Goal: Information Seeking & Learning: Learn about a topic

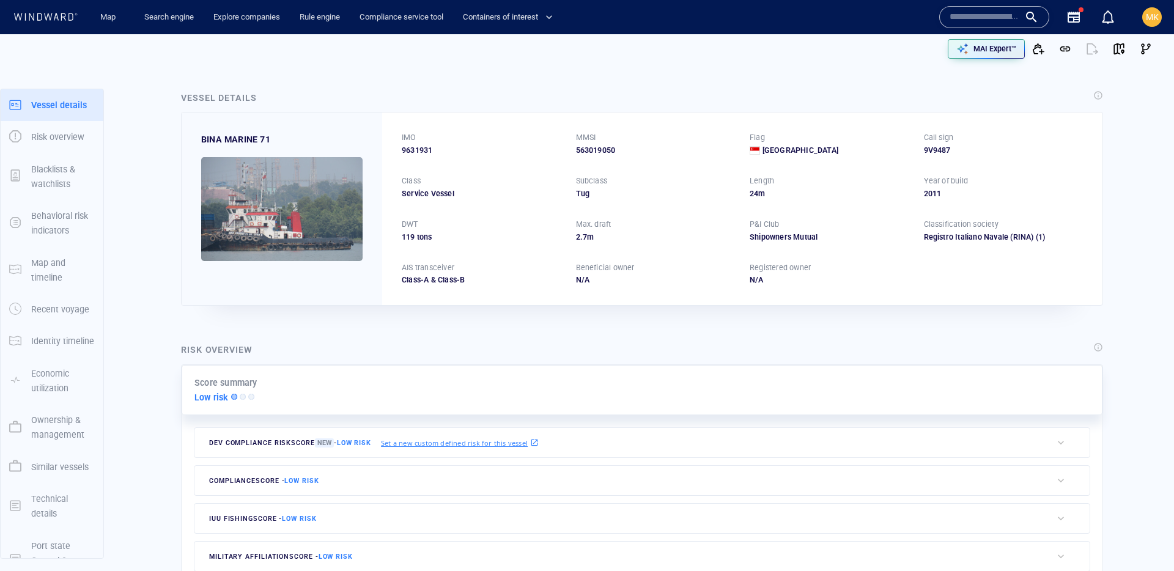
click at [968, 9] on input "text" at bounding box center [985, 17] width 70 height 18
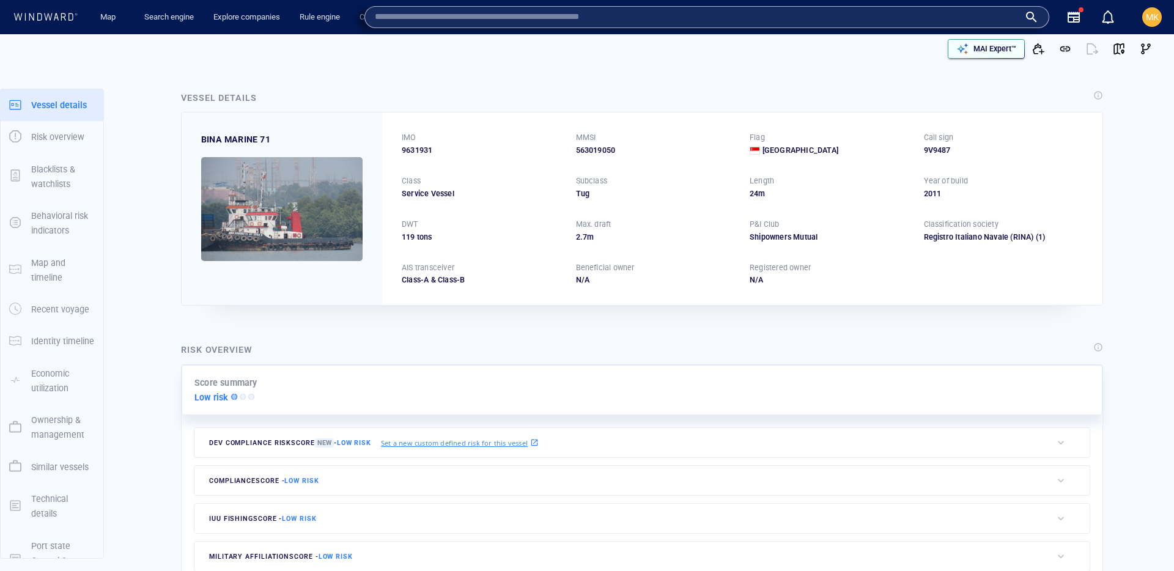
paste input "*******"
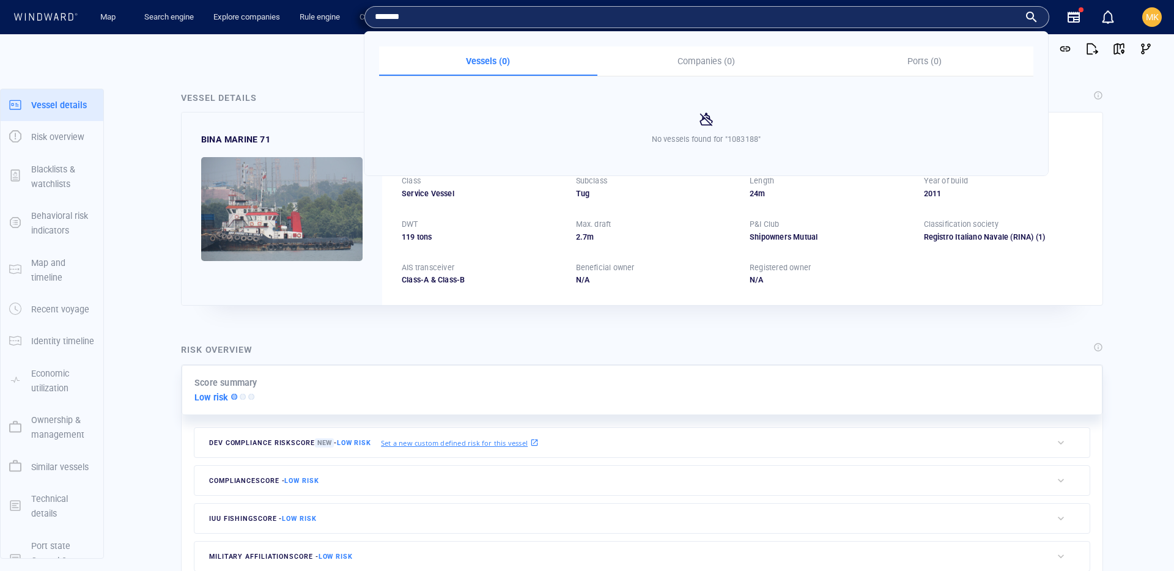
type input "*******"
click at [380, 13] on input "*******" at bounding box center [697, 17] width 645 height 18
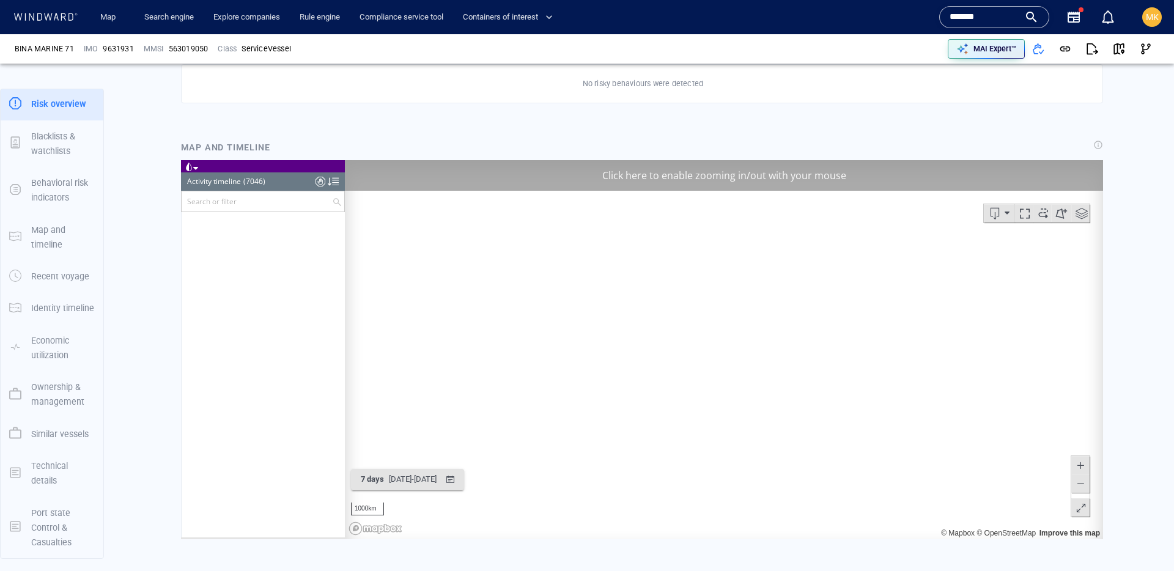
scroll to position [4777, 0]
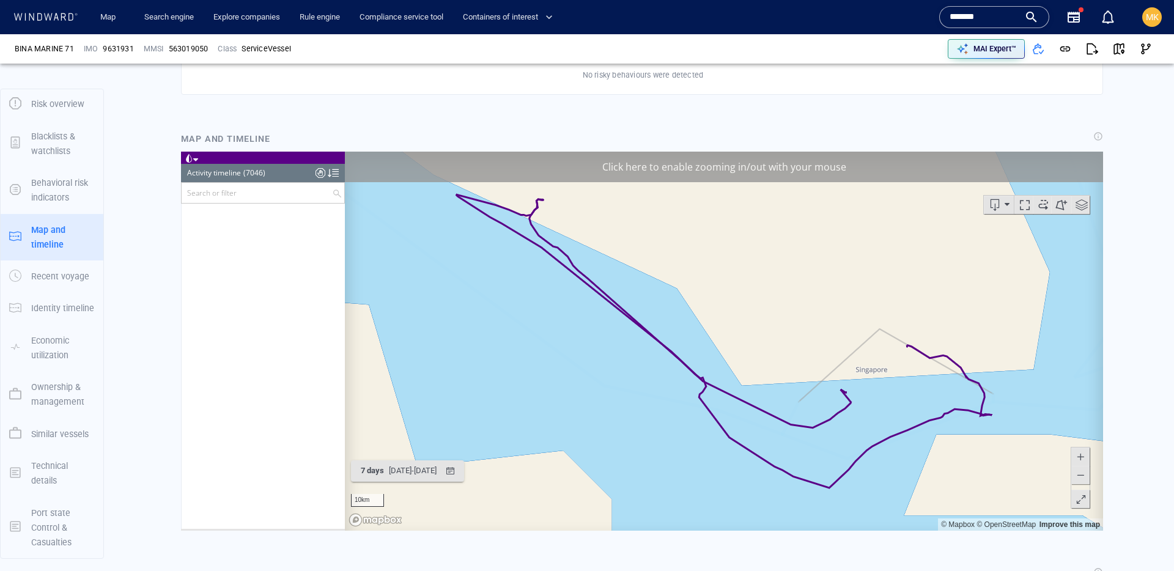
scroll to position [236724, 0]
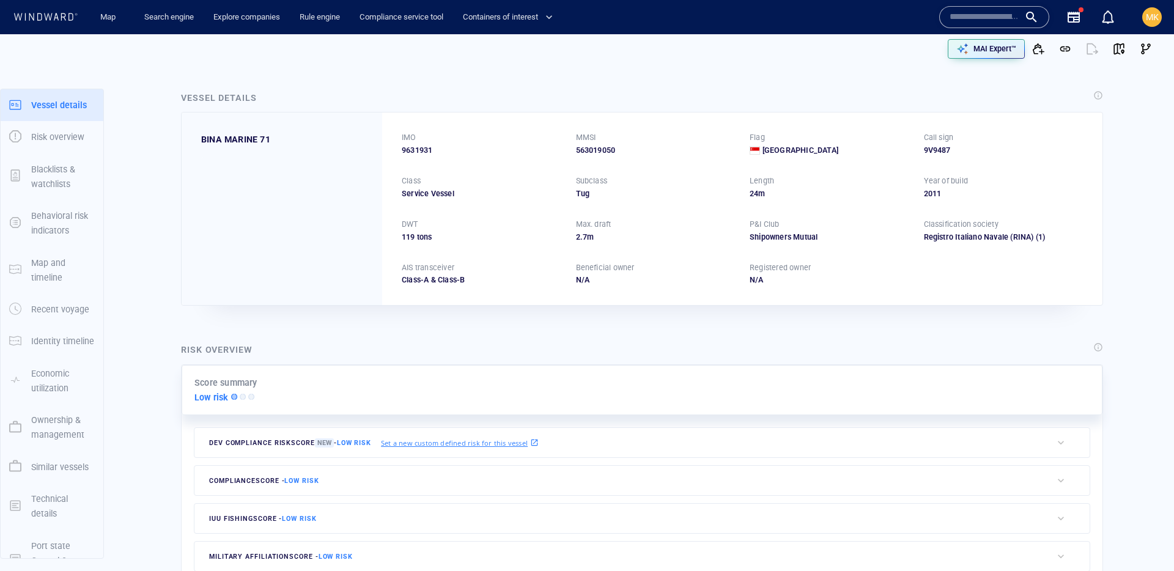
click at [970, 18] on input "text" at bounding box center [985, 17] width 70 height 18
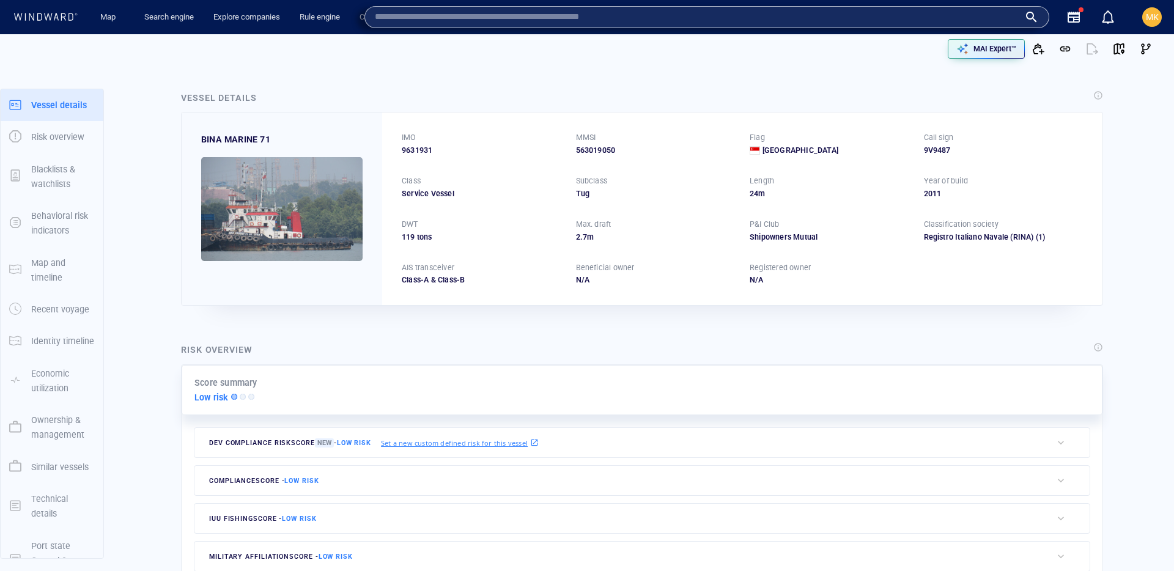
paste input "*******"
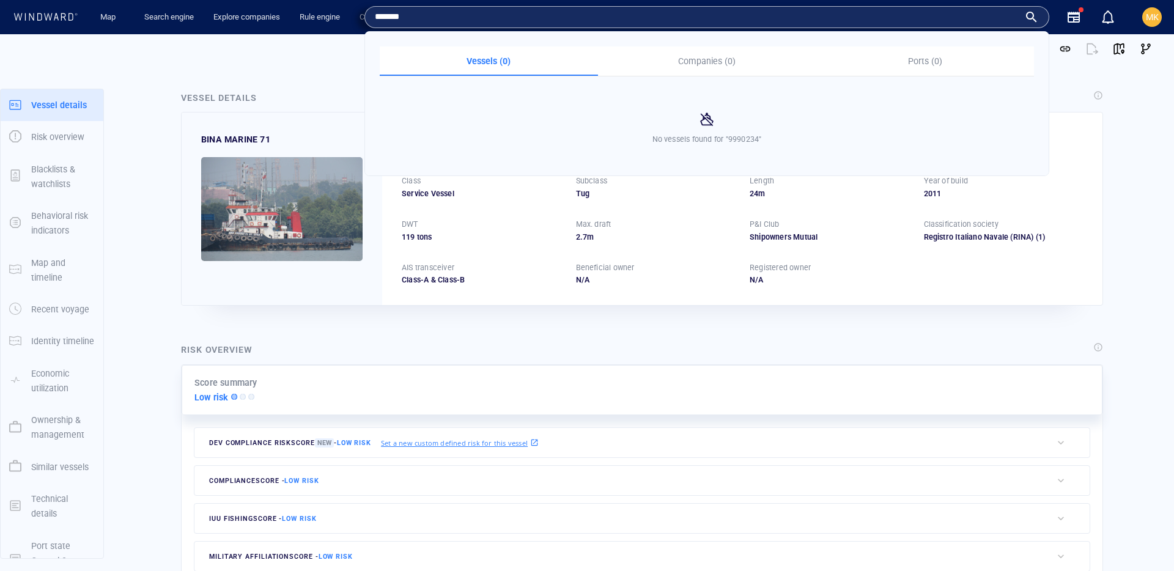
type input "*******"
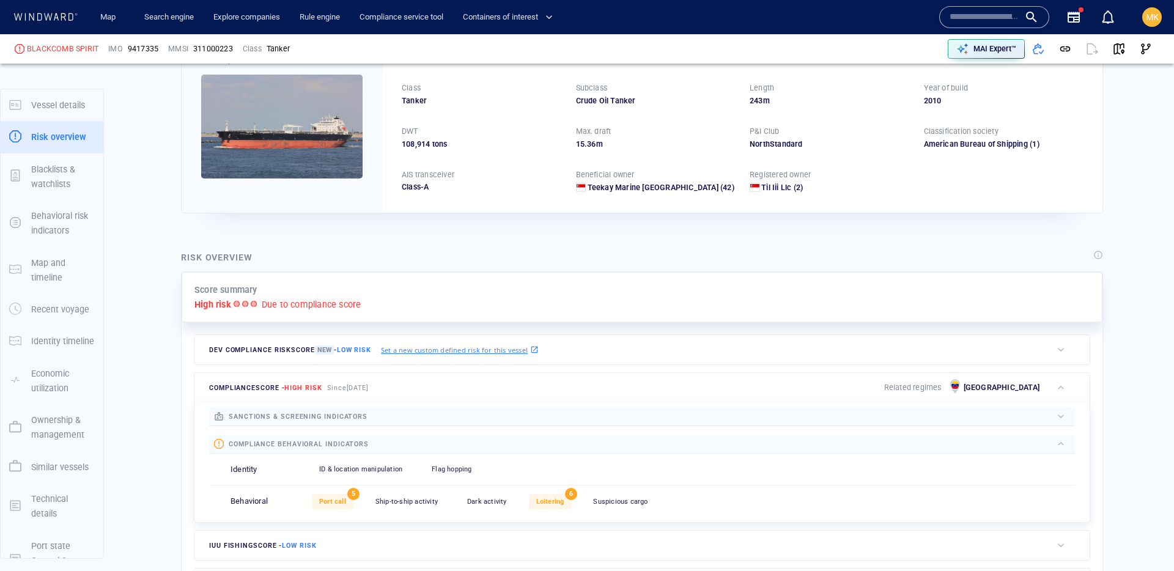
scroll to position [32, 0]
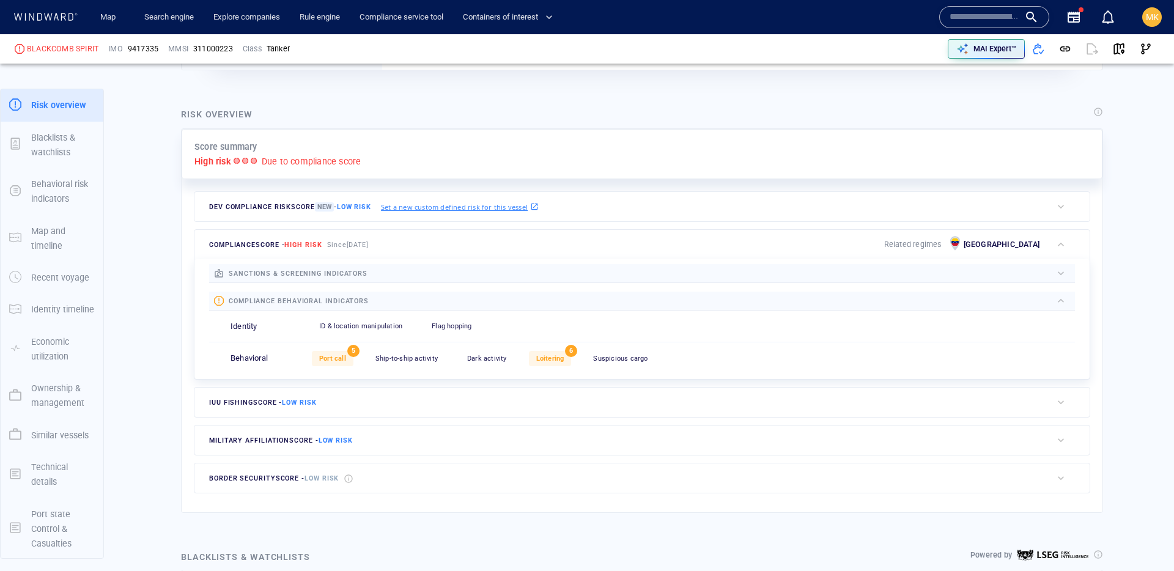
click at [614, 358] on span "Suspicious cargo" at bounding box center [620, 359] width 54 height 8
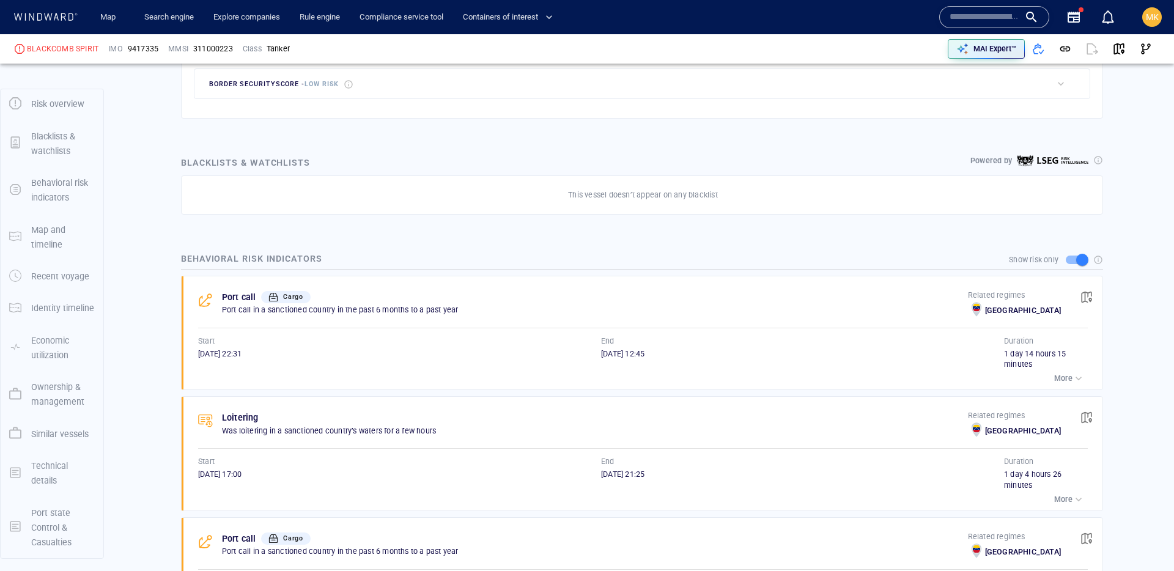
scroll to position [631, 0]
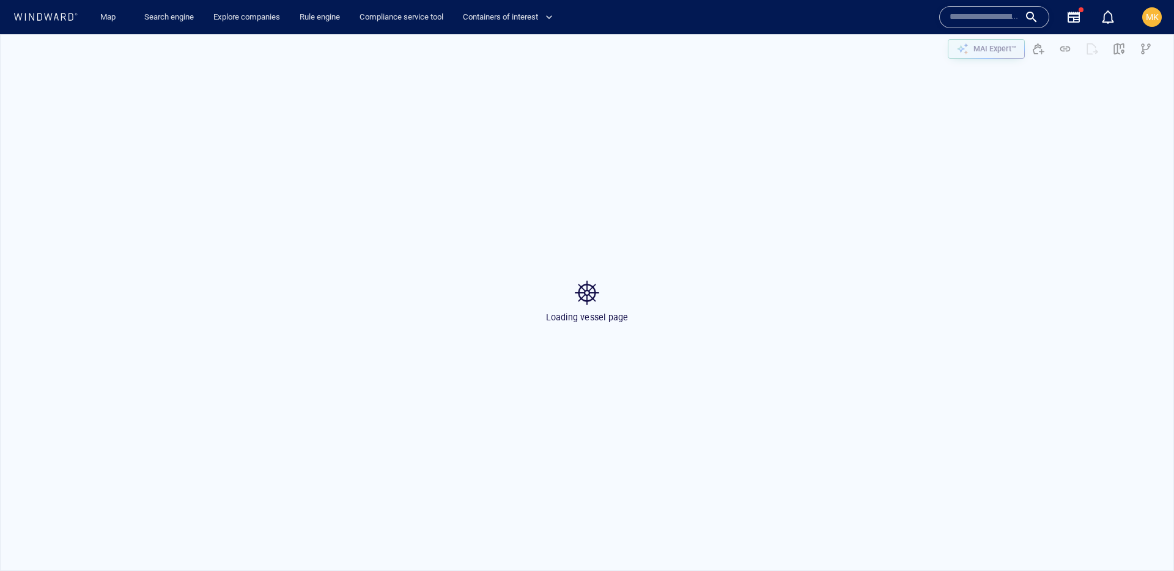
click at [993, 22] on input "text" at bounding box center [985, 17] width 70 height 18
paste input "*******"
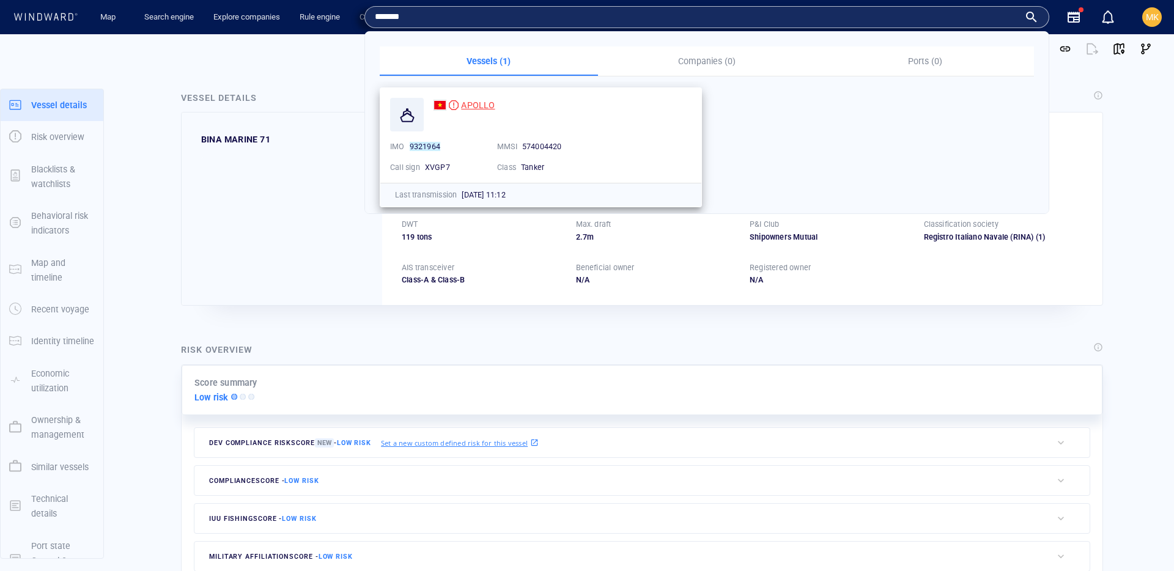
type input "*******"
click at [480, 107] on span "APOLLO" at bounding box center [478, 105] width 34 height 10
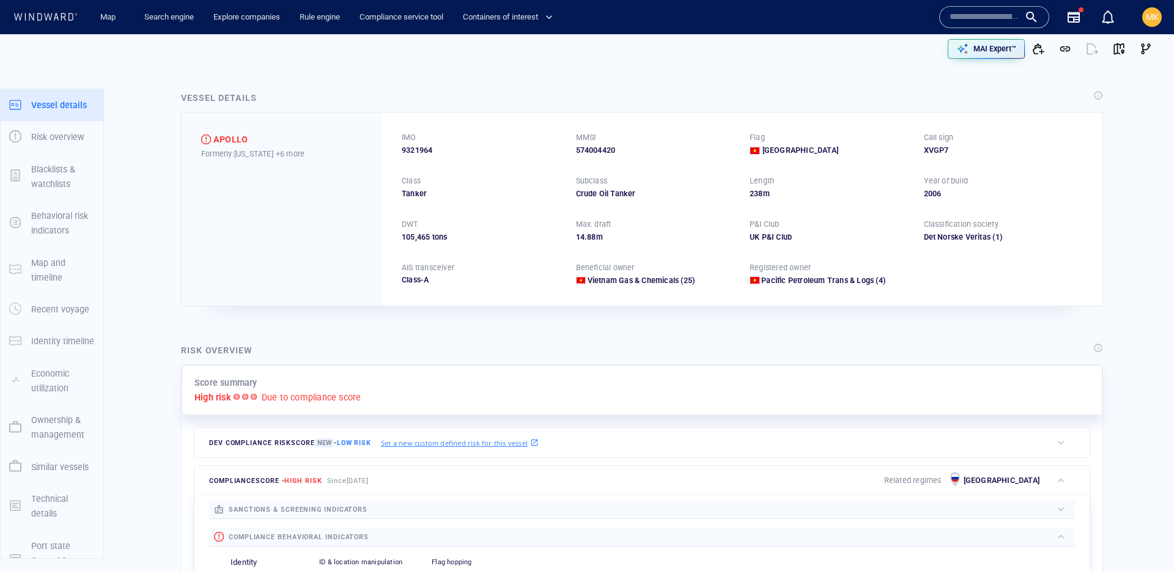
click at [407, 156] on div "IMO 9321964 MMSI 574004420 Flag Vietnam Call sign XVGP7 Class Tanker Subclass C…" at bounding box center [742, 209] width 721 height 193
click at [407, 149] on span "9321964" at bounding box center [417, 150] width 31 height 11
copy span "9321964"
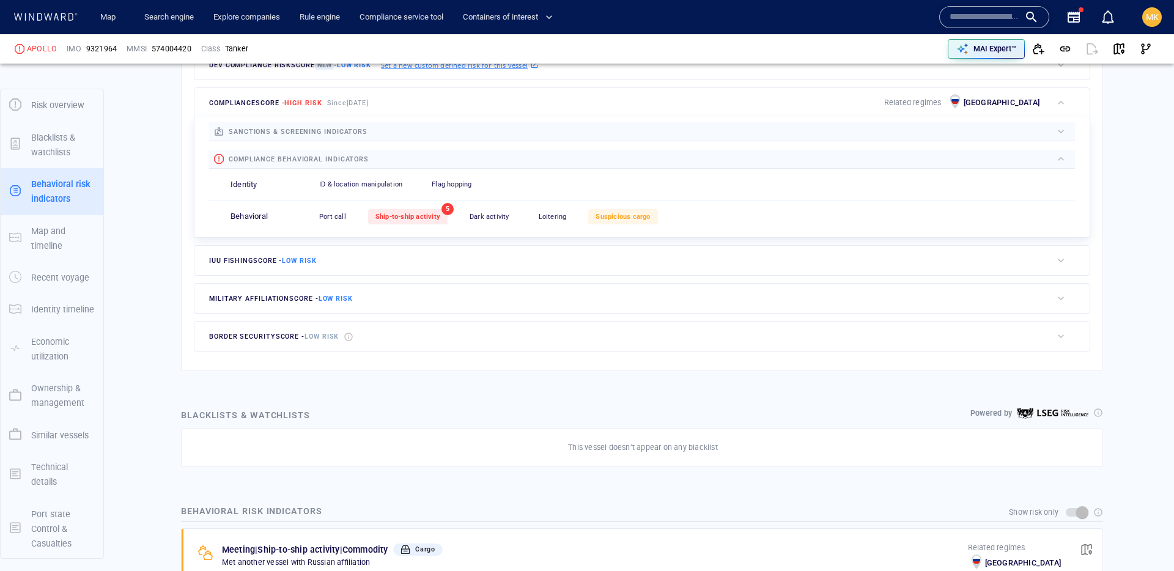
scroll to position [33, 0]
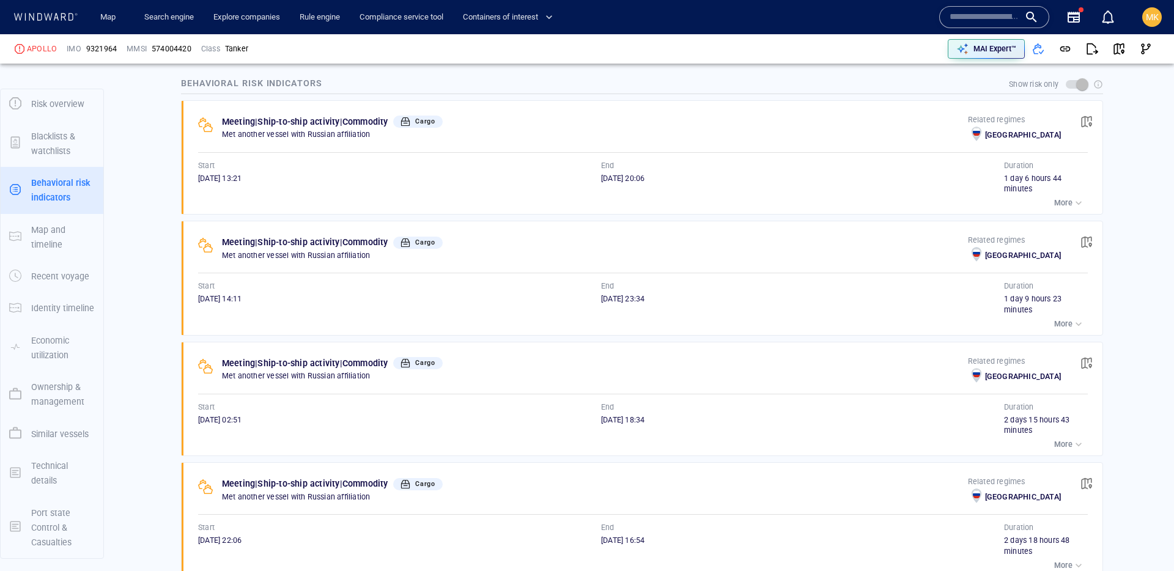
click at [1067, 321] on p "More" at bounding box center [1064, 324] width 18 height 11
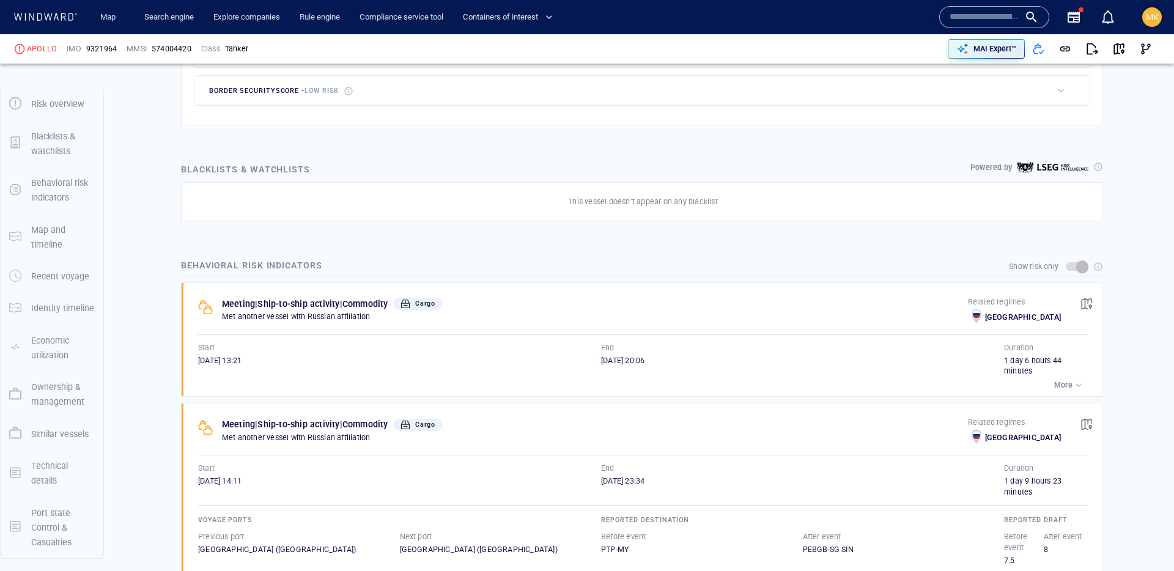
scroll to position [788, 0]
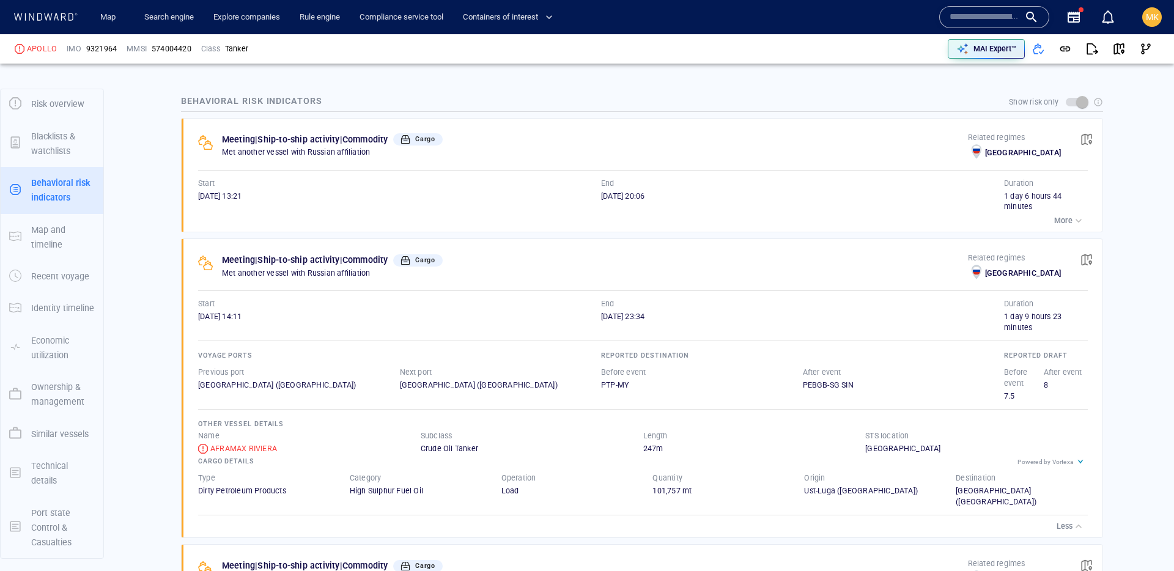
click at [1047, 223] on div "More" at bounding box center [643, 220] width 890 height 17
click at [1056, 220] on p "More" at bounding box center [1064, 220] width 18 height 11
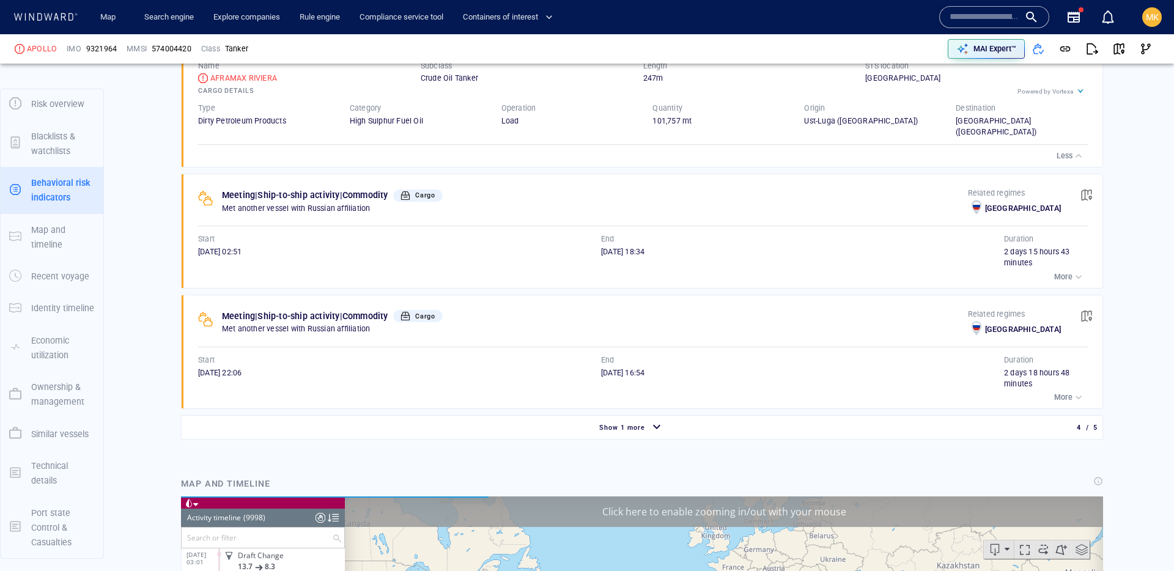
scroll to position [1382, 0]
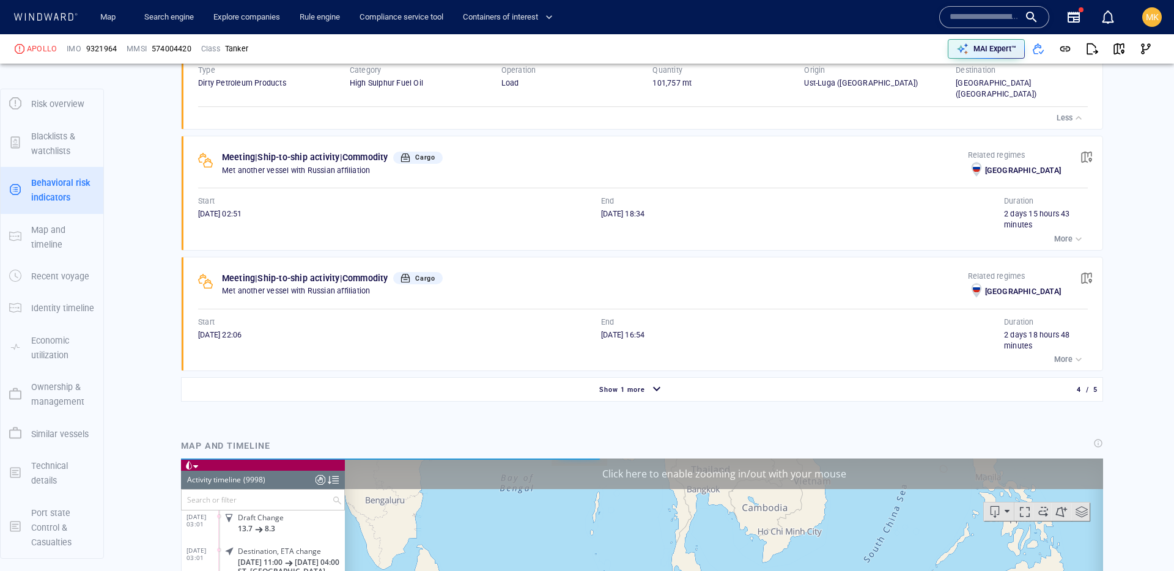
click at [441, 384] on div "Show 1 more" at bounding box center [632, 389] width 896 height 21
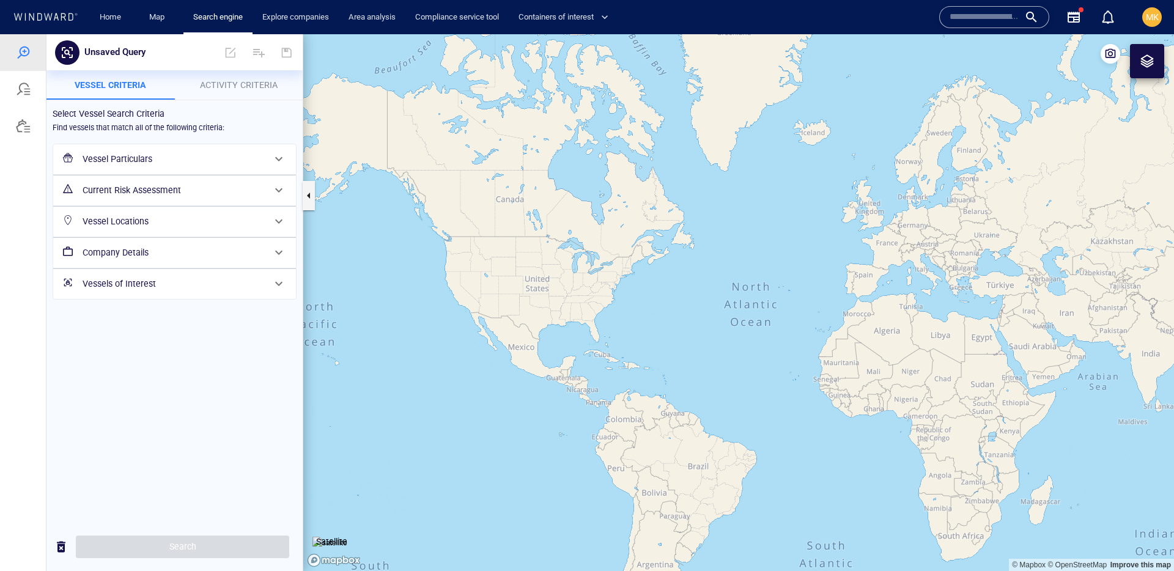
click at [971, 24] on input "text" at bounding box center [985, 17] width 70 height 18
paste input "*******"
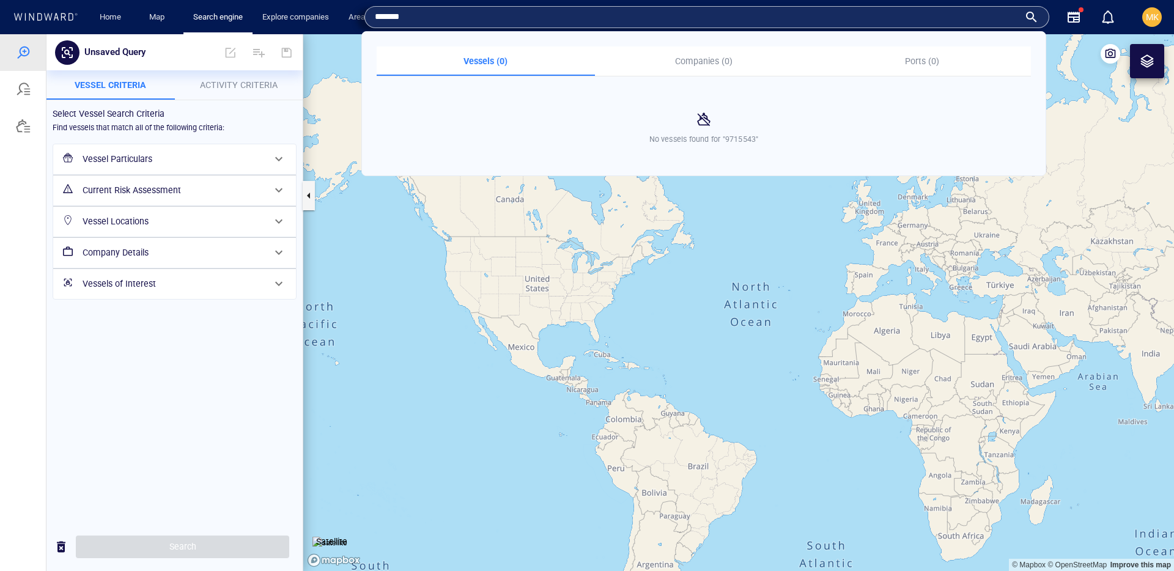
type input "*******"
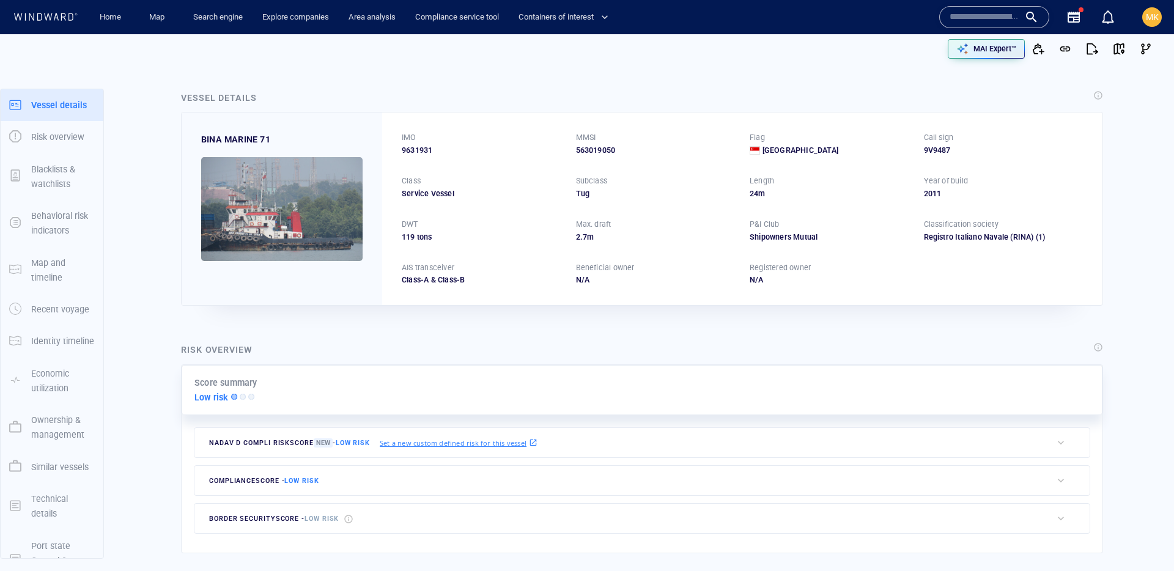
click at [950, 10] on input "text" at bounding box center [985, 17] width 70 height 18
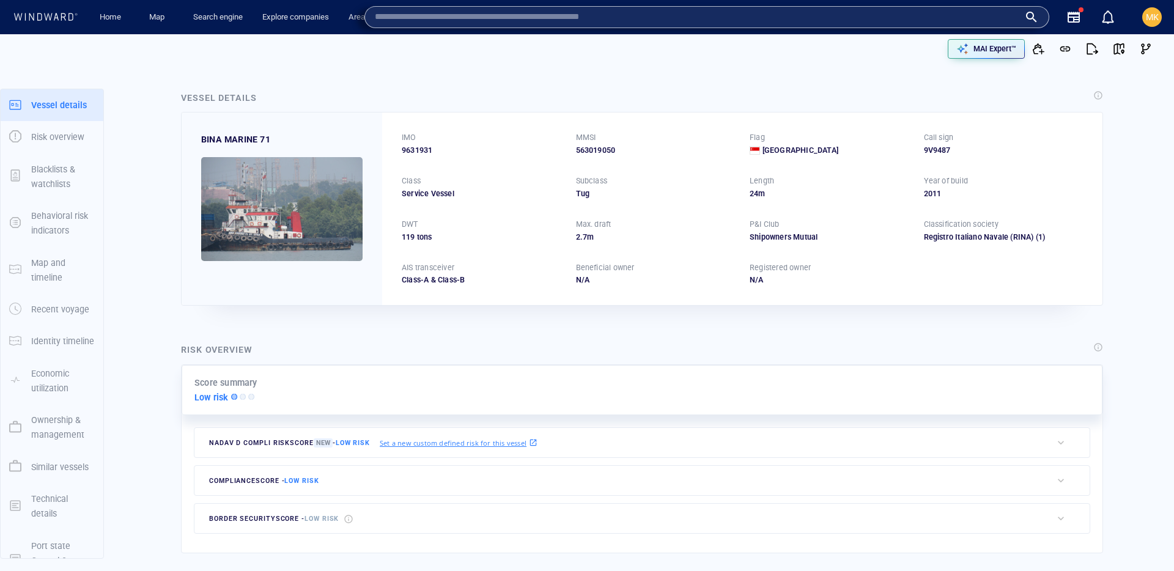
paste input "*******"
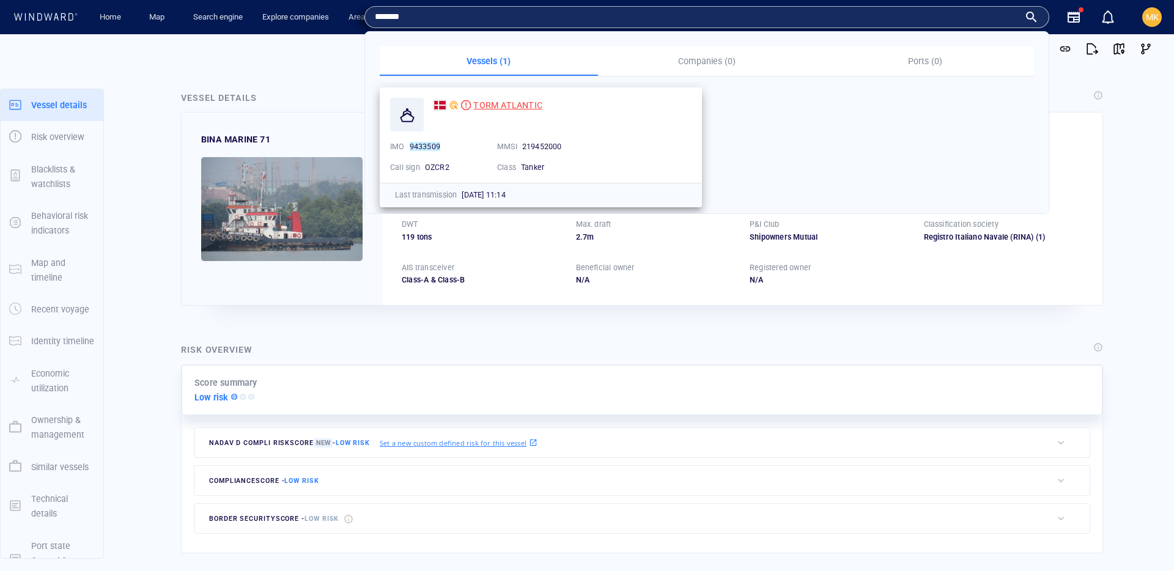
type input "*******"
click at [502, 103] on span "TORM ATLANTIC" at bounding box center [507, 105] width 69 height 10
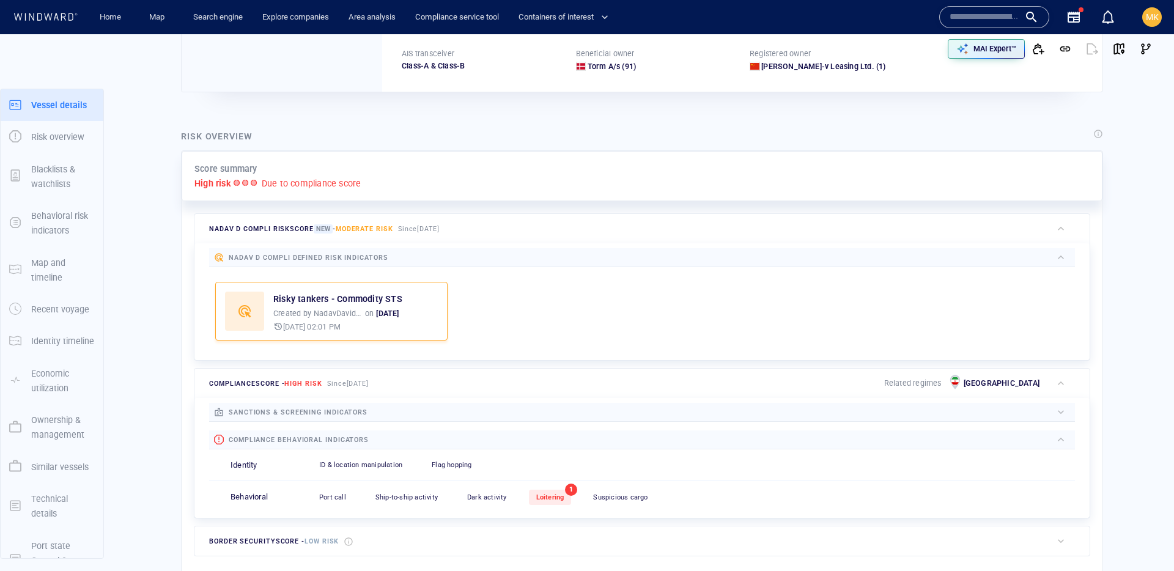
scroll to position [32, 0]
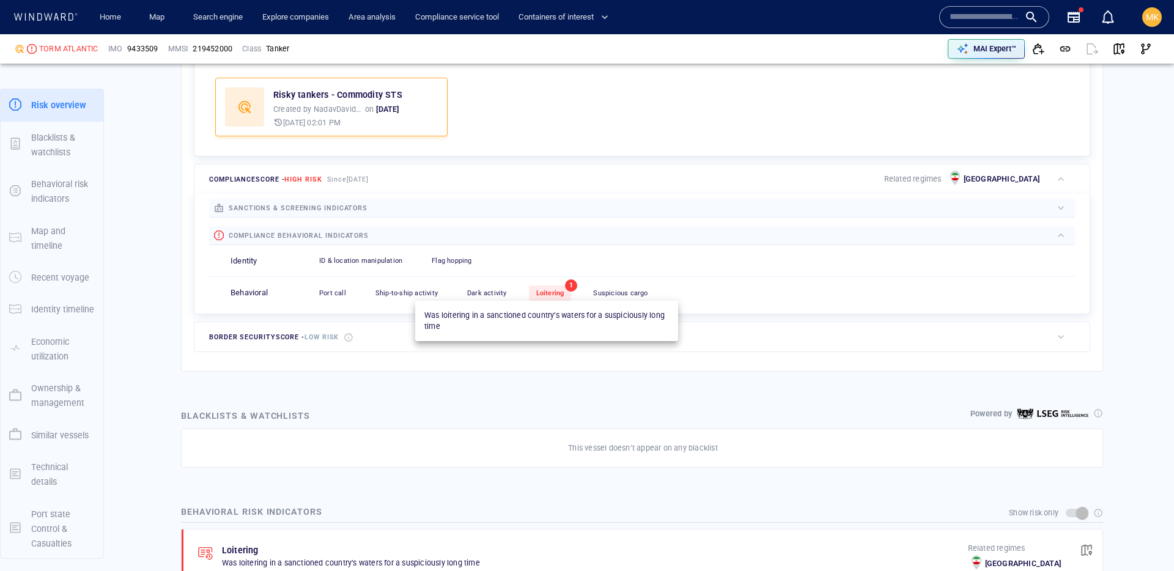
click at [540, 292] on span "Loitering" at bounding box center [550, 293] width 28 height 8
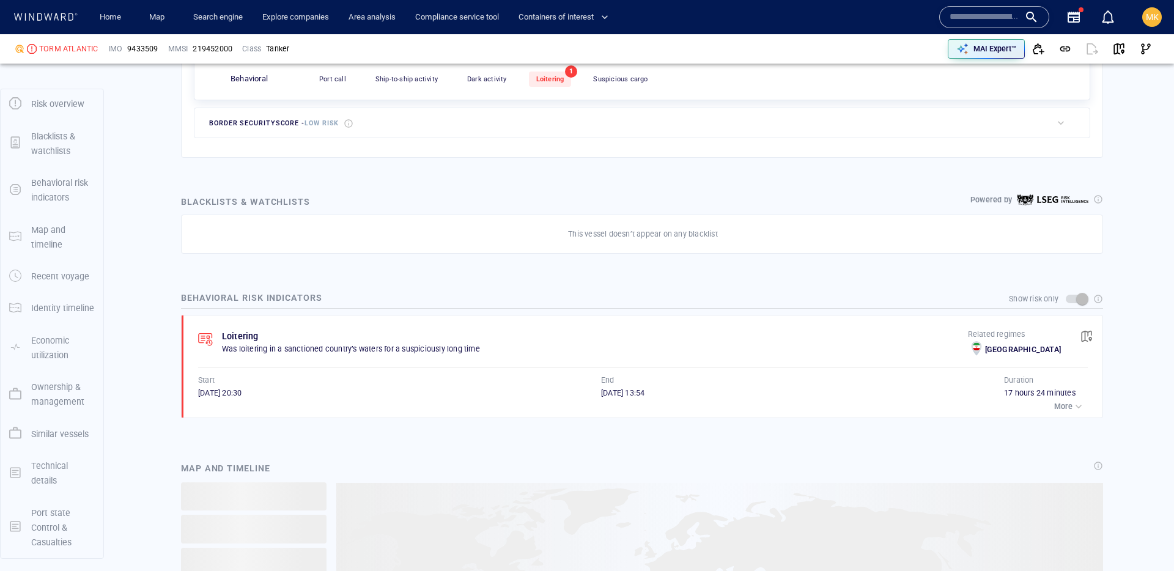
scroll to position [672, 0]
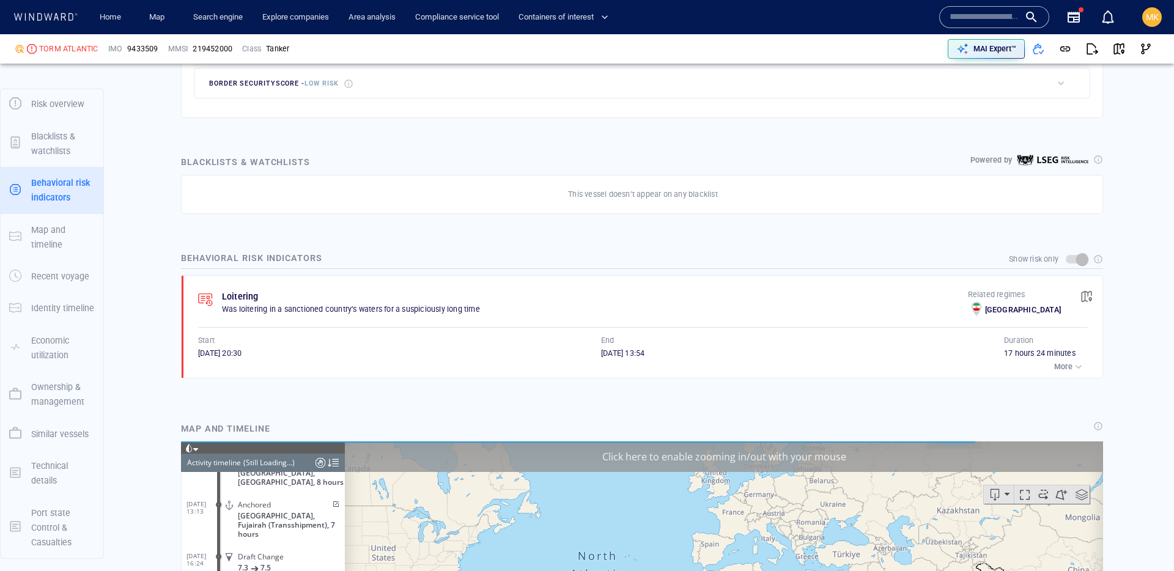
scroll to position [8966, 0]
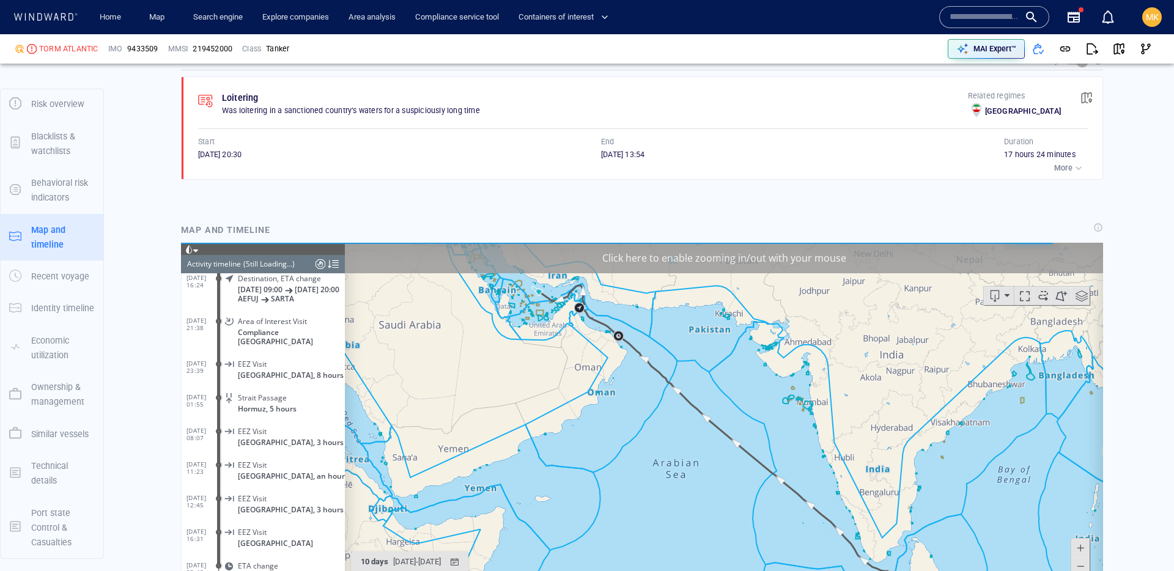
scroll to position [766, 0]
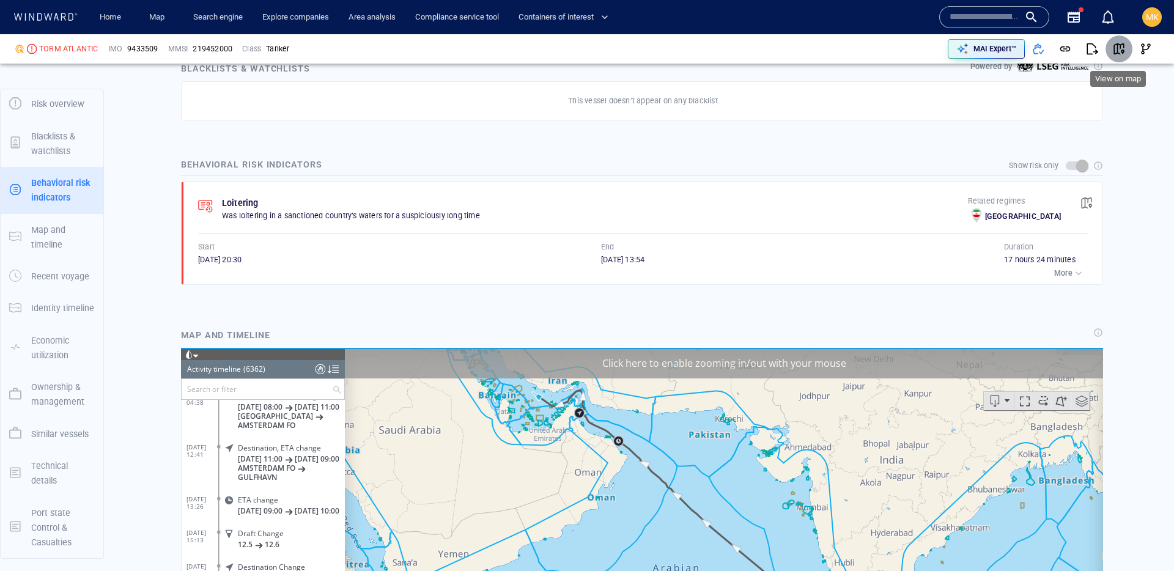
click at [1117, 43] on span "button" at bounding box center [1119, 49] width 12 height 12
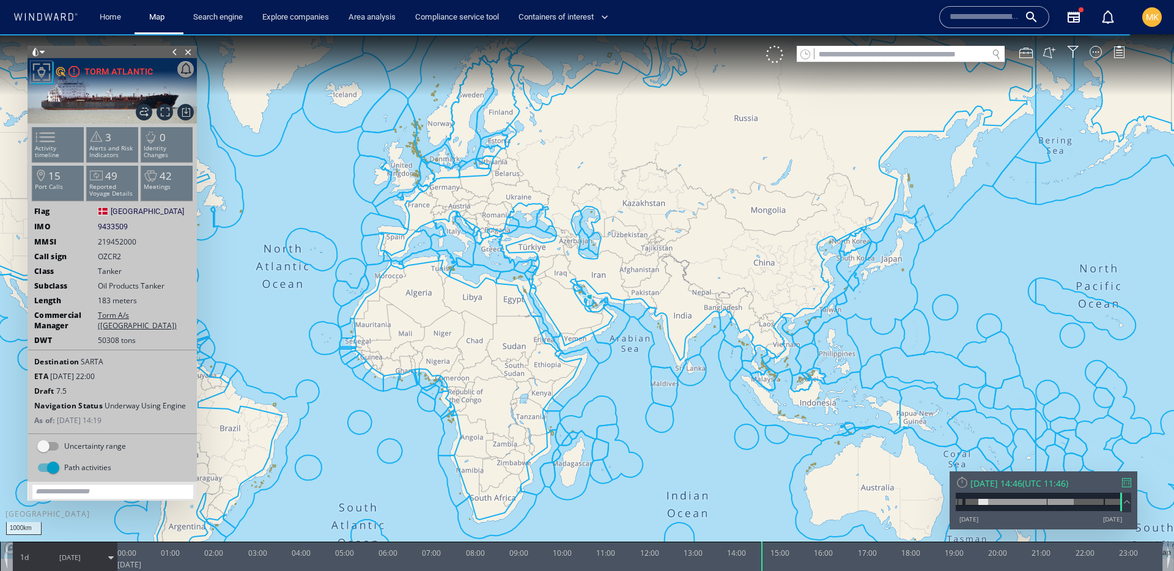
click at [1124, 484] on div at bounding box center [1126, 482] width 9 height 9
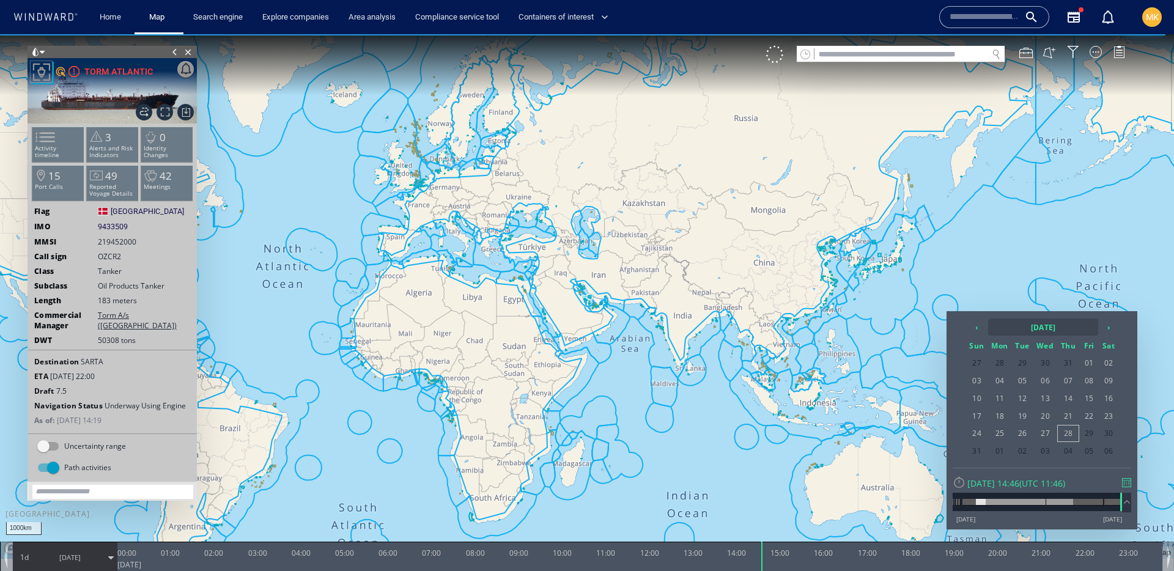
click at [1017, 335] on th "[DATE]" at bounding box center [1043, 327] width 110 height 17
click at [995, 396] on span "May" at bounding box center [988, 392] width 29 height 33
click at [1114, 400] on span "17" at bounding box center [1109, 399] width 18 height 16
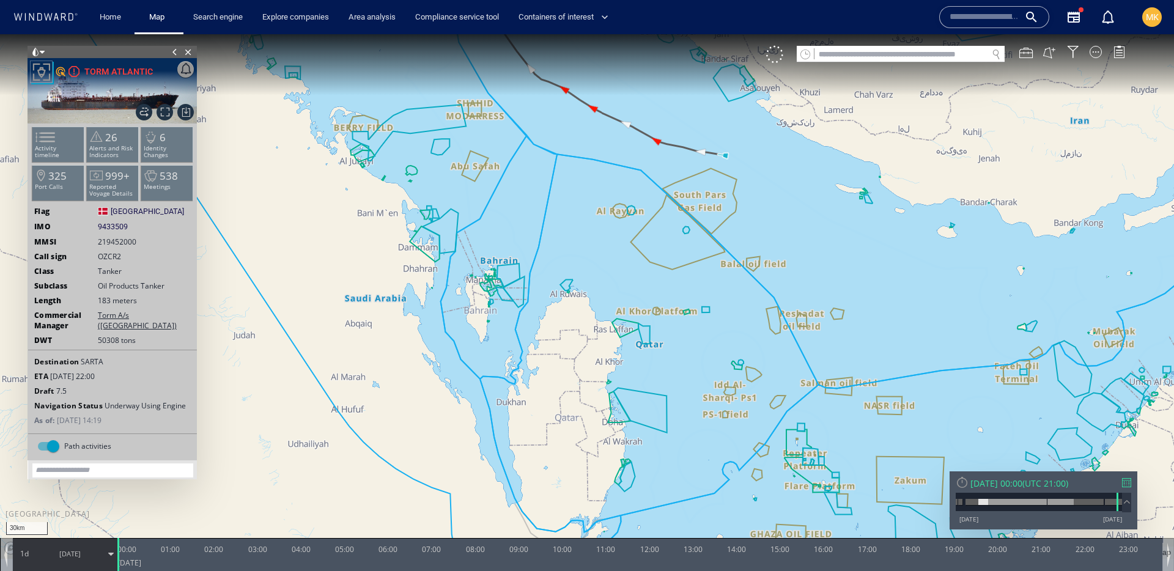
drag, startPoint x: 595, startPoint y: 168, endPoint x: 640, endPoint y: 284, distance: 125.5
click at [640, 284] on canvas "Map" at bounding box center [587, 296] width 1174 height 525
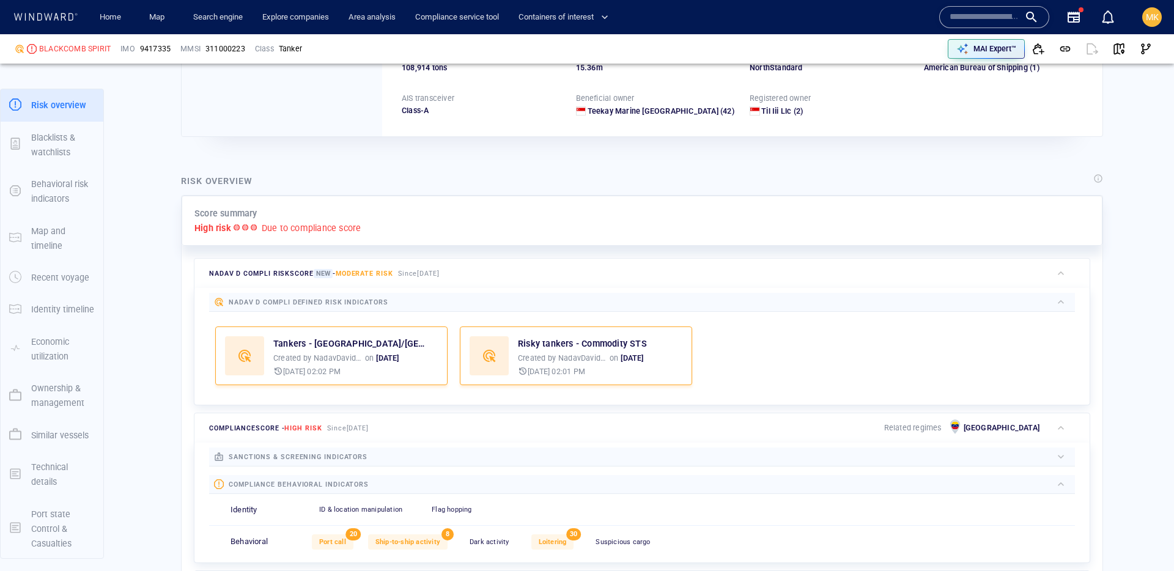
scroll to position [328, 0]
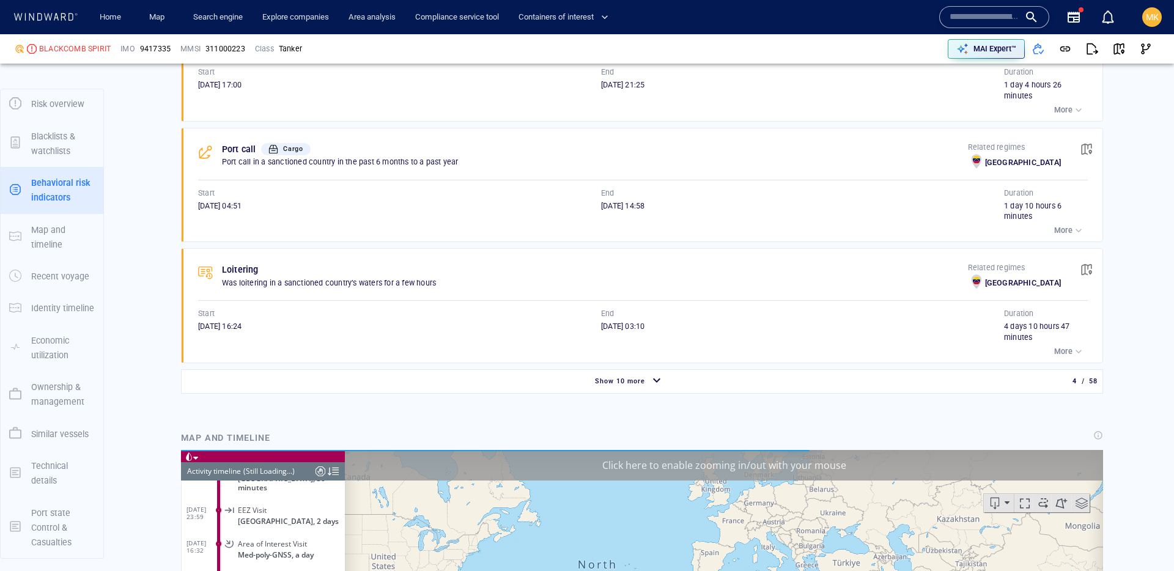
scroll to position [7780, 0]
click at [963, 387] on div "Show 10 more" at bounding box center [629, 381] width 891 height 21
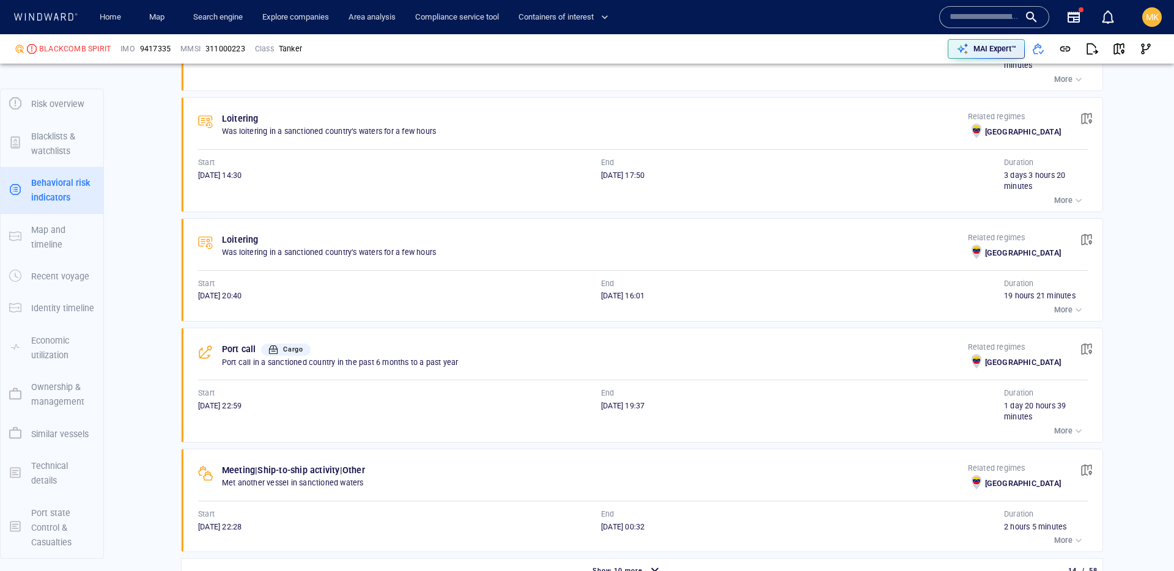
scroll to position [243958, 0]
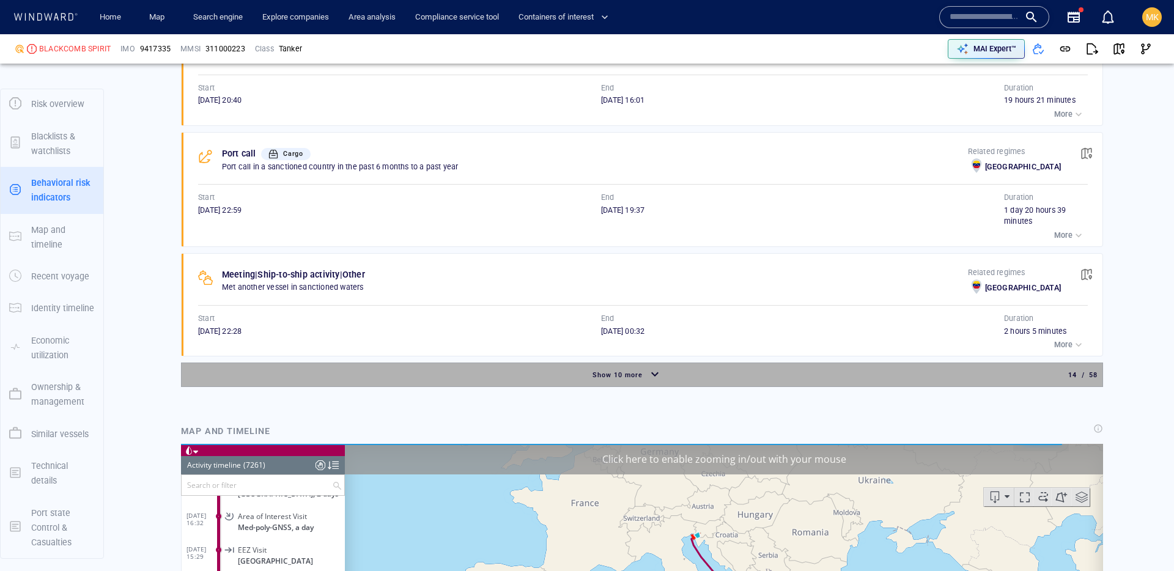
click at [914, 380] on div "Show 10 more" at bounding box center [627, 375] width 887 height 21
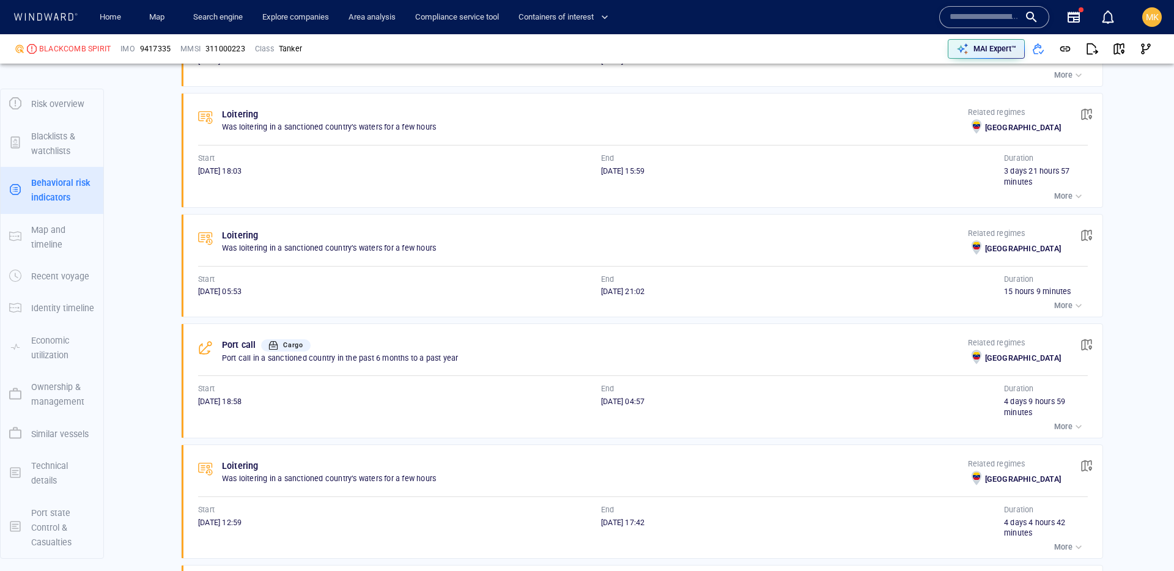
scroll to position [3342, 0]
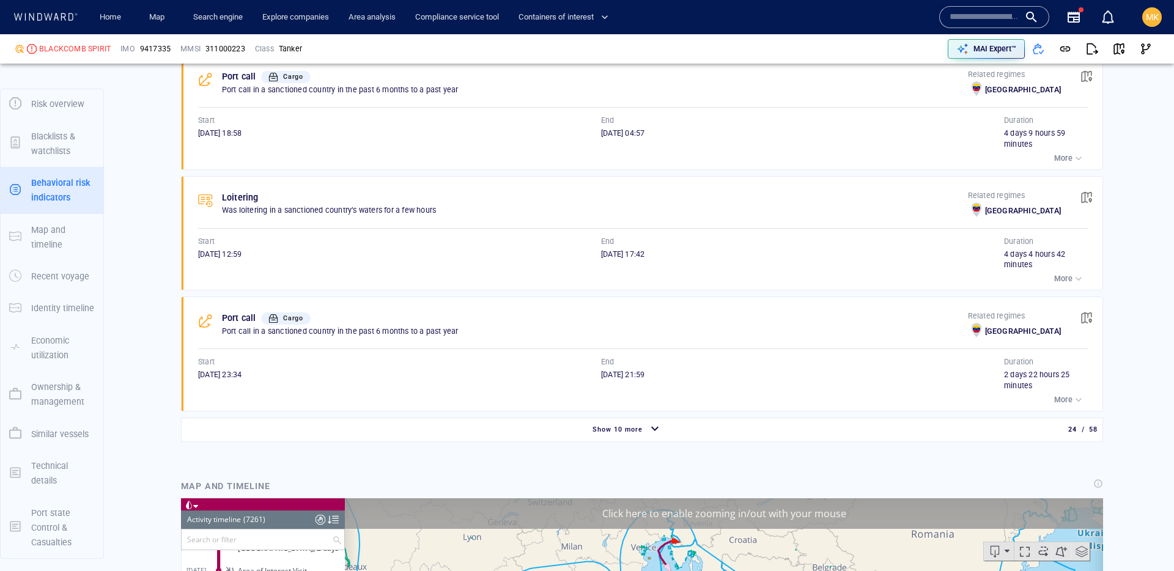
click at [654, 425] on div "button" at bounding box center [655, 429] width 20 height 21
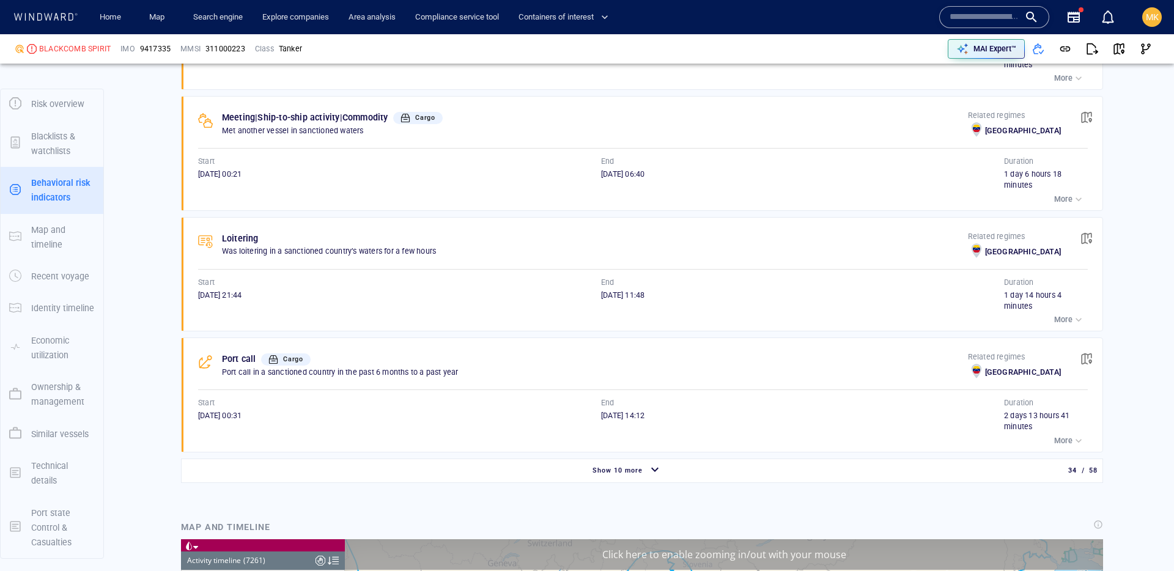
scroll to position [4497, 0]
click at [617, 469] on span "Show 10 more" at bounding box center [618, 472] width 50 height 8
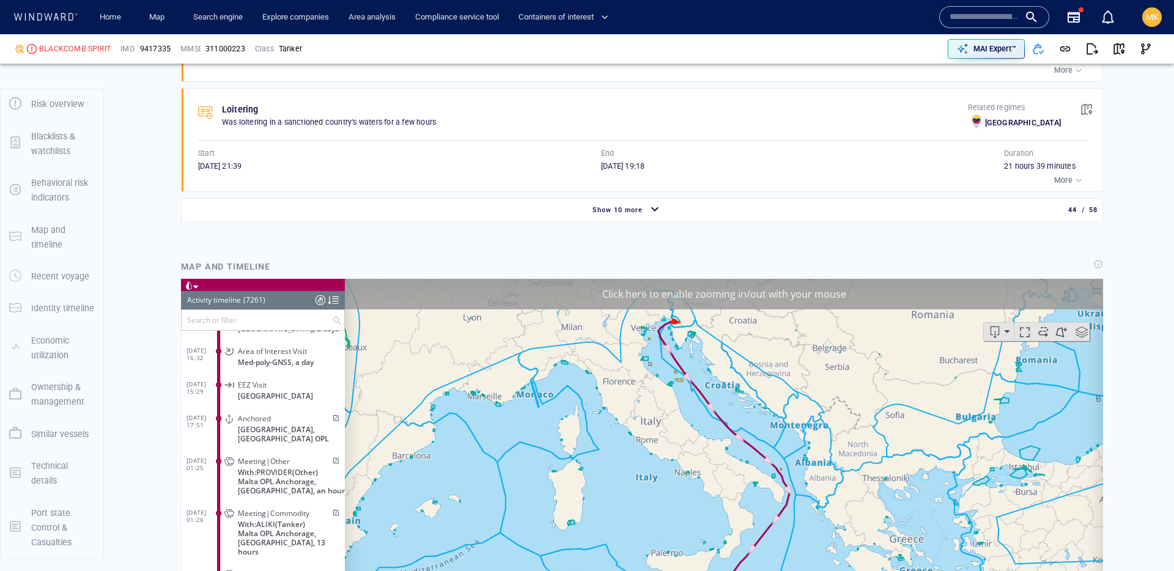
scroll to position [5909, 0]
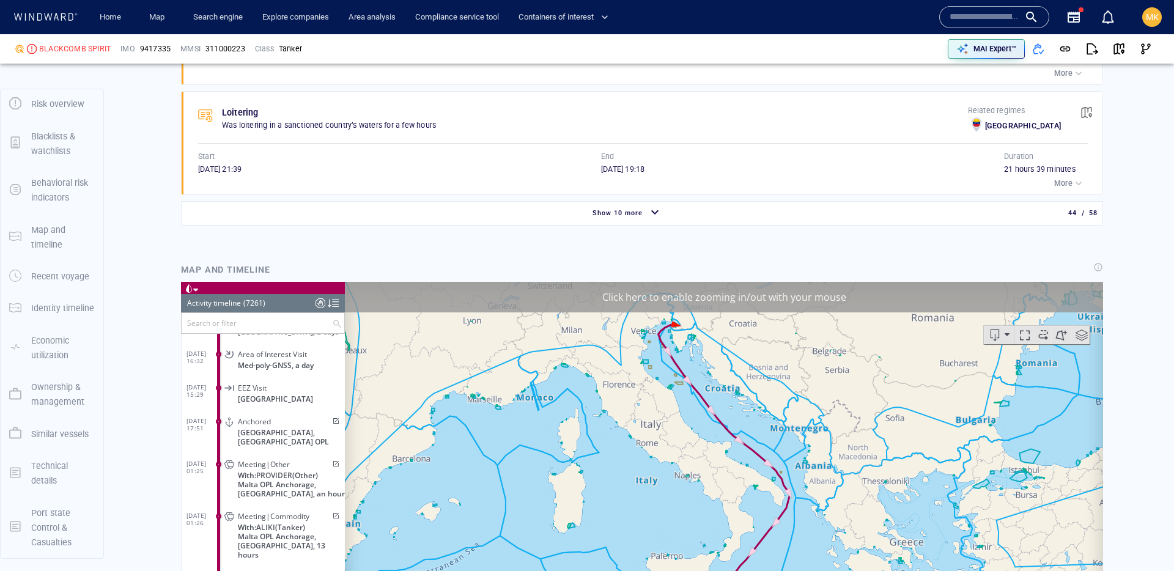
click at [626, 215] on span "Show 10 more" at bounding box center [618, 213] width 50 height 8
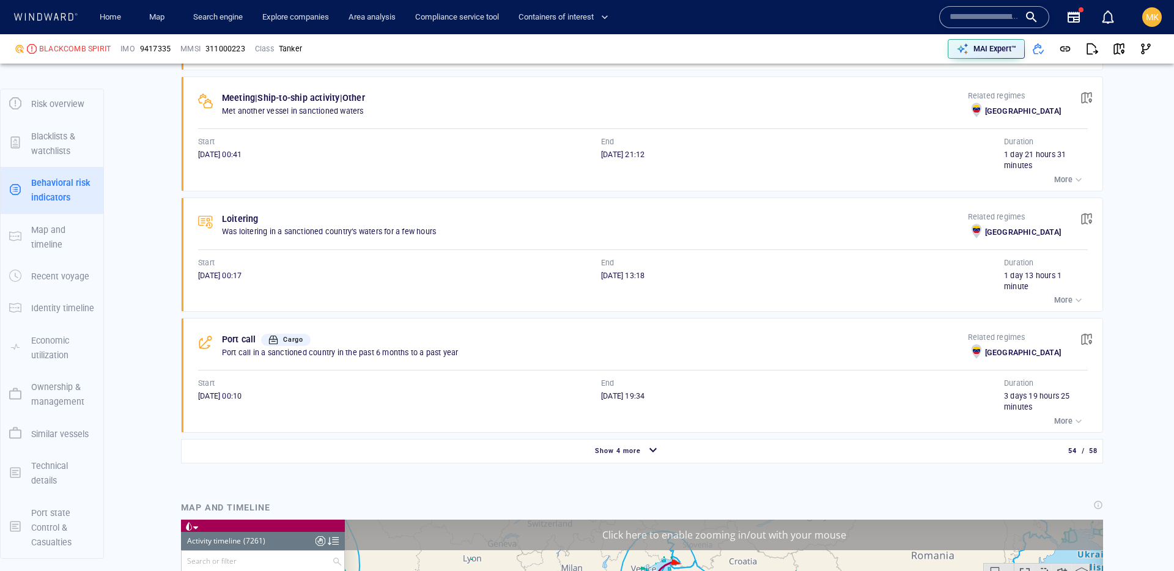
scroll to position [6912, 0]
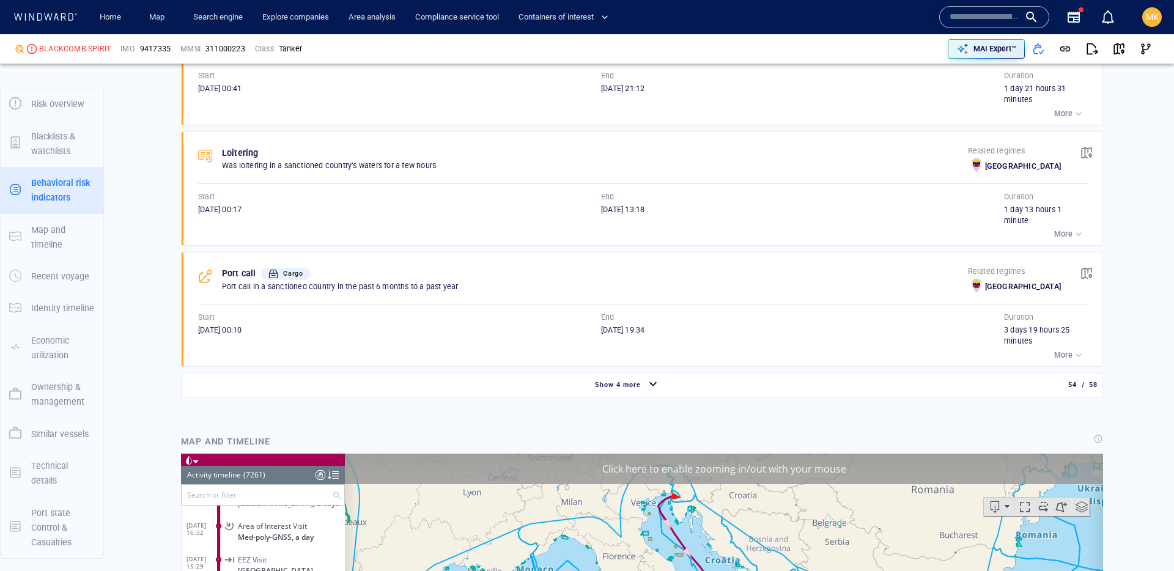
click at [647, 390] on div "button" at bounding box center [654, 384] width 20 height 21
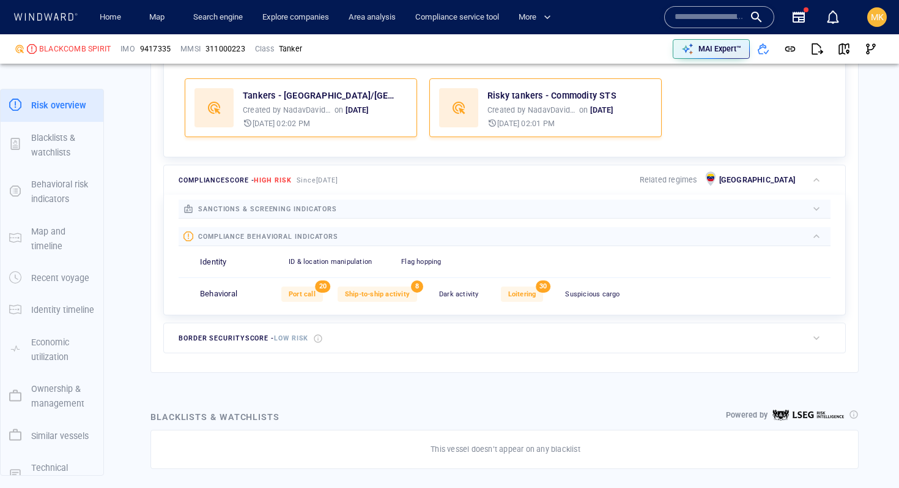
scroll to position [466, 0]
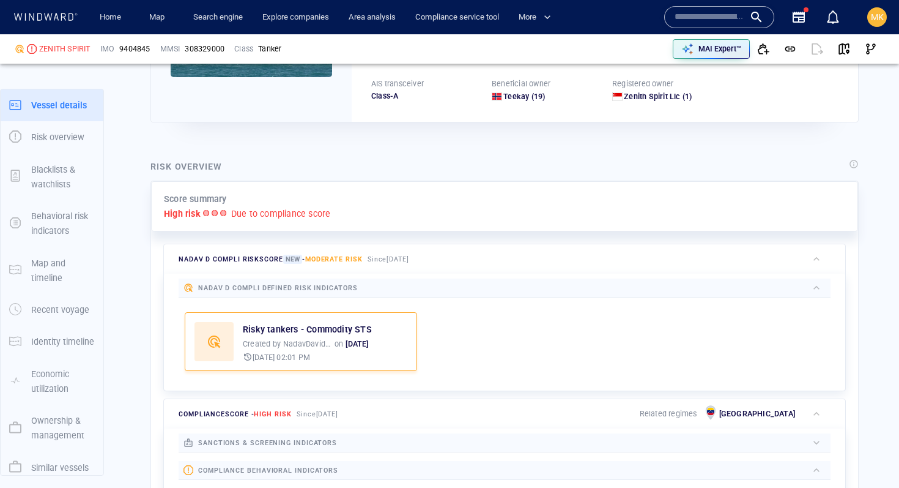
scroll to position [32, 0]
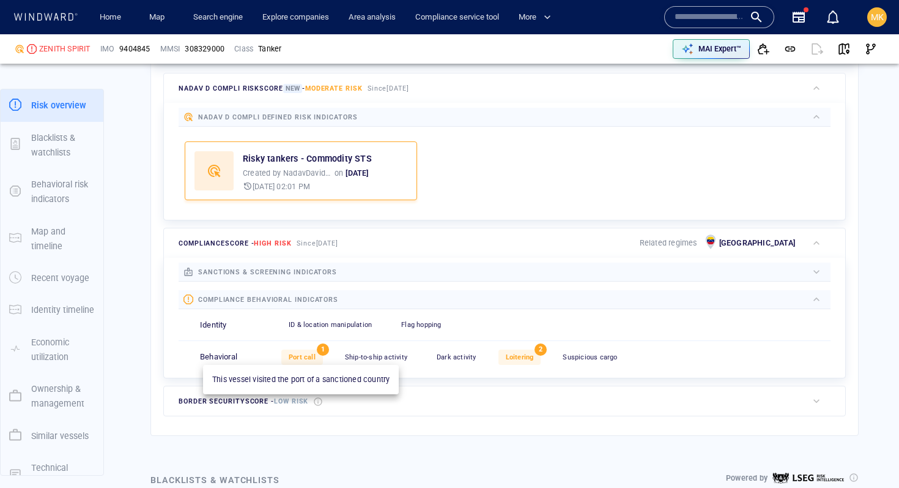
click at [293, 356] on span "Port call" at bounding box center [302, 357] width 27 height 8
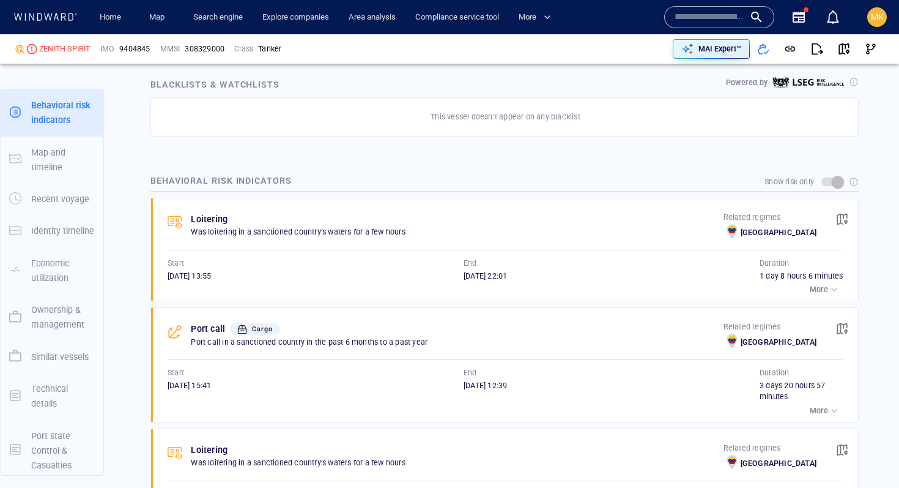
scroll to position [743, 0]
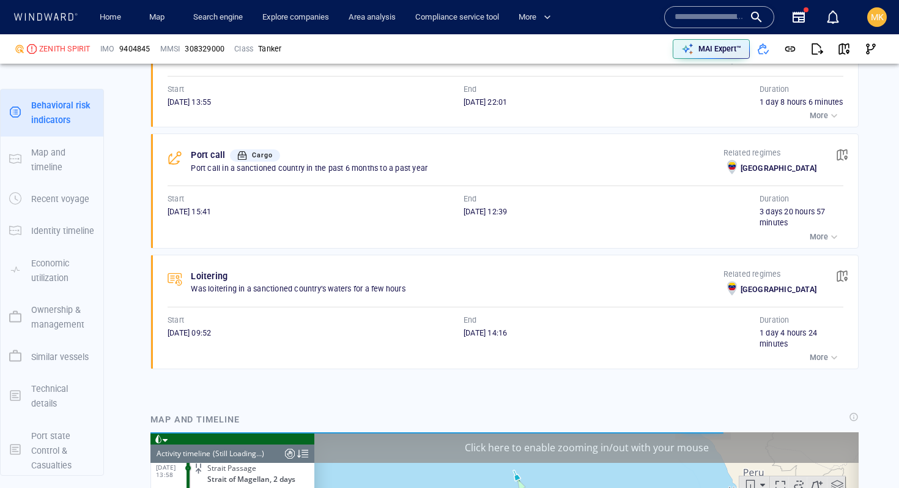
scroll to position [921, 0]
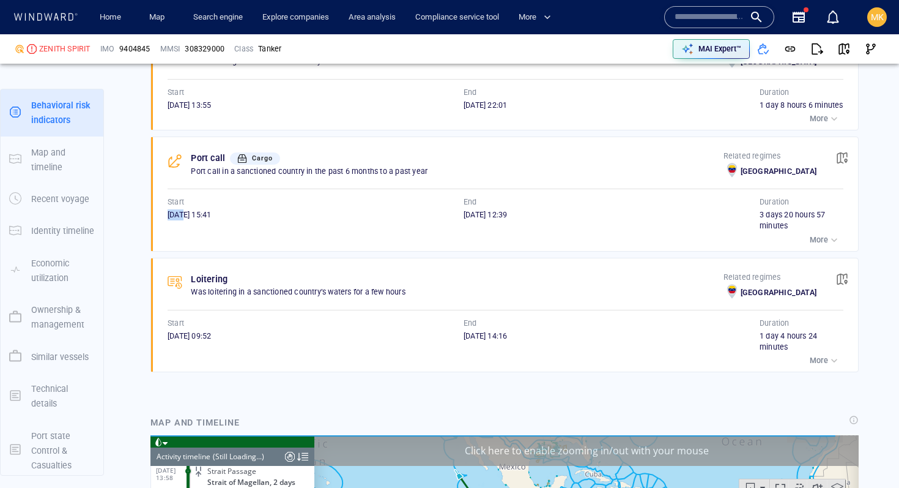
drag, startPoint x: 182, startPoint y: 229, endPoint x: 151, endPoint y: 227, distance: 31.3
click at [151, 227] on div "Port call Cargo Port call in a sanctioned country in the past 6 months to a pas…" at bounding box center [504, 194] width 707 height 114
click at [393, 388] on div "Behavioral risk indicators Show risk only Loitering Was loitering in a sanction…" at bounding box center [505, 191] width 728 height 396
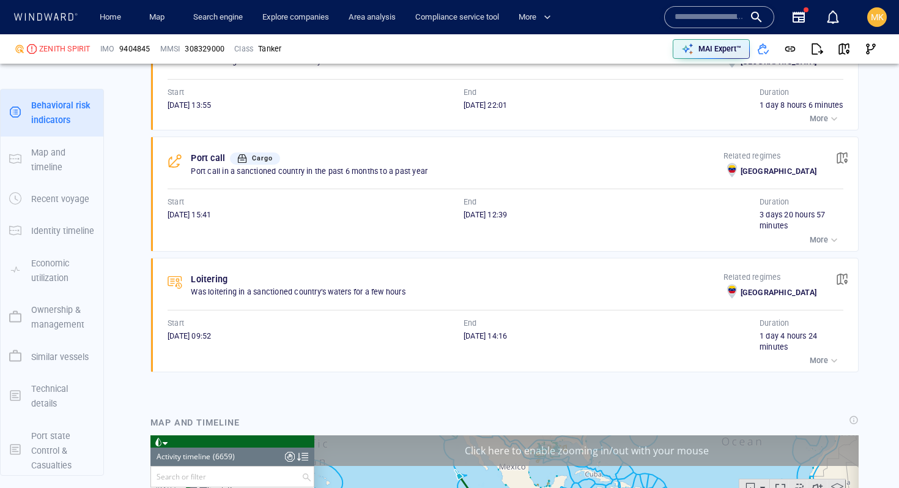
click at [393, 388] on div "Behavioral risk indicators Show risk only Loitering Was loitering in a sanction…" at bounding box center [505, 191] width 728 height 396
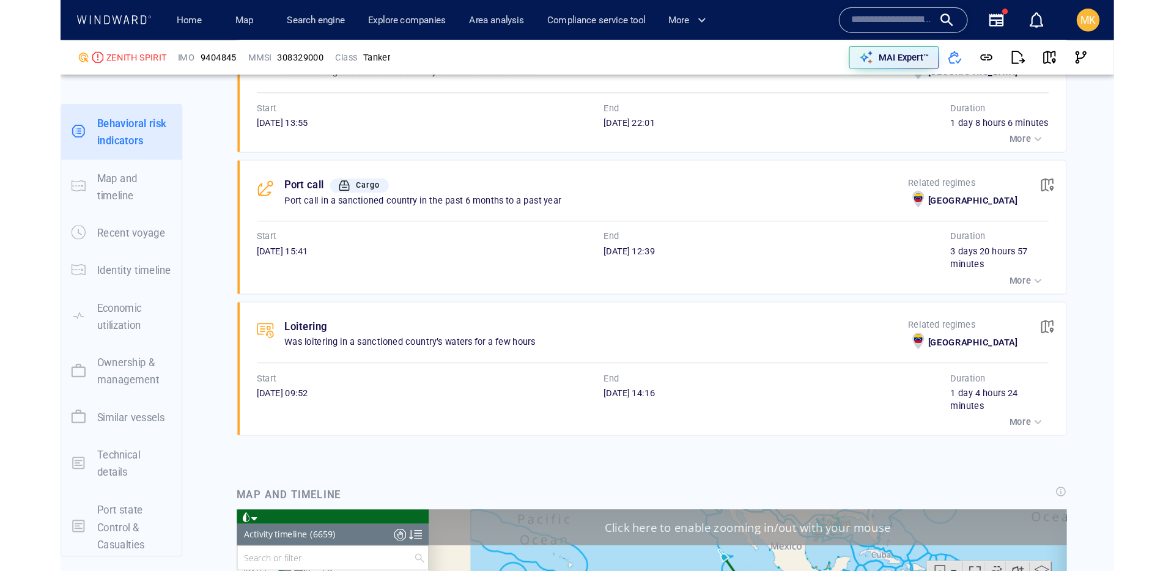
scroll to position [33, 0]
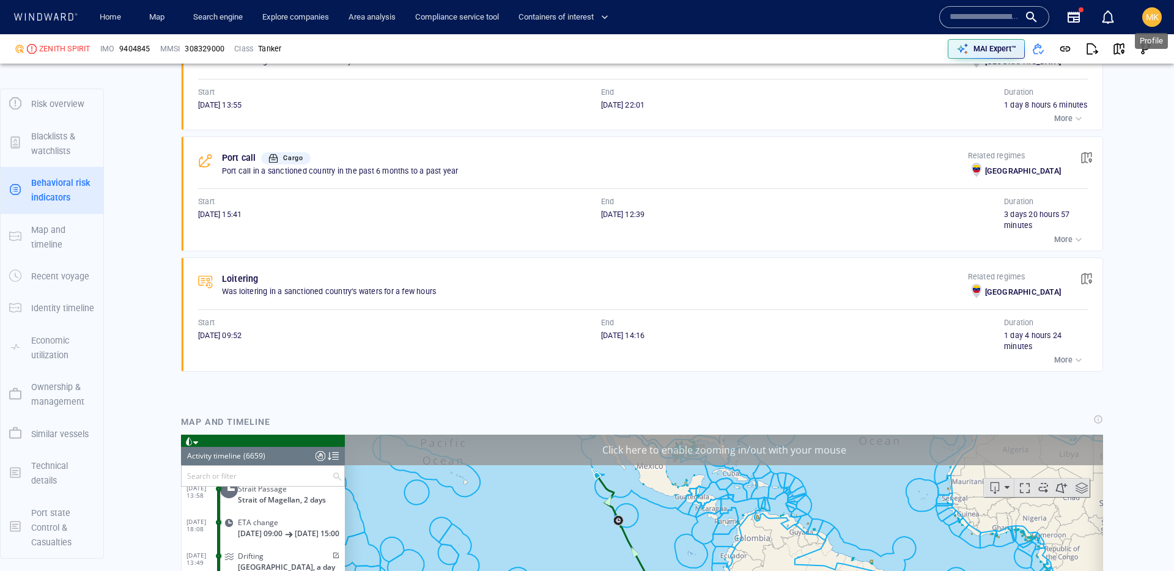
click at [899, 18] on span "MK" at bounding box center [1152, 17] width 13 height 10
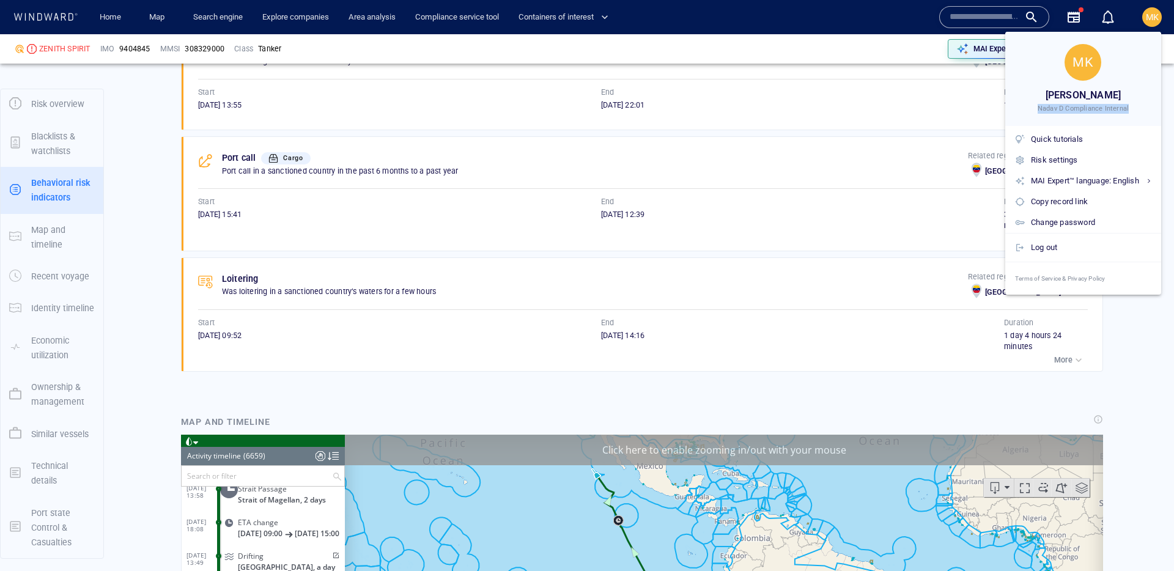
drag, startPoint x: 1033, startPoint y: 106, endPoint x: 1155, endPoint y: 109, distance: 122.4
click at [287, 309] on div "Nadav D Compliance Internal" at bounding box center [228, 319] width 117 height 21
copy span "Nadav D Compliance Internal"
click at [899, 378] on div at bounding box center [587, 285] width 1174 height 571
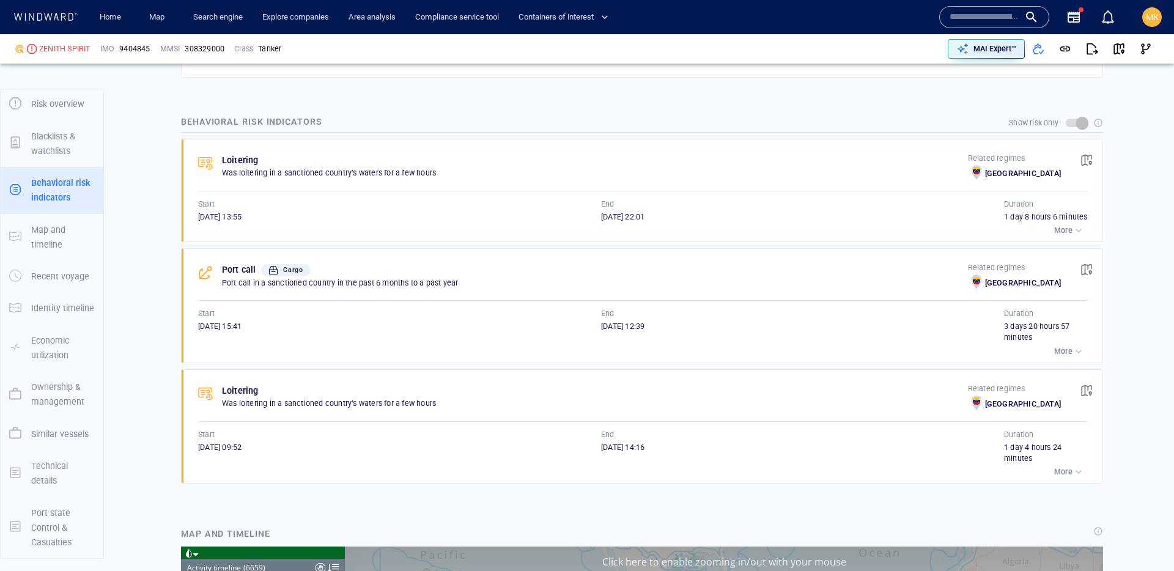
scroll to position [820, 0]
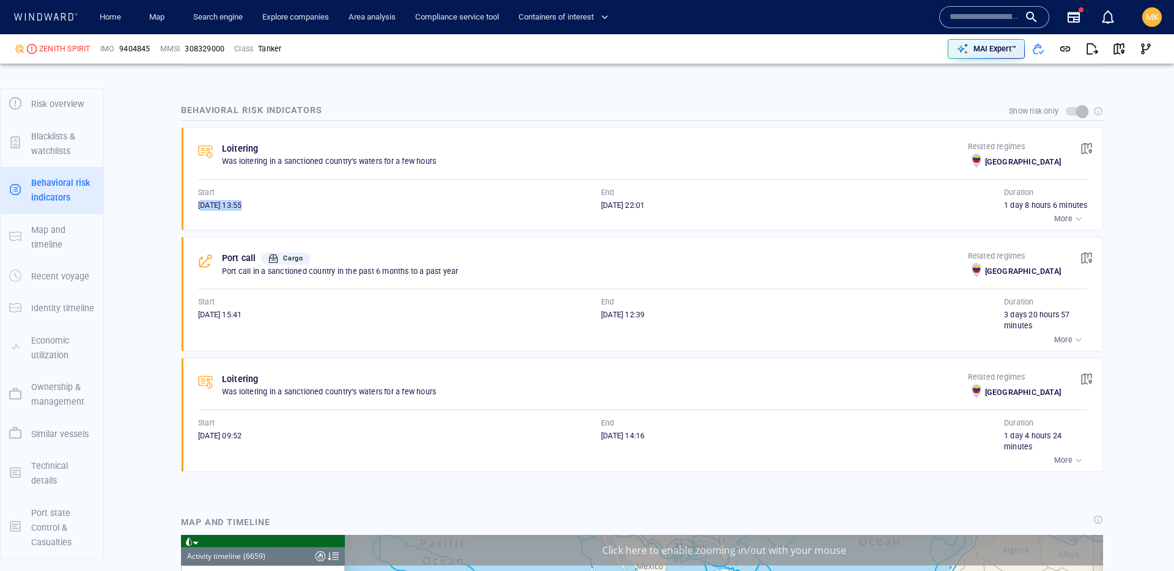
drag, startPoint x: 204, startPoint y: 205, endPoint x: 275, endPoint y: 208, distance: 71.6
click at [275, 208] on div "28/12/2024 13:55" at bounding box center [399, 205] width 403 height 11
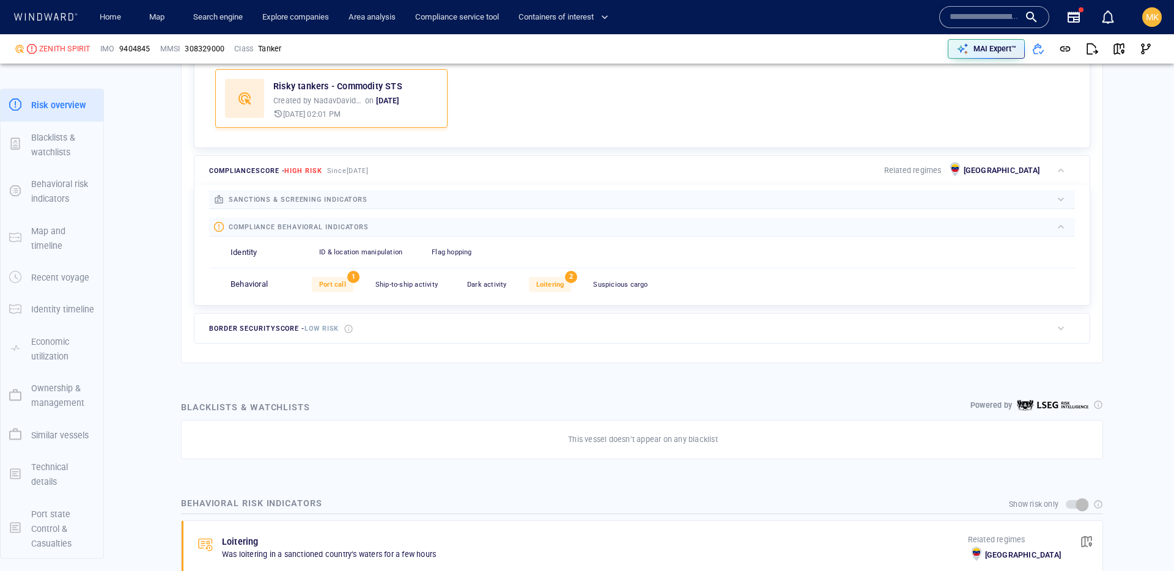
scroll to position [417, 0]
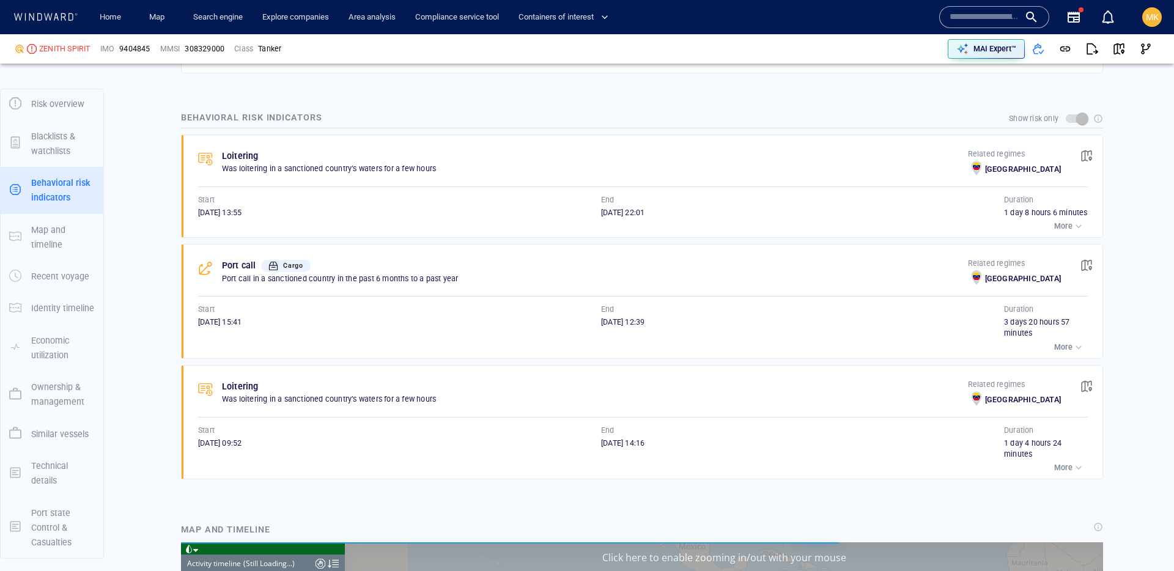
scroll to position [3602, 0]
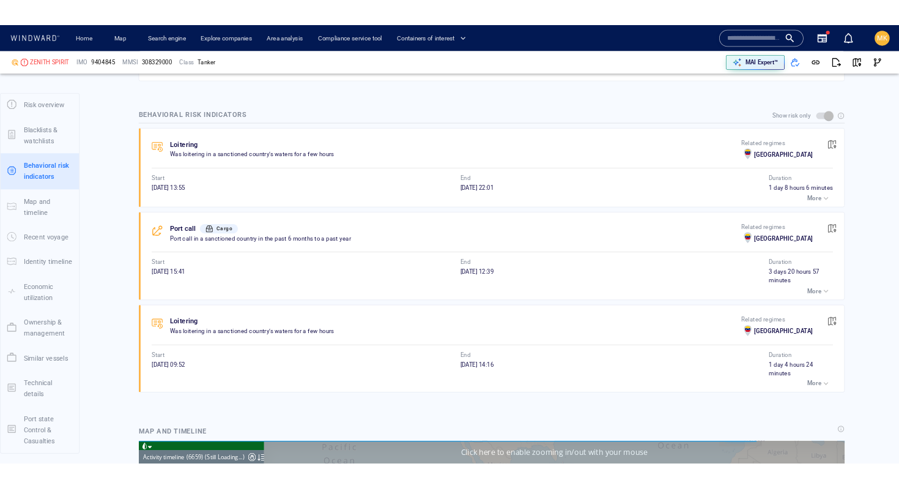
scroll to position [223704, 0]
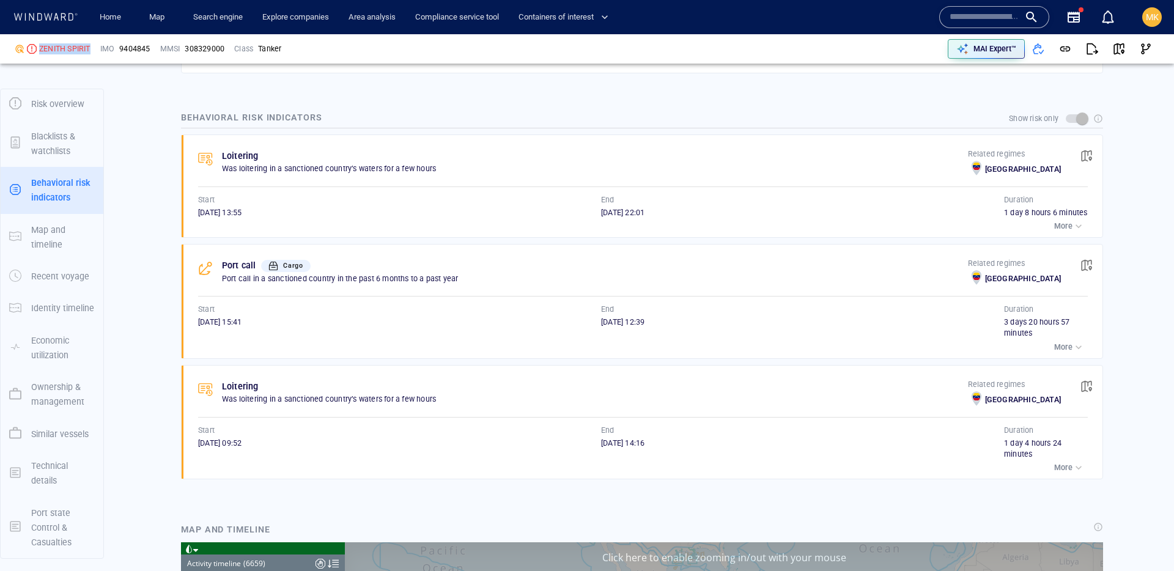
drag, startPoint x: 38, startPoint y: 48, endPoint x: 92, endPoint y: 54, distance: 54.2
click at [92, 54] on div "ZENITH SPIRIT" at bounding box center [53, 49] width 86 height 21
copy div "ZENITH SPIRIT"
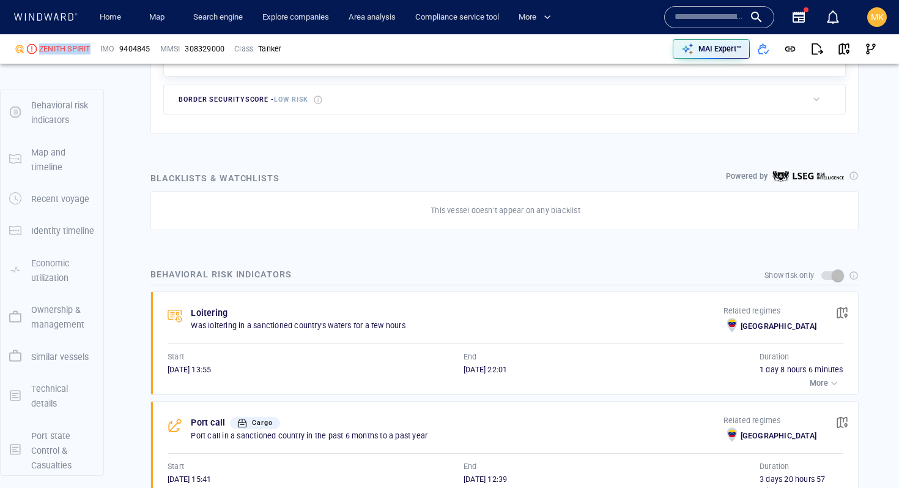
scroll to position [32, 0]
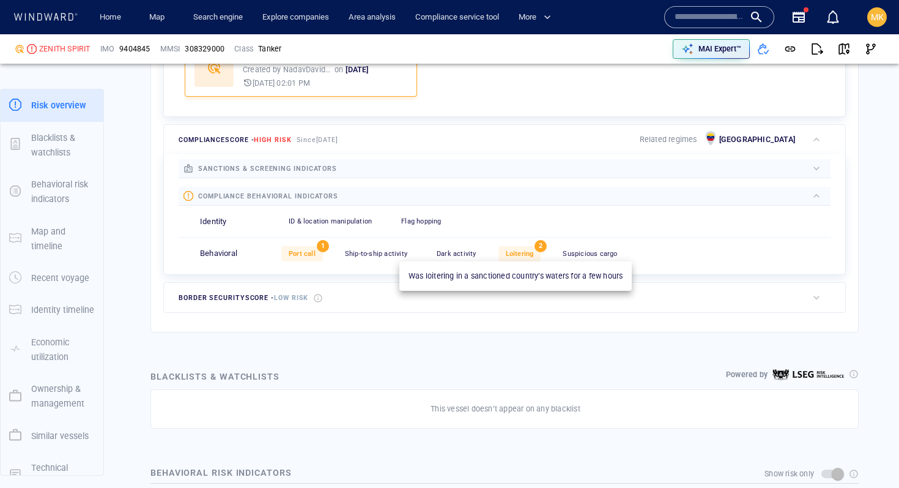
click at [516, 258] on div "Loitering" at bounding box center [520, 253] width 43 height 15
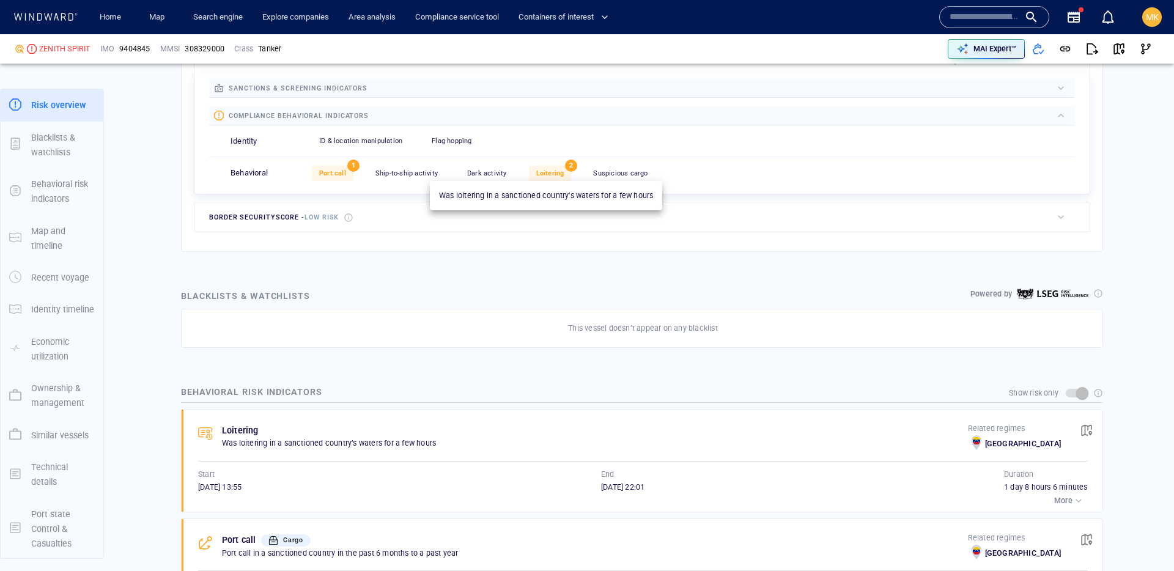
click at [546, 174] on span "Loitering" at bounding box center [550, 173] width 28 height 8
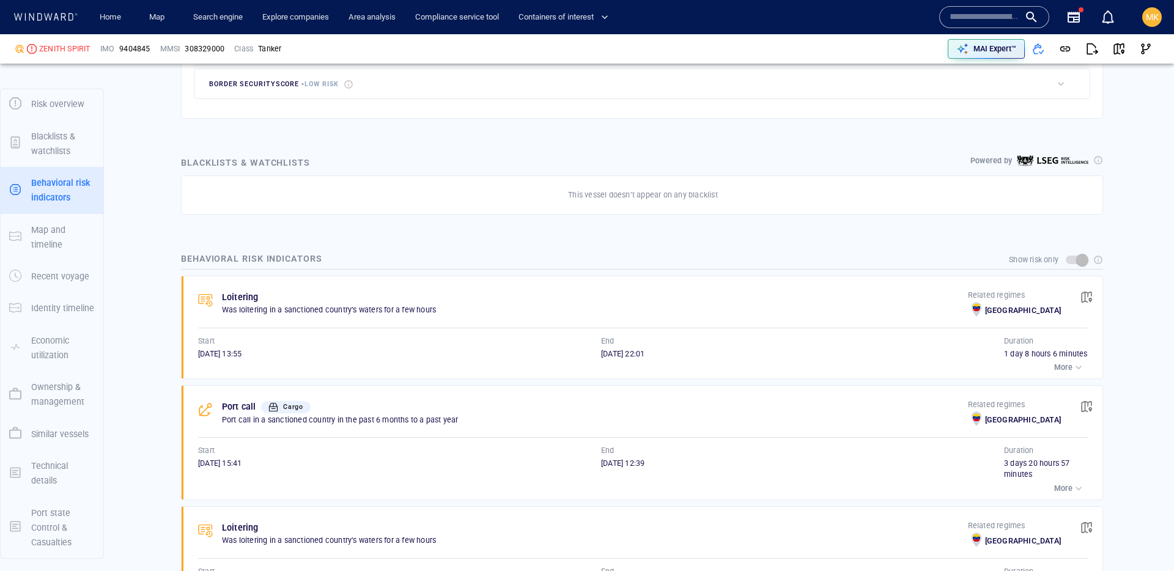
scroll to position [672, 0]
click at [1085, 297] on span "button" at bounding box center [1087, 297] width 12 height 12
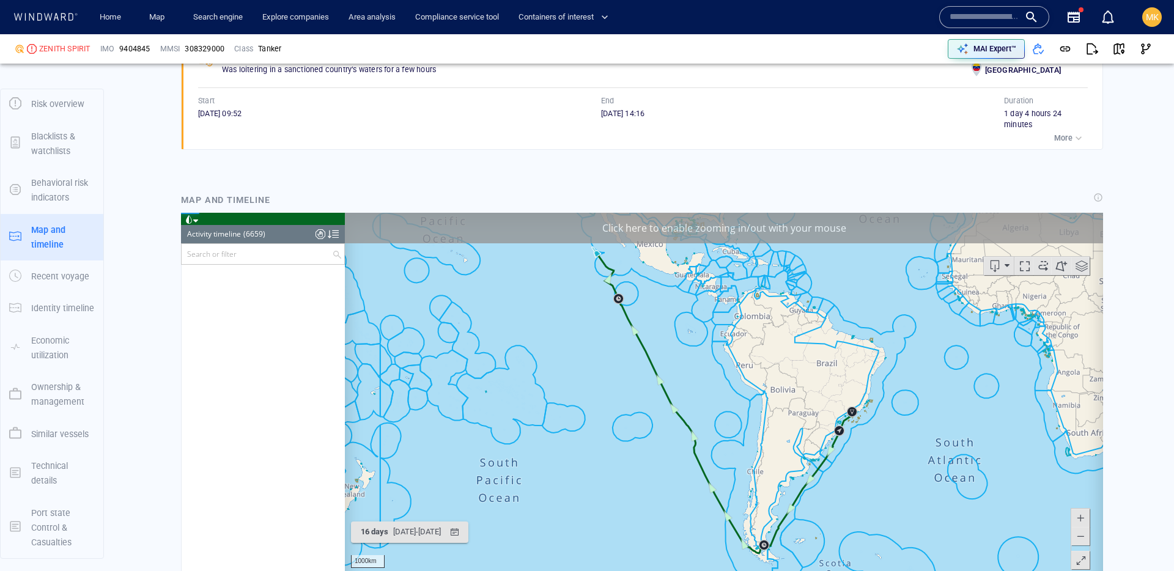
scroll to position [207713, 0]
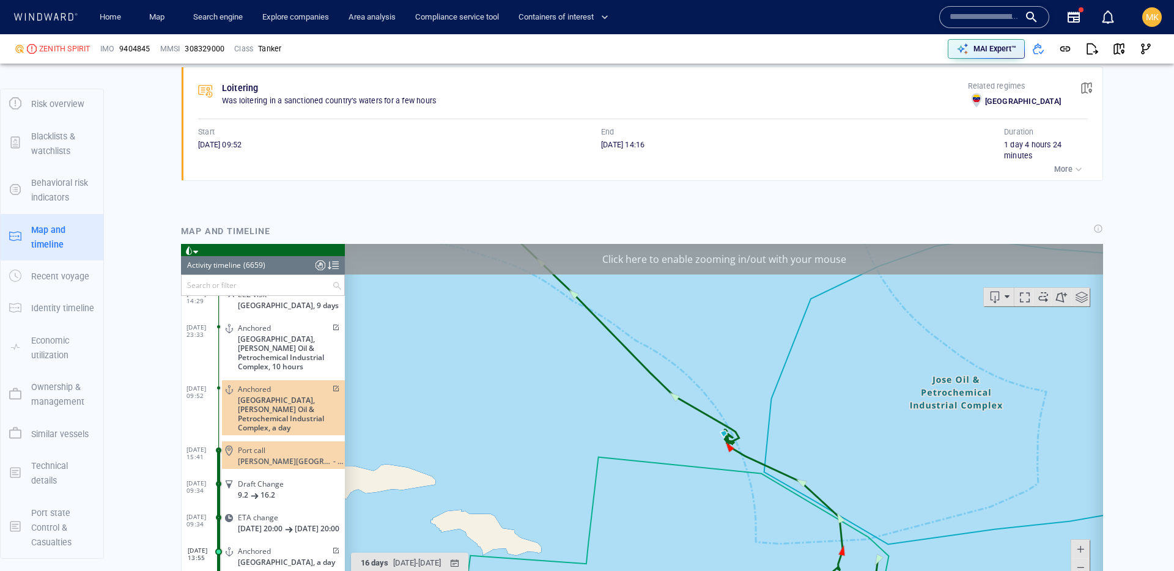
scroll to position [207562, 0]
click at [334, 385] on span at bounding box center [335, 388] width 10 height 7
click at [332, 547] on span at bounding box center [335, 550] width 10 height 7
drag, startPoint x: 93, startPoint y: 50, endPoint x: 27, endPoint y: 53, distance: 66.1
click at [27, 53] on div "ZENITH SPIRIT" at bounding box center [53, 49] width 86 height 21
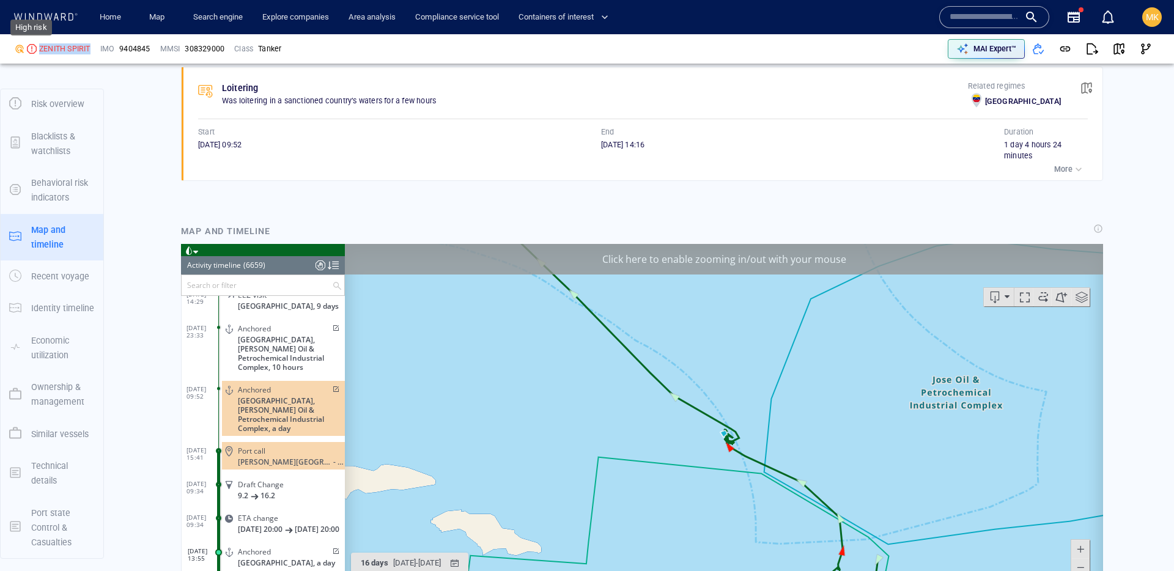
copy div "ZENITH SPIRIT"
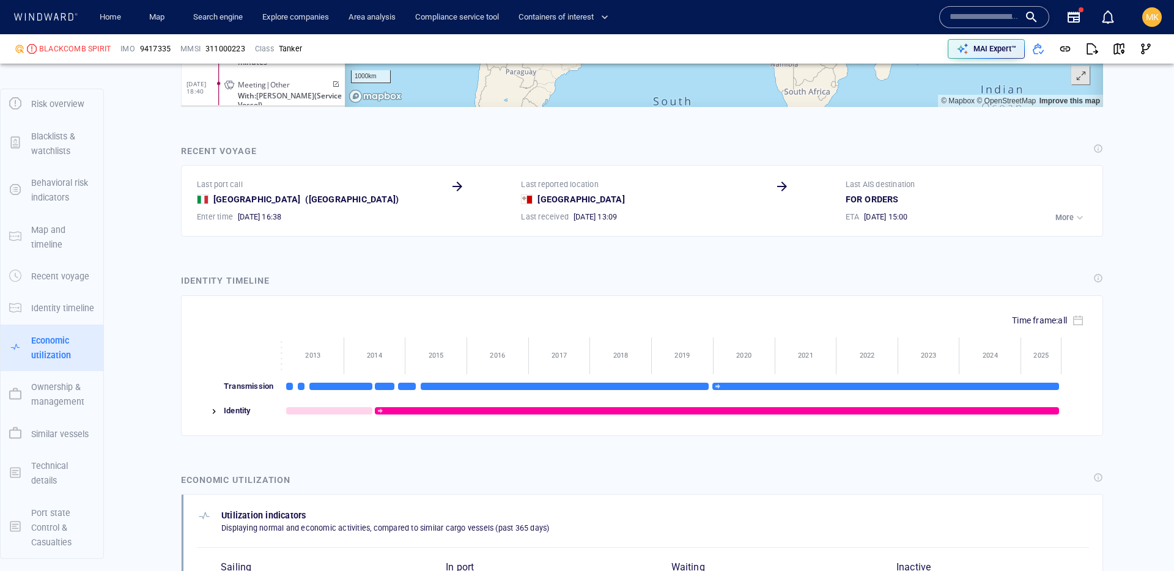
scroll to position [244089, 0]
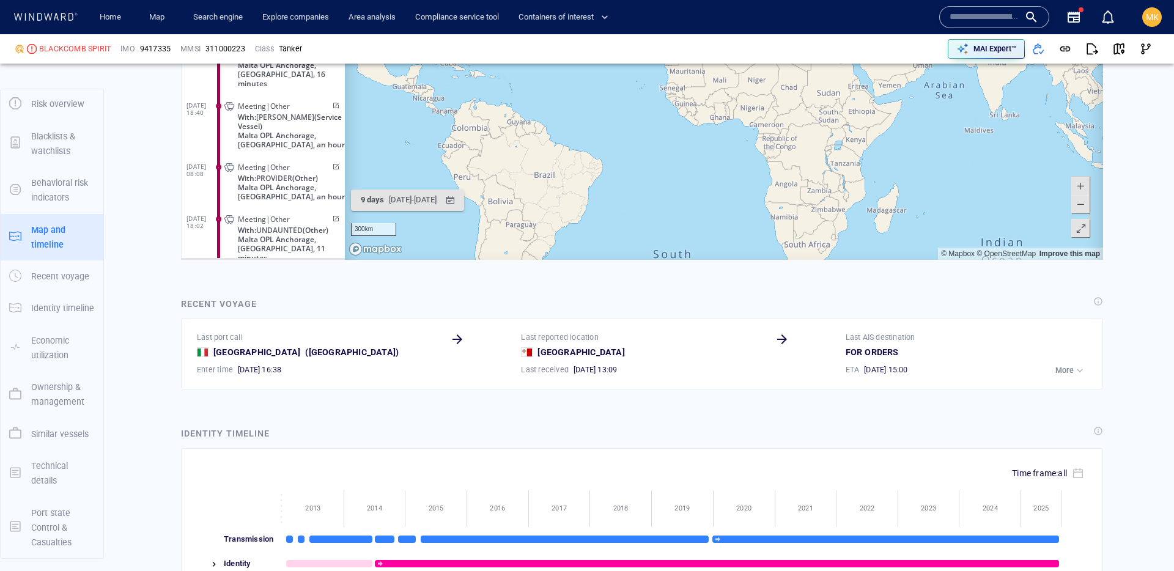
scroll to position [1230, 0]
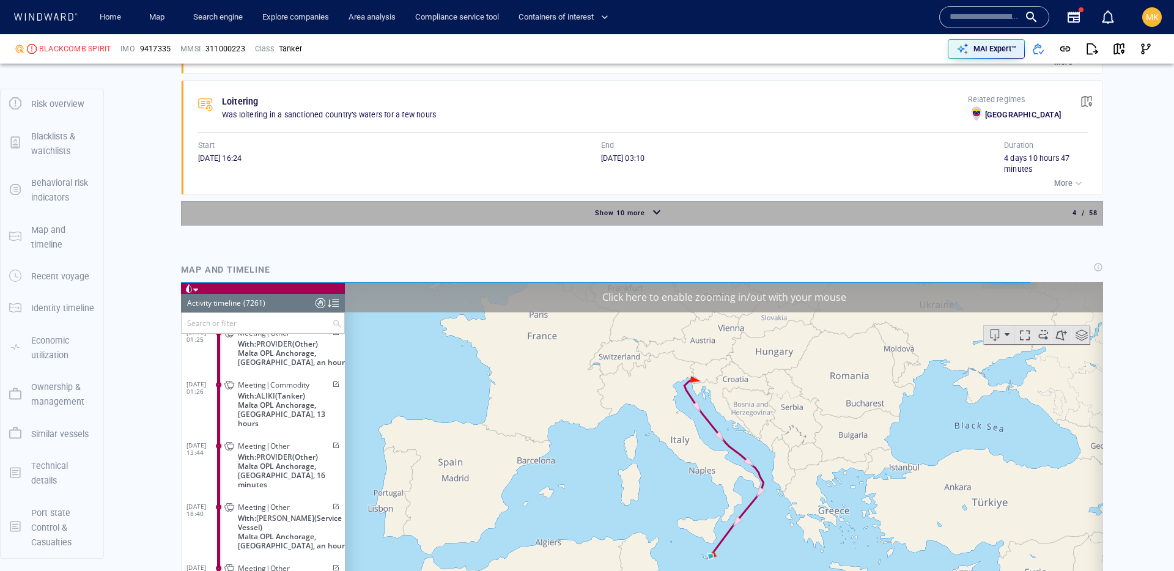
click at [627, 213] on span "Show 10 more" at bounding box center [620, 213] width 50 height 8
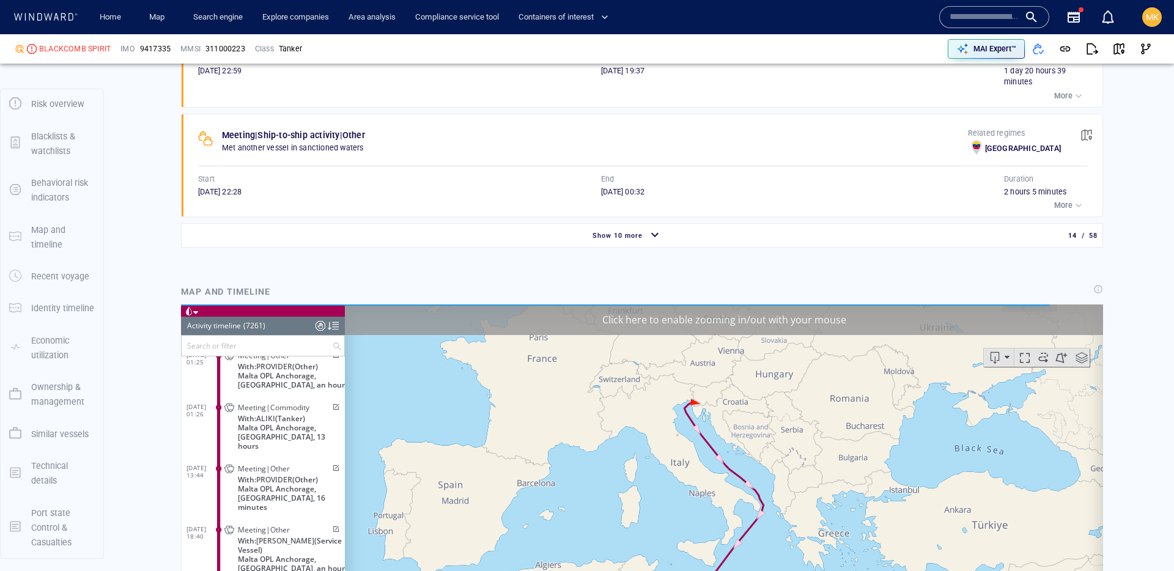
scroll to position [2364, 0]
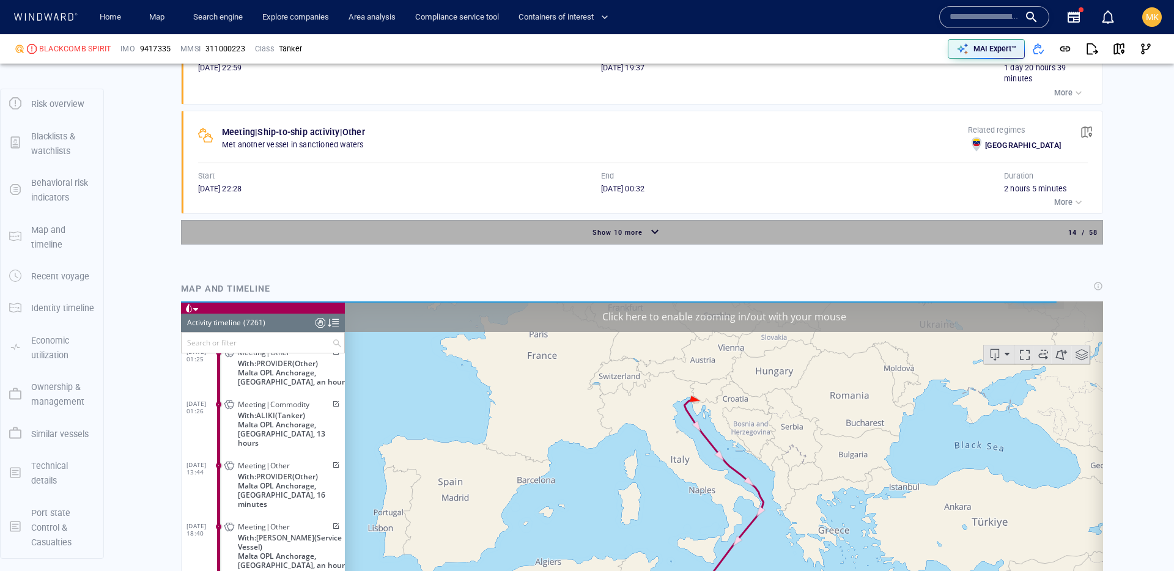
click at [629, 229] on span "Show 10 more" at bounding box center [618, 233] width 50 height 8
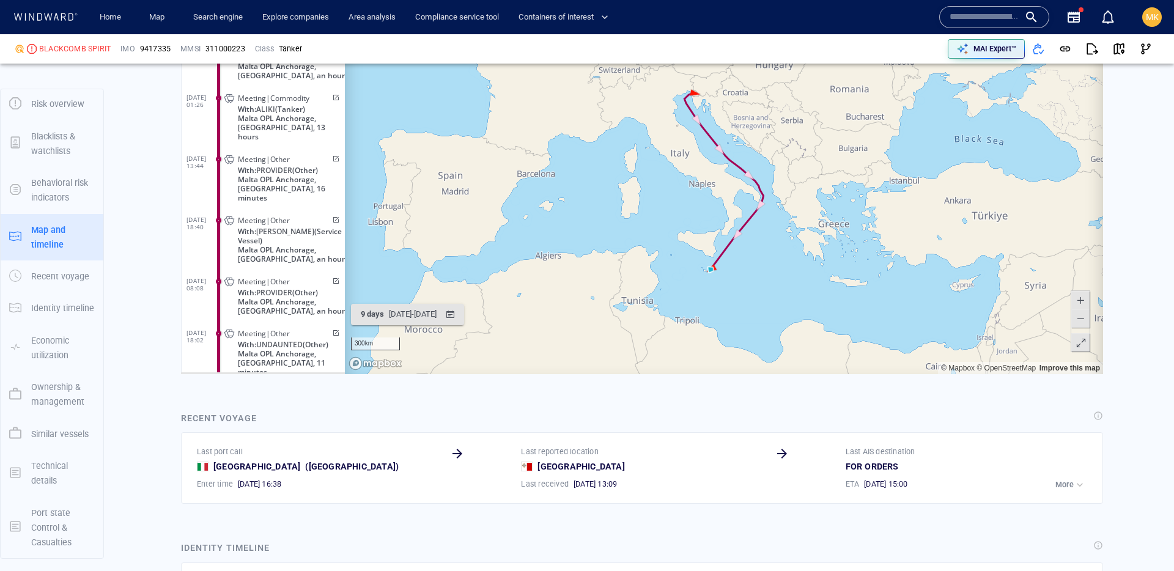
scroll to position [3695, 0]
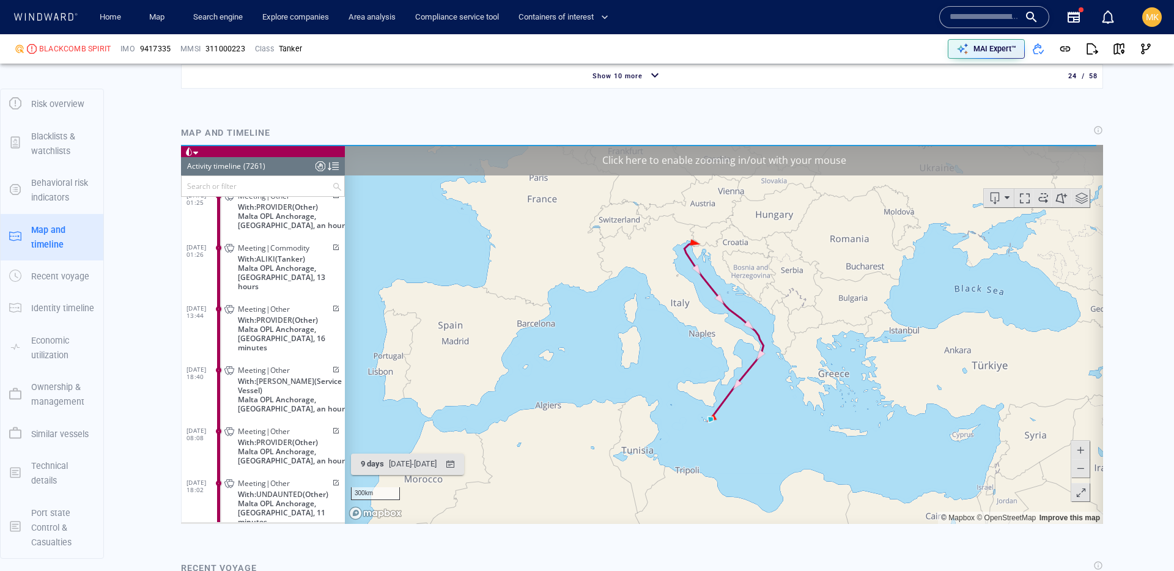
click at [630, 81] on div "Show 10 more" at bounding box center [617, 77] width 55 height 16
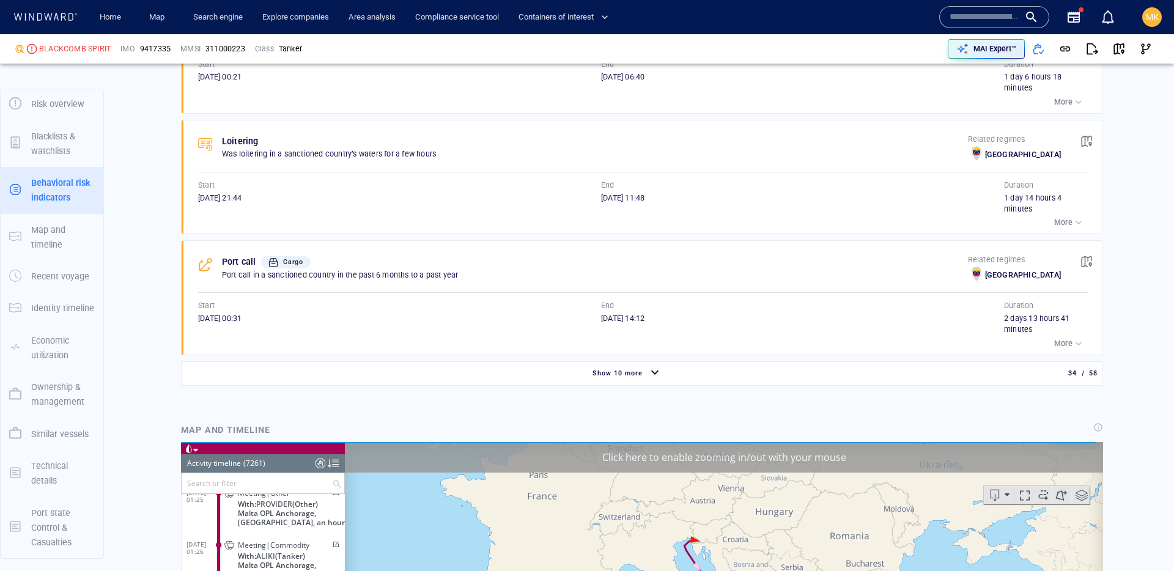
scroll to position [4645, 0]
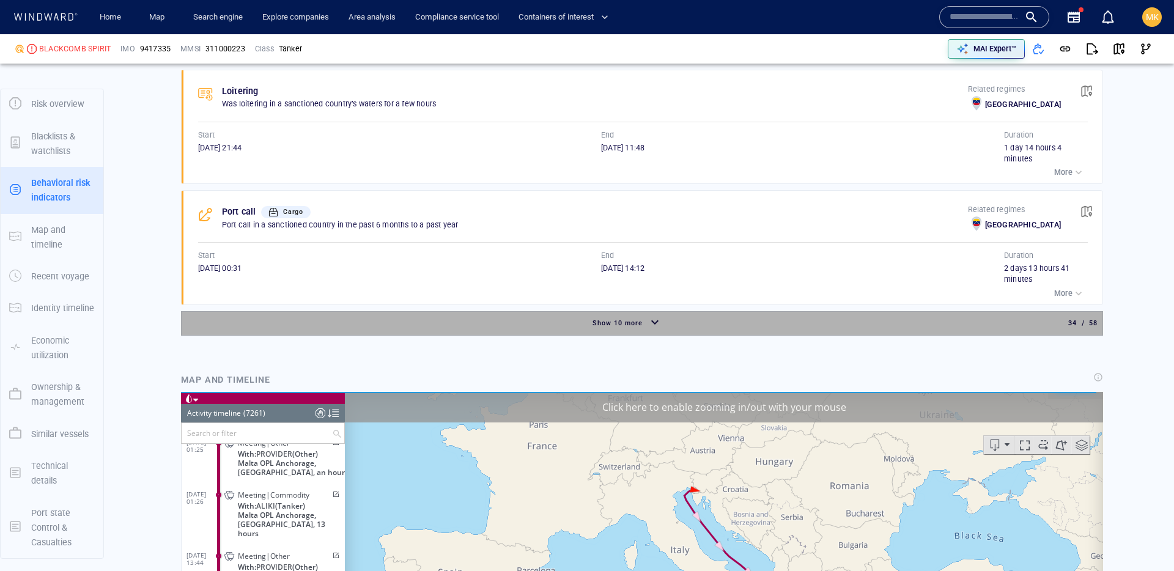
click at [645, 322] on div "button" at bounding box center [655, 323] width 20 height 21
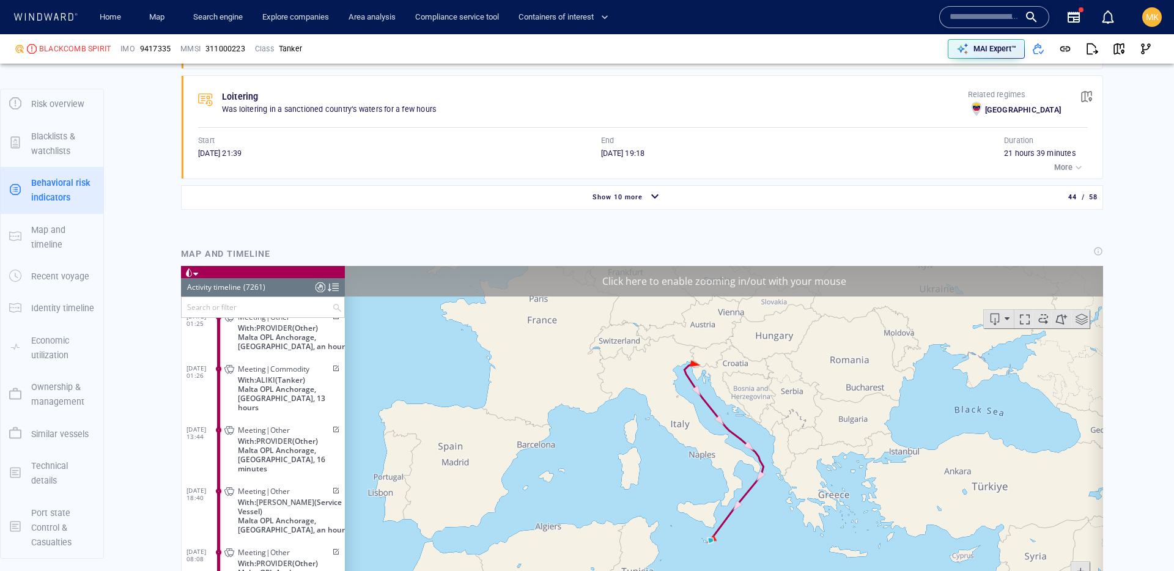
scroll to position [5939, 0]
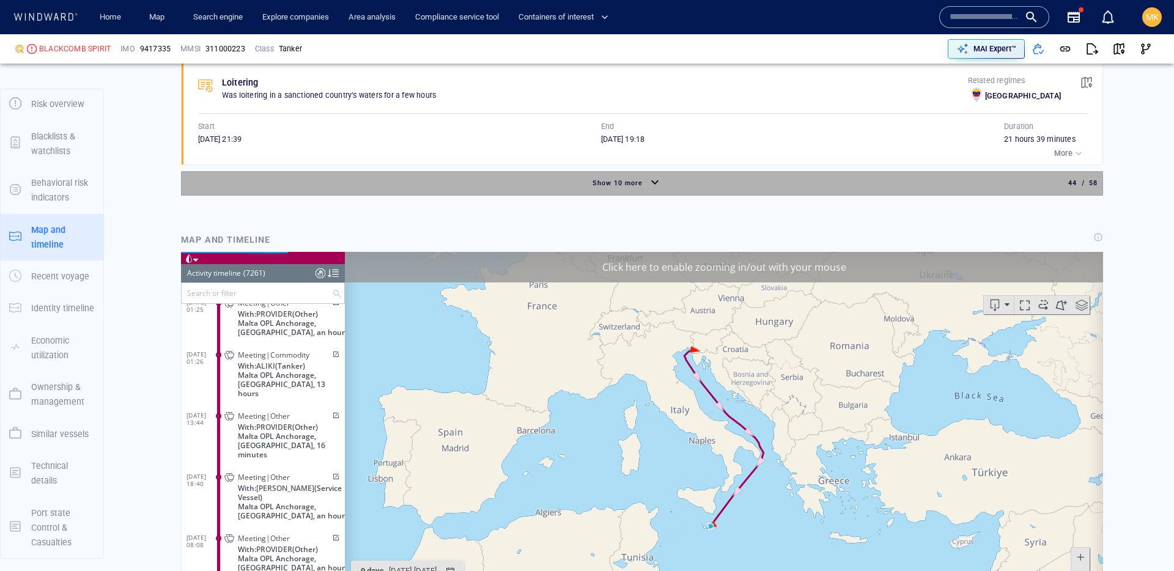
click at [659, 174] on div "button" at bounding box center [655, 182] width 20 height 21
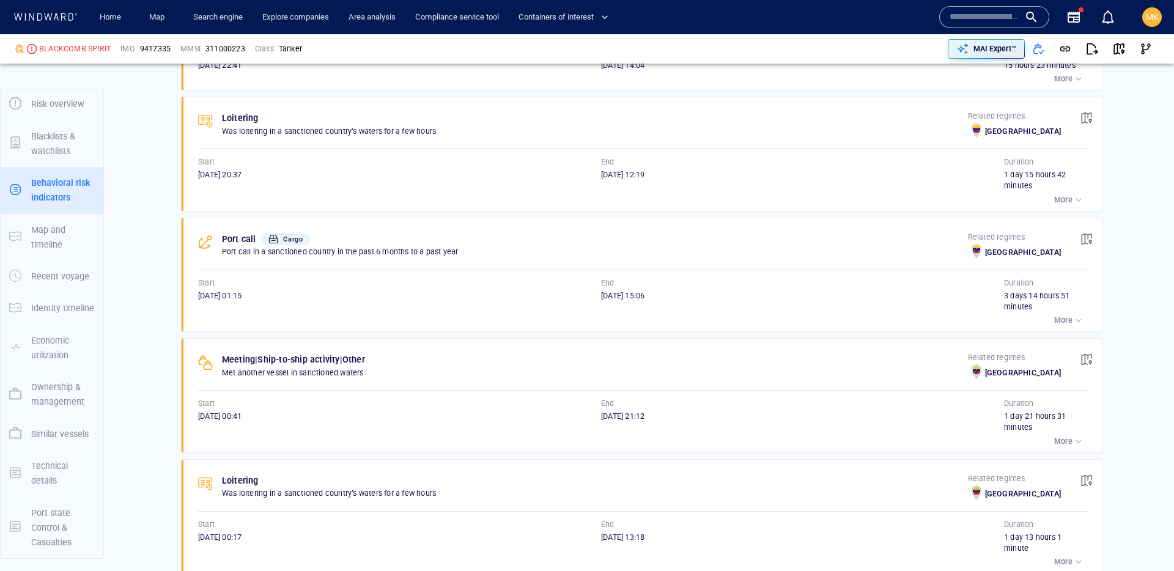
scroll to position [6929, 0]
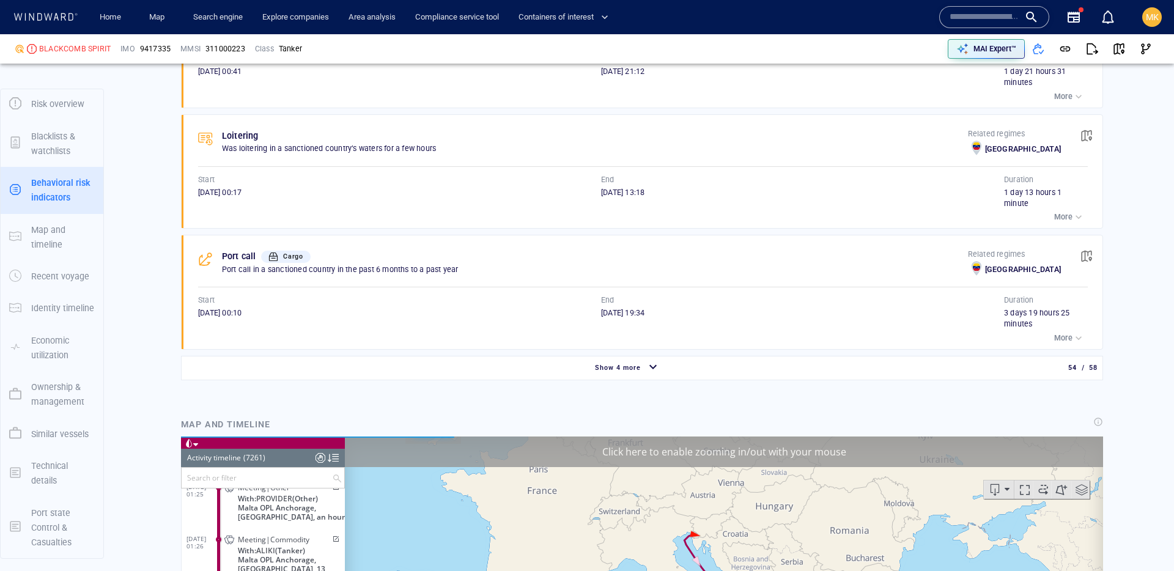
click at [648, 370] on div "button" at bounding box center [654, 367] width 20 height 21
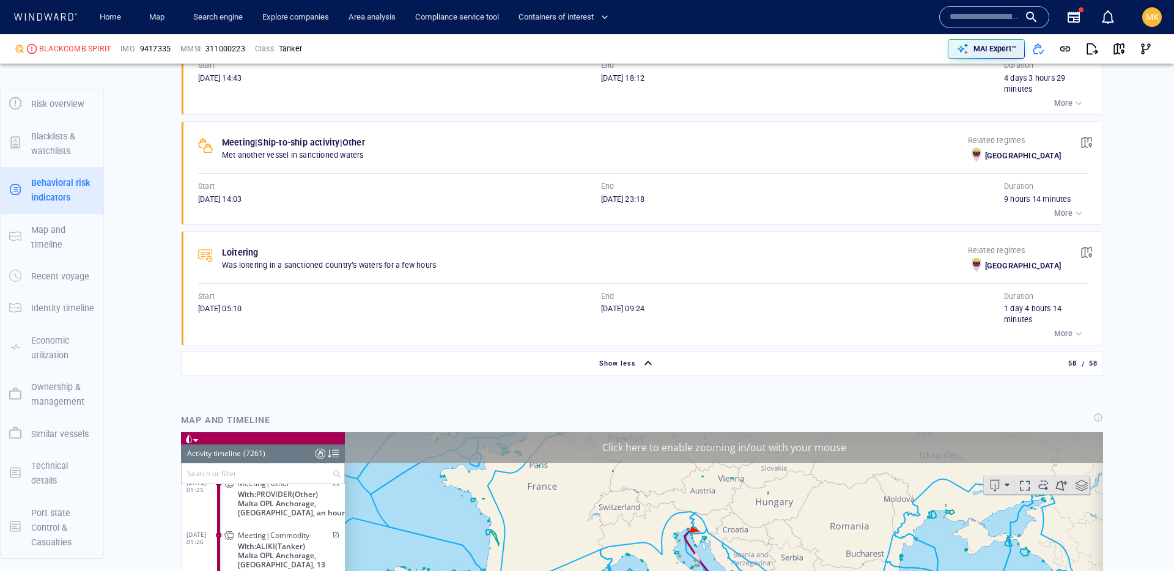
scroll to position [7198, 0]
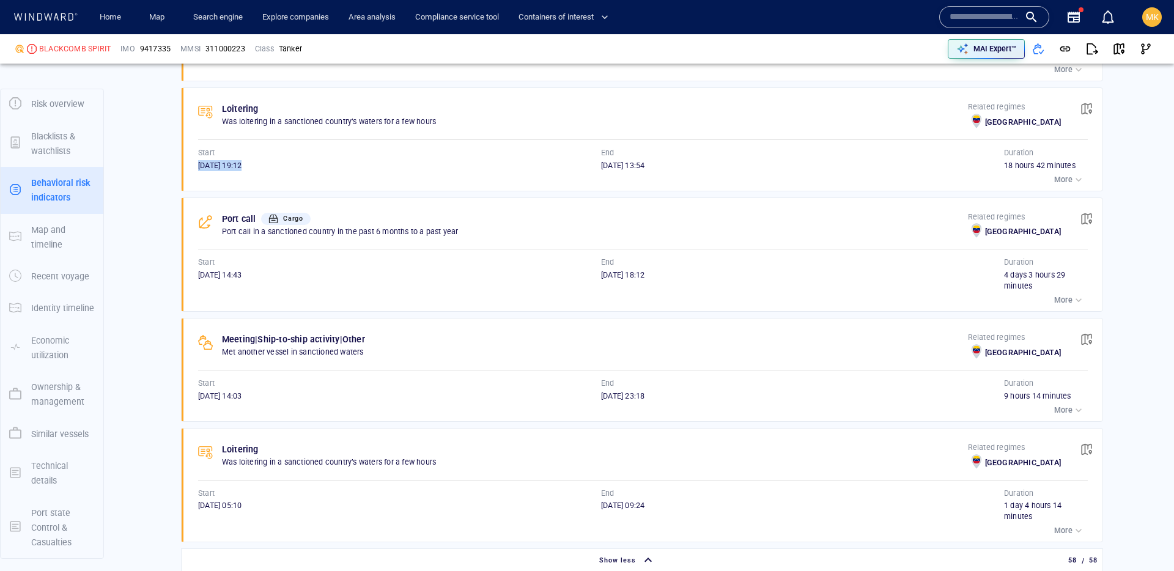
drag, startPoint x: 197, startPoint y: 166, endPoint x: 262, endPoint y: 165, distance: 64.9
click at [262, 165] on div "Loitering Was loitering in a sanctioned country’s waters for a few hours Relate…" at bounding box center [646, 139] width 913 height 103
click at [262, 165] on div "20/09/2023 19:12" at bounding box center [399, 165] width 403 height 11
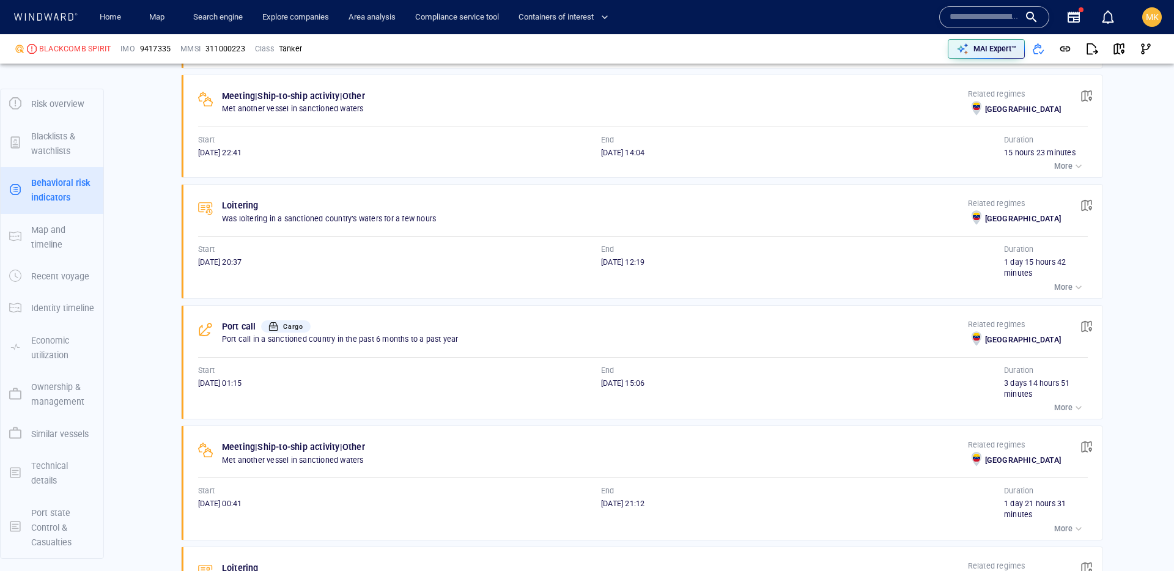
scroll to position [6395, 0]
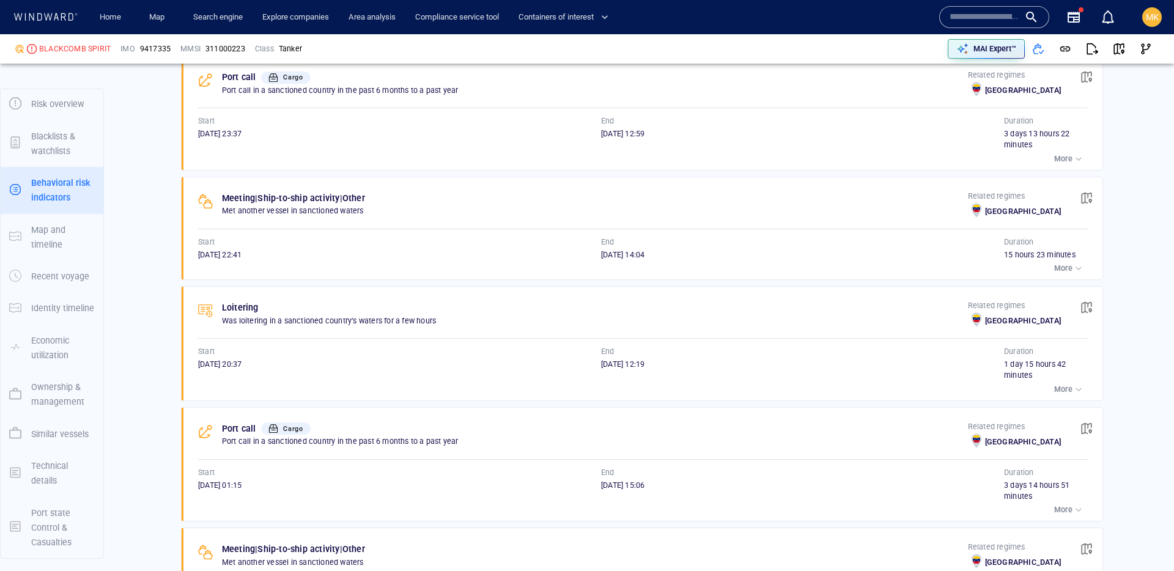
drag, startPoint x: 201, startPoint y: 254, endPoint x: 240, endPoint y: 255, distance: 38.5
click at [240, 255] on span "21/11/2023 22:41" at bounding box center [219, 254] width 43 height 9
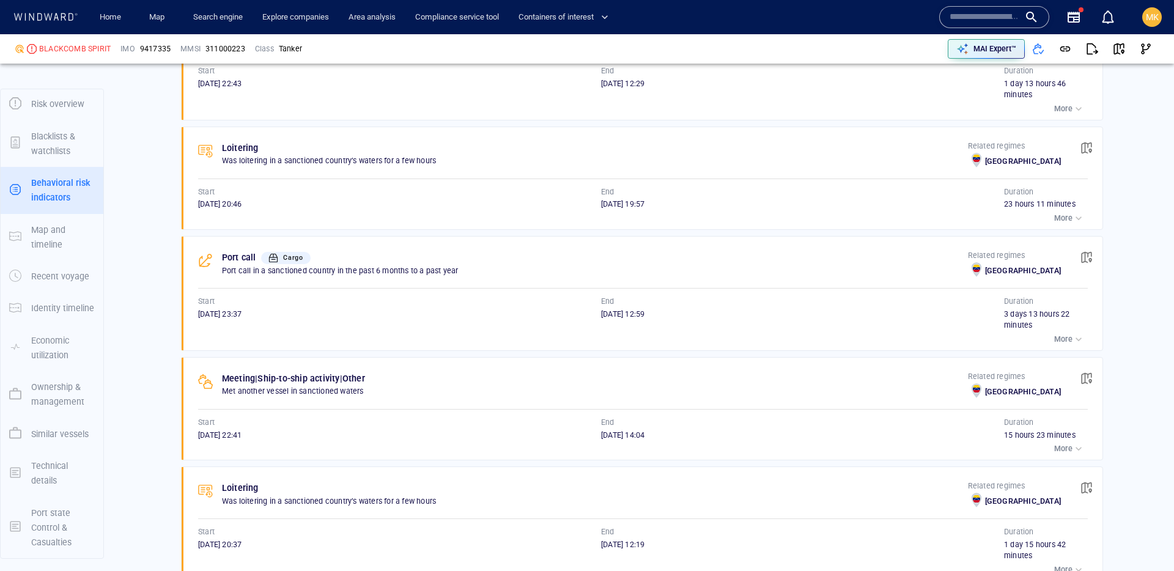
scroll to position [6201, 0]
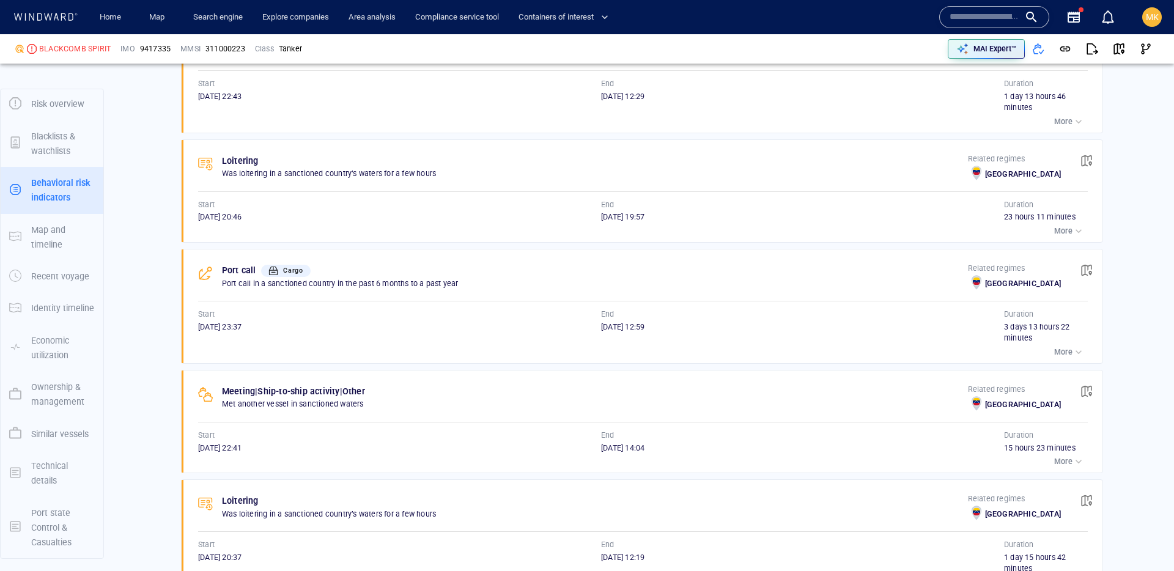
drag, startPoint x: 199, startPoint y: 215, endPoint x: 231, endPoint y: 215, distance: 31.8
click at [231, 215] on span "14/12/2023 20:46" at bounding box center [219, 216] width 43 height 9
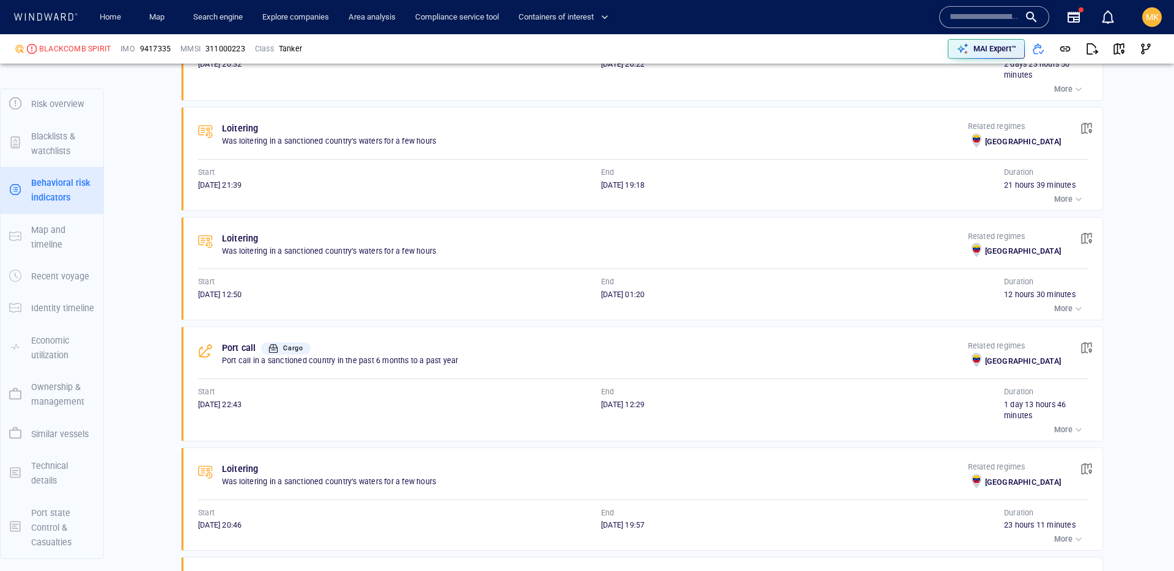
scroll to position [5891, 0]
drag, startPoint x: 199, startPoint y: 296, endPoint x: 253, endPoint y: 297, distance: 53.8
click at [242, 297] on span "17/12/2023 12:50" at bounding box center [219, 296] width 43 height 9
drag, startPoint x: 195, startPoint y: 188, endPoint x: 240, endPoint y: 193, distance: 45.5
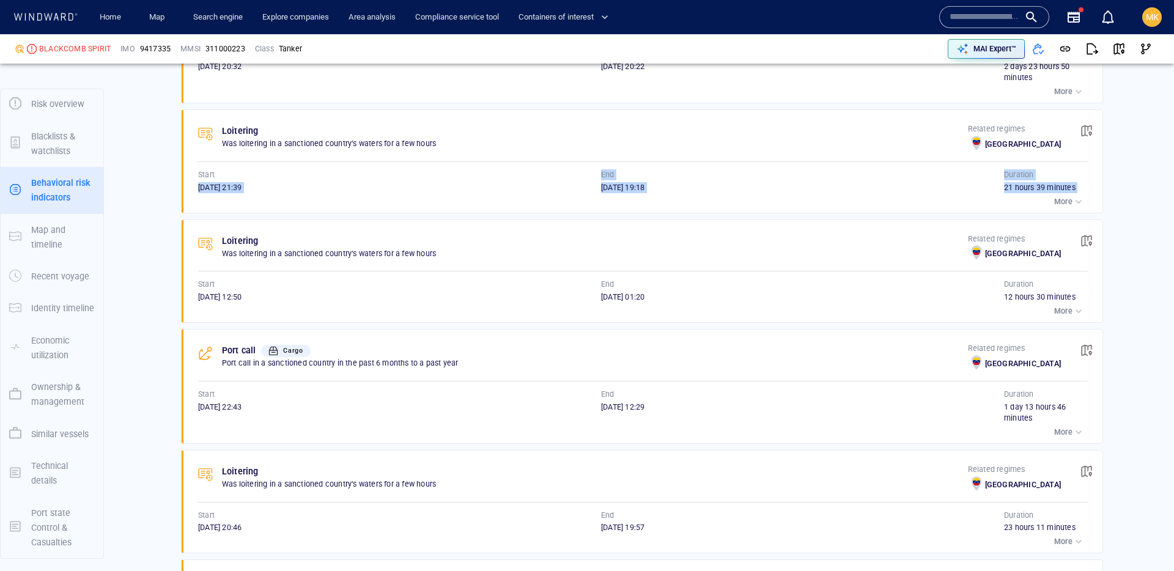
click at [240, 193] on div "Loitering Was loitering in a sanctioned country’s waters for a few hours Relate…" at bounding box center [646, 161] width 913 height 103
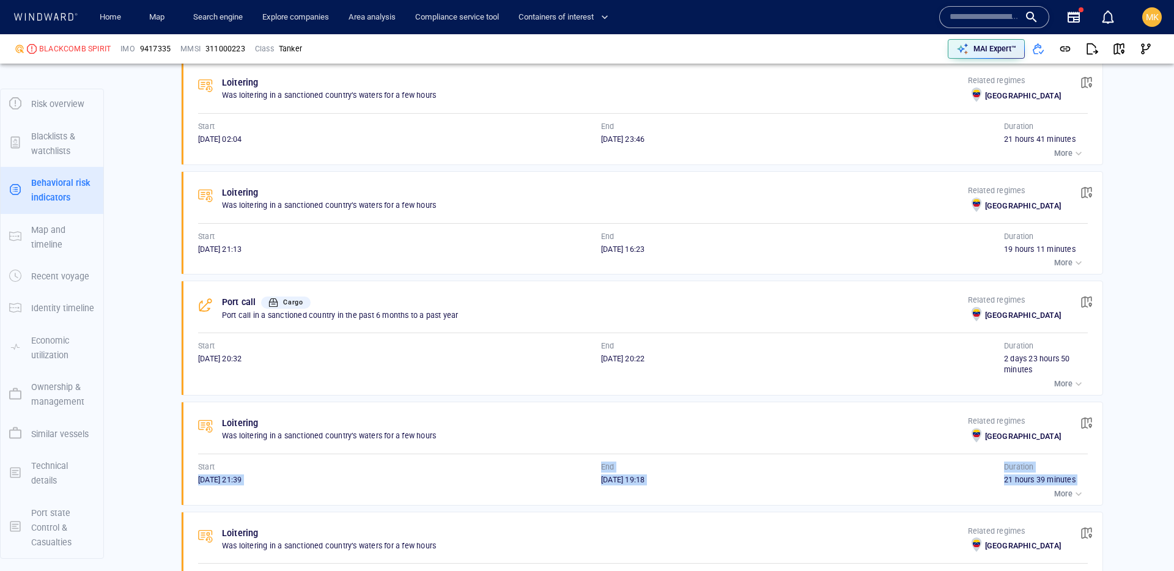
scroll to position [5516, 0]
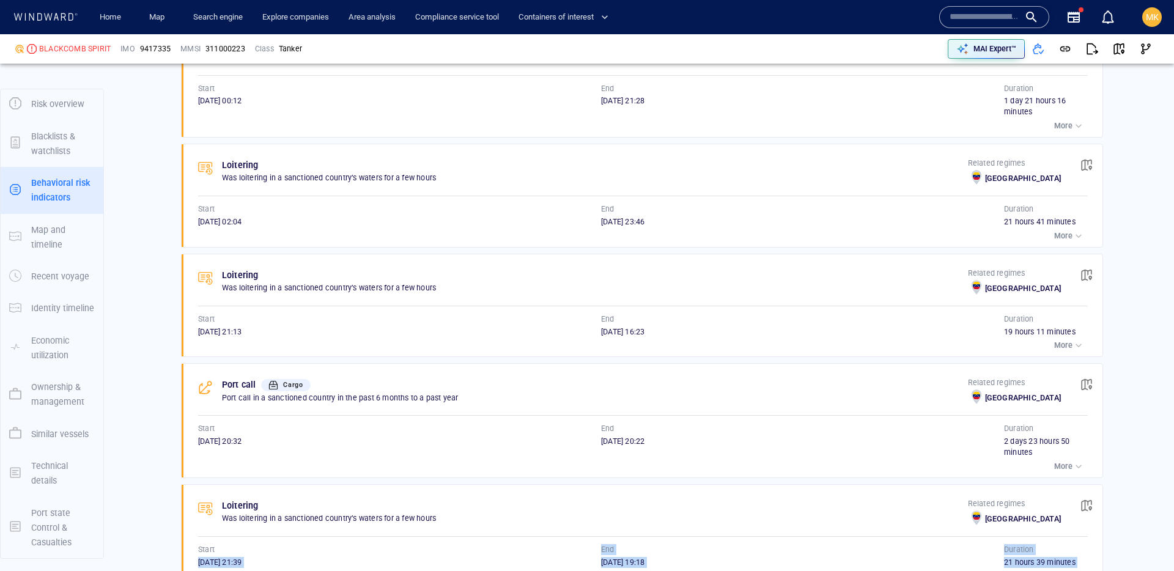
drag, startPoint x: 195, startPoint y: 221, endPoint x: 239, endPoint y: 224, distance: 44.7
click at [239, 224] on div "Loitering Was loitering in a sanctioned country’s waters for a few hours Relate…" at bounding box center [646, 195] width 913 height 103
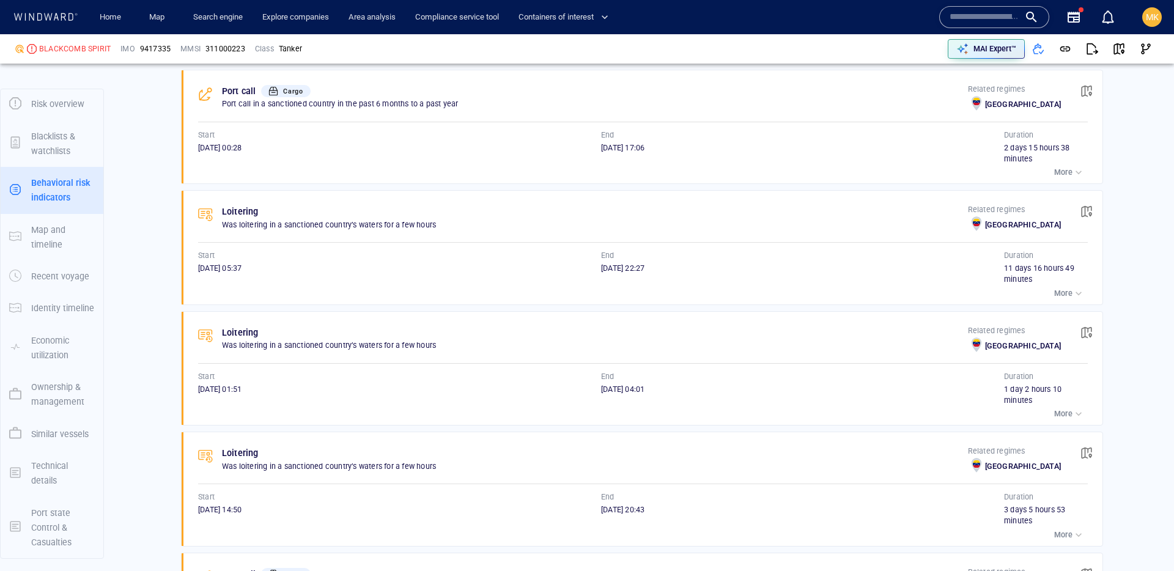
scroll to position [3906, 0]
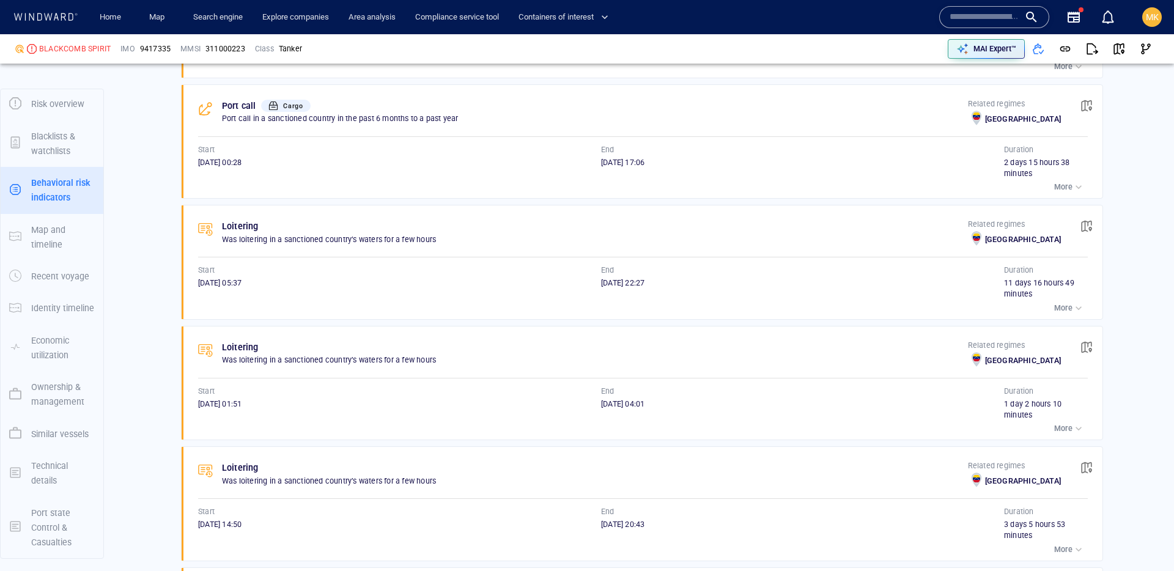
drag, startPoint x: 226, startPoint y: 282, endPoint x: 249, endPoint y: 285, distance: 22.8
click at [242, 285] on span "17/03/2024 05:37" at bounding box center [219, 282] width 43 height 9
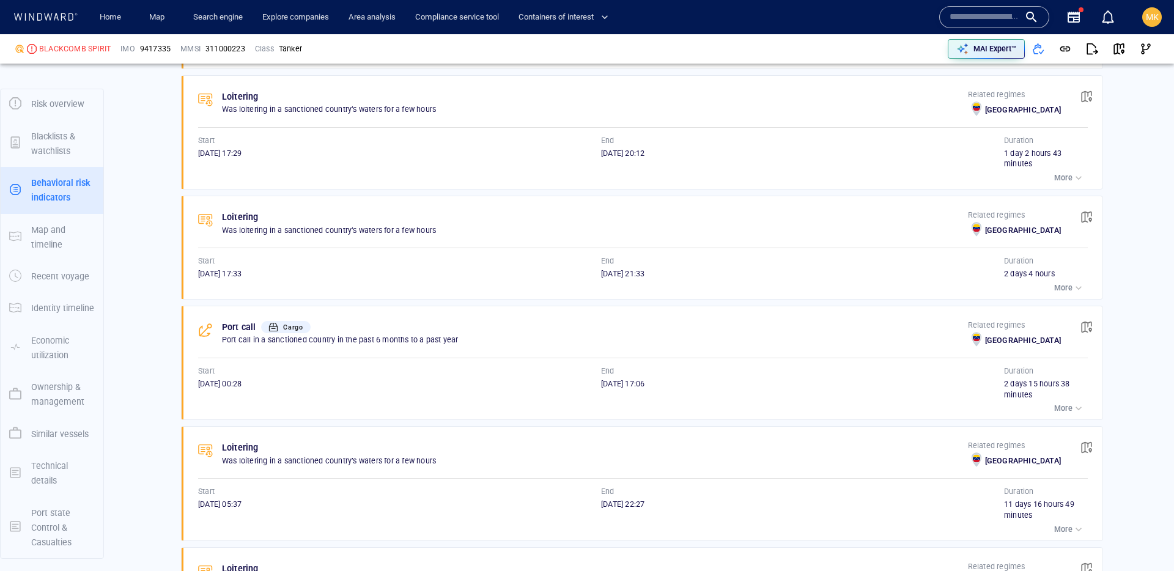
scroll to position [3682, 0]
drag, startPoint x: 215, startPoint y: 278, endPoint x: 306, endPoint y: 282, distance: 91.2
click at [304, 282] on div "Loitering Was loitering in a sanctioned country’s waters for a few hours Relate…" at bounding box center [646, 249] width 913 height 103
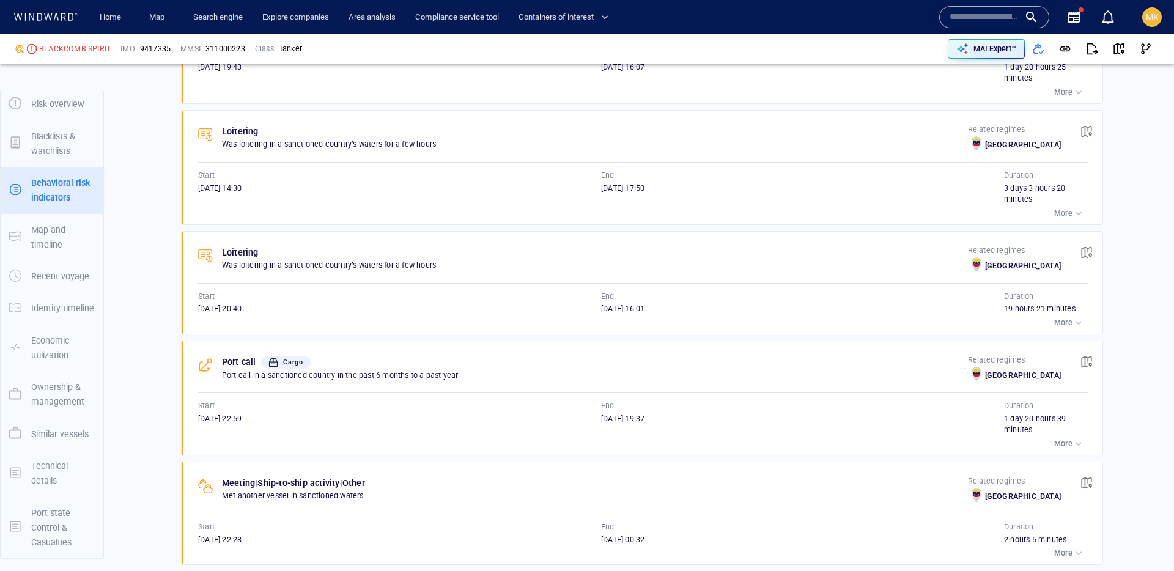
scroll to position [2002, 0]
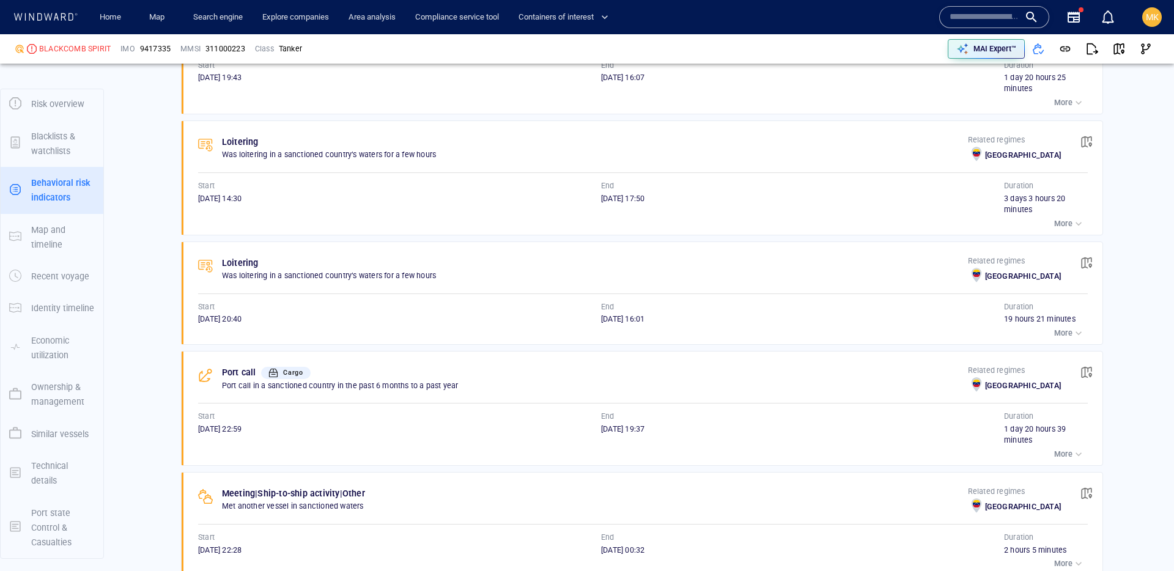
drag, startPoint x: 196, startPoint y: 198, endPoint x: 240, endPoint y: 202, distance: 44.8
click at [240, 202] on div "Loitering Was loitering in a sanctioned country’s waters for a few hours Relate…" at bounding box center [646, 178] width 913 height 114
click at [241, 201] on span "02/09/2024 14:30" at bounding box center [219, 198] width 43 height 9
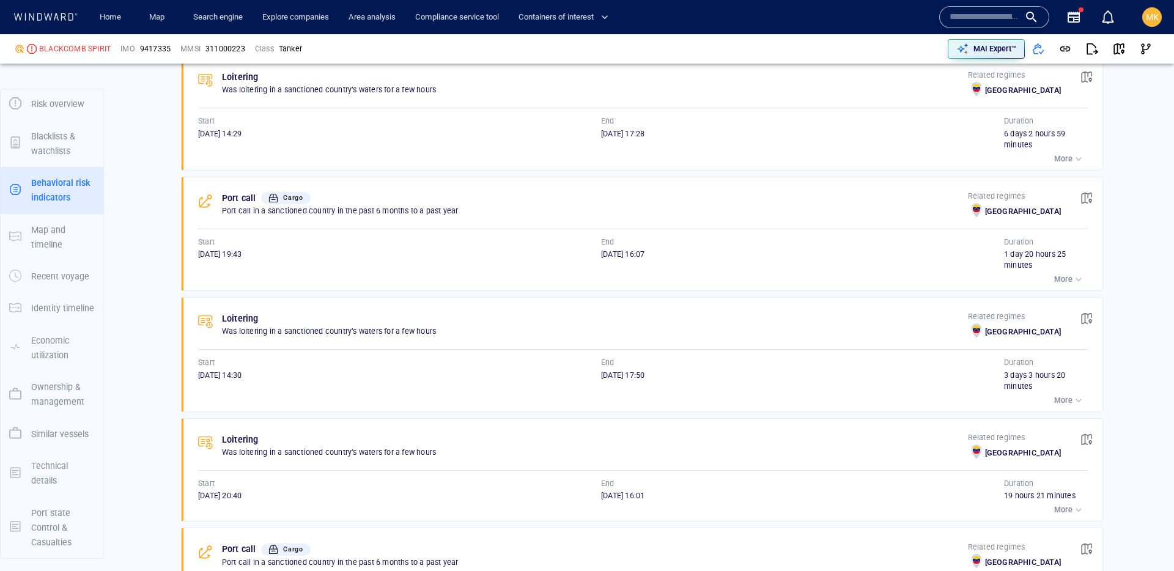
scroll to position [1721, 0]
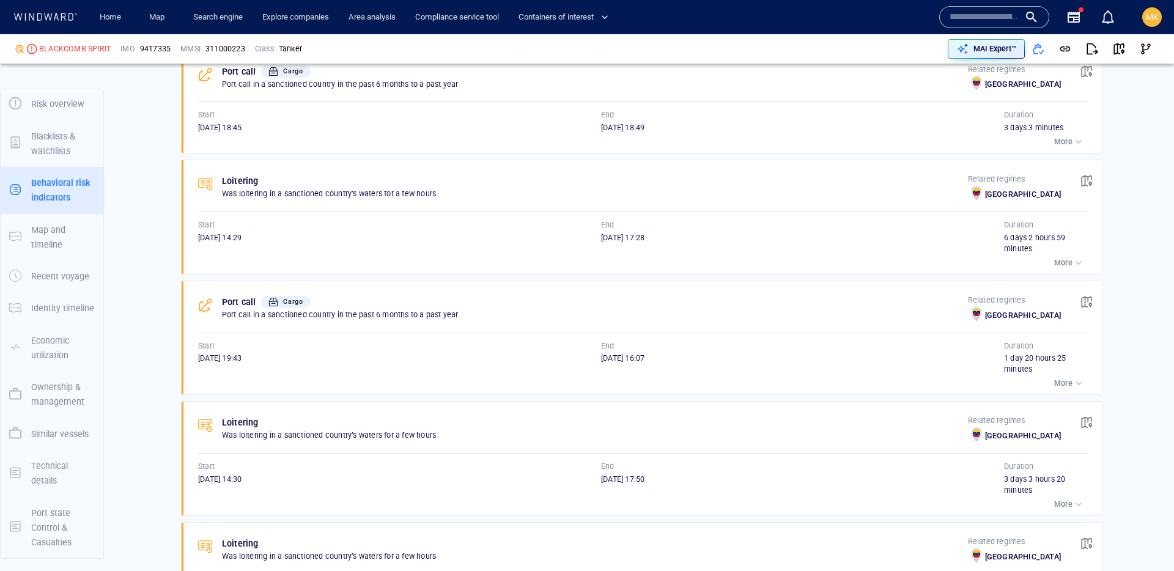
drag, startPoint x: 591, startPoint y: 359, endPoint x: 632, endPoint y: 362, distance: 41.7
click at [632, 362] on div "Start 05/09/2024 19:43 End 07/09/2024 16:07" at bounding box center [601, 358] width 806 height 35
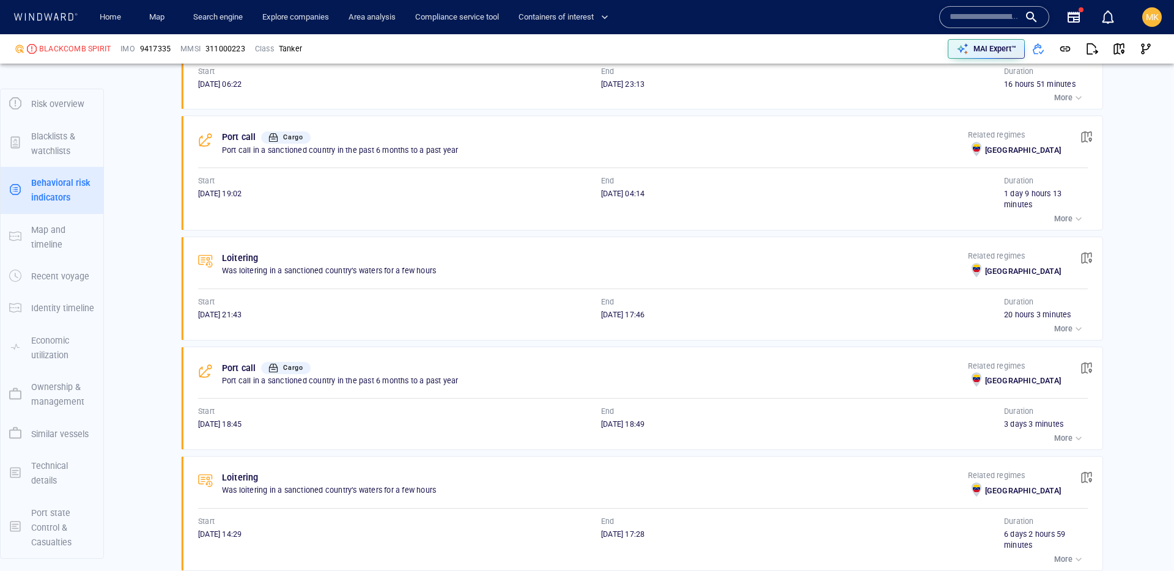
scroll to position [1414, 0]
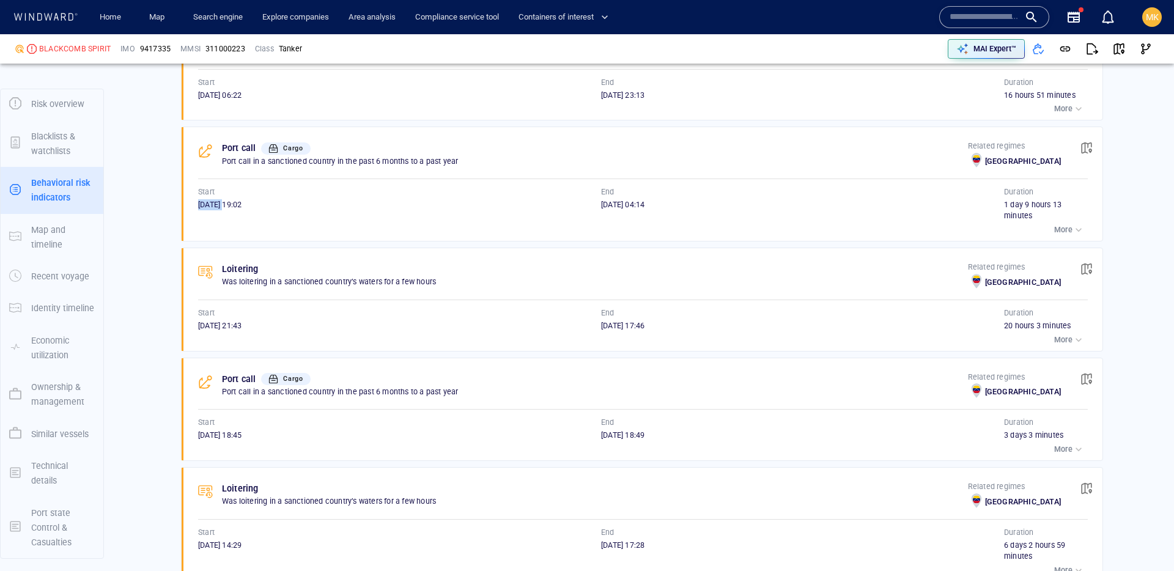
drag, startPoint x: 196, startPoint y: 207, endPoint x: 242, endPoint y: 210, distance: 46.0
click at [242, 210] on div "Port call Cargo Port call in a sanctioned country in the past 6 months to a pas…" at bounding box center [646, 184] width 913 height 114
click at [242, 210] on div "08/11/2024 19:02" at bounding box center [399, 210] width 403 height 22
drag, startPoint x: 240, startPoint y: 209, endPoint x: 199, endPoint y: 209, distance: 41.0
click at [199, 209] on div "08/11/2024 19:02" at bounding box center [399, 204] width 403 height 11
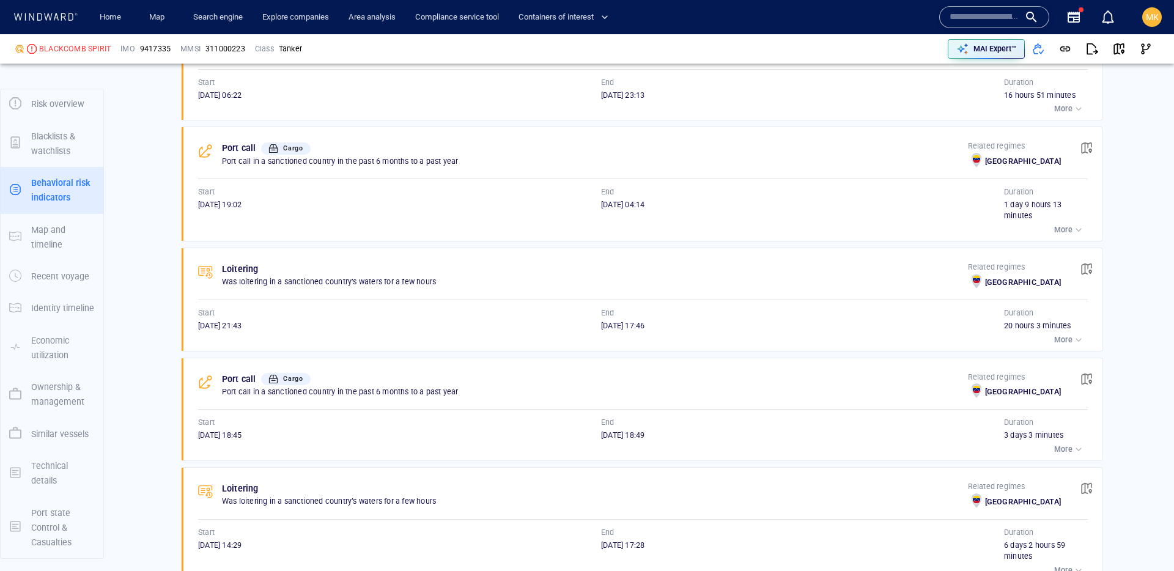
click at [199, 209] on div "08/11/2024 19:02" at bounding box center [399, 204] width 403 height 11
drag, startPoint x: 197, startPoint y: 213, endPoint x: 666, endPoint y: 209, distance: 469.2
click at [662, 209] on div "Port call Cargo Port call in a sanctioned country in the past 6 months to a pas…" at bounding box center [646, 184] width 913 height 114
click at [672, 208] on div "10/11/2024 04:14" at bounding box center [802, 204] width 403 height 11
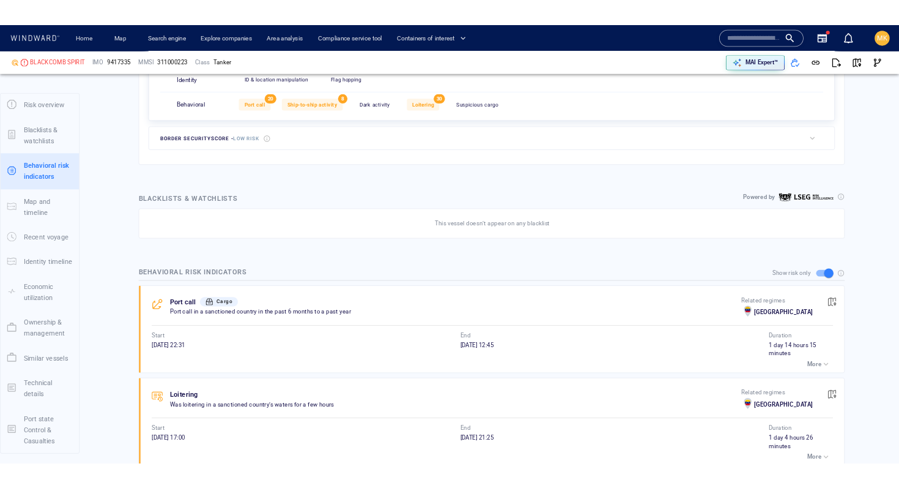
scroll to position [566, 0]
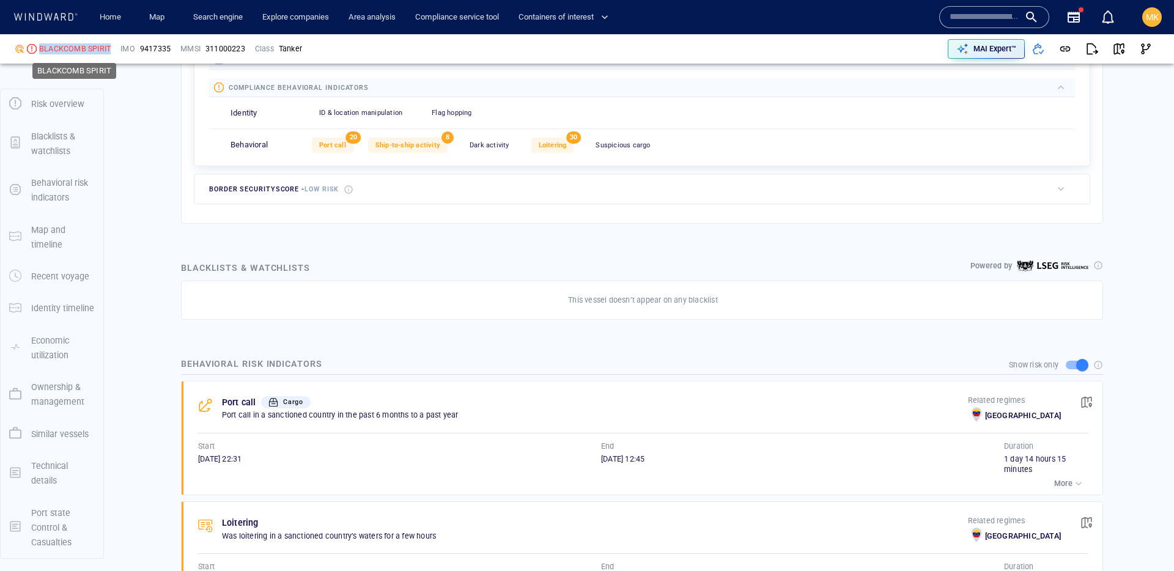
drag, startPoint x: 119, startPoint y: 48, endPoint x: 40, endPoint y: 48, distance: 78.9
click at [40, 48] on div "BLACKCOMB SPIRIT IMO 9417335 MMSI 311000223 Class Tanker" at bounding box center [300, 49] width 580 height 37
copy div "BLACKCOMB SPIRIT"
click at [70, 50] on div "BLACKCOMB SPIRIT" at bounding box center [75, 48] width 72 height 11
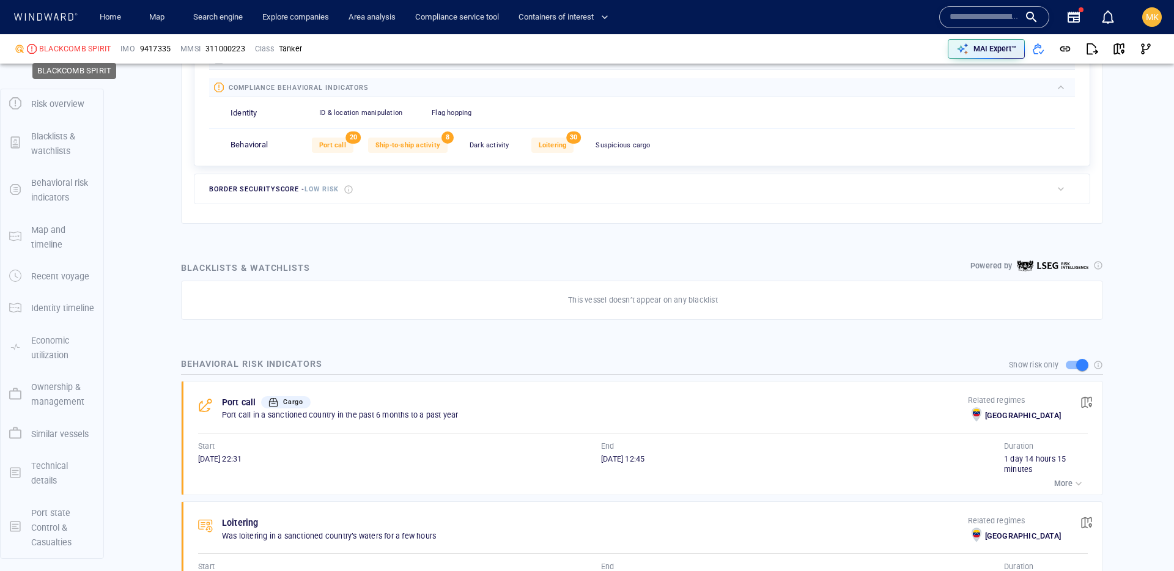
click at [72, 48] on div "BLACKCOMB SPIRIT" at bounding box center [75, 48] width 72 height 11
copy div "BLACKCOMB SPIRIT"
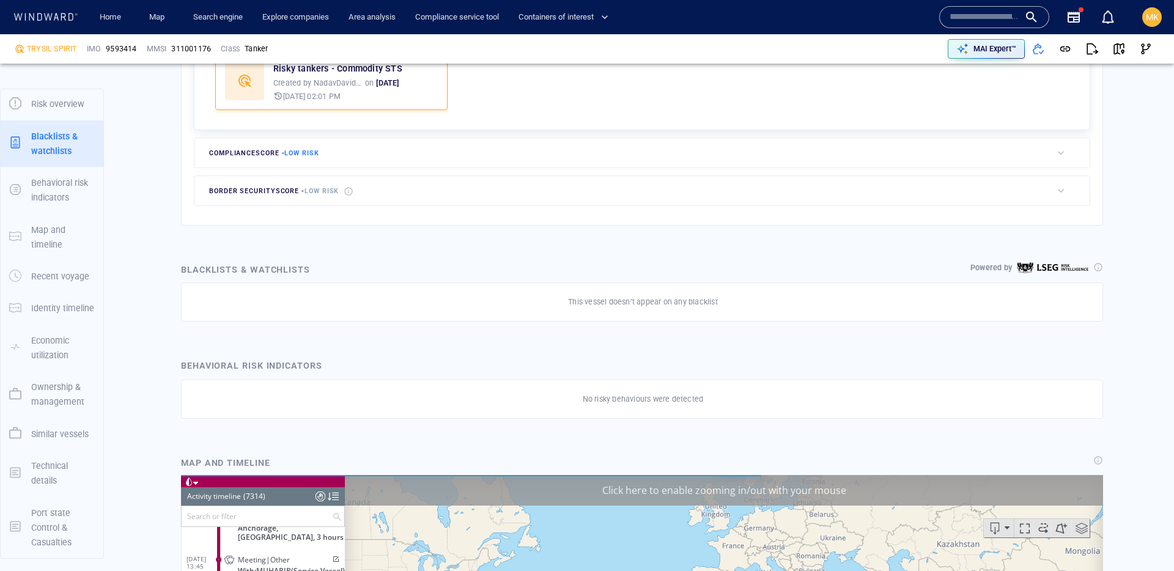
scroll to position [436, 0]
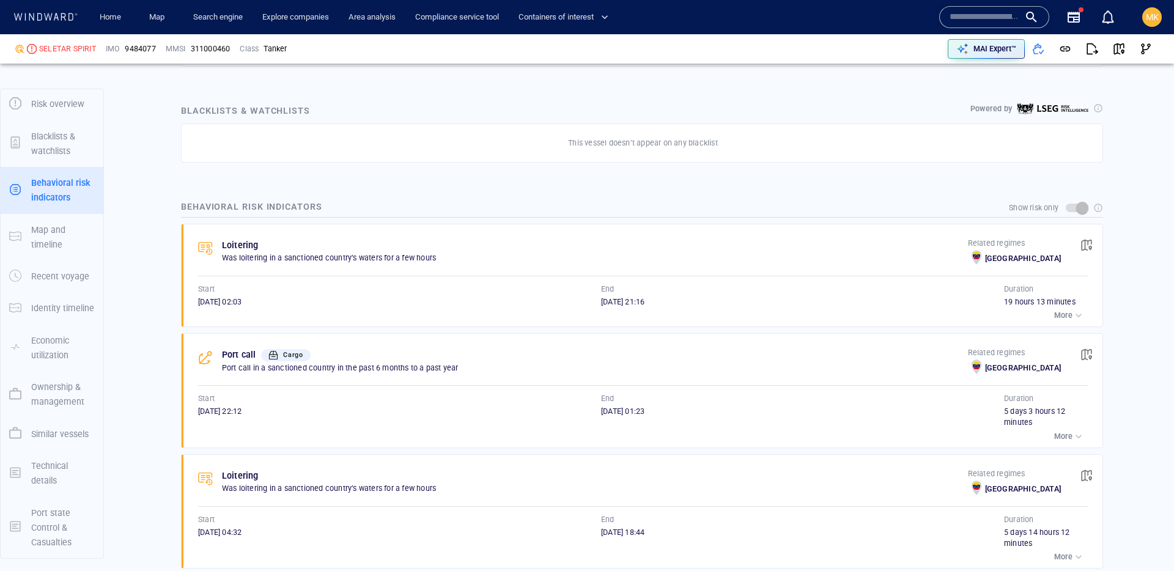
scroll to position [810, 0]
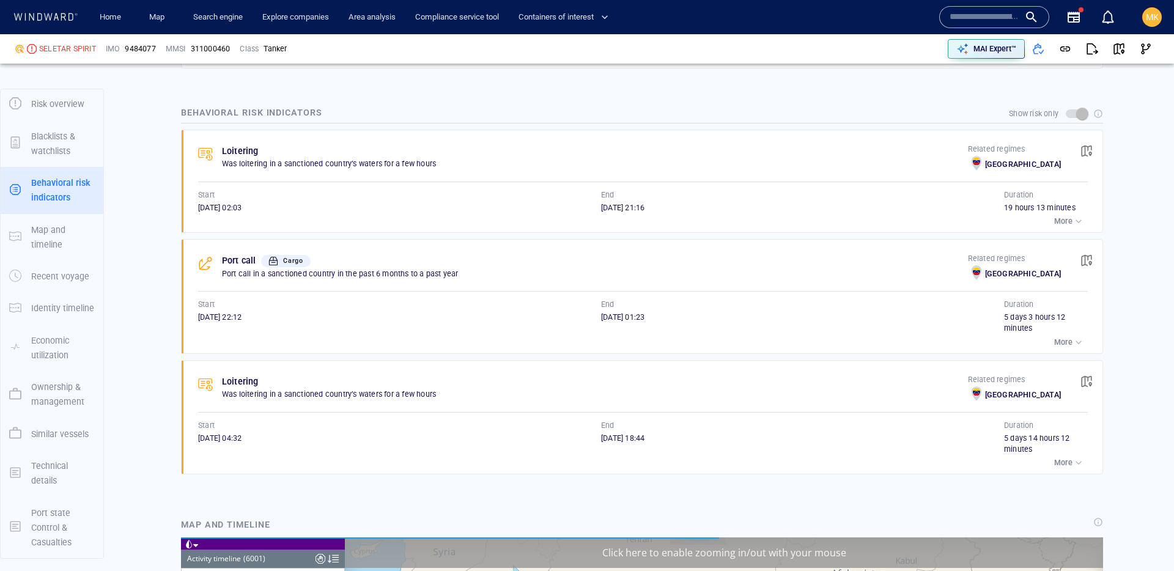
scroll to position [819, 0]
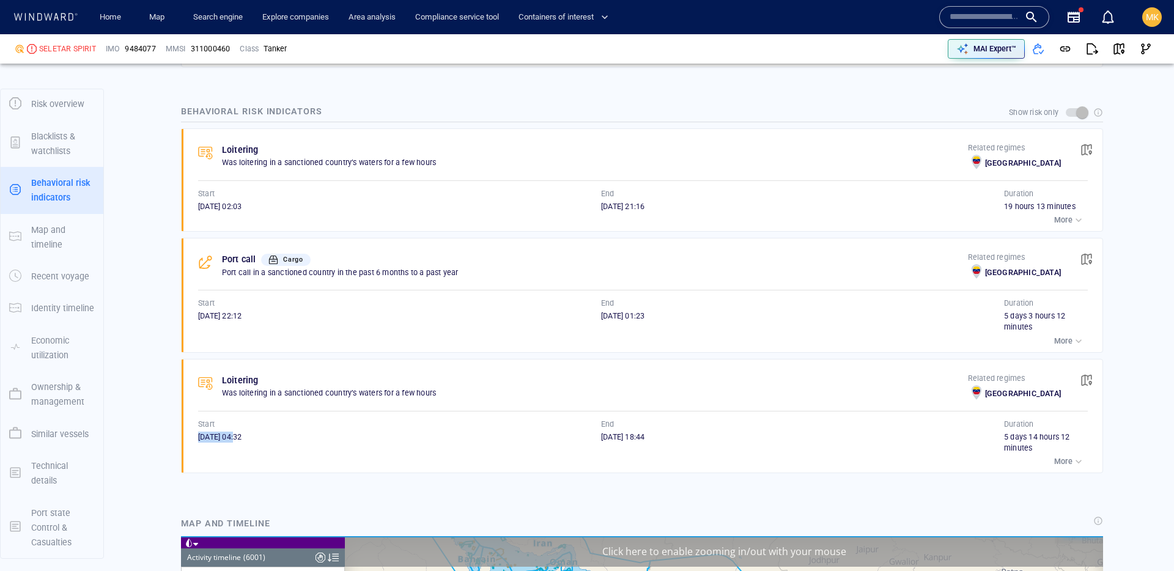
drag, startPoint x: 205, startPoint y: 438, endPoint x: 255, endPoint y: 439, distance: 50.2
click at [242, 439] on span "[DATE] 04:32" at bounding box center [219, 436] width 43 height 9
click at [999, 18] on input "text" at bounding box center [985, 17] width 70 height 18
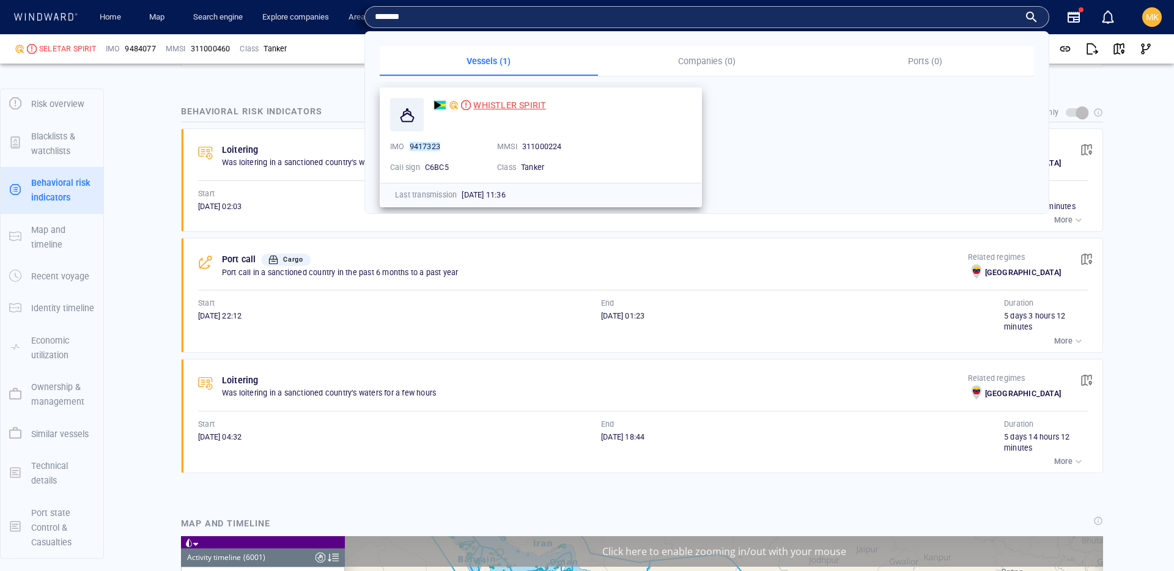
type input "*******"
click at [497, 103] on span "WHISTLER SPIRIT" at bounding box center [509, 105] width 73 height 10
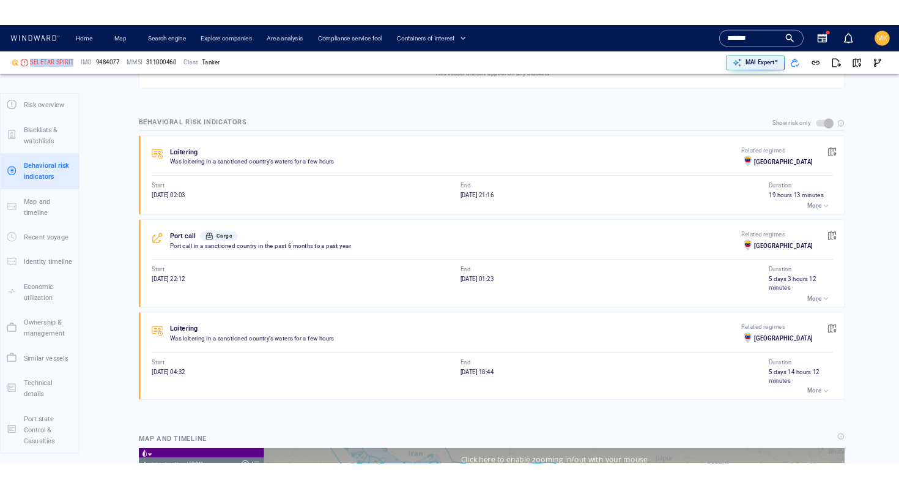
scroll to position [797, 0]
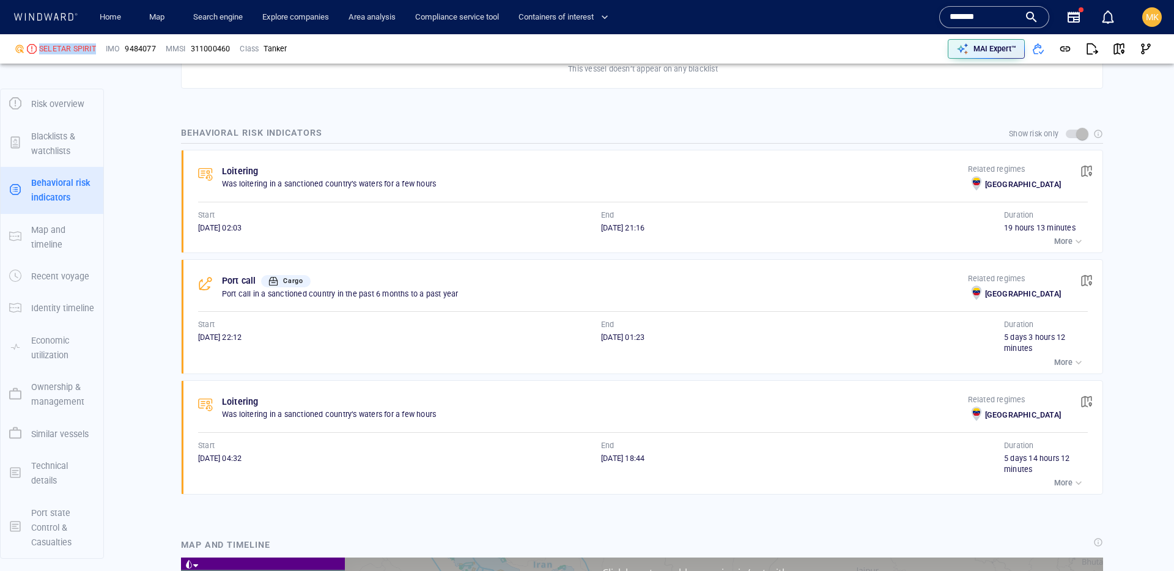
drag, startPoint x: 102, startPoint y: 48, endPoint x: 37, endPoint y: 45, distance: 64.3
click at [37, 45] on div "SELETAR SPIRIT IMO 9484077 MMSI 311000460 Class Tanker" at bounding box center [300, 49] width 580 height 37
copy div "SELETAR SPIRIT"
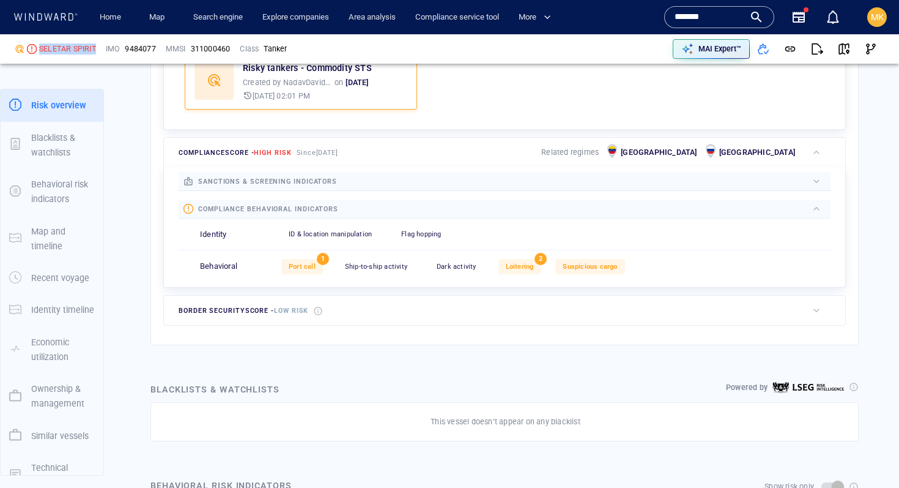
scroll to position [447, 0]
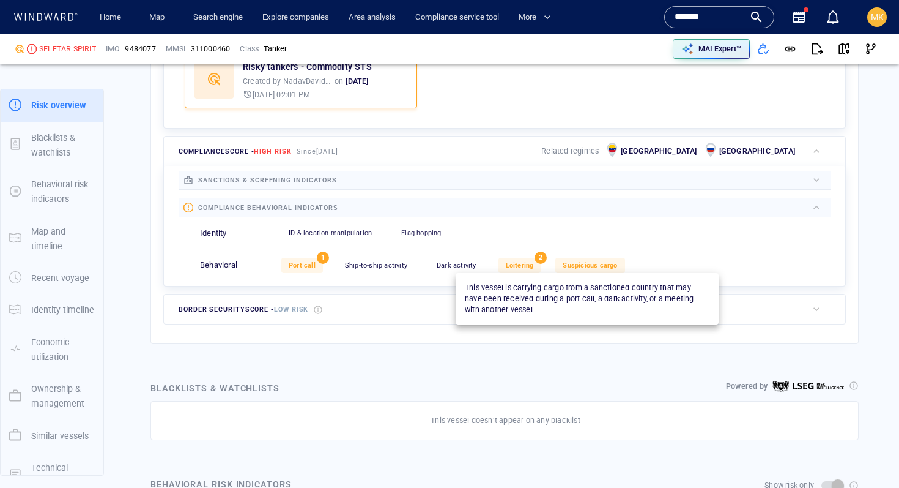
click at [584, 264] on span "Suspicious cargo" at bounding box center [590, 265] width 54 height 8
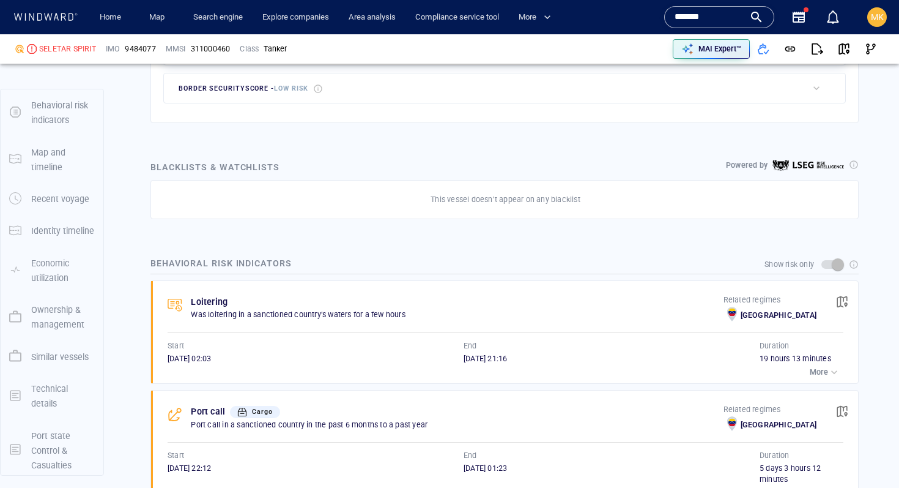
scroll to position [32, 0]
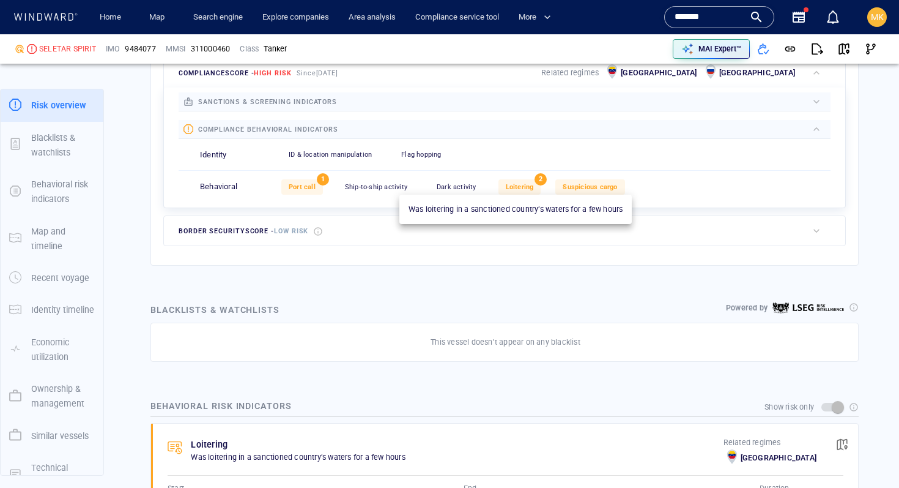
click at [522, 183] on span "Loitering" at bounding box center [520, 187] width 28 height 8
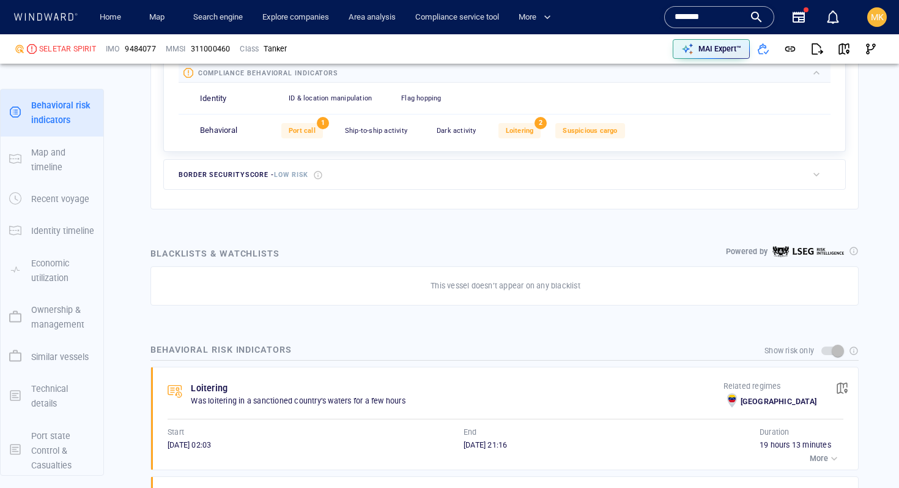
scroll to position [64, 0]
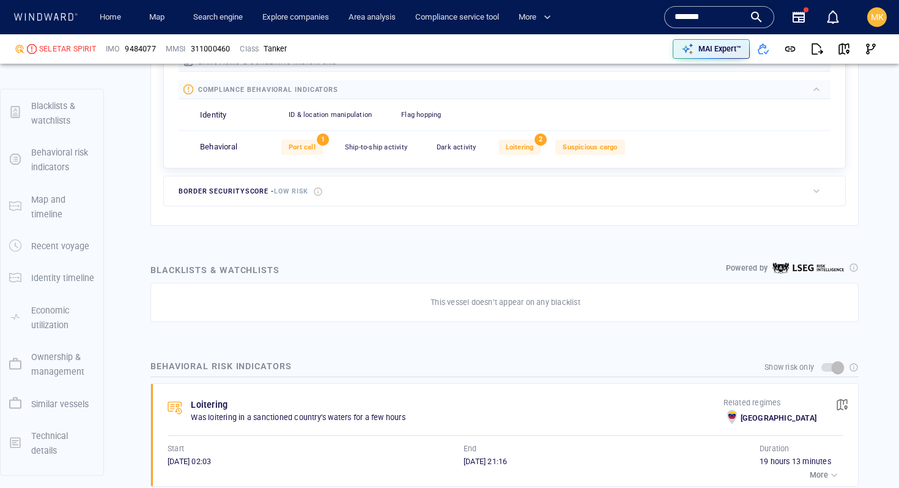
click at [599, 133] on div "Port call 1 Ship-to-ship activity 0 Dark activity 0 Loitering 2 Suspicious carg…" at bounding box center [555, 147] width 549 height 30
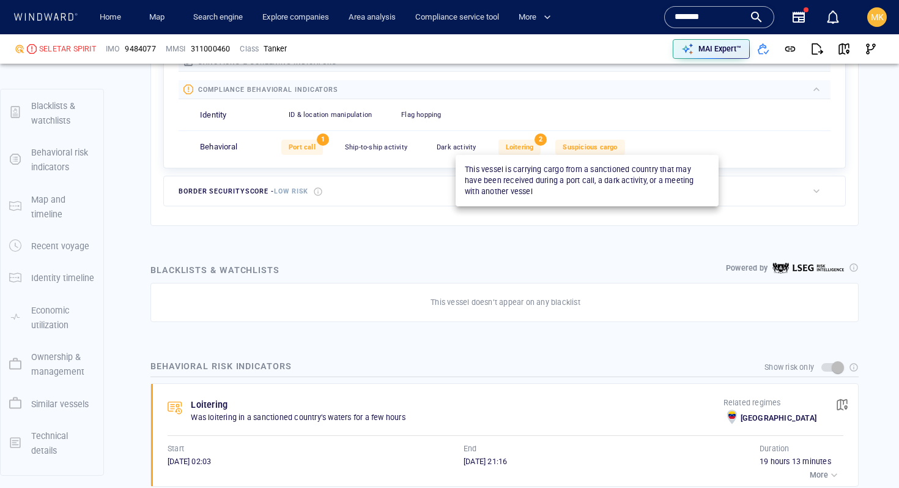
click at [599, 147] on span "Suspicious cargo" at bounding box center [590, 147] width 54 height 8
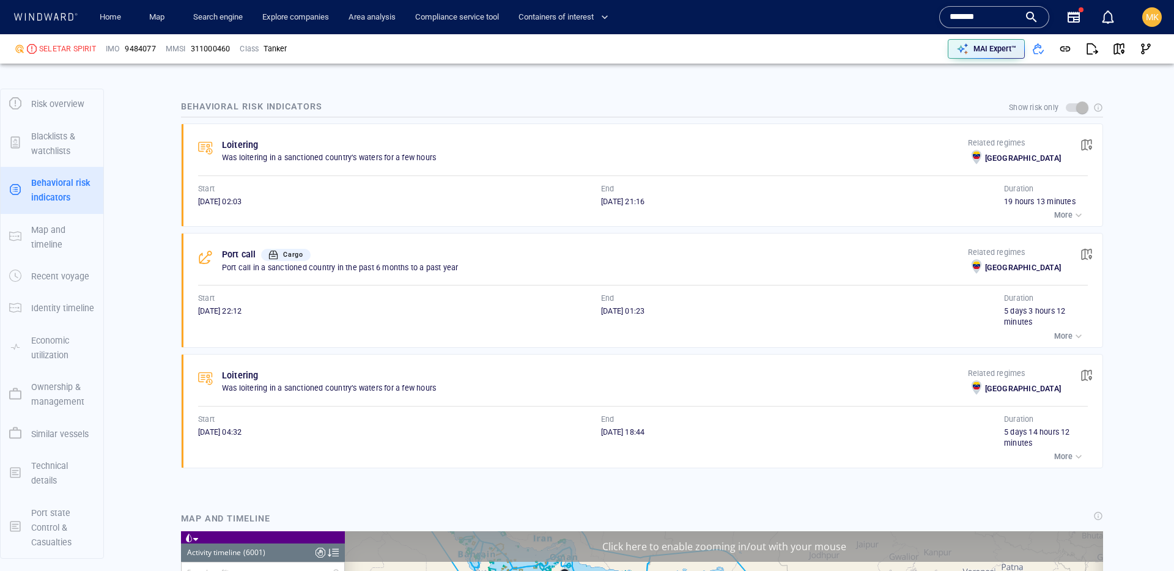
scroll to position [796, 0]
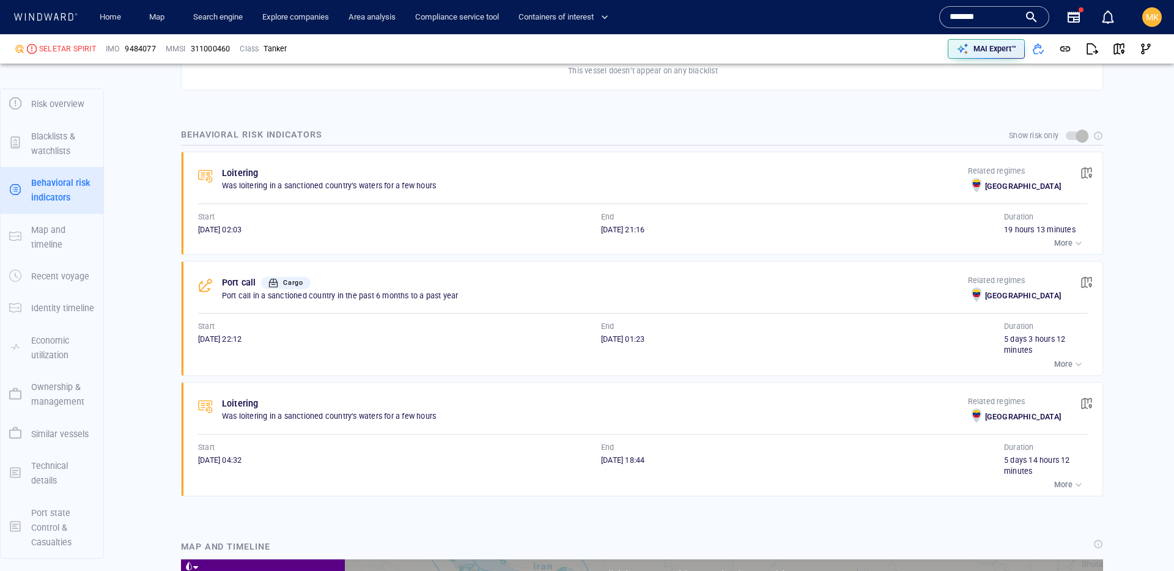
click at [1090, 174] on span "button" at bounding box center [1087, 173] width 12 height 12
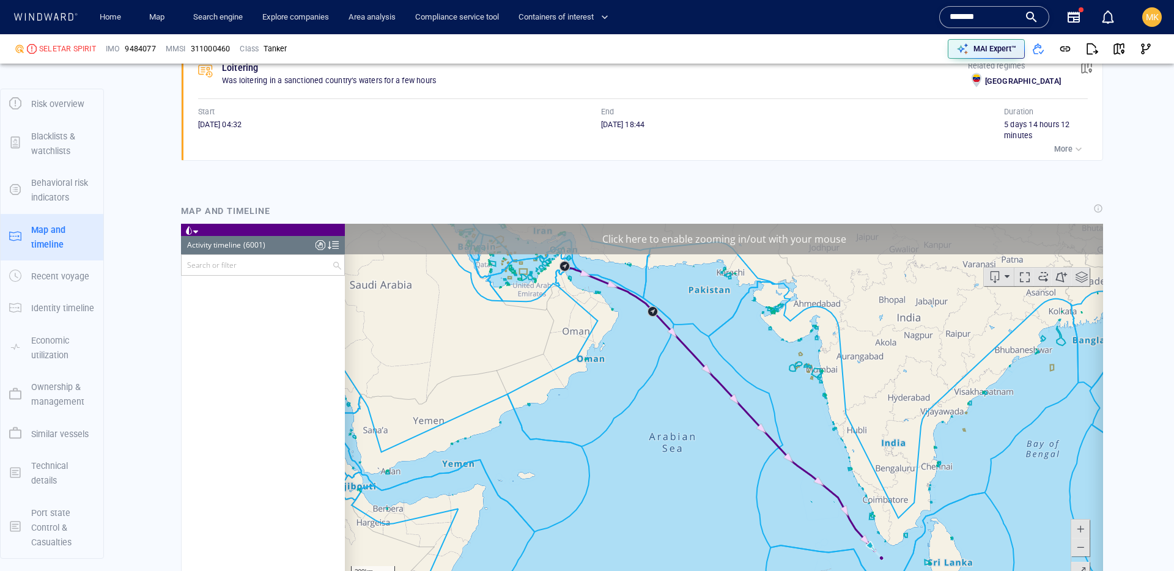
scroll to position [168586, 0]
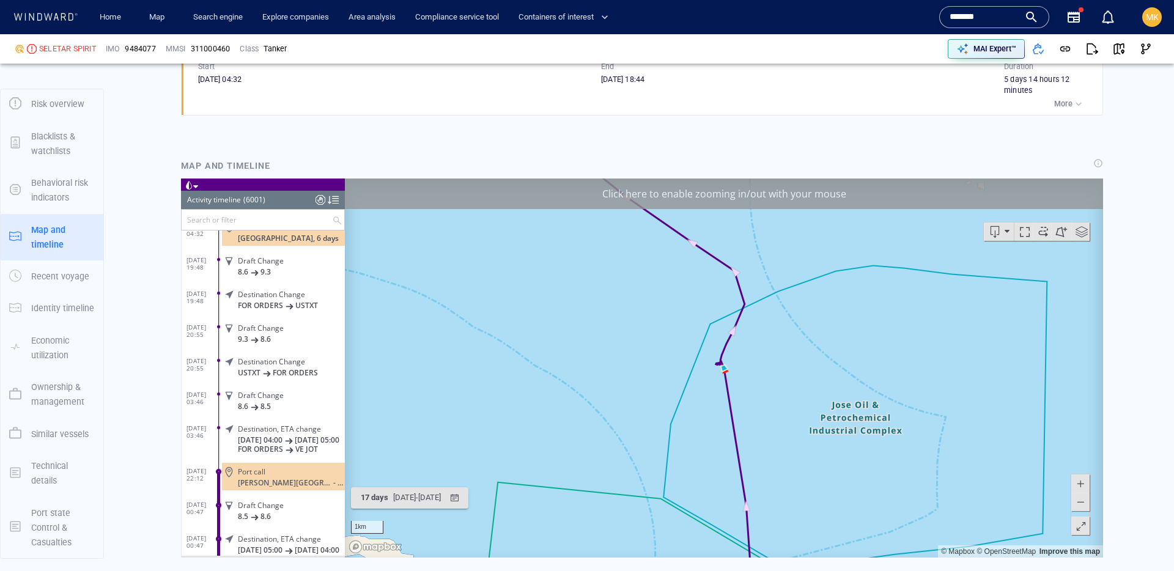
scroll to position [168005, 0]
click at [333, 231] on span at bounding box center [335, 227] width 10 height 7
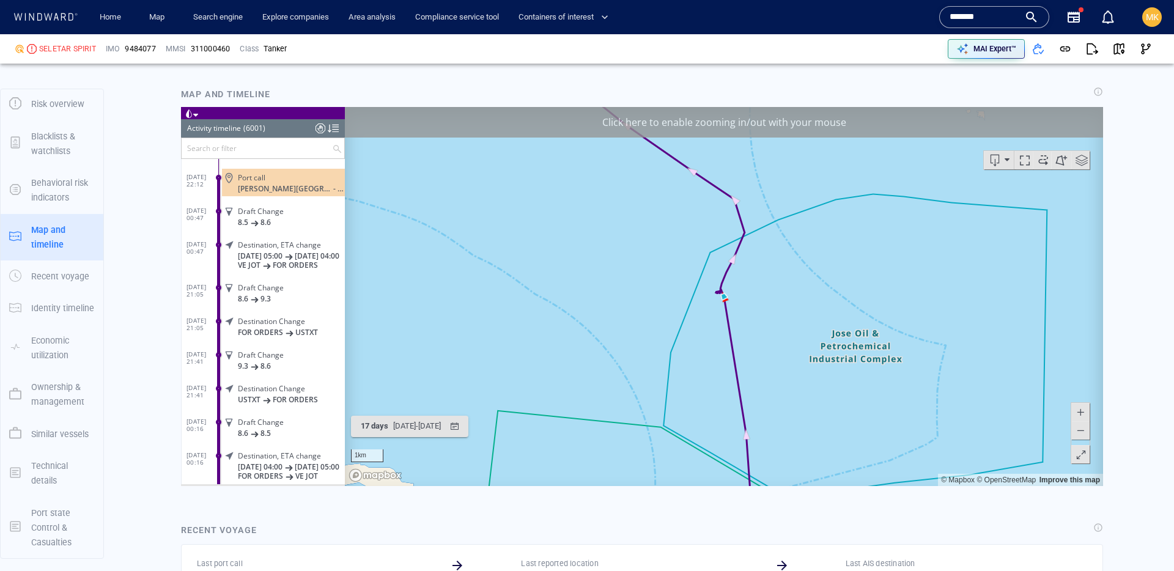
scroll to position [168595, 0]
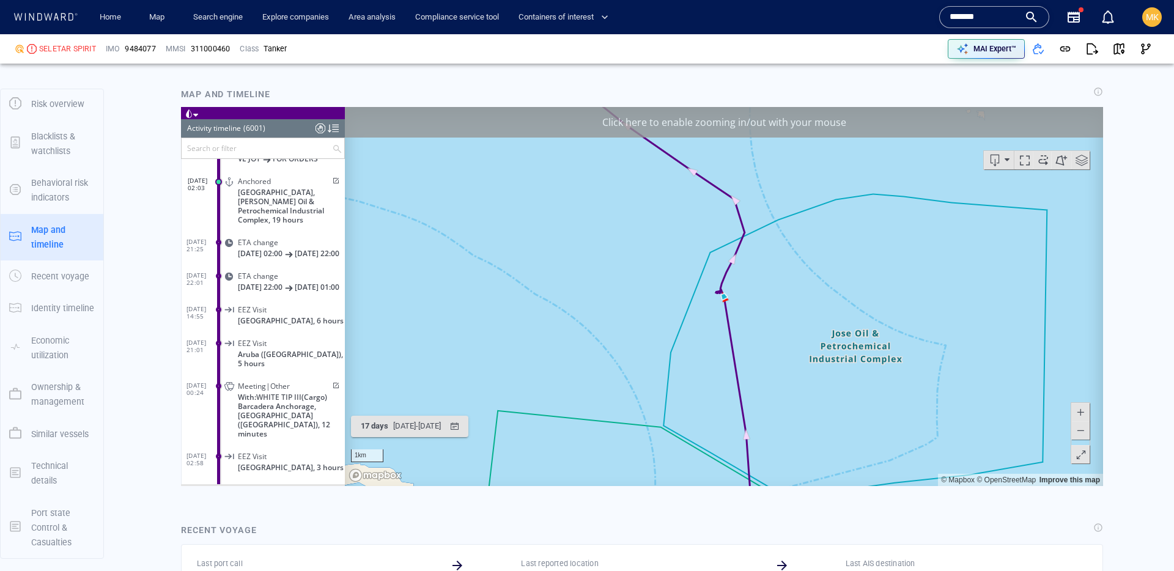
click at [331, 184] on span at bounding box center [335, 180] width 10 height 7
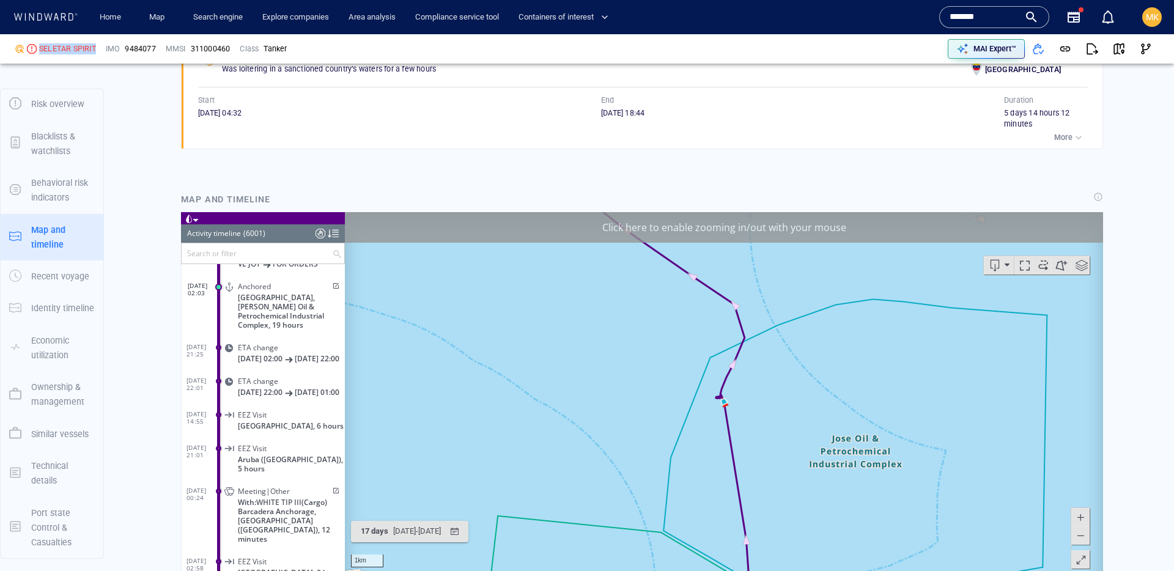
scroll to position [1129, 0]
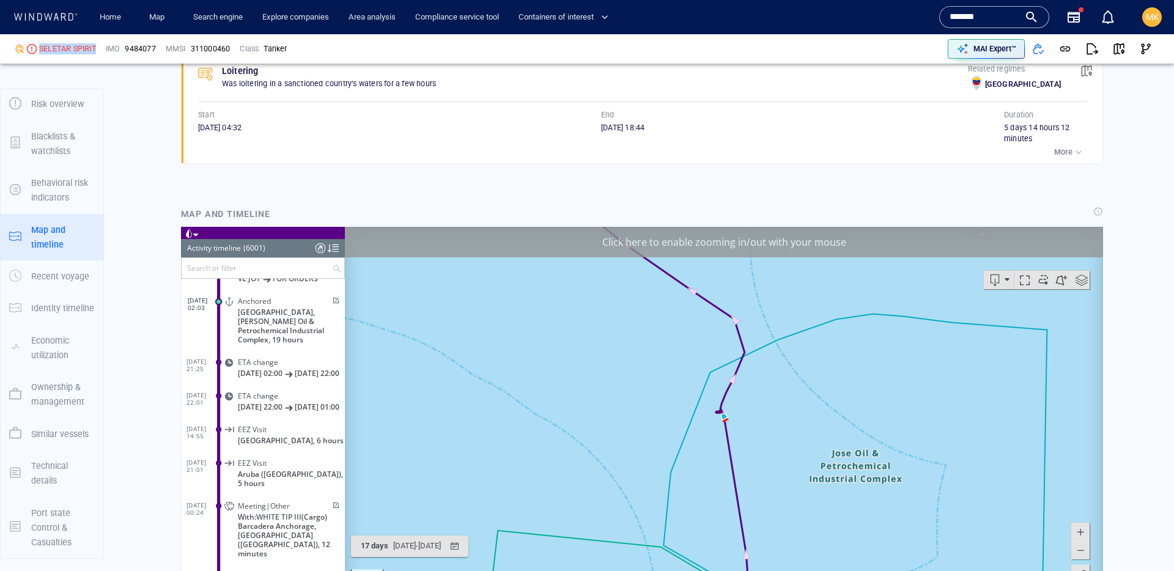
drag, startPoint x: 37, startPoint y: 51, endPoint x: 99, endPoint y: 47, distance: 62.5
click at [99, 47] on div "SELETAR SPIRIT" at bounding box center [55, 49] width 91 height 21
copy div "SELETAR SPIRIT"
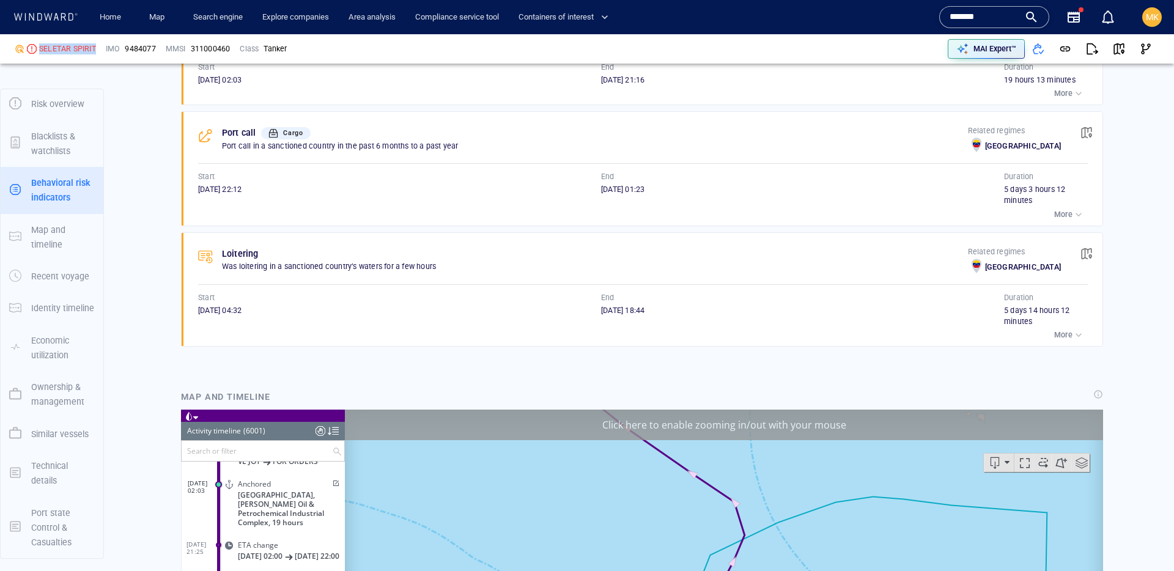
scroll to position [925, 0]
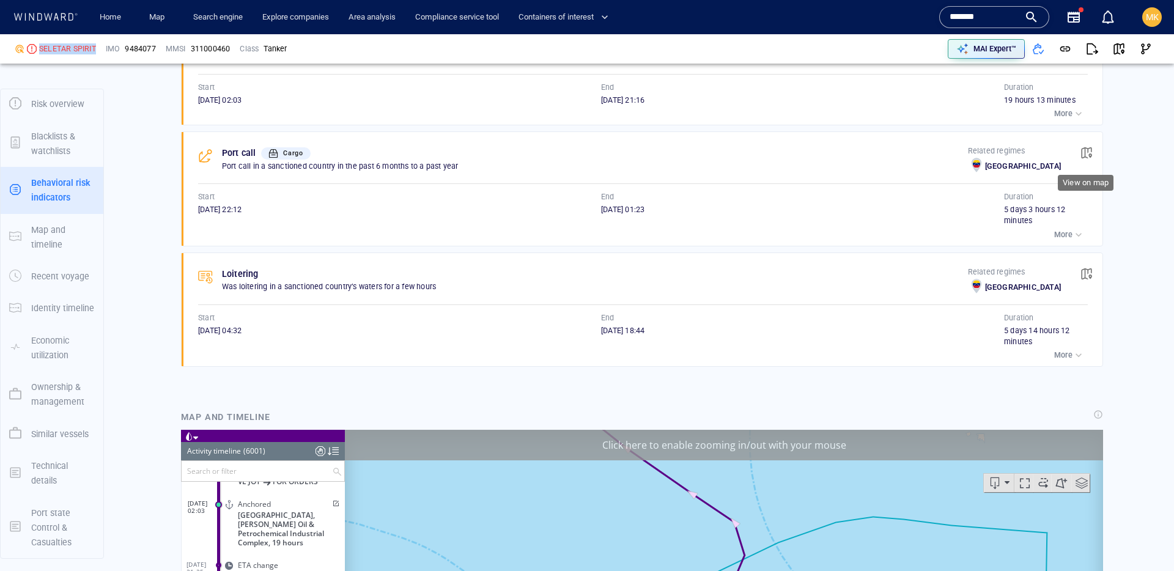
click at [1088, 150] on span "button" at bounding box center [1087, 153] width 12 height 12
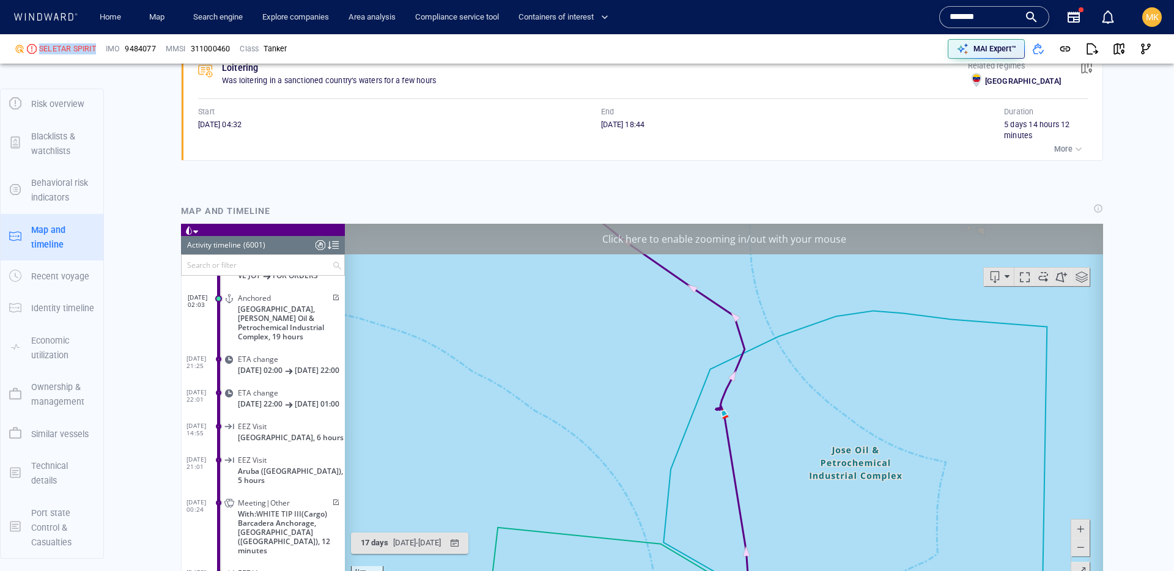
scroll to position [168216, 0]
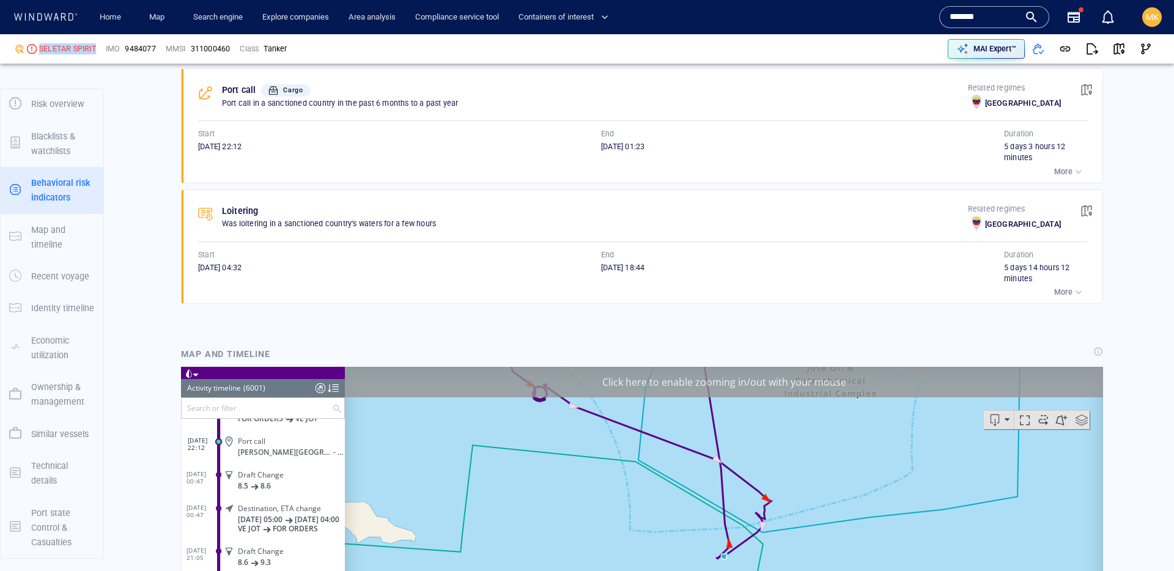
scroll to position [926, 0]
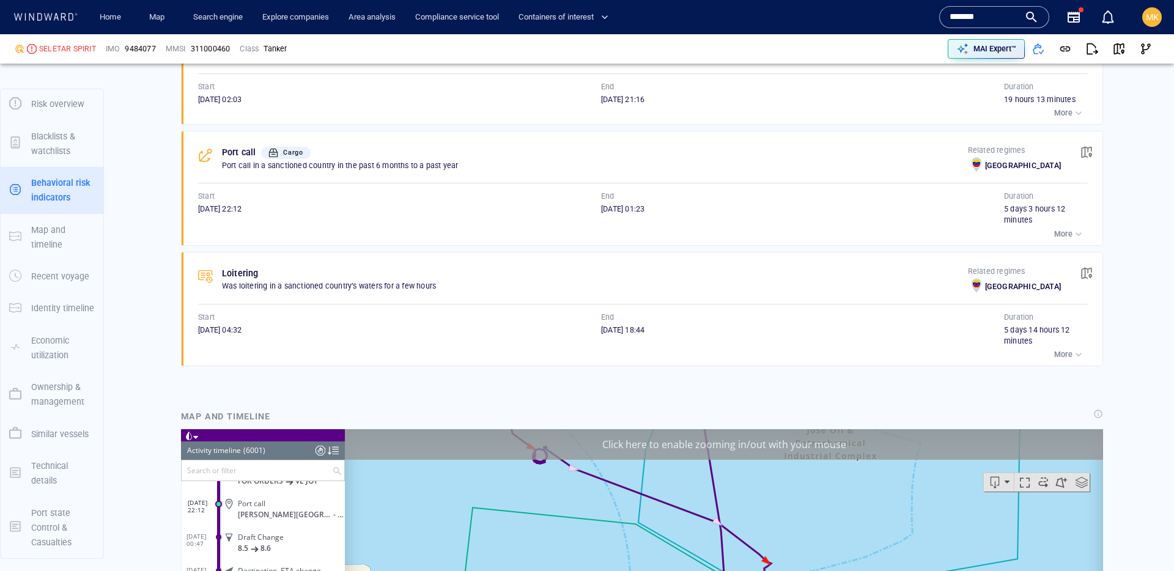
click at [492, 248] on div "Loitering Was loitering in a sanctioned country’s waters for a few hours Relate…" at bounding box center [642, 197] width 922 height 352
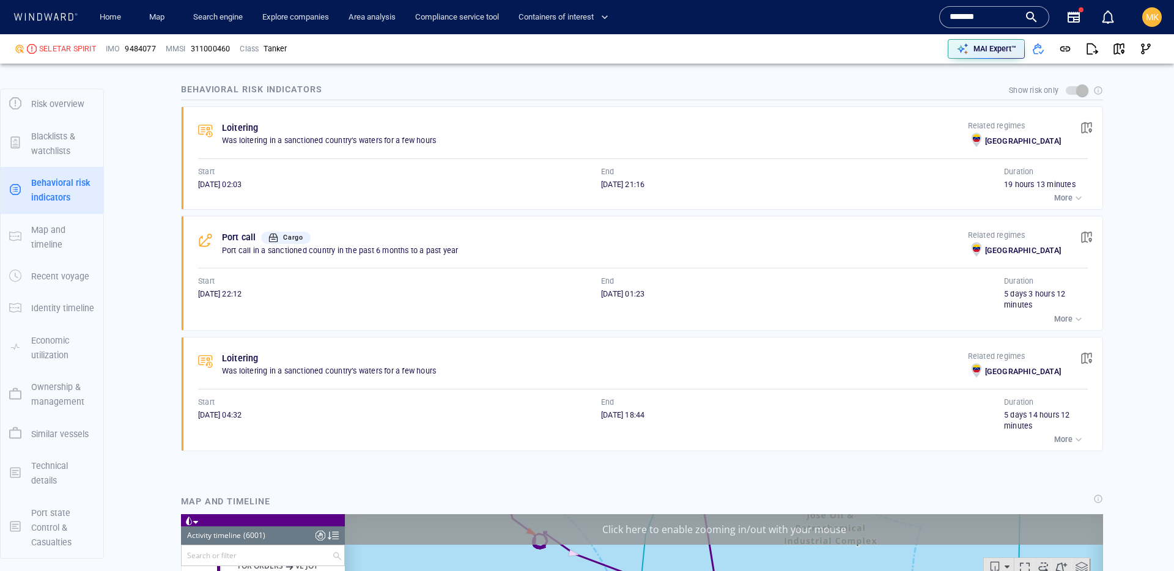
scroll to position [820, 0]
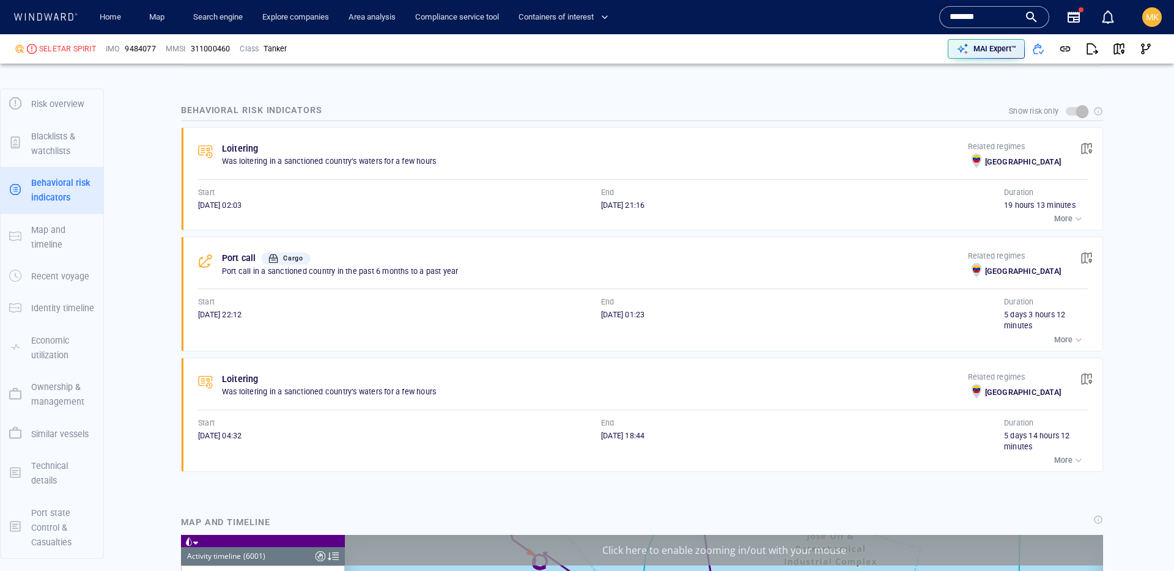
click at [363, 277] on div "Port call Cargo Port call in a sanctioned country in the past 6 months to a pas…" at bounding box center [595, 266] width 746 height 31
click at [292, 256] on span "Cargo" at bounding box center [293, 258] width 21 height 8
click at [314, 263] on div "Port call Cargo" at bounding box center [595, 258] width 751 height 20
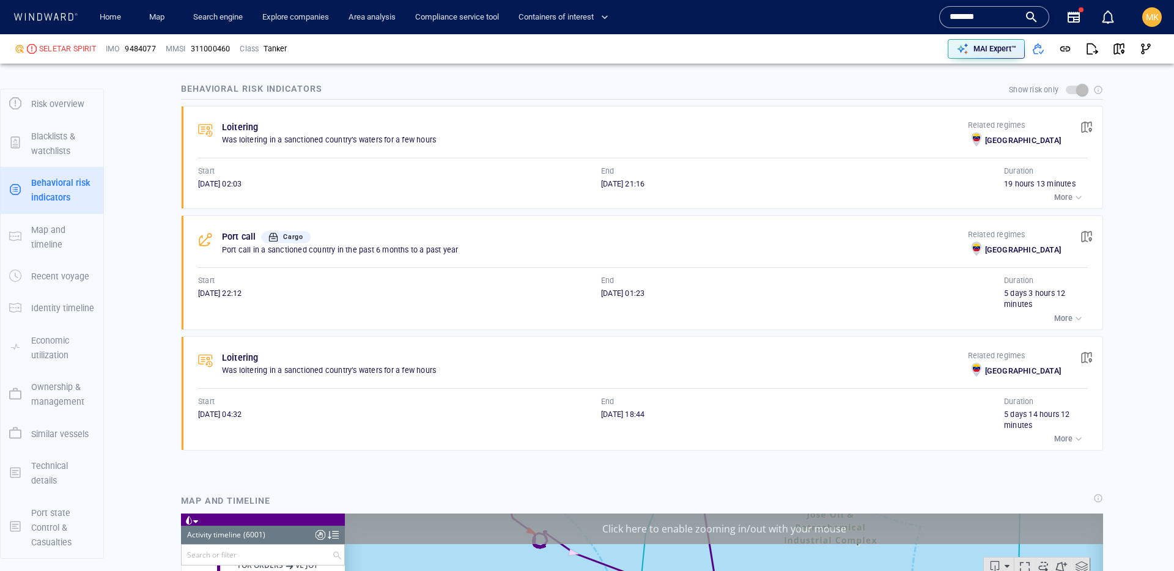
scroll to position [842, 0]
click at [1089, 124] on span "button" at bounding box center [1087, 127] width 12 height 12
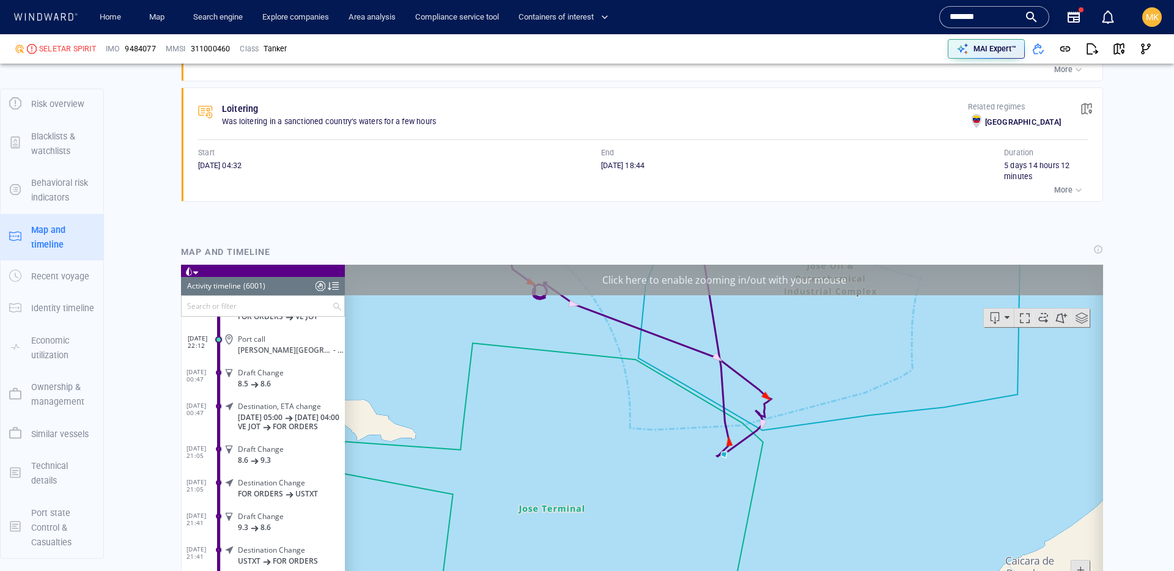
scroll to position [1132, 0]
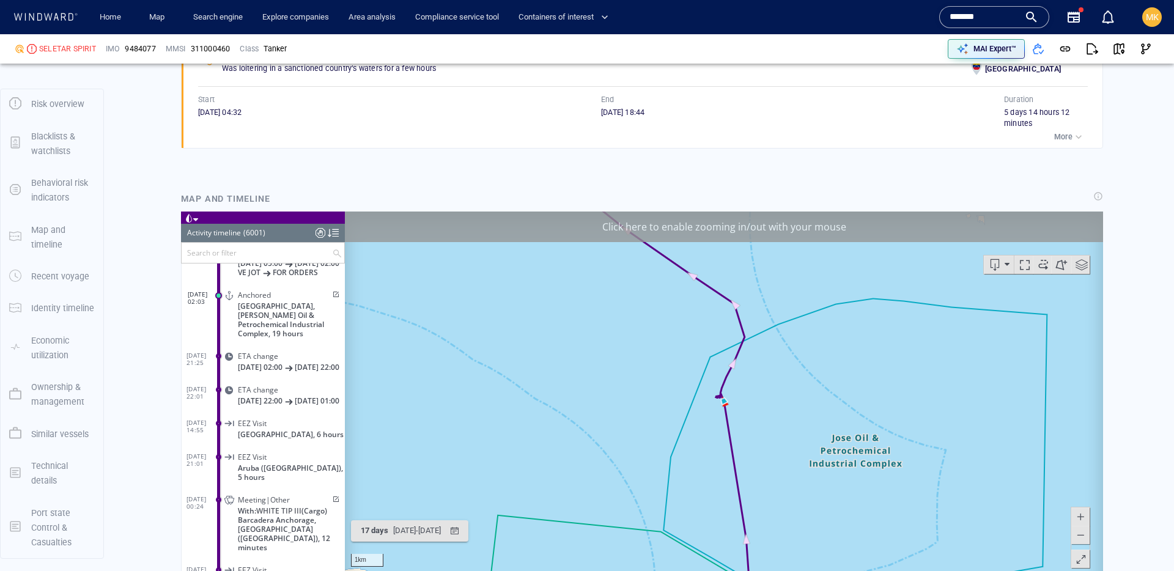
scroll to position [1157, 0]
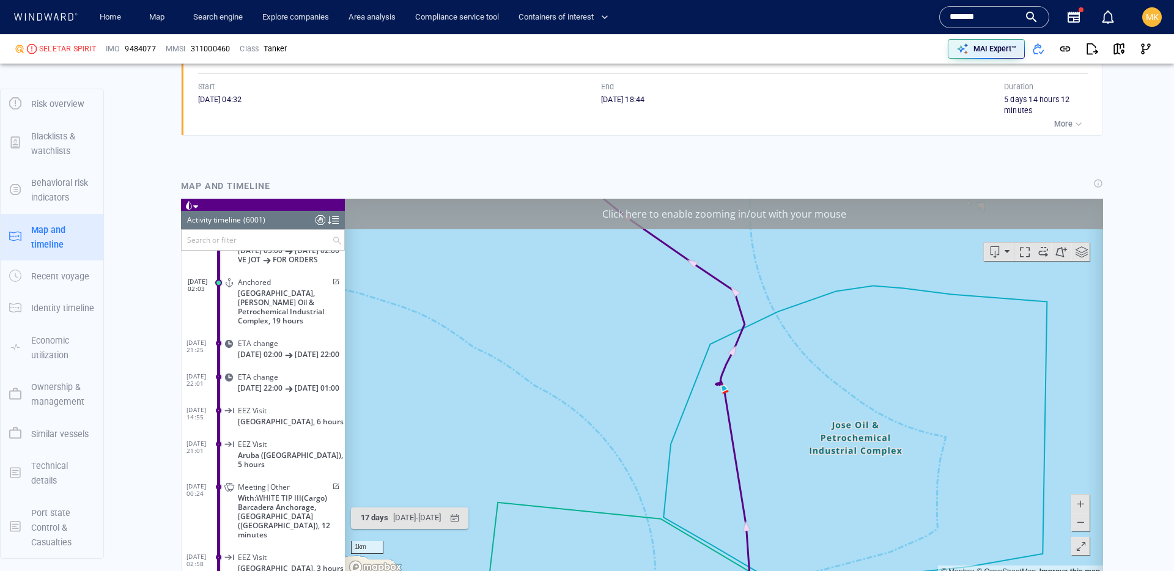
click at [331, 285] on span at bounding box center [335, 281] width 10 height 7
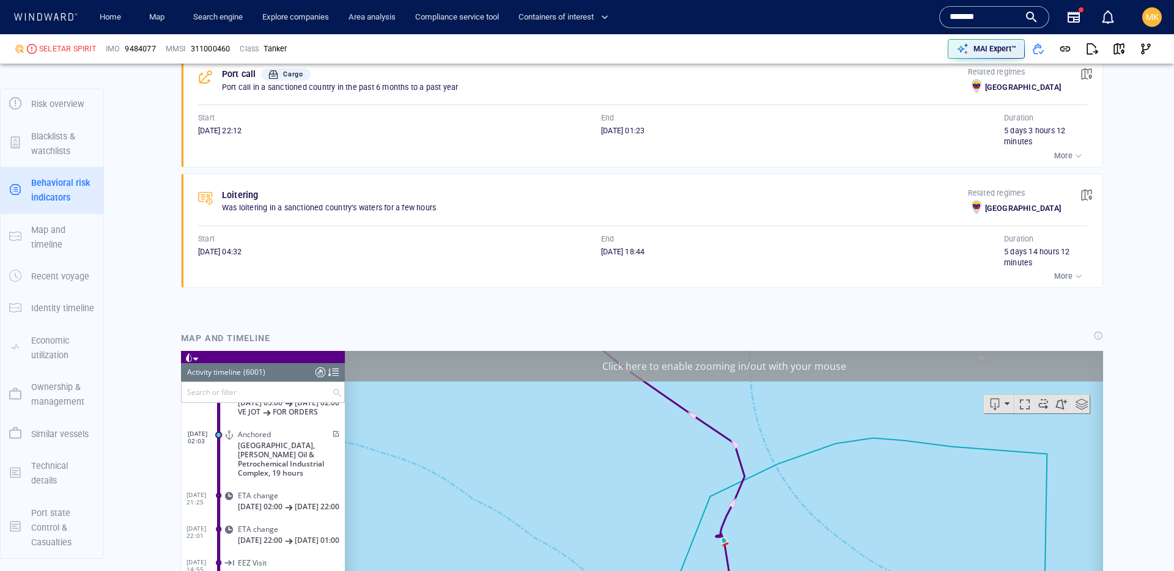
scroll to position [986, 0]
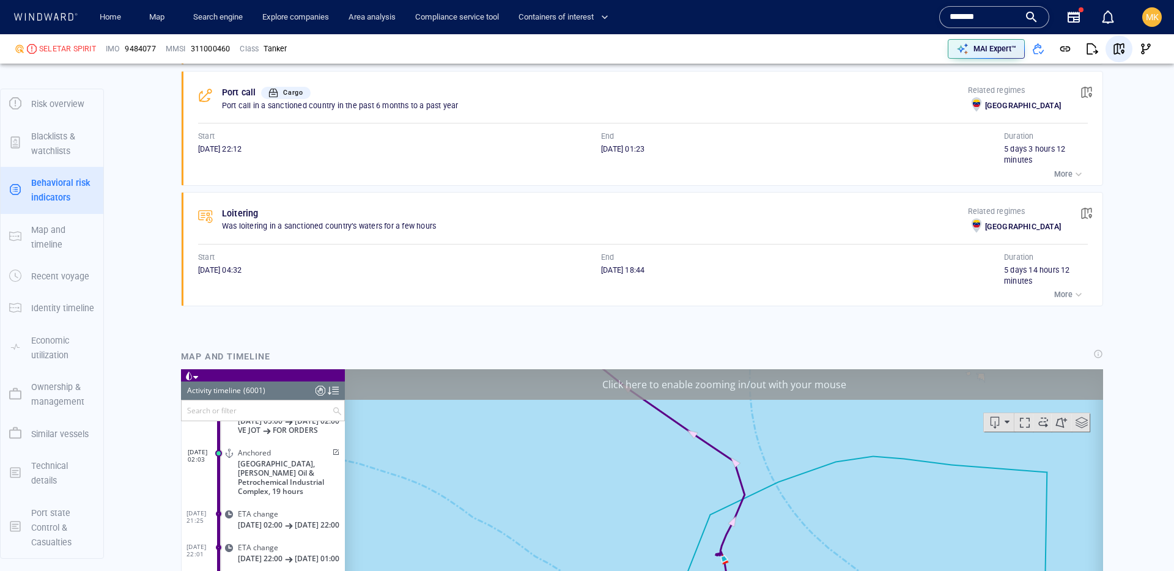
click at [1121, 46] on span "button" at bounding box center [1119, 49] width 12 height 12
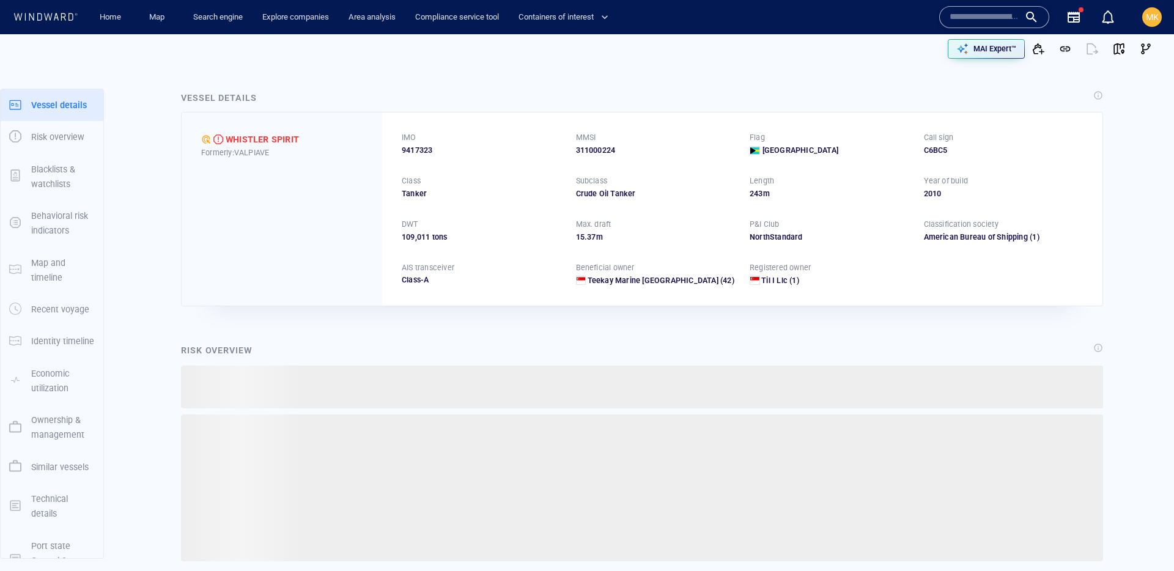
click at [998, 18] on input "text" at bounding box center [985, 17] width 70 height 18
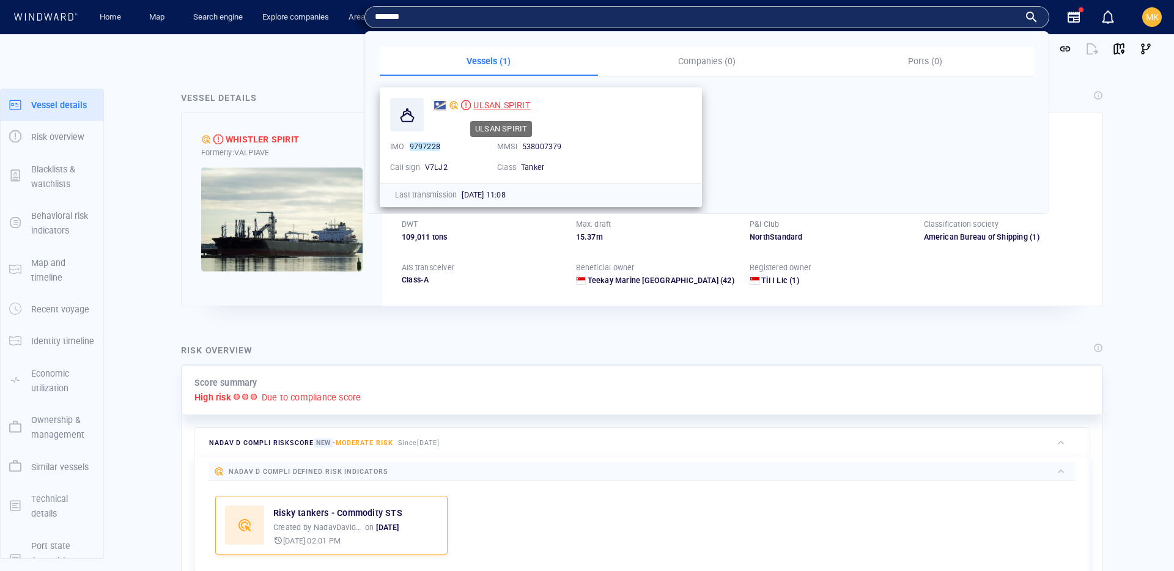
type input "*******"
click at [495, 106] on span "ULSAN SPIRIT" at bounding box center [501, 105] width 57 height 10
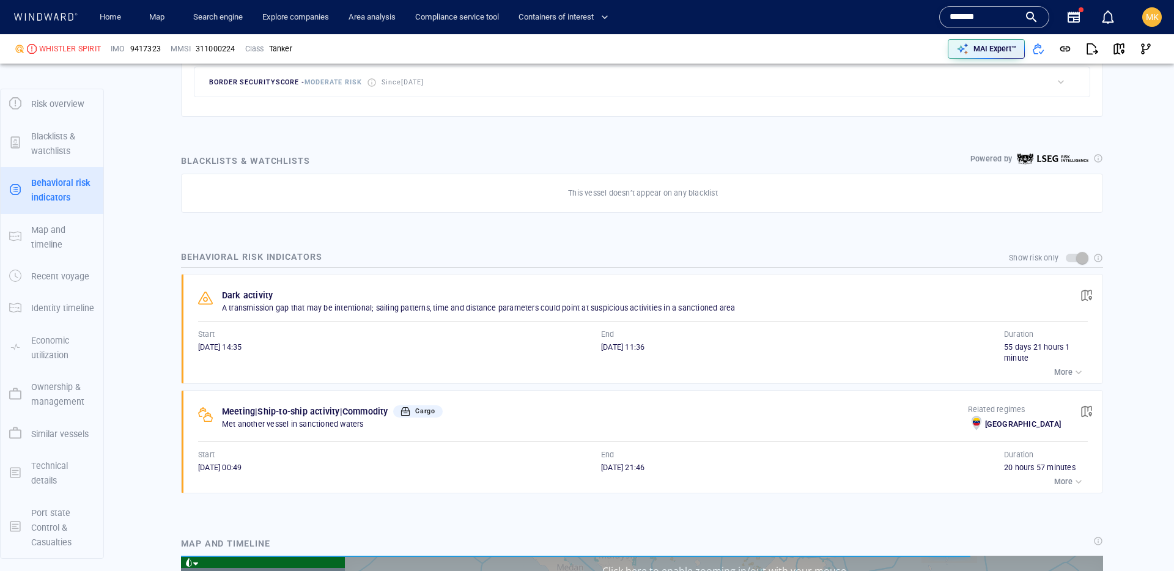
scroll to position [675, 0]
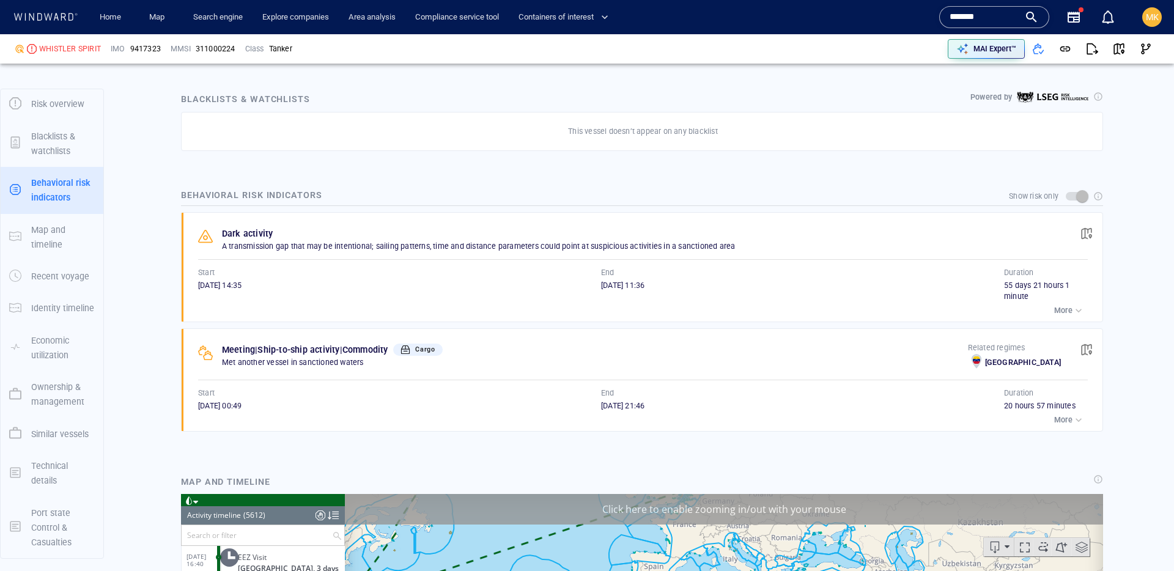
scroll to position [754, 0]
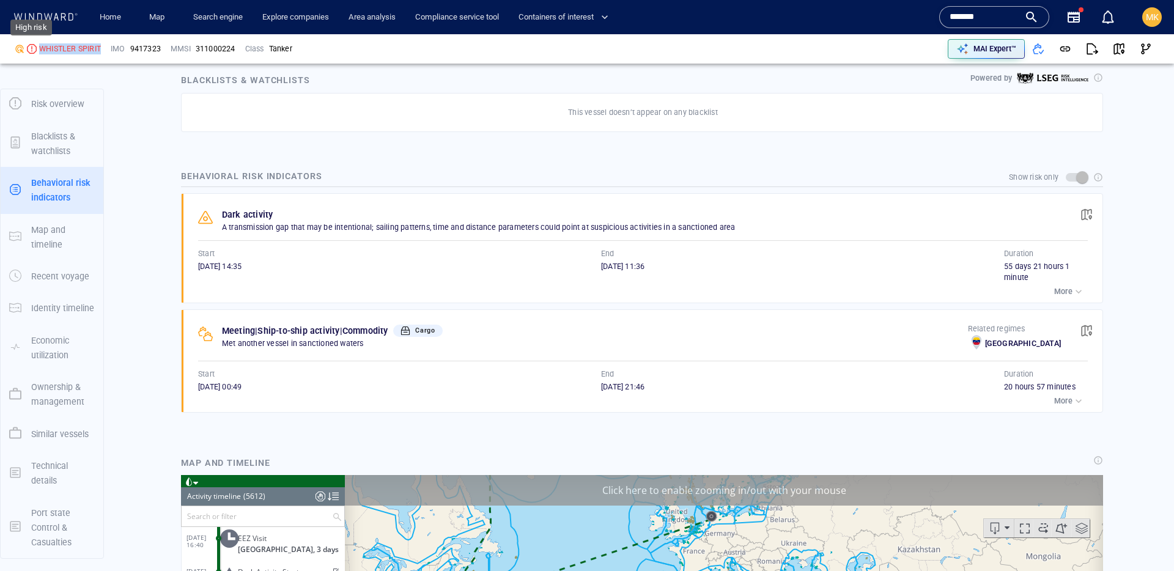
drag, startPoint x: 105, startPoint y: 47, endPoint x: 28, endPoint y: 51, distance: 77.8
click at [28, 51] on div "WHISTLER SPIRIT" at bounding box center [58, 49] width 96 height 21
copy div "WHISTLER SPIRIT"
click at [98, 41] on div "WHISTLER SPIRIT" at bounding box center [58, 49] width 96 height 21
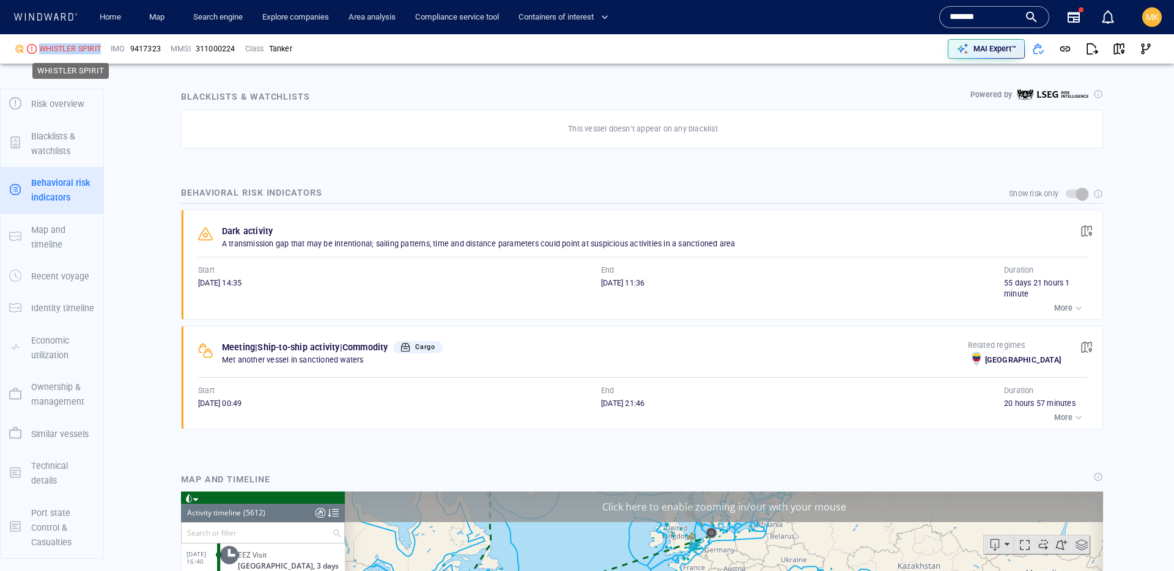
scroll to position [733, 0]
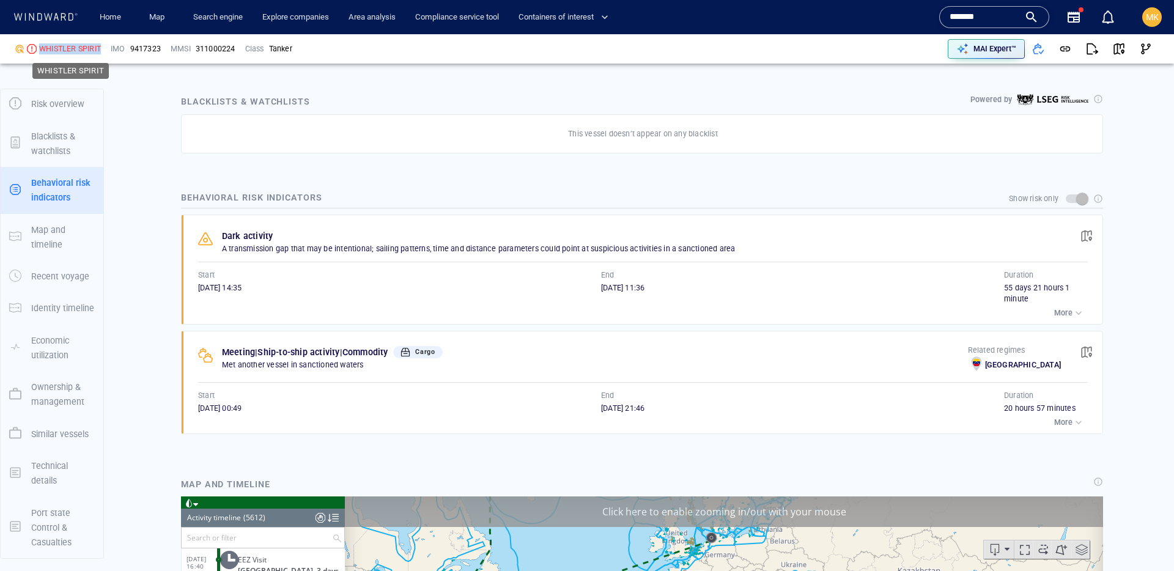
drag, startPoint x: 105, startPoint y: 49, endPoint x: 41, endPoint y: 46, distance: 64.3
click at [41, 46] on div "WHISTLER SPIRIT" at bounding box center [58, 49] width 96 height 21
copy div "WHISTLER SPIRIT"
click at [146, 45] on span "9417323" at bounding box center [145, 48] width 31 height 11
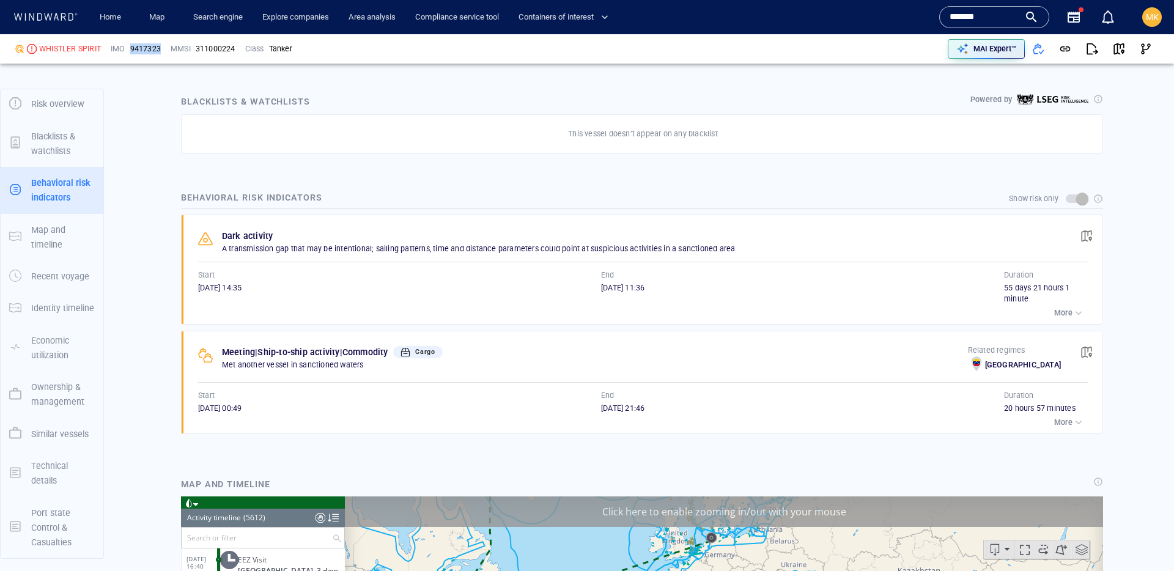
copy span "9417323"
click at [218, 50] on div "311000224" at bounding box center [216, 48] width 40 height 11
copy div "311000224"
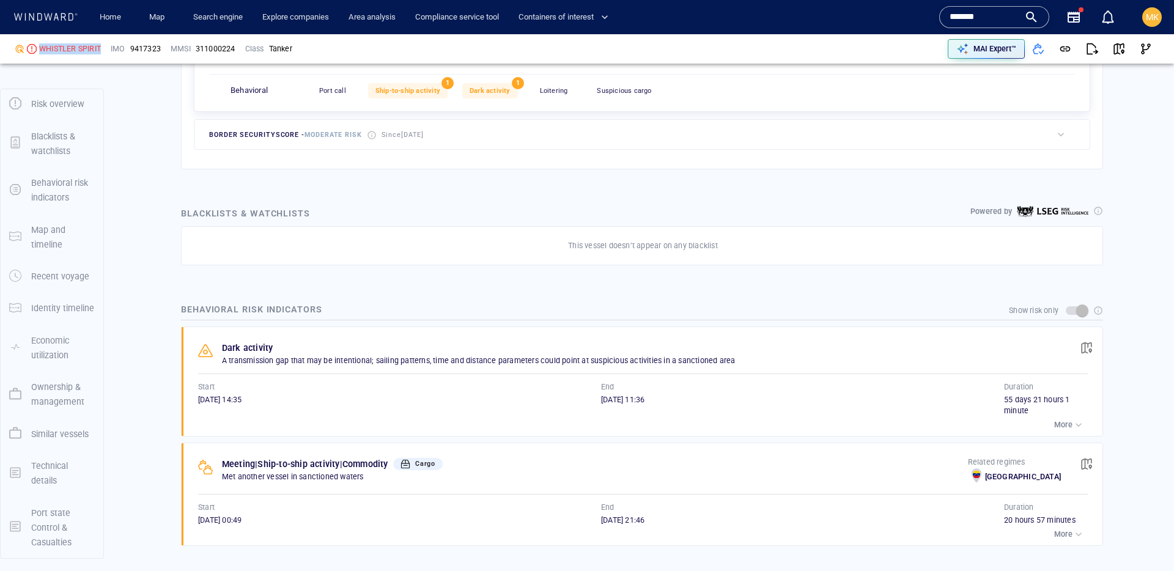
drag, startPoint x: 100, startPoint y: 47, endPoint x: 43, endPoint y: 42, distance: 57.1
click at [43, 42] on div "WHISTLER SPIRIT" at bounding box center [58, 49] width 96 height 21
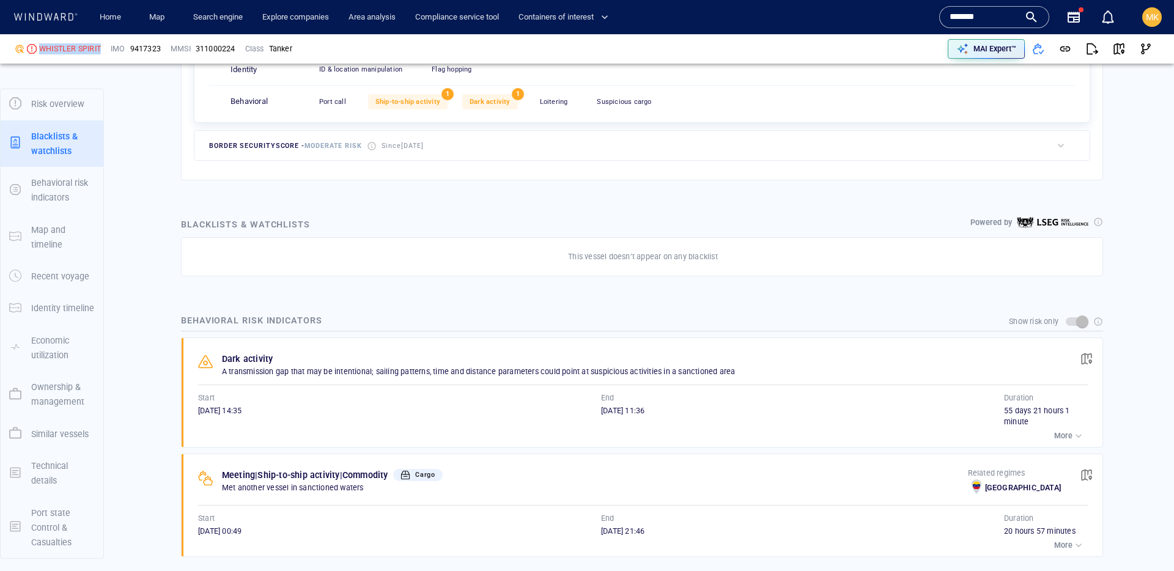
copy div "WHISTLER SPIRIT"
click at [1081, 358] on span "button" at bounding box center [1087, 359] width 12 height 12
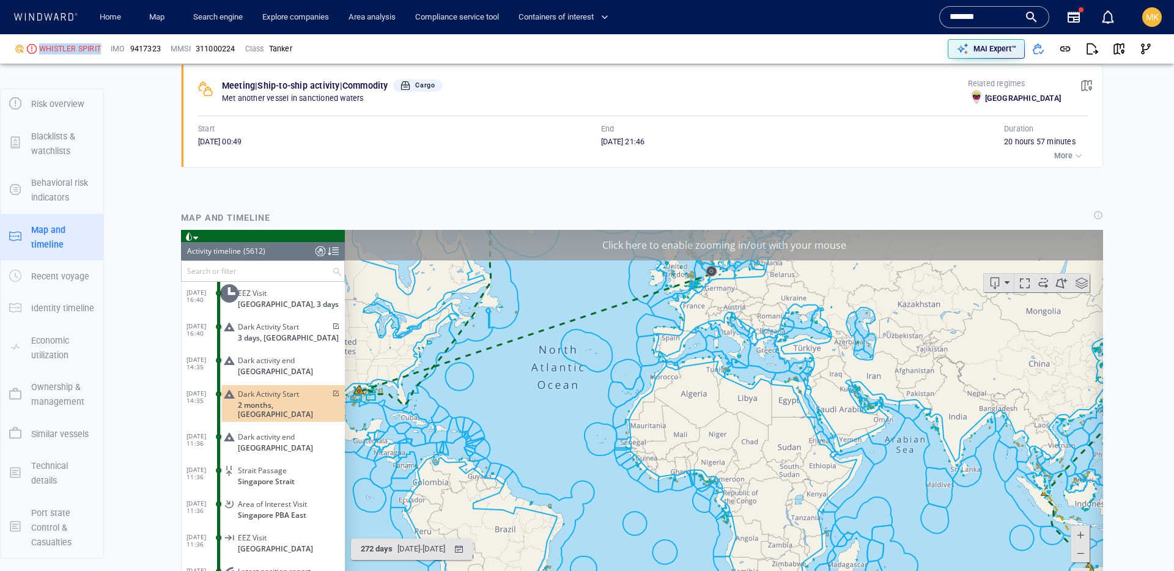
scroll to position [1006, 0]
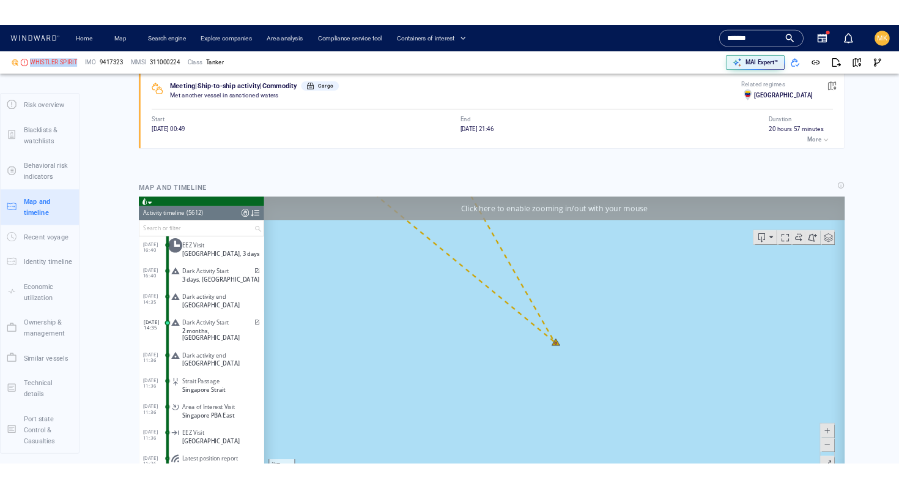
scroll to position [188511, 0]
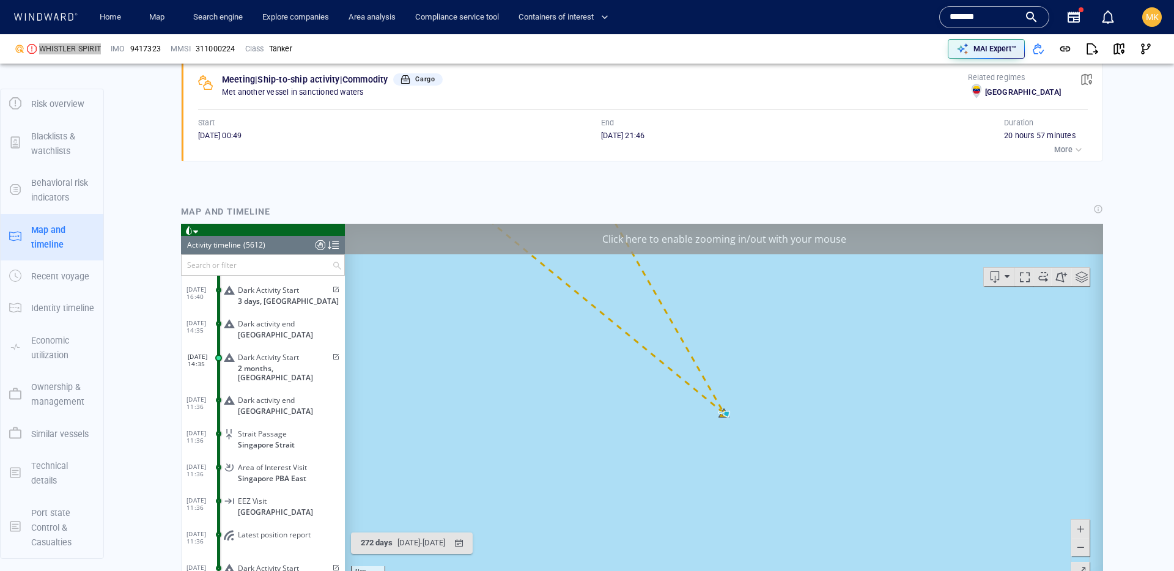
click at [332, 361] on span at bounding box center [335, 357] width 10 height 7
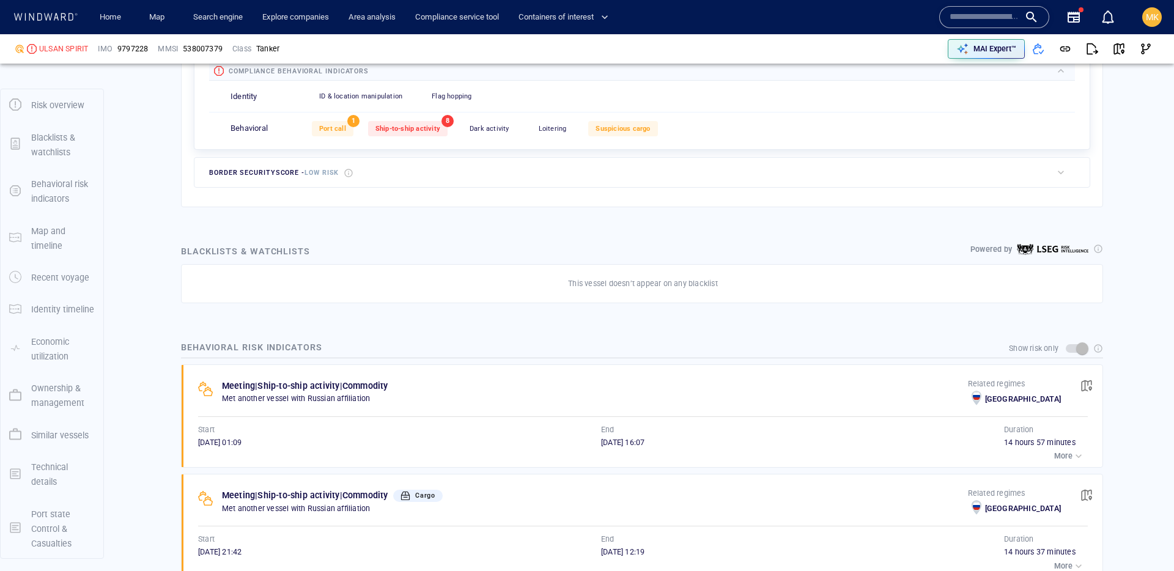
scroll to position [586, 0]
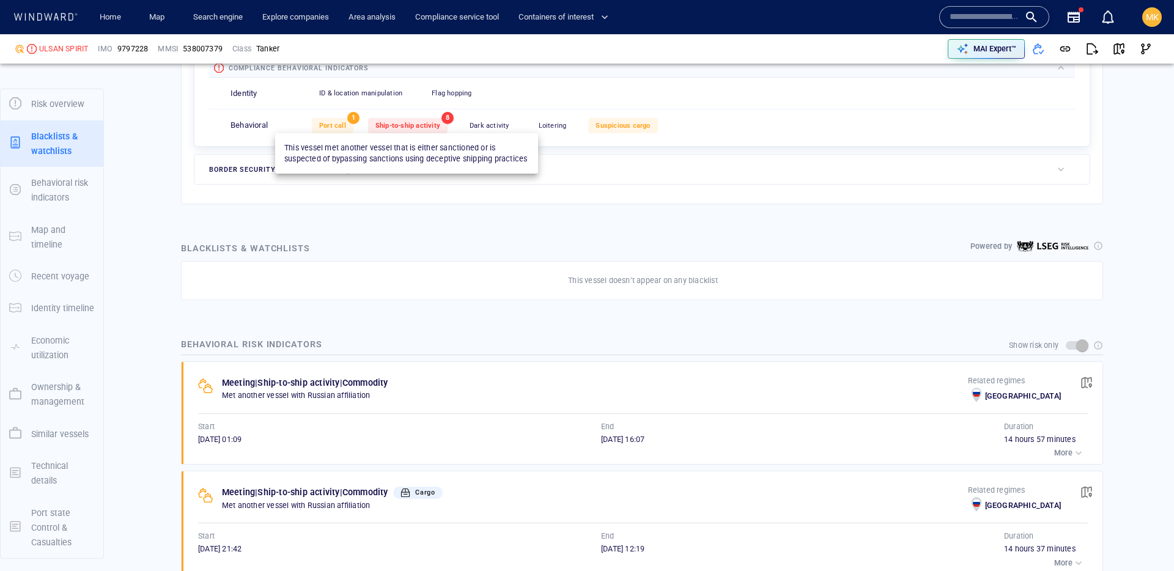
click at [408, 130] on div "Ship-to-ship activity" at bounding box center [408, 125] width 80 height 15
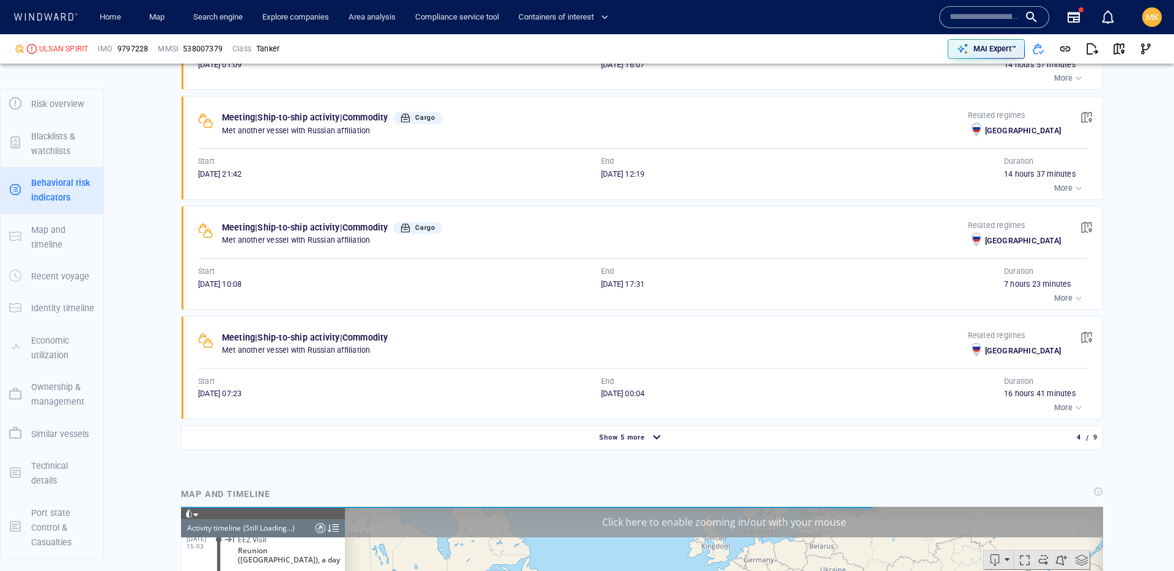
scroll to position [7468, 0]
click at [633, 430] on div "Show 5 more" at bounding box center [622, 438] width 51 height 16
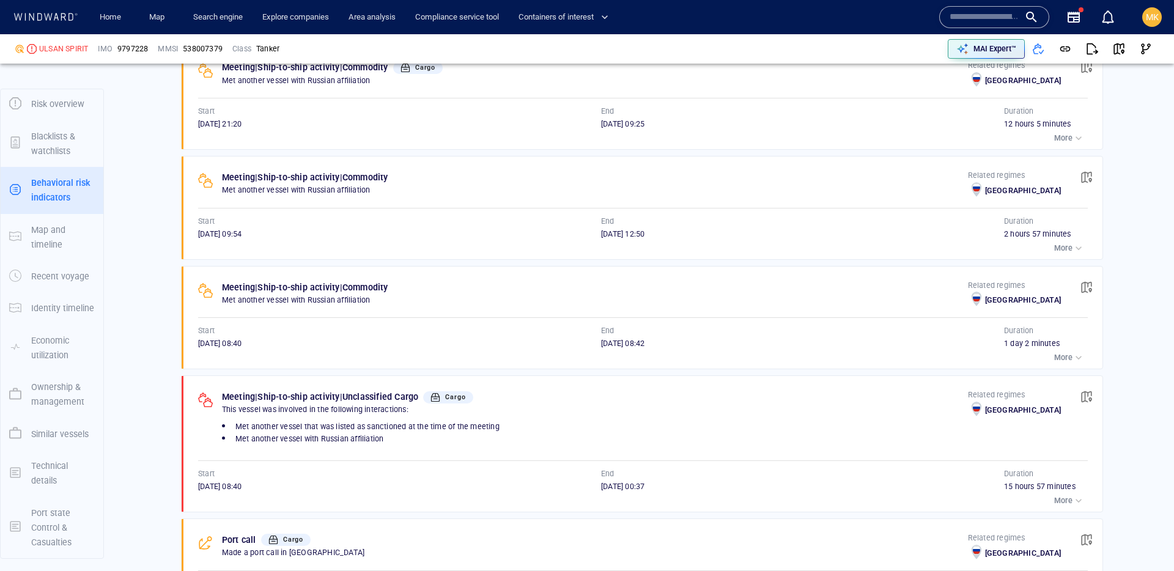
scroll to position [1343, 0]
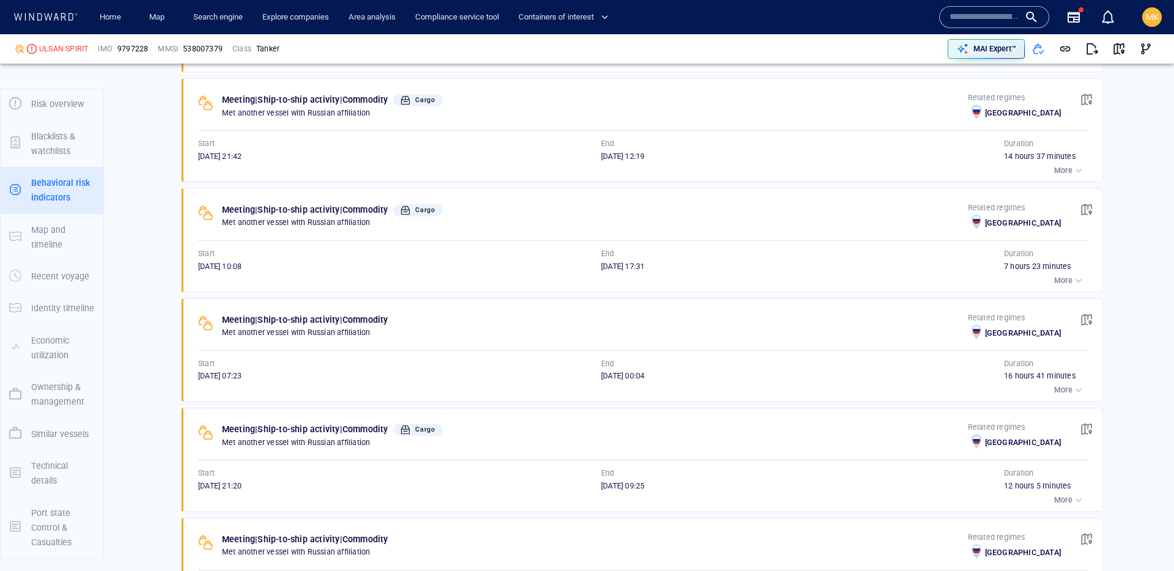
scroll to position [583, 0]
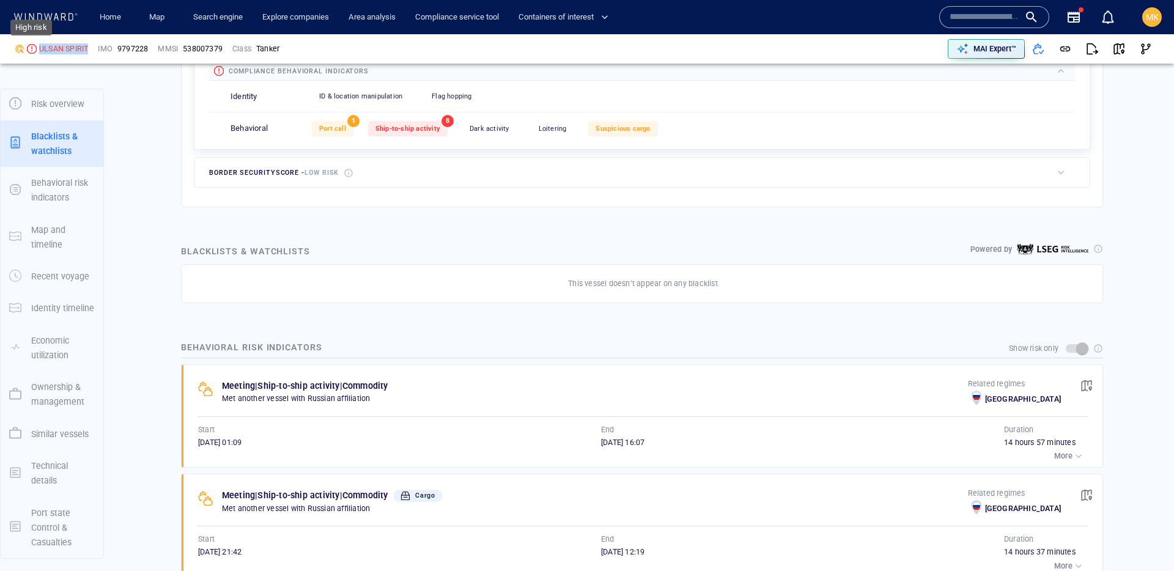
drag, startPoint x: 89, startPoint y: 46, endPoint x: 31, endPoint y: 53, distance: 58.4
click at [31, 53] on div "ULSAN SPIRIT" at bounding box center [51, 49] width 83 height 21
copy div "ULSAN SPIRIT"
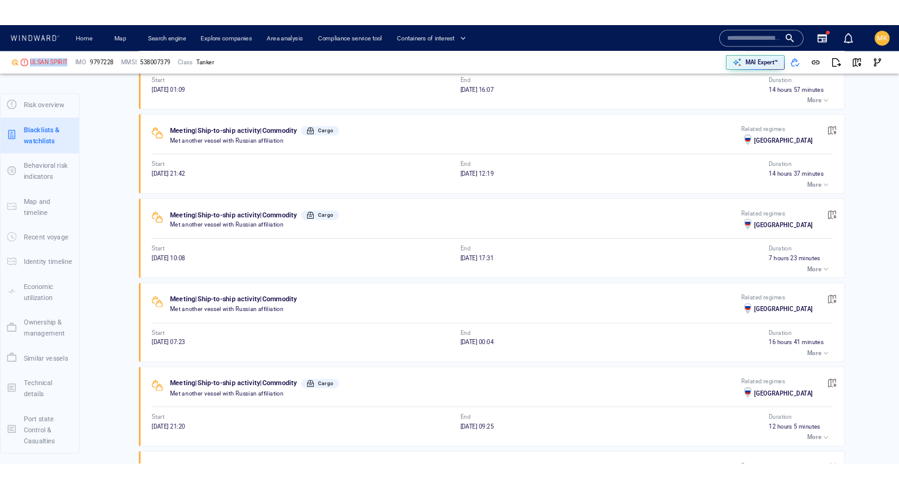
scroll to position [957, 0]
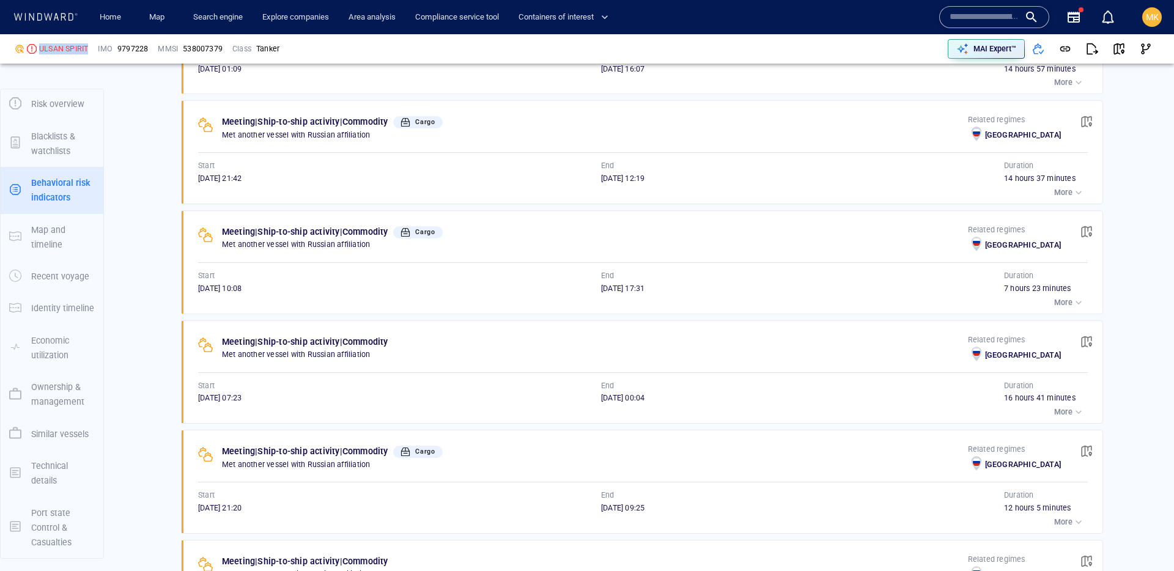
click at [91, 48] on div "ULSAN SPIRIT" at bounding box center [51, 49] width 83 height 21
drag, startPoint x: 91, startPoint y: 48, endPoint x: 29, endPoint y: 48, distance: 61.8
click at [29, 48] on div "ULSAN SPIRIT" at bounding box center [51, 49] width 83 height 21
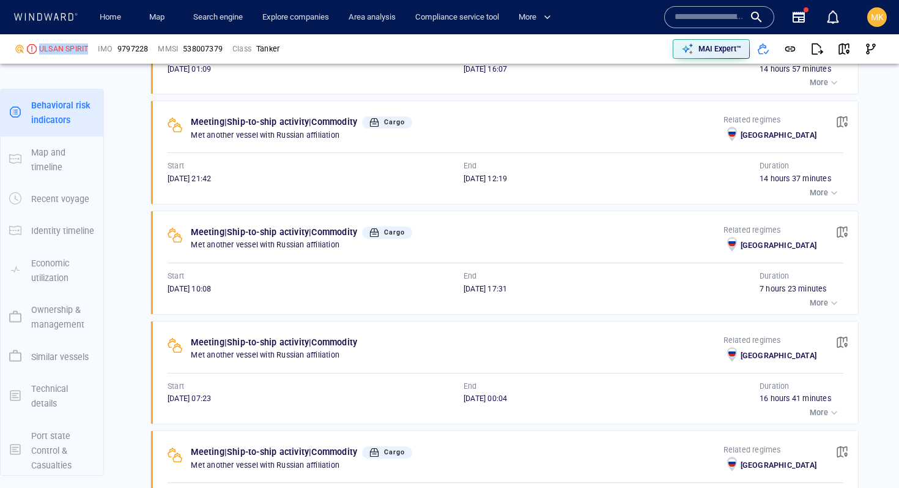
scroll to position [944, 0]
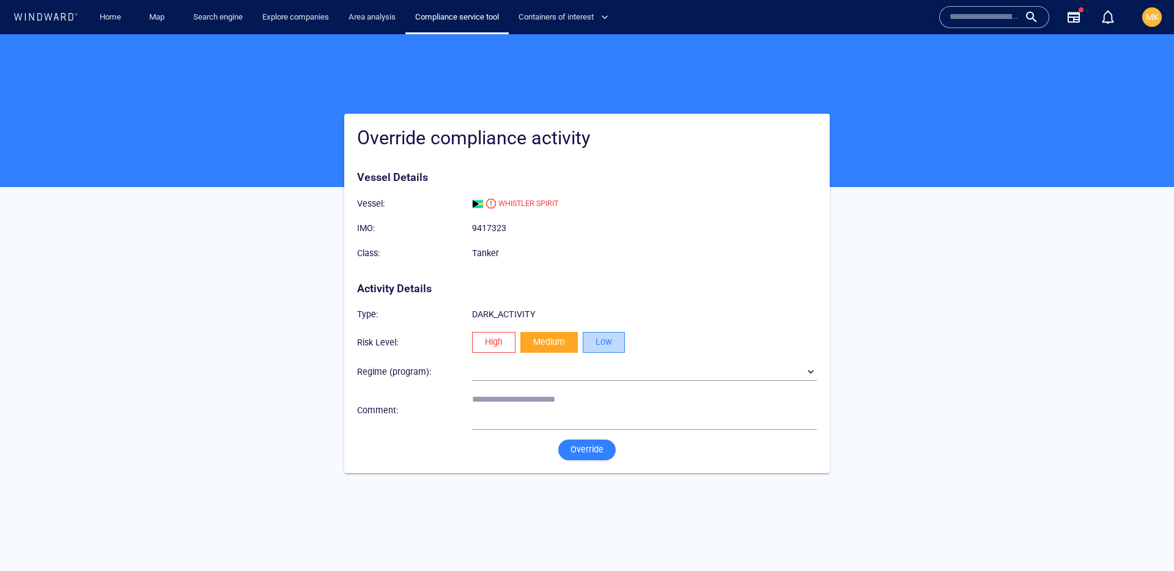
click at [606, 339] on span "Low" at bounding box center [604, 342] width 17 height 15
click at [564, 405] on textarea at bounding box center [644, 410] width 345 height 31
type textarea "********"
click at [598, 457] on span "Override" at bounding box center [587, 449] width 33 height 15
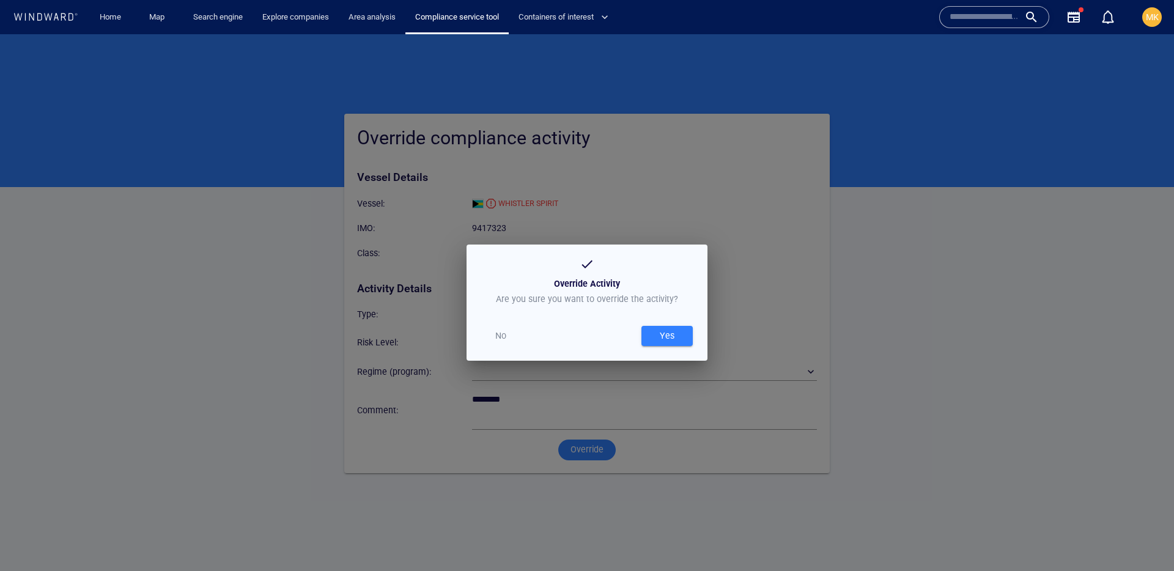
click at [672, 332] on div "Yes" at bounding box center [668, 336] width 20 height 20
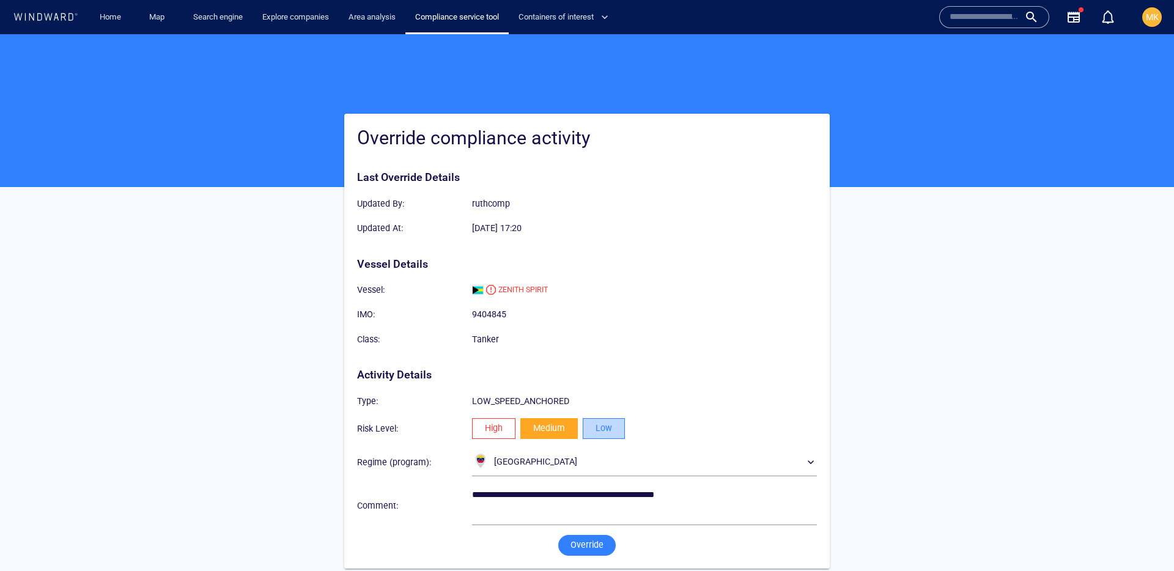
click at [606, 429] on span "Low" at bounding box center [604, 428] width 17 height 15
click at [595, 544] on span "Override" at bounding box center [587, 545] width 33 height 15
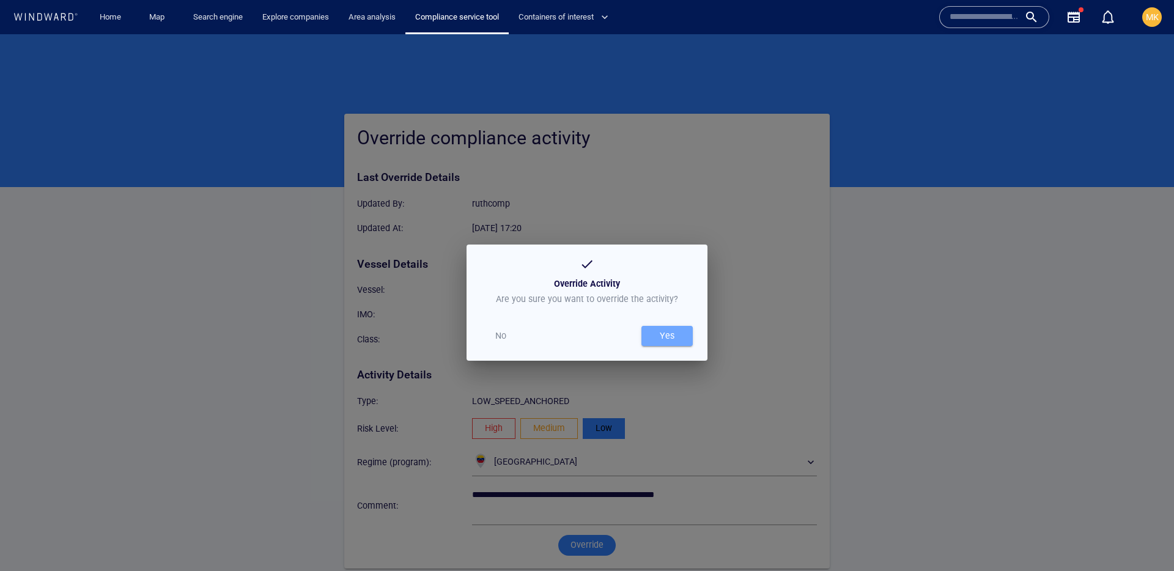
click at [661, 346] on div "Yes" at bounding box center [668, 336] width 20 height 20
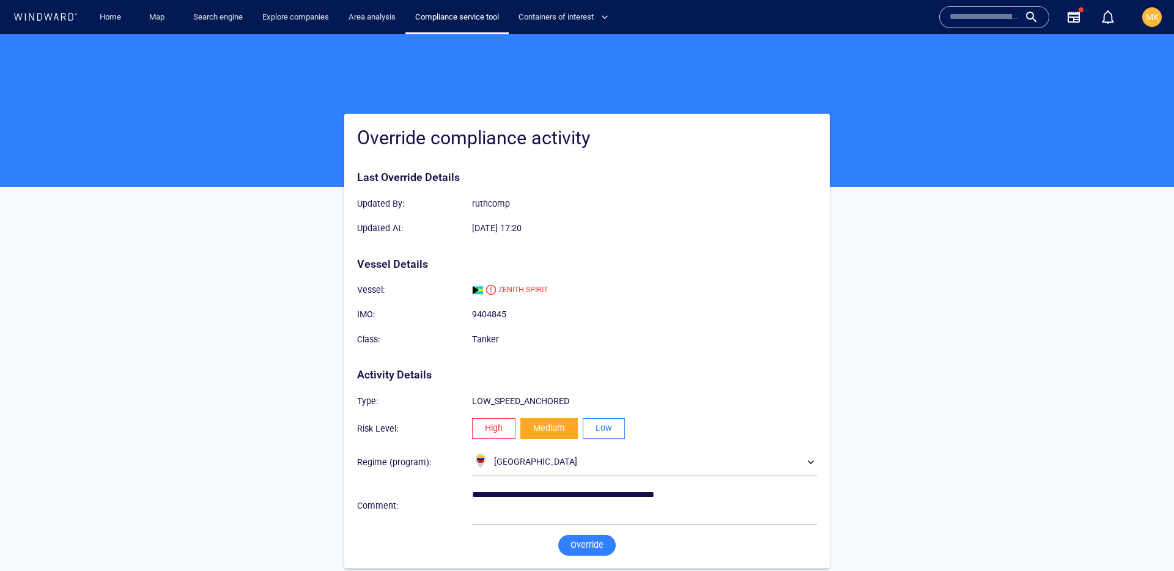
scroll to position [10, 0]
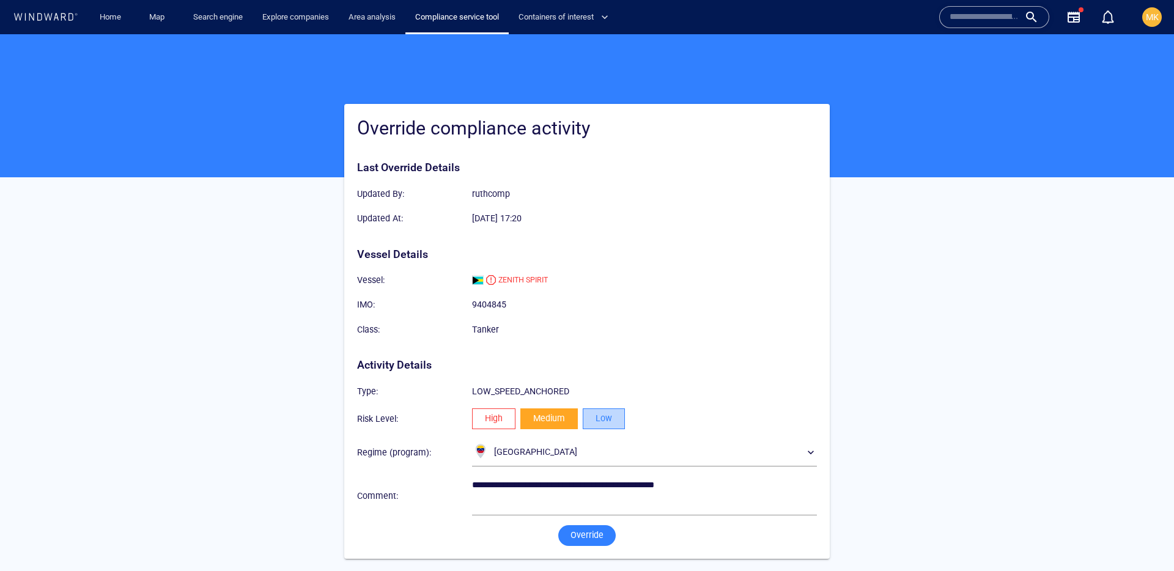
click at [608, 417] on span "Low" at bounding box center [604, 418] width 17 height 15
click at [590, 535] on span "Override" at bounding box center [587, 535] width 33 height 15
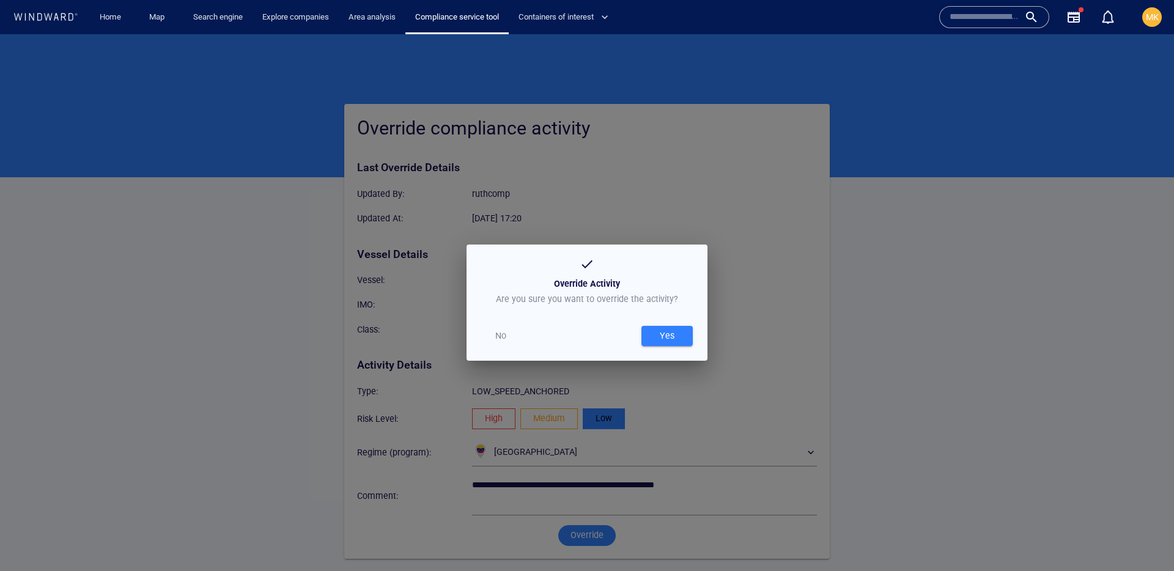
click at [676, 336] on div "Yes" at bounding box center [668, 336] width 20 height 20
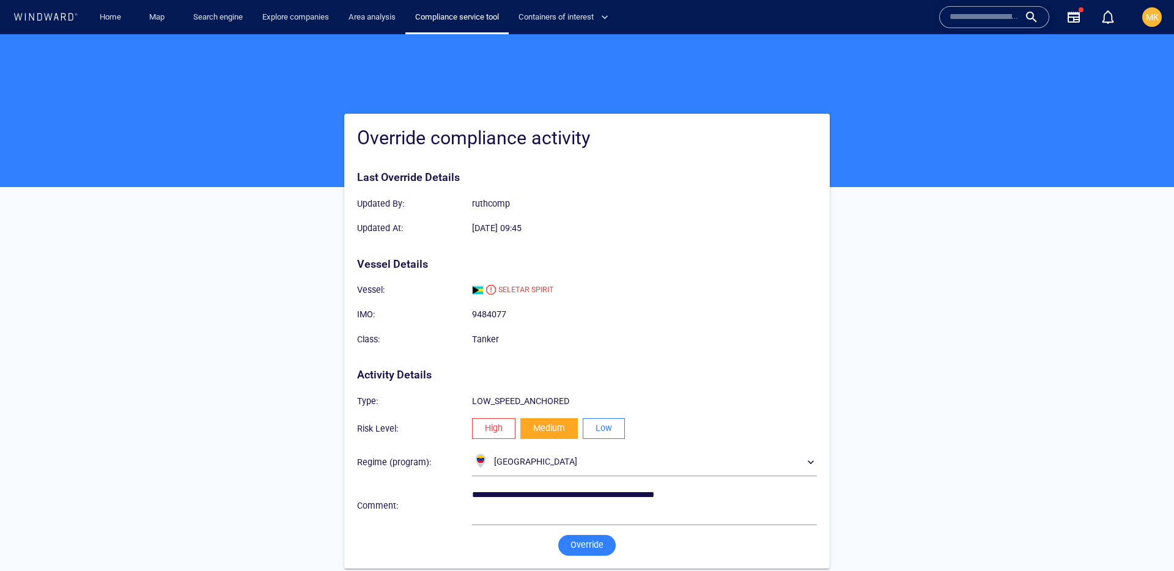
click at [618, 426] on button "Low" at bounding box center [604, 428] width 42 height 21
click at [598, 546] on span "Override" at bounding box center [587, 545] width 33 height 15
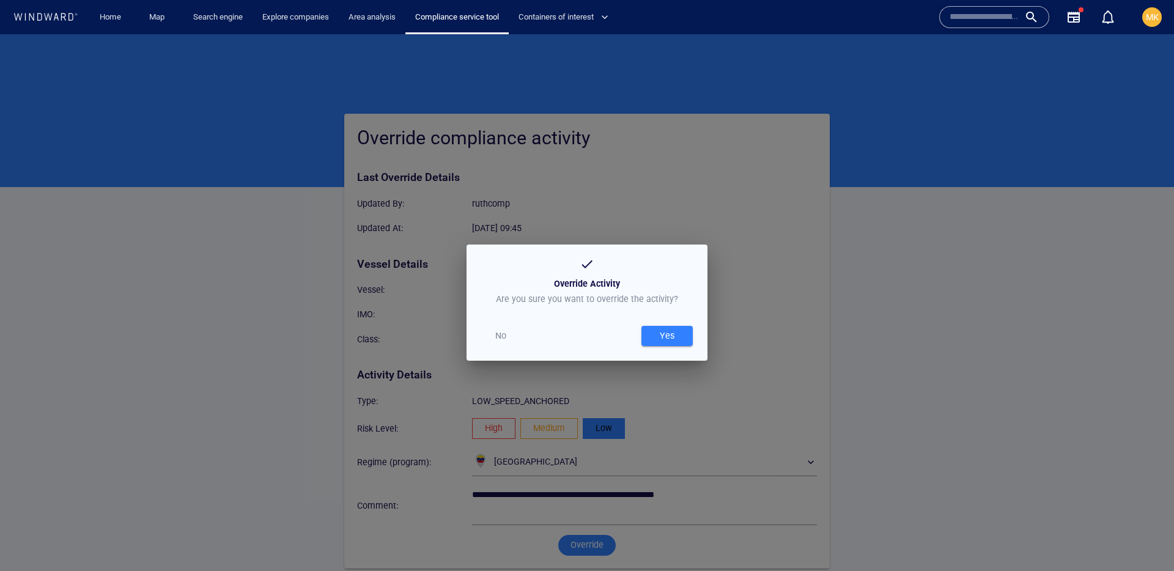
click at [666, 337] on div "Yes" at bounding box center [668, 336] width 20 height 20
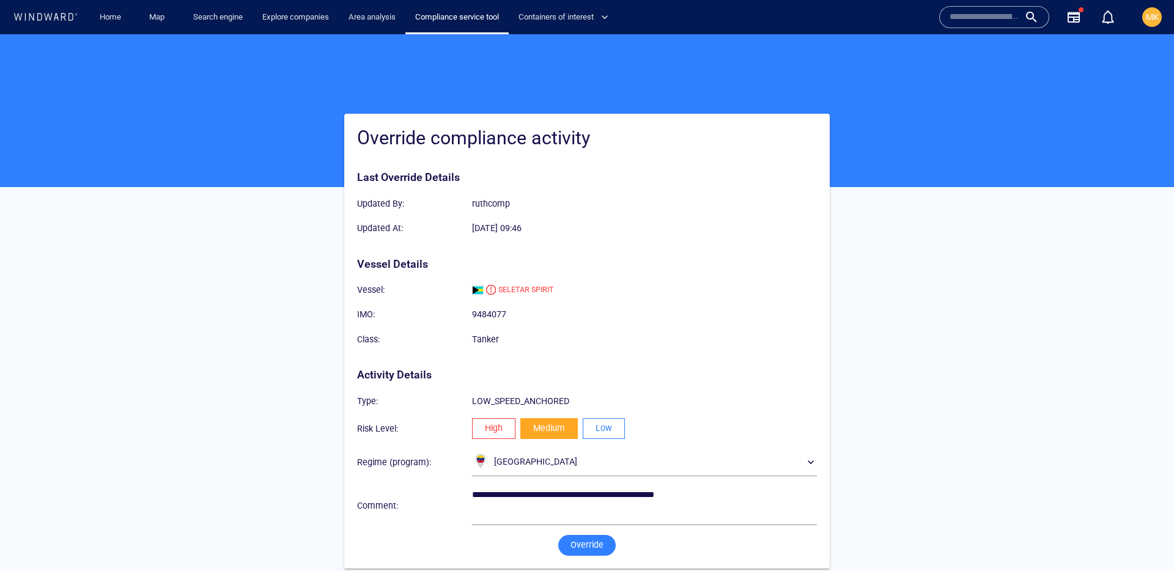
click at [594, 440] on div "Low" at bounding box center [603, 429] width 47 height 26
click at [603, 429] on span "Low" at bounding box center [604, 428] width 17 height 15
click at [585, 548] on span "Override" at bounding box center [587, 545] width 33 height 15
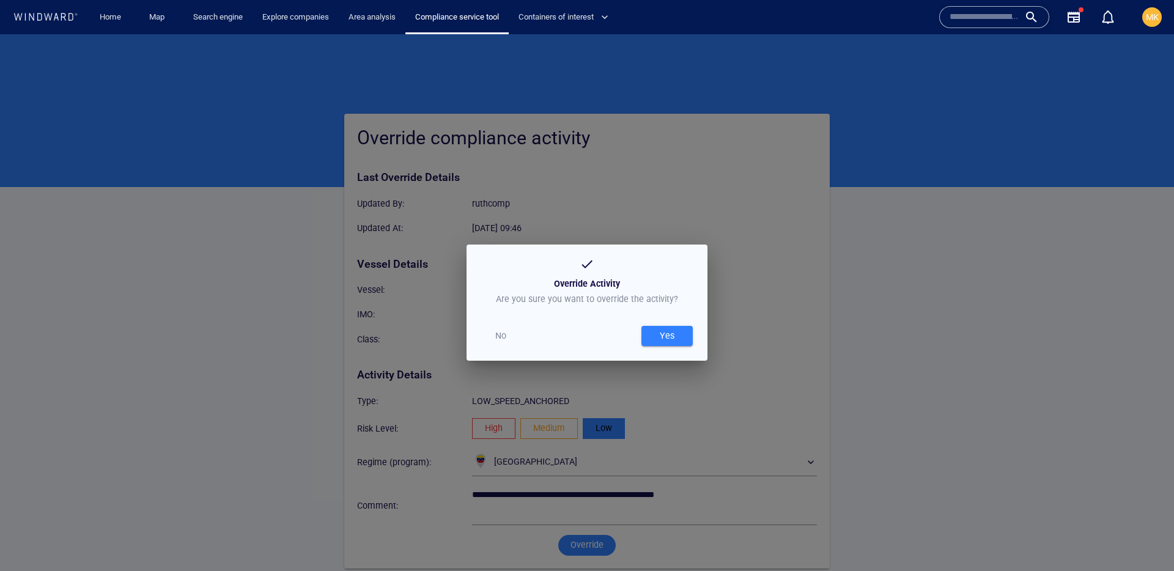
click at [668, 347] on div "Yes" at bounding box center [667, 336] width 56 height 25
click at [684, 338] on span "Yes" at bounding box center [667, 335] width 39 height 15
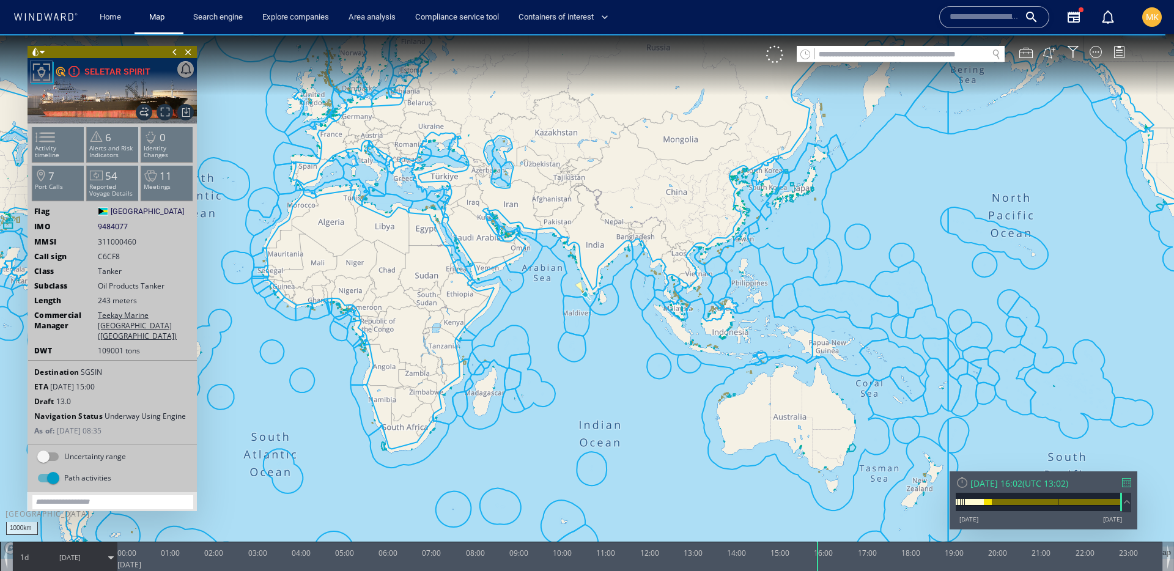
click at [1129, 483] on div at bounding box center [1126, 482] width 9 height 9
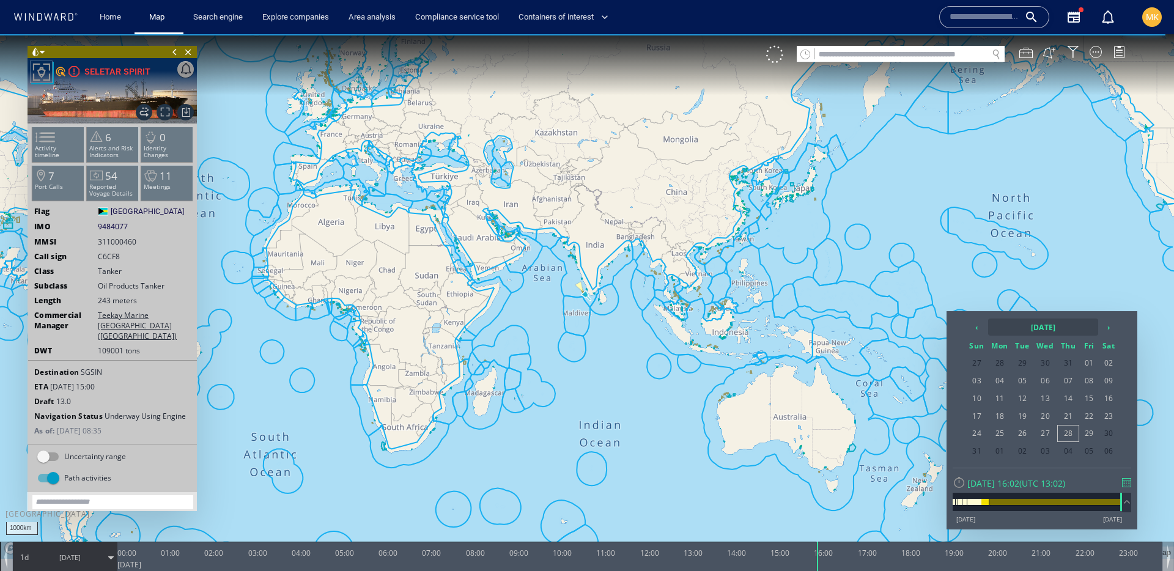
click at [1007, 325] on th "2025 August" at bounding box center [1043, 327] width 110 height 17
click at [988, 390] on span "May" at bounding box center [988, 392] width 29 height 33
click at [995, 416] on span "19" at bounding box center [1000, 417] width 23 height 16
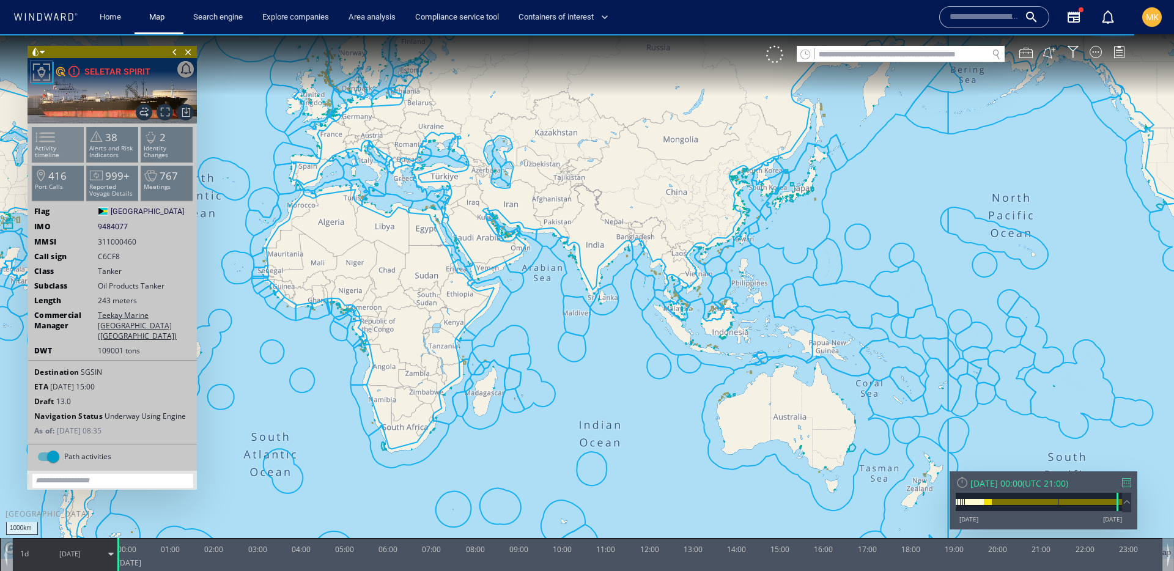
click at [47, 143] on span at bounding box center [38, 137] width 18 height 18
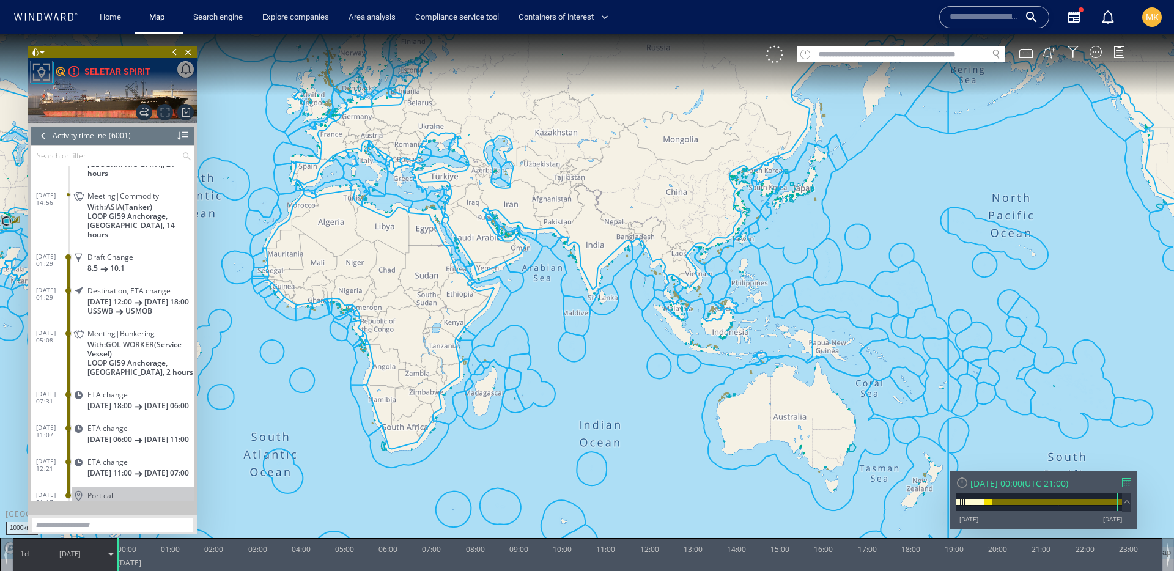
scroll to position [195793, 0]
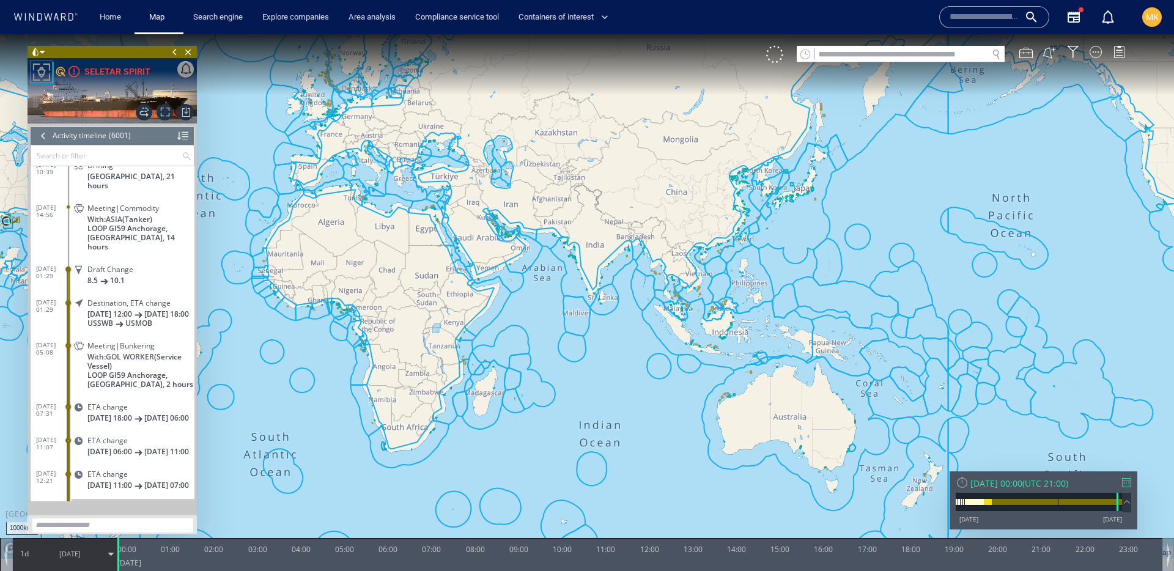
click at [179, 224] on span "LOOP GI59 Anchorage, United States, 14 hours" at bounding box center [140, 238] width 107 height 28
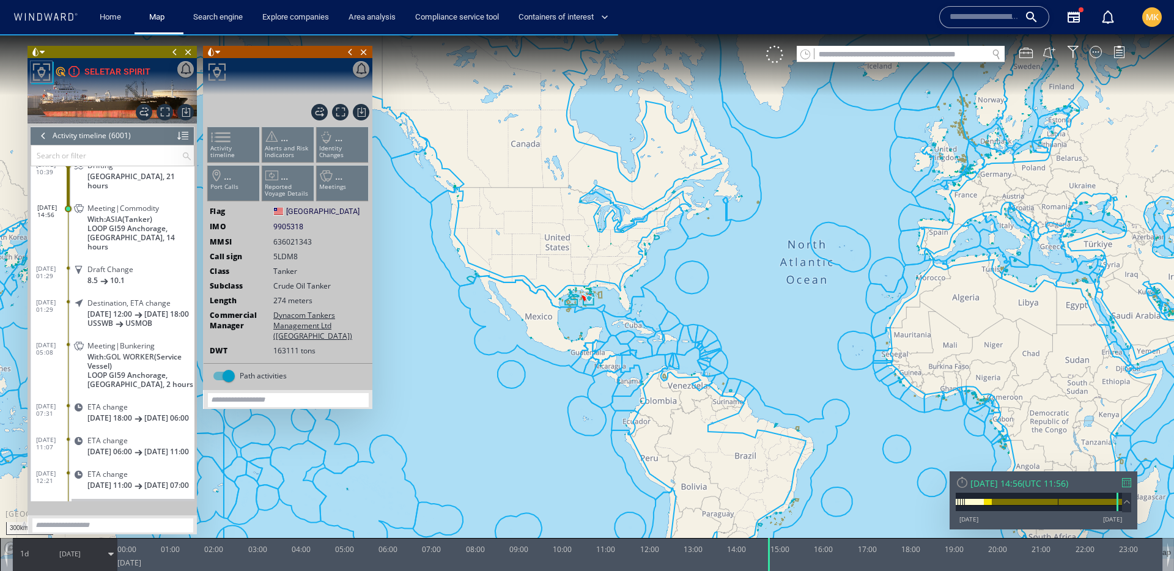
scroll to position [195803, 0]
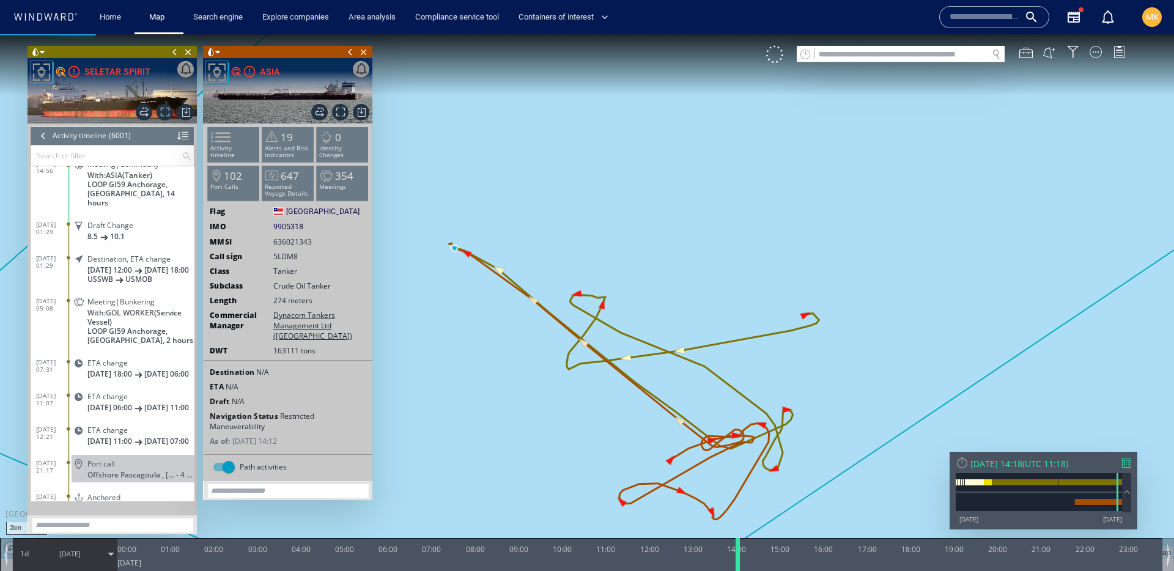
scroll to position [195803, 0]
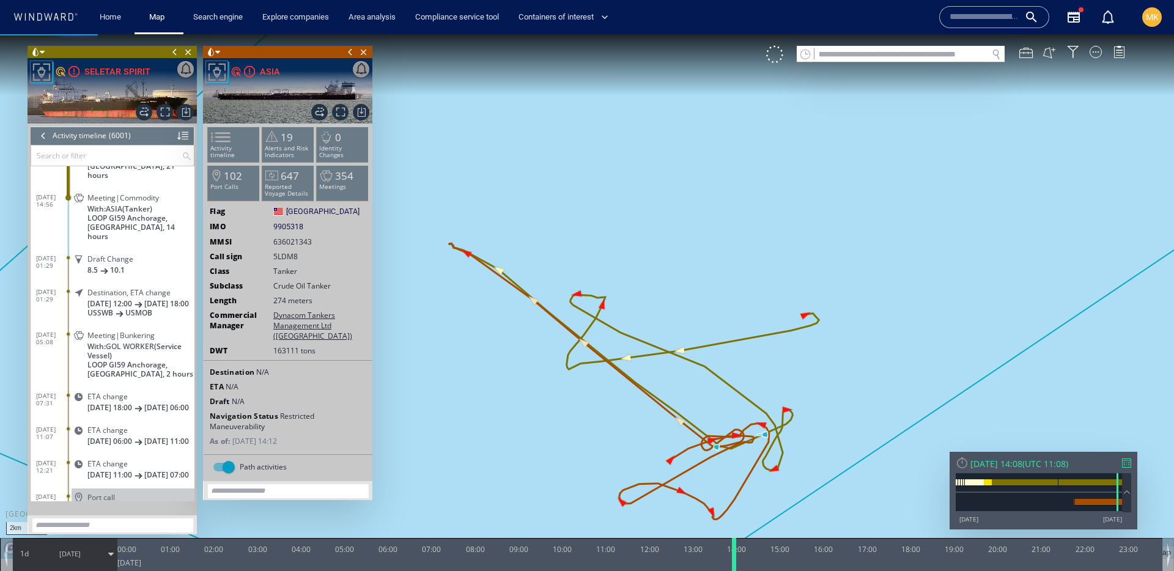
drag, startPoint x: 771, startPoint y: 557, endPoint x: 736, endPoint y: 561, distance: 35.1
click at [736, 561] on div at bounding box center [736, 554] width 12 height 33
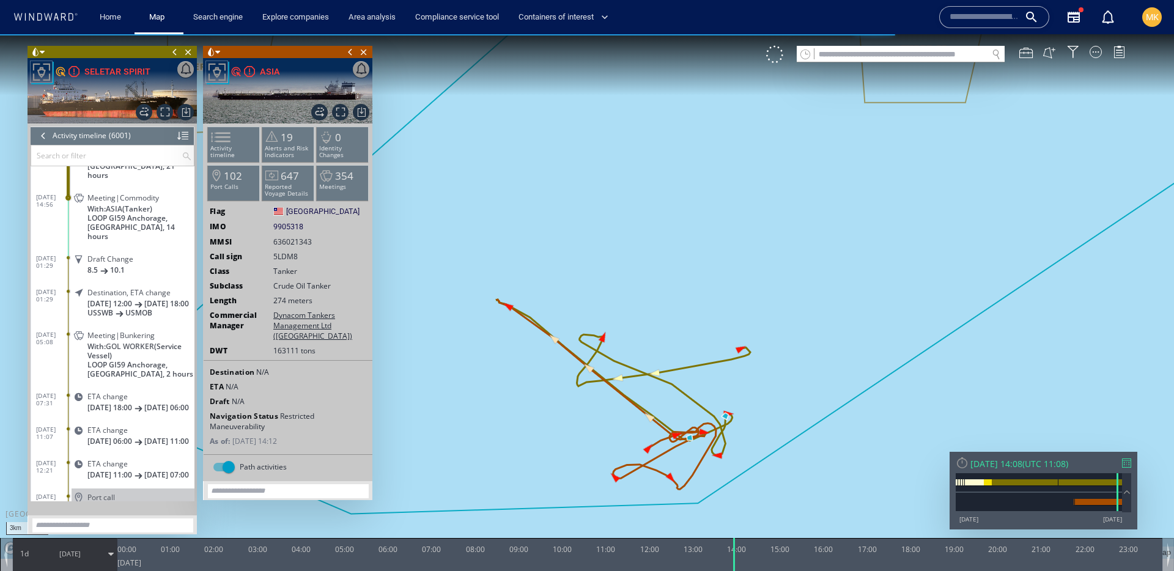
drag, startPoint x: 710, startPoint y: 382, endPoint x: 710, endPoint y: 207, distance: 175.6
click at [710, 207] on canvas "Map" at bounding box center [587, 296] width 1174 height 525
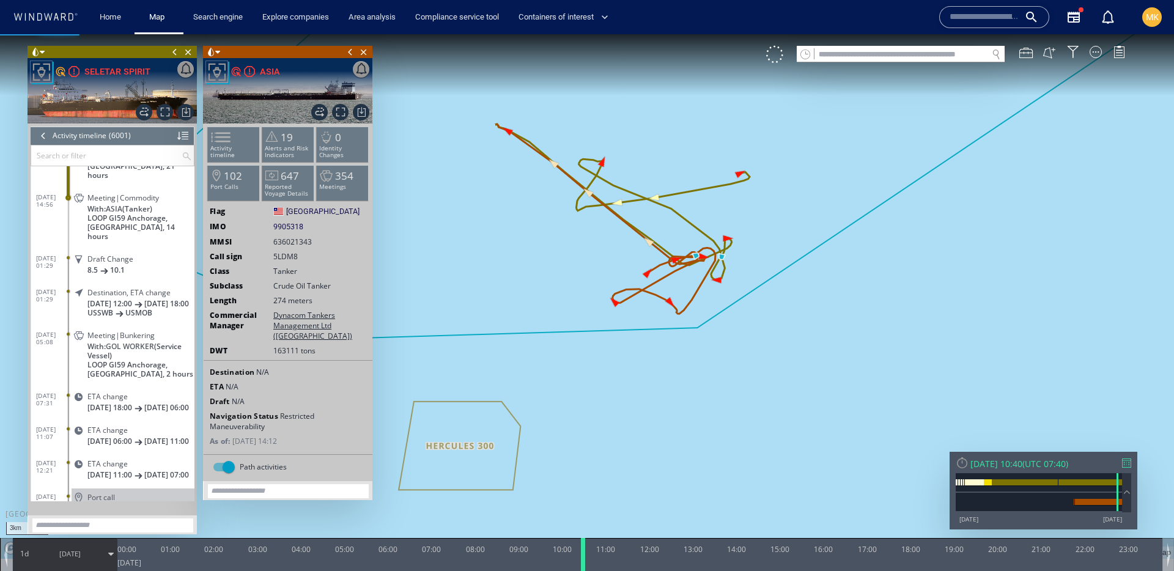
scroll to position [195770, 0]
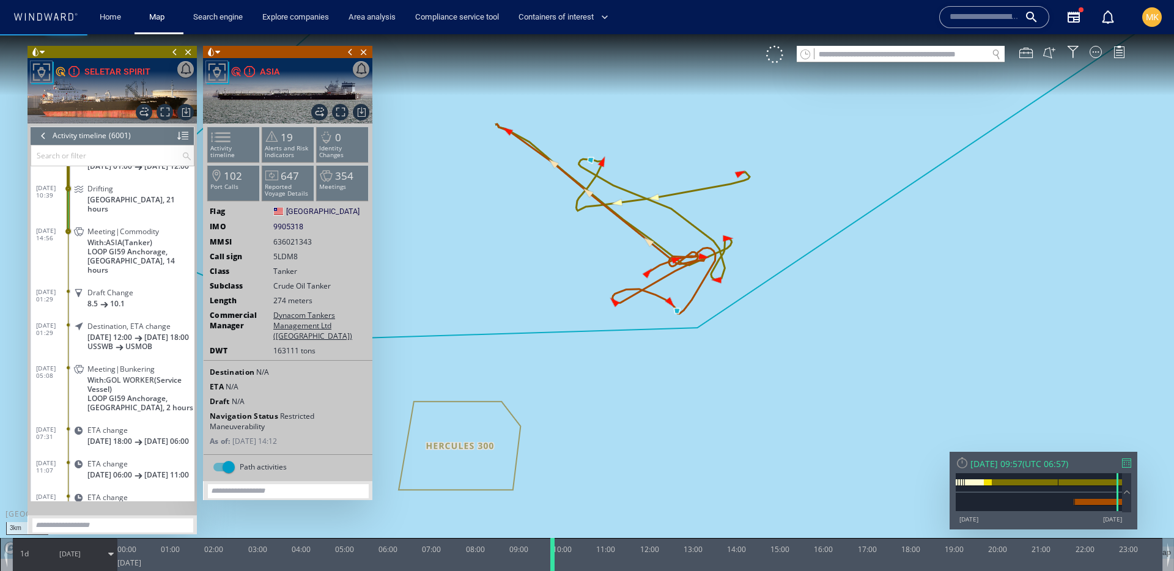
drag, startPoint x: 734, startPoint y: 552, endPoint x: 552, endPoint y: 550, distance: 181.7
click at [552, 550] on div at bounding box center [555, 554] width 12 height 33
click at [221, 141] on span at bounding box center [213, 137] width 18 height 18
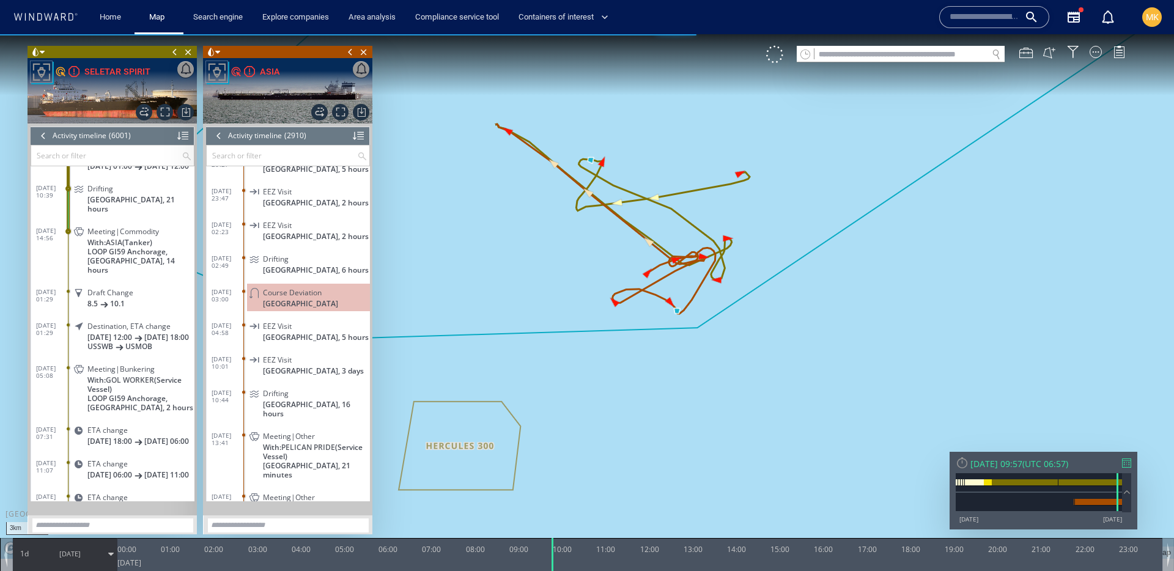
scroll to position [89639, 0]
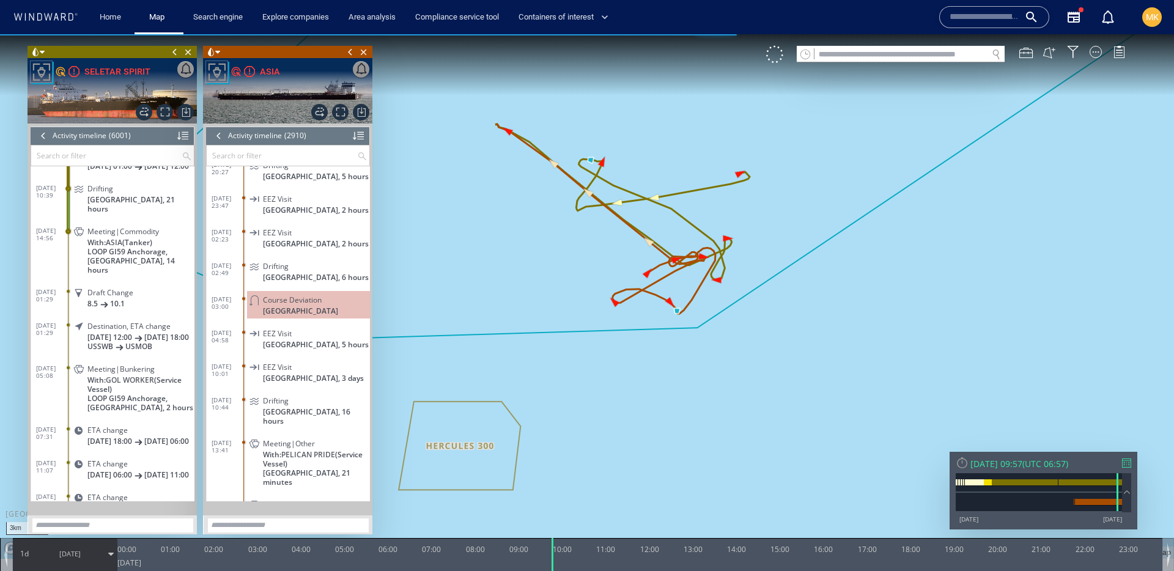
click at [221, 135] on div at bounding box center [218, 136] width 13 height 18
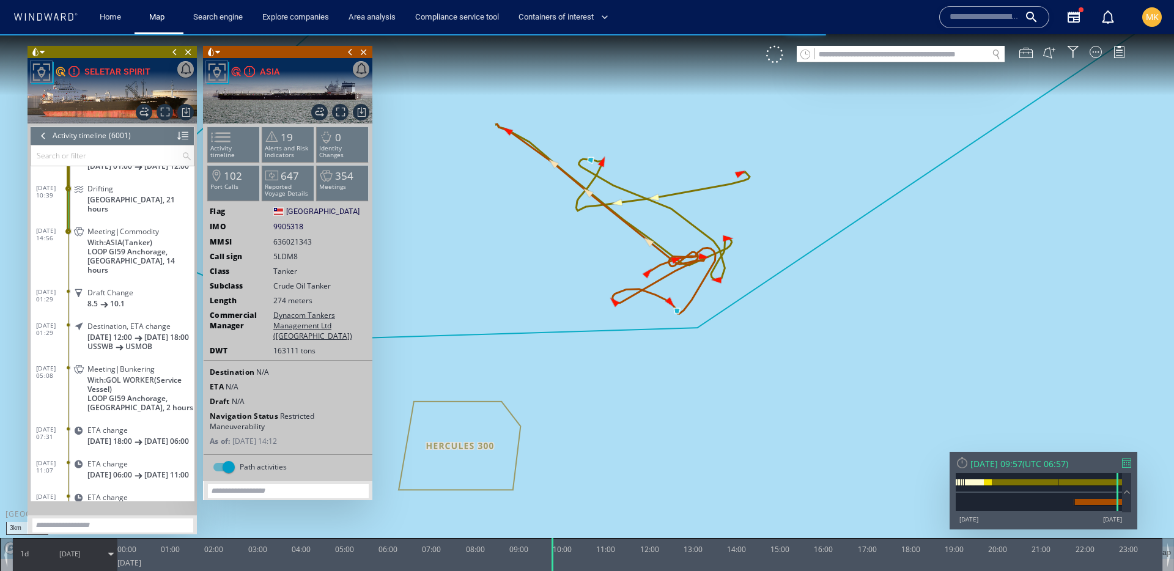
click at [43, 137] on div at bounding box center [43, 136] width 13 height 18
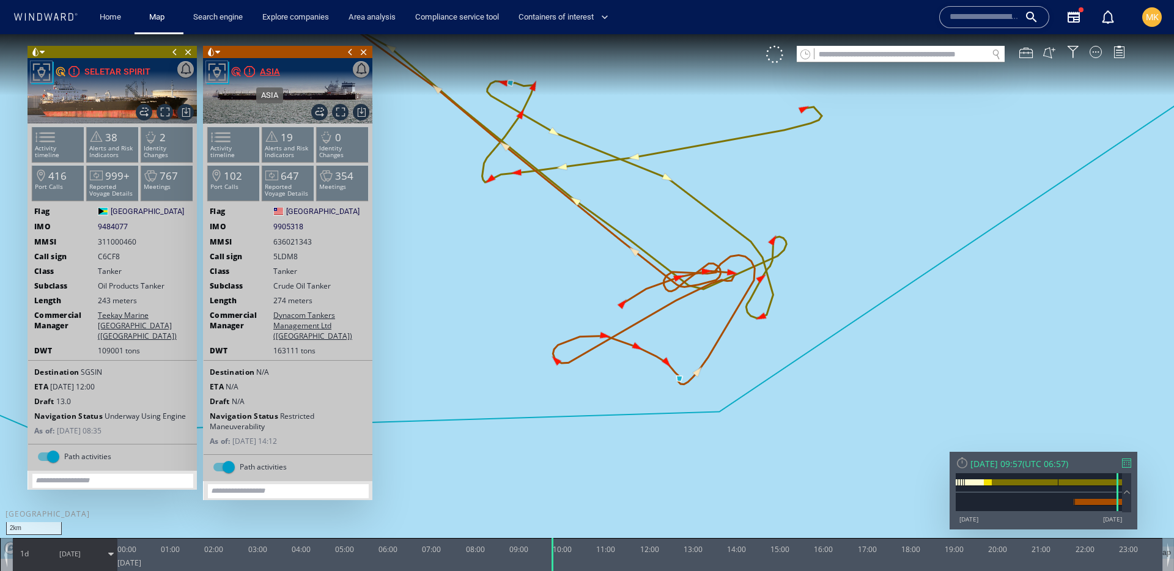
click at [275, 76] on div "ASIA" at bounding box center [270, 71] width 20 height 15
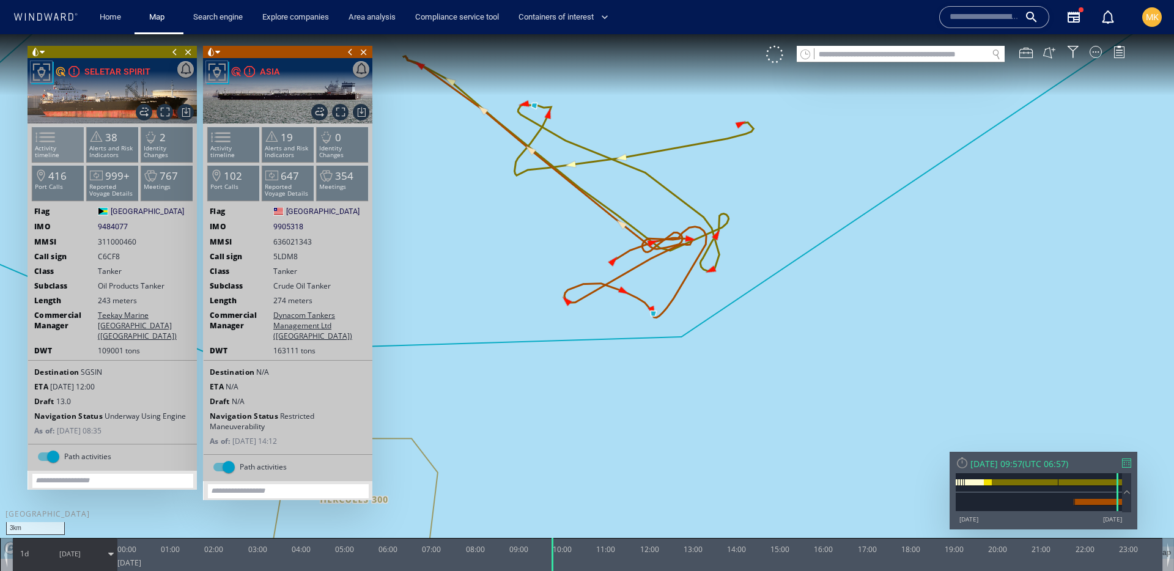
click at [65, 145] on p "Activity timeline" at bounding box center [58, 151] width 52 height 13
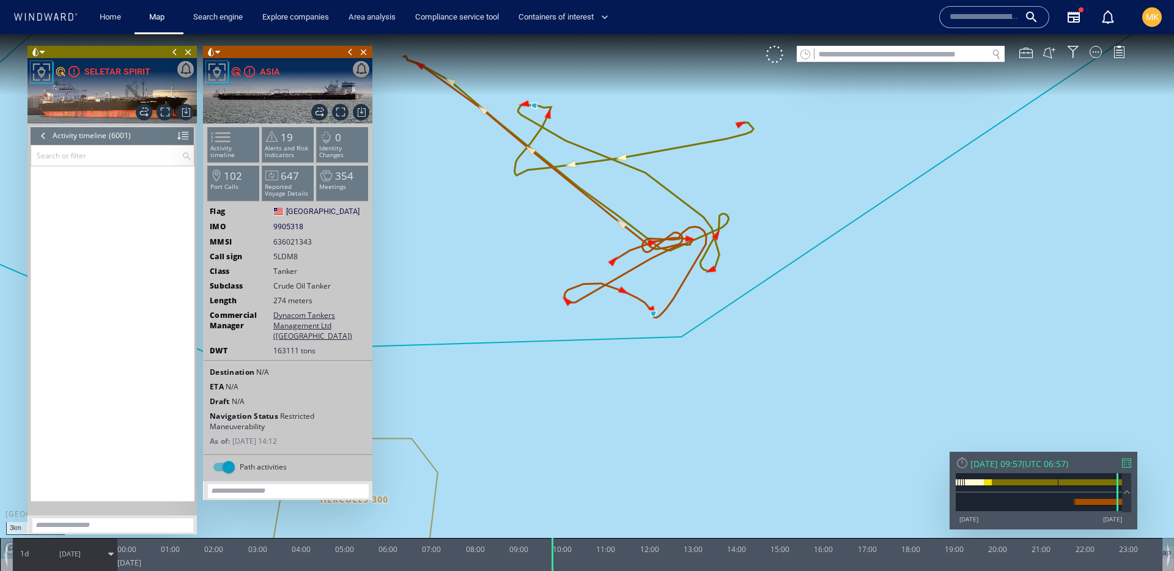
scroll to position [195770, 0]
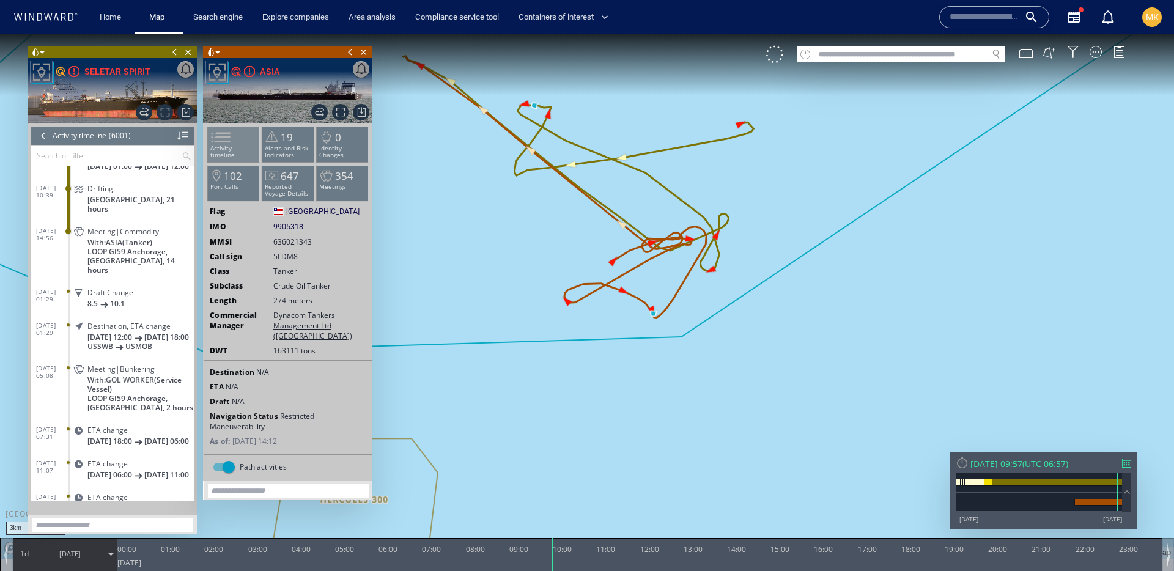
click at [223, 139] on span at bounding box center [213, 137] width 18 height 18
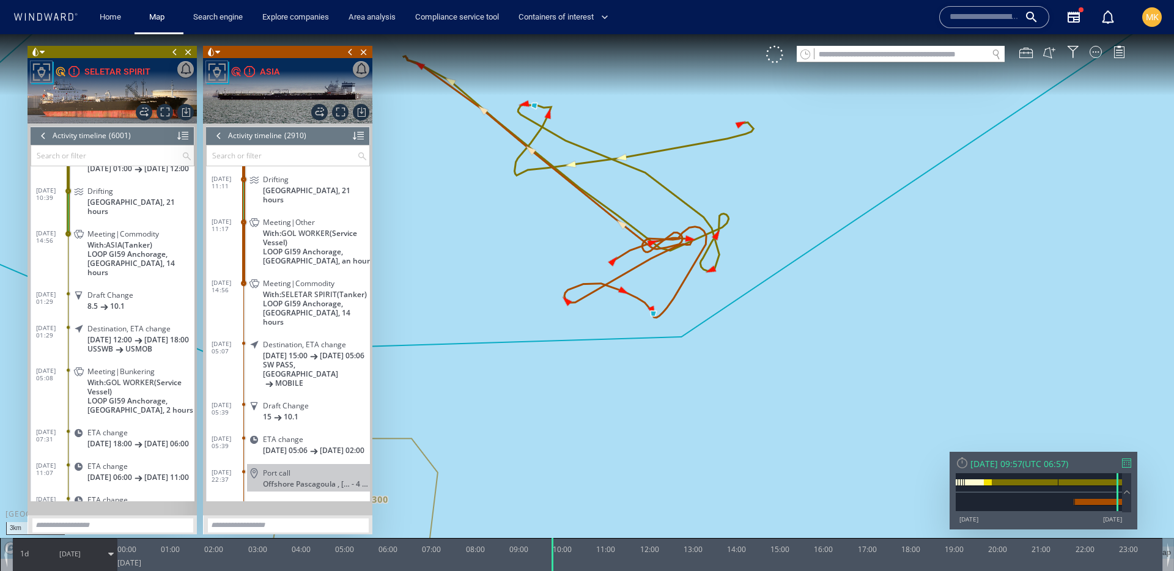
scroll to position [90693, 0]
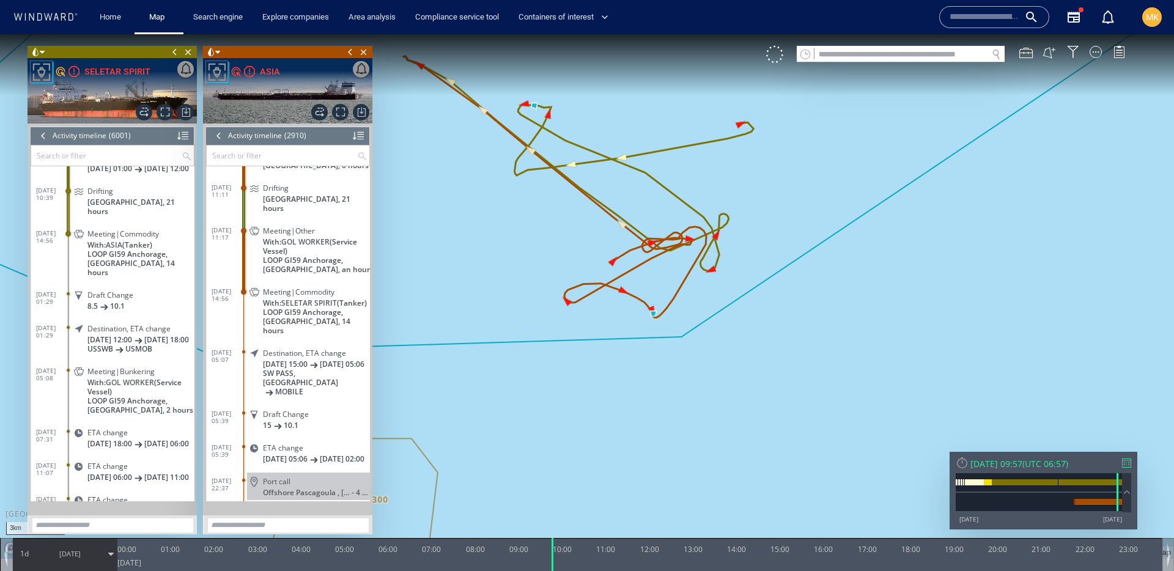
click at [220, 137] on div at bounding box center [218, 136] width 13 height 18
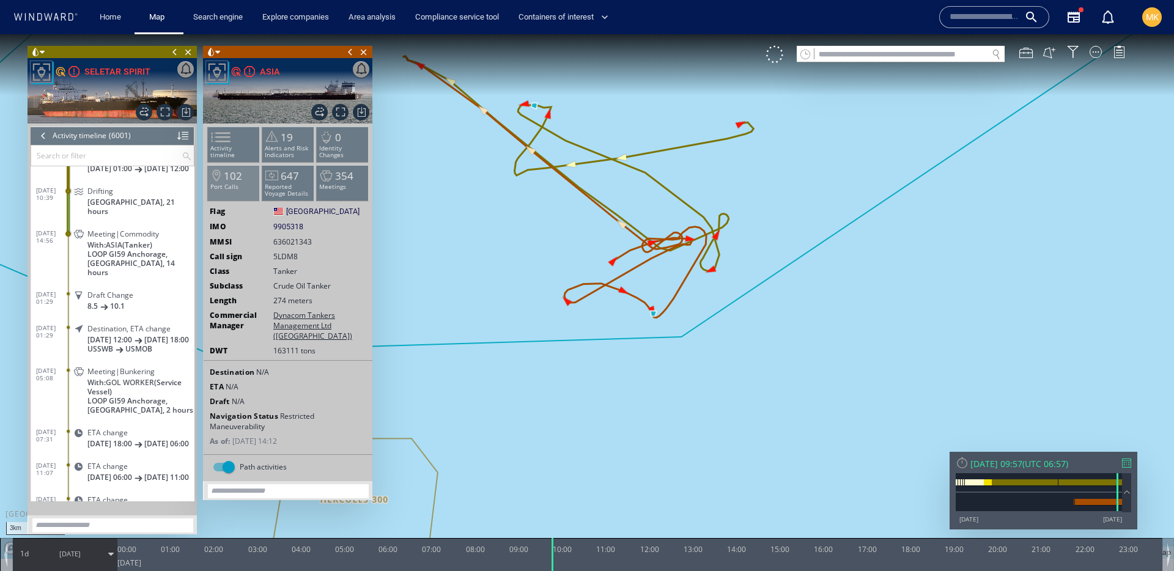
click at [240, 177] on span "102" at bounding box center [233, 176] width 18 height 14
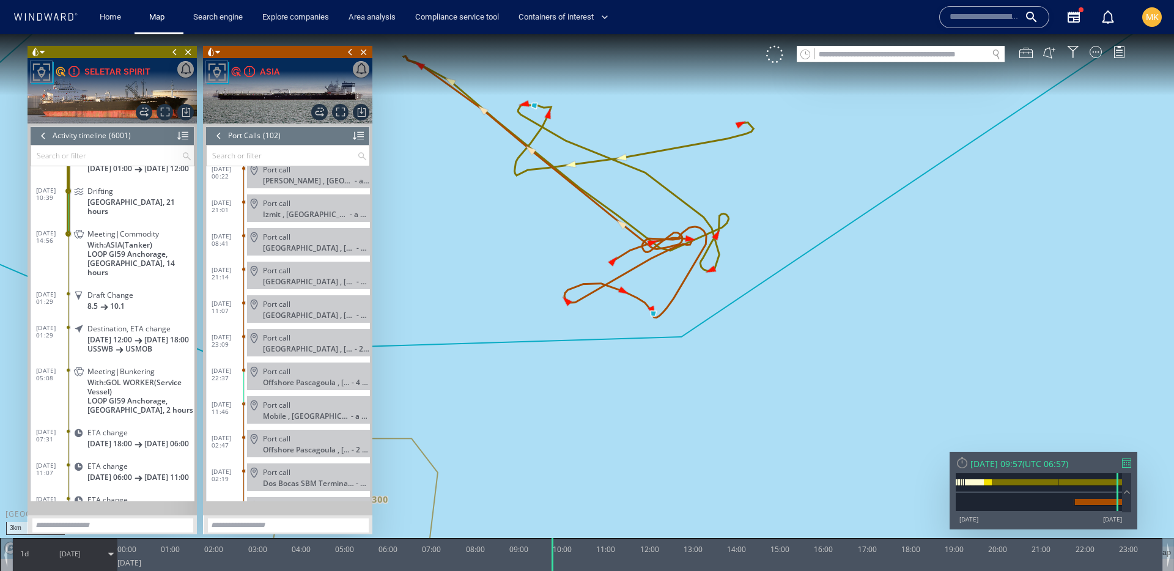
scroll to position [2965, 0]
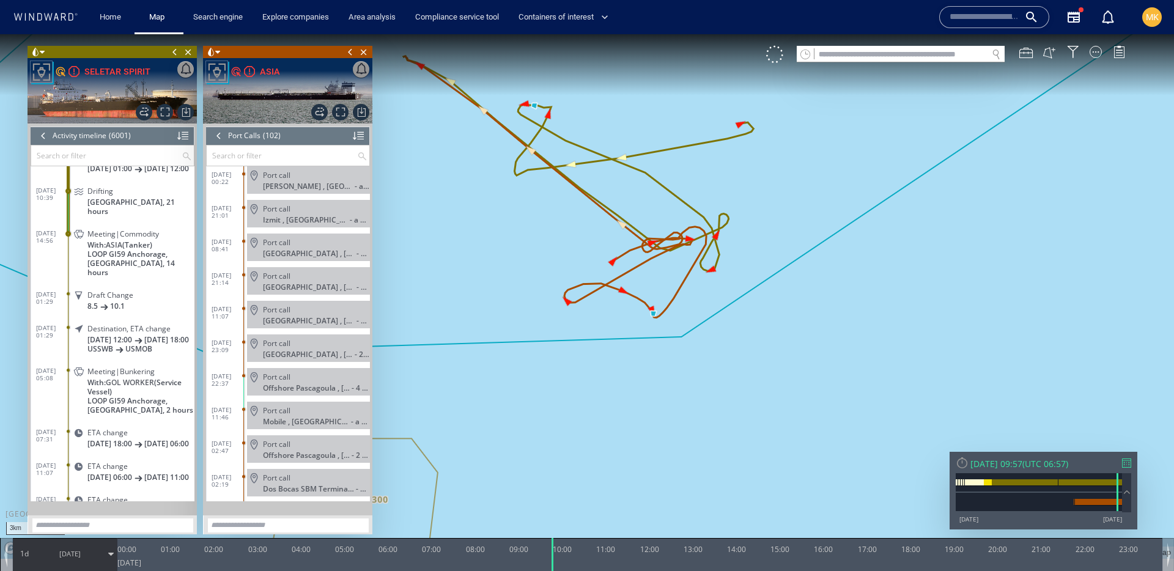
click at [218, 139] on div at bounding box center [218, 136] width 13 height 18
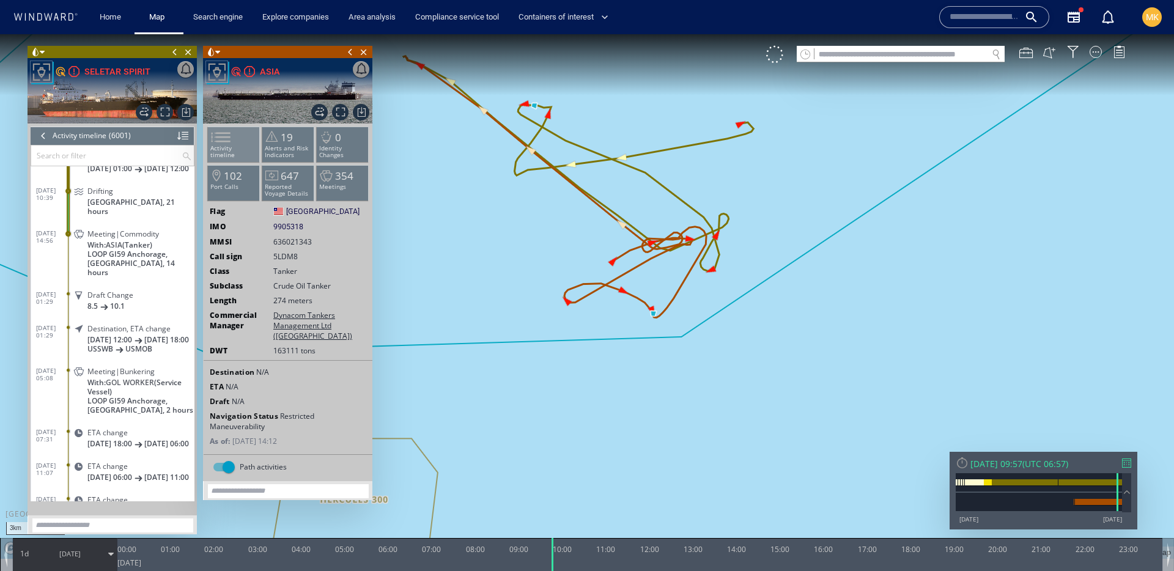
click at [223, 144] on span at bounding box center [213, 137] width 18 height 18
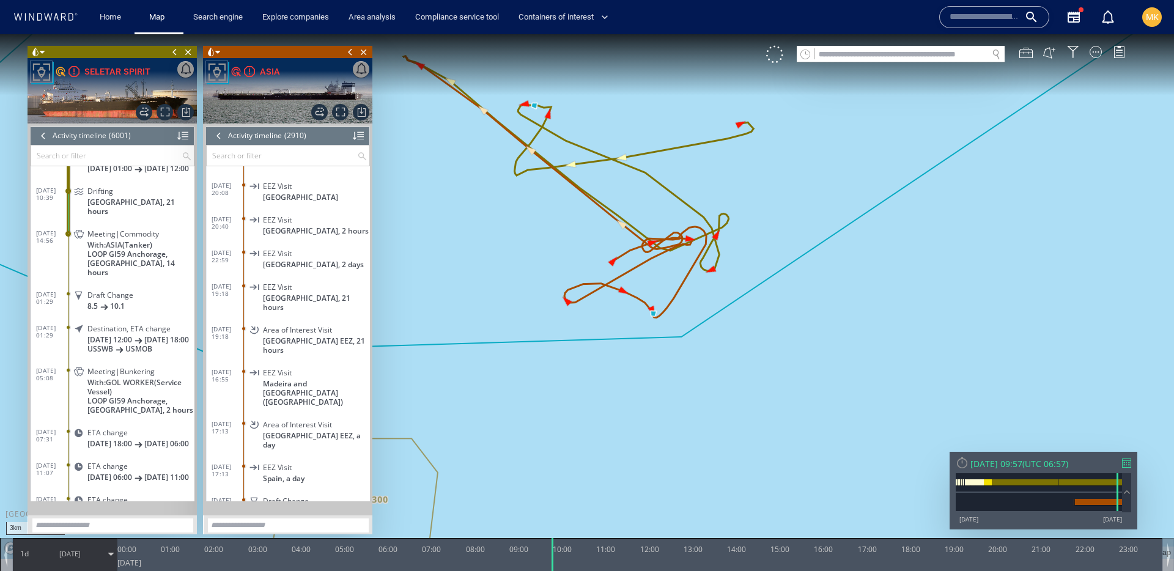
scroll to position [88738, 0]
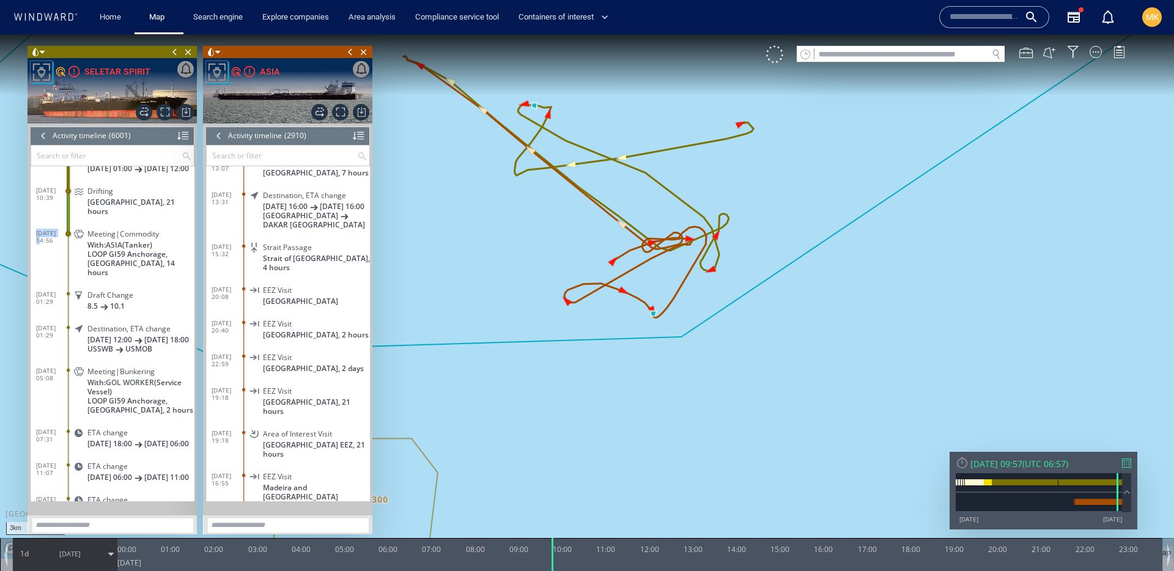
drag, startPoint x: 36, startPoint y: 225, endPoint x: 63, endPoint y: 226, distance: 26.9
click at [63, 229] on span "18/05/25 14:56" at bounding box center [52, 236] width 32 height 15
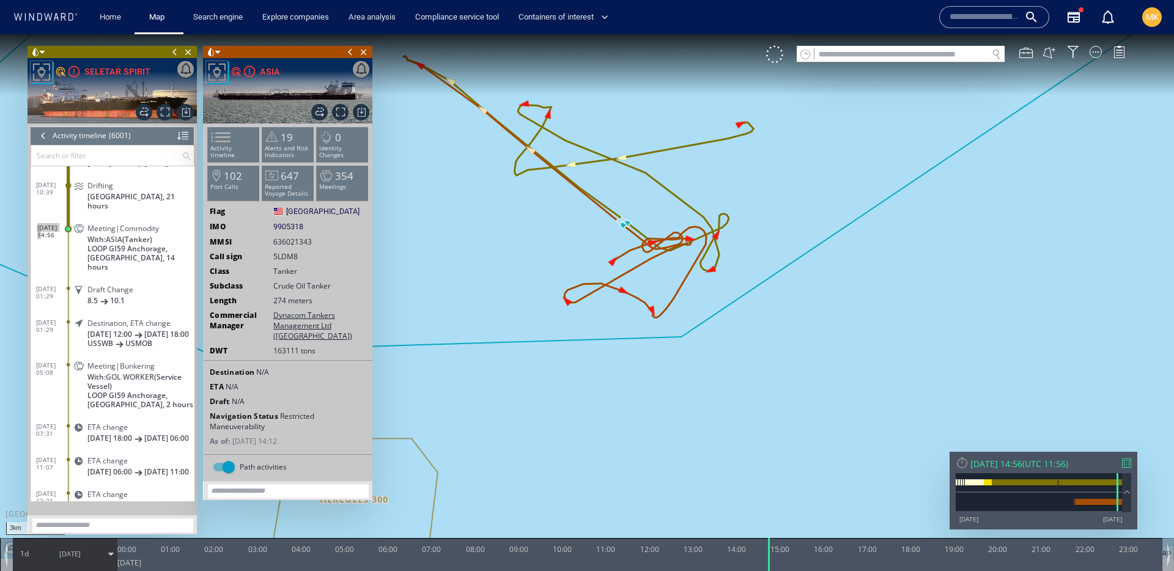
scroll to position [195771, 0]
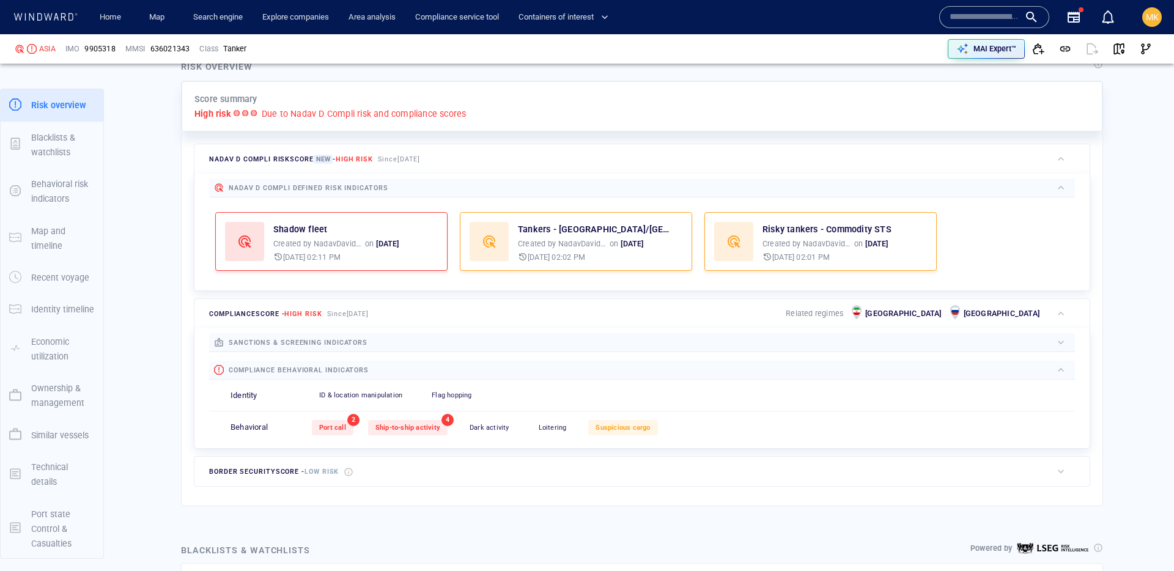
scroll to position [299, 0]
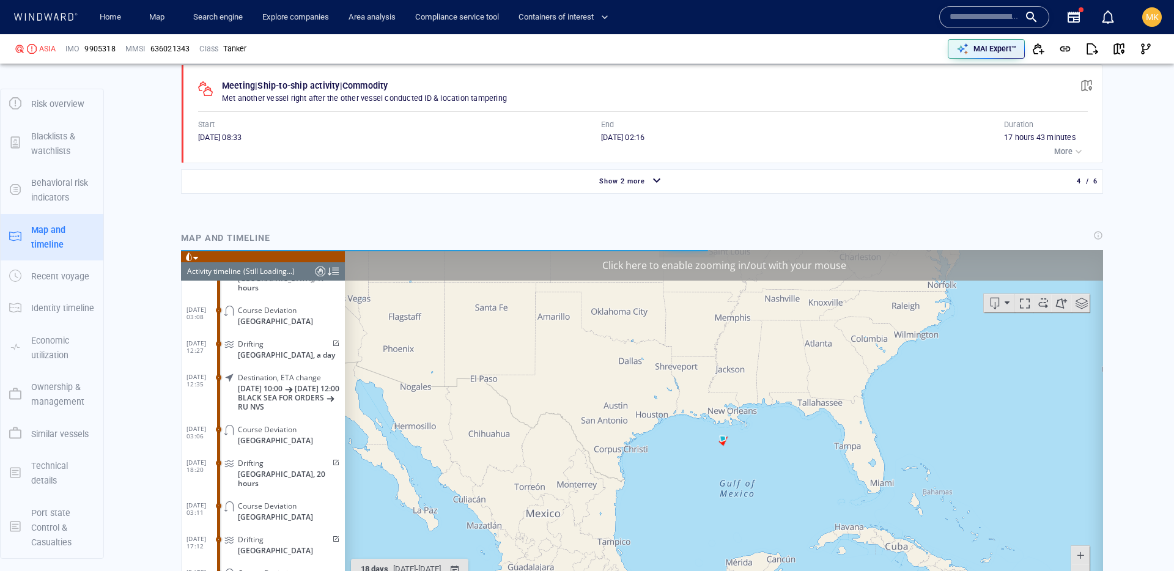
scroll to position [1221, 0]
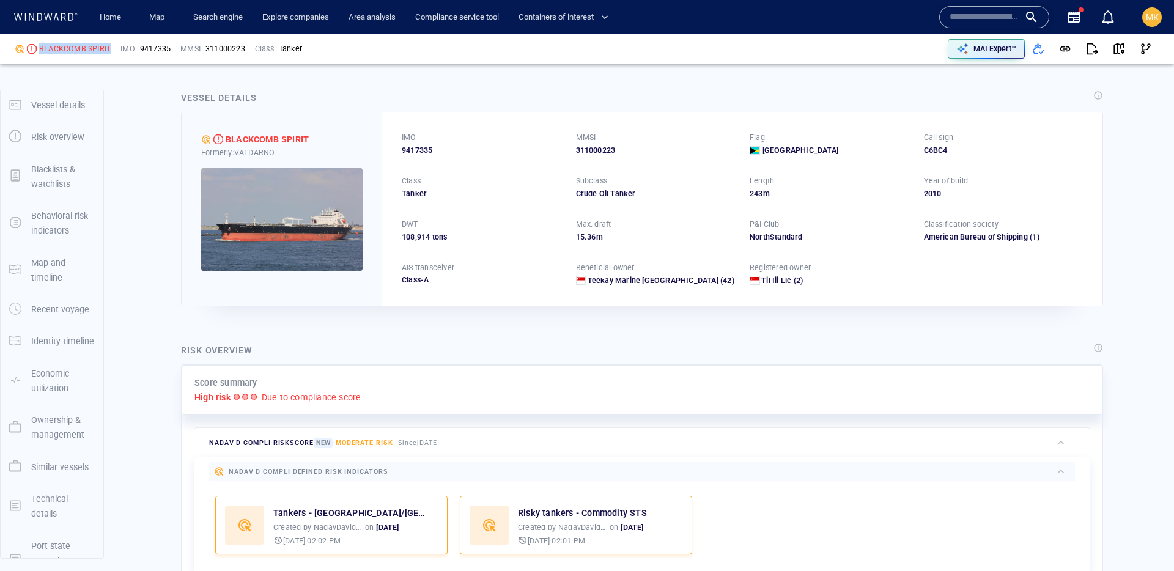
scroll to position [33, 0]
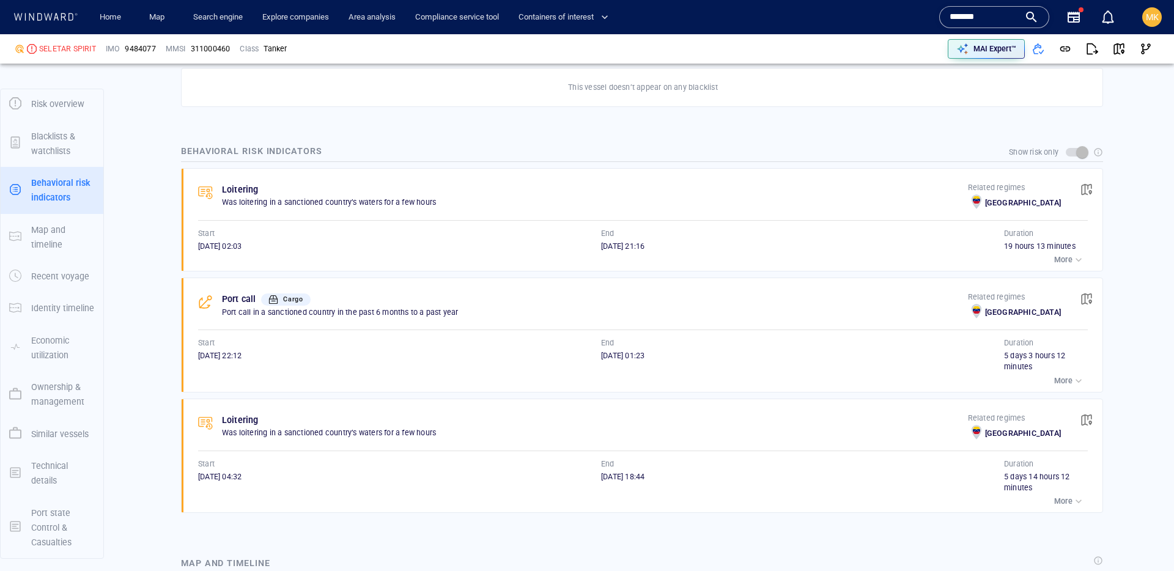
scroll to position [780, 0]
click at [1084, 302] on span "button" at bounding box center [1087, 298] width 12 height 12
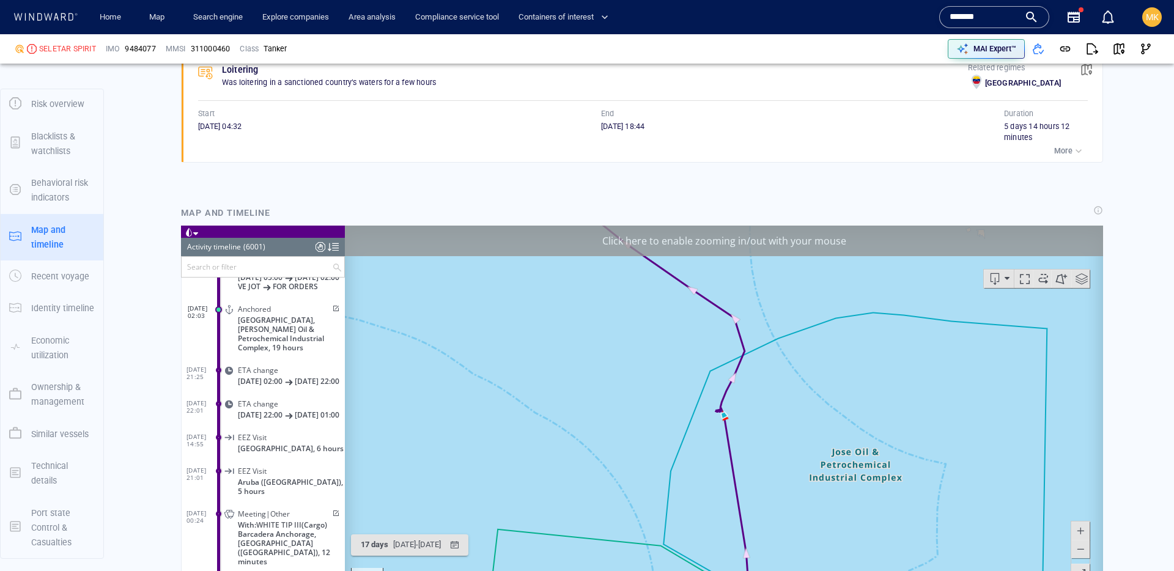
scroll to position [1132, 0]
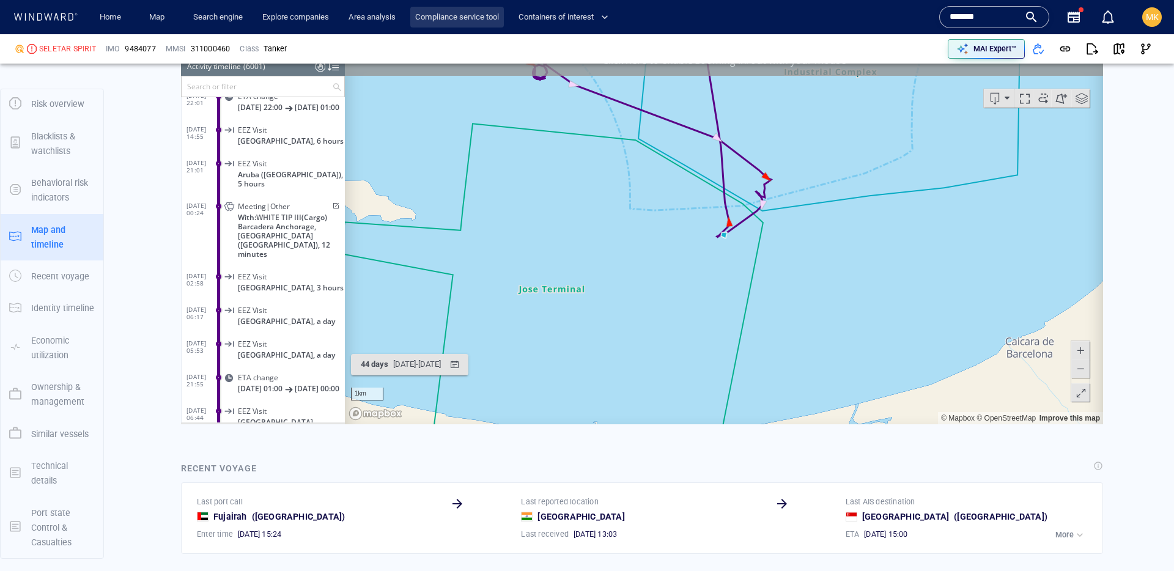
scroll to position [168701, 0]
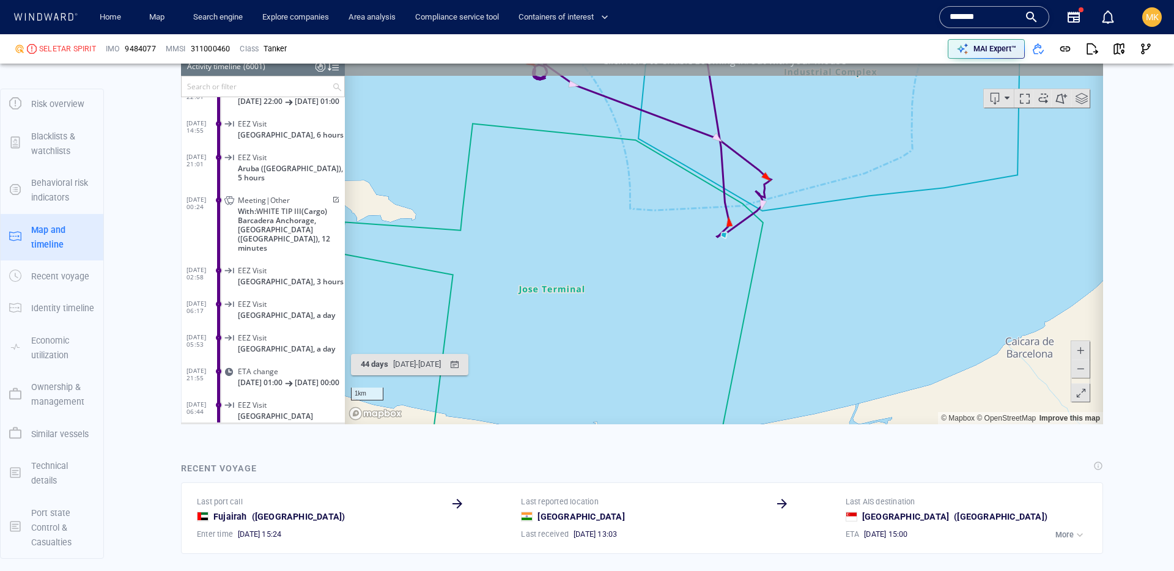
click at [332, 203] on span at bounding box center [335, 199] width 10 height 7
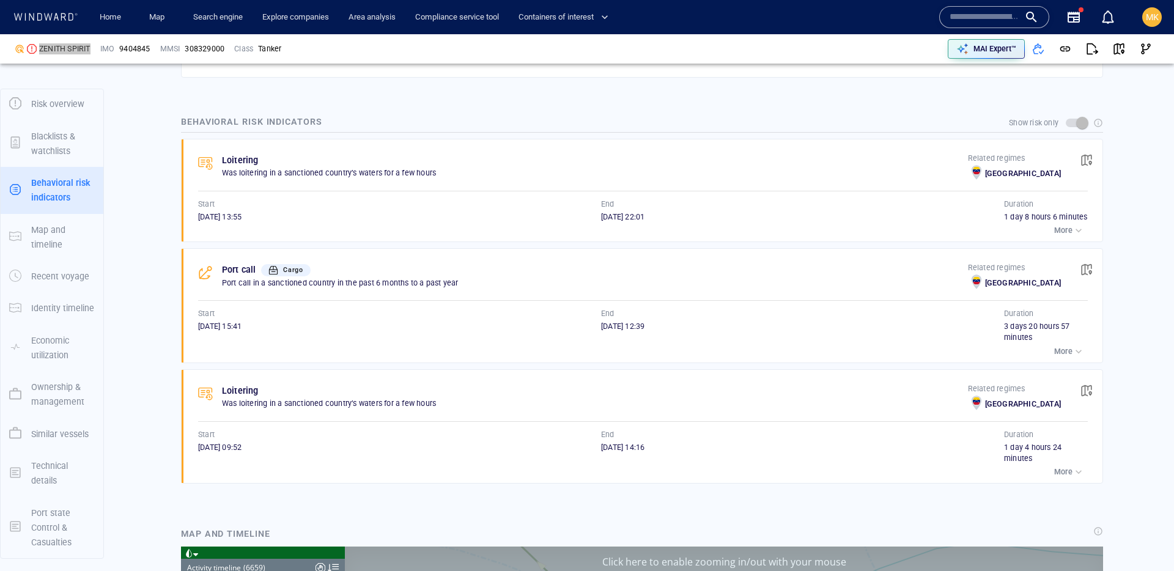
scroll to position [779, 0]
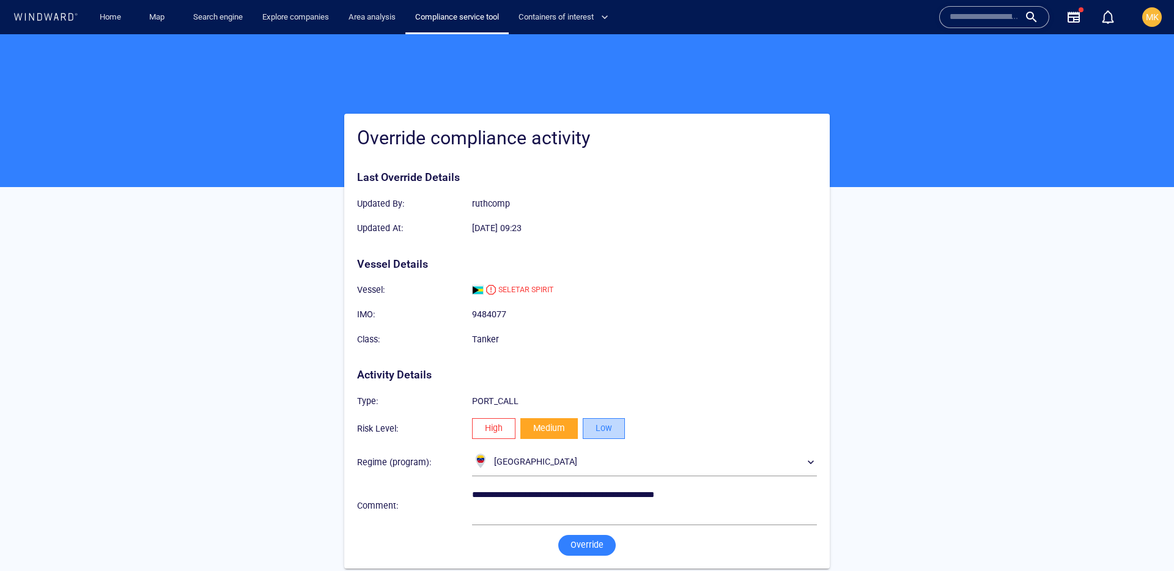
click at [601, 435] on span "Low" at bounding box center [604, 428] width 17 height 15
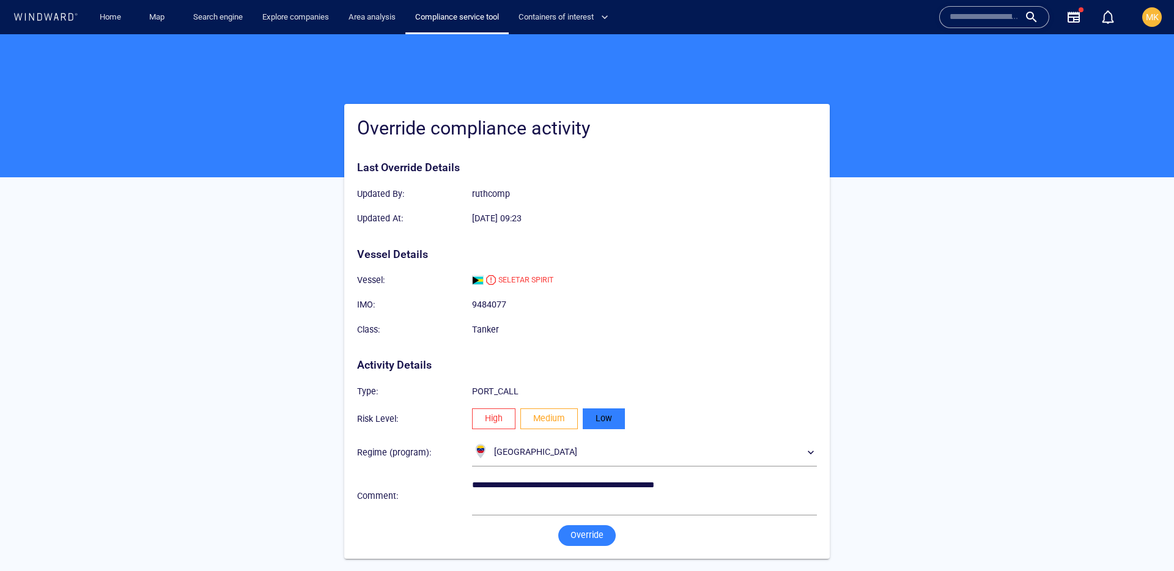
click at [607, 530] on button "Override" at bounding box center [586, 535] width 57 height 21
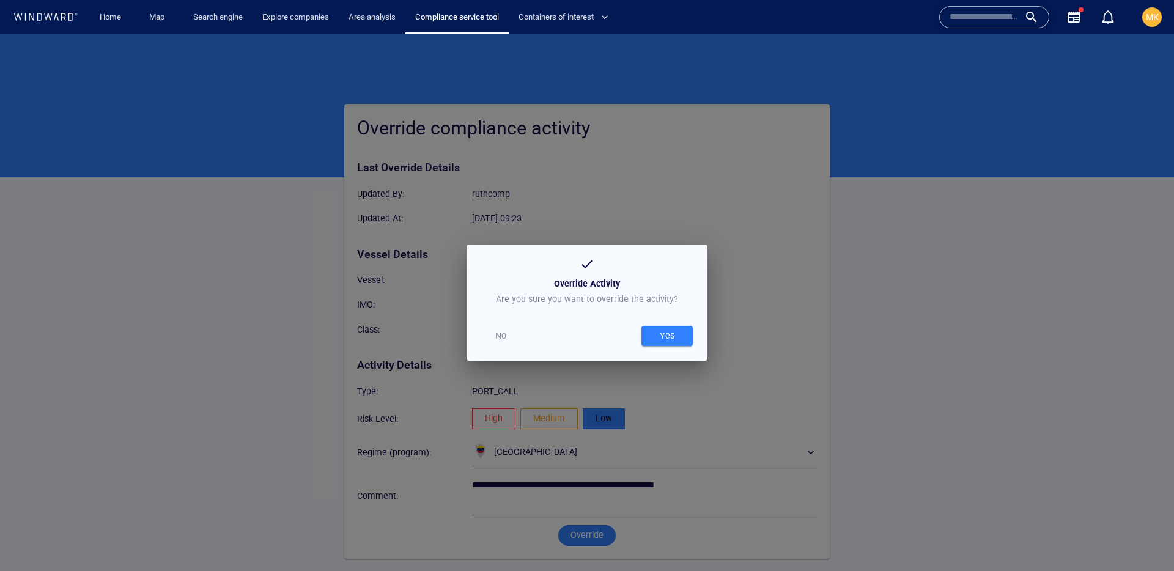
click at [667, 337] on div "Yes" at bounding box center [668, 336] width 20 height 20
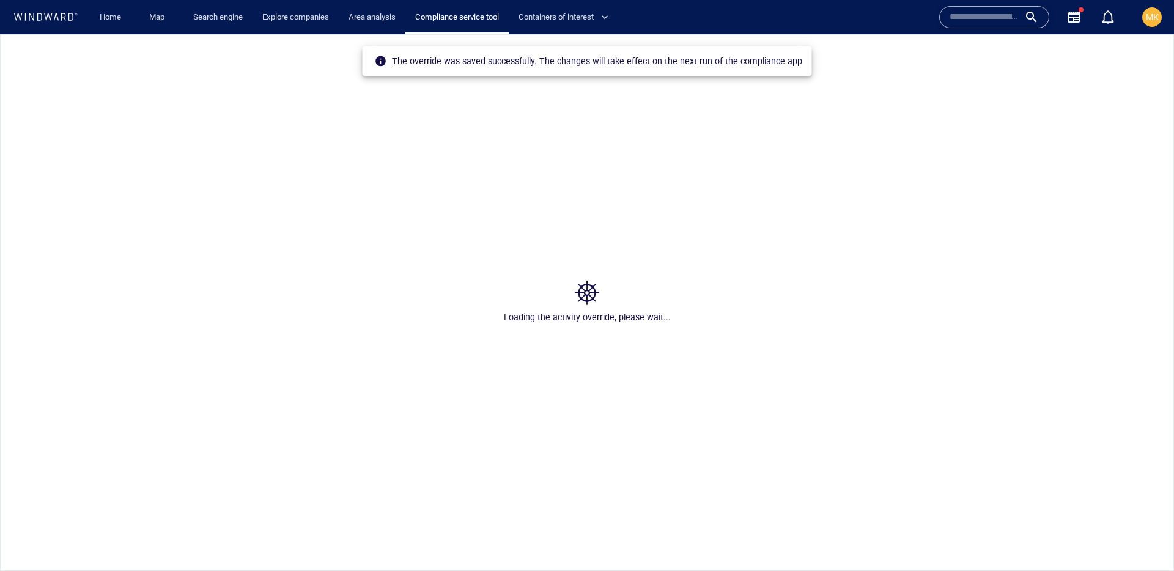
scroll to position [0, 0]
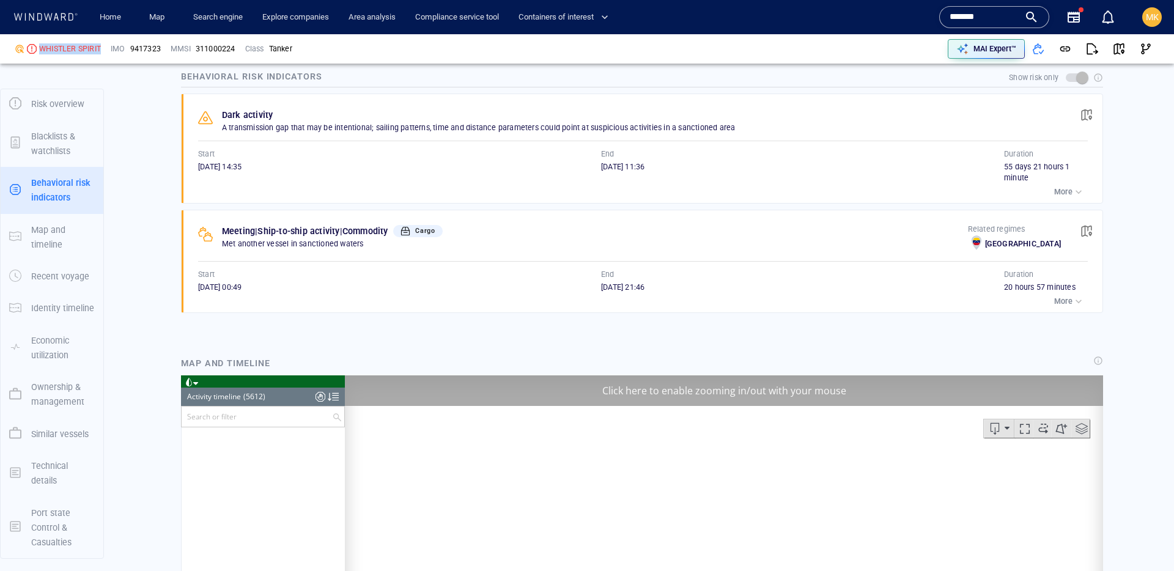
scroll to position [188511, 0]
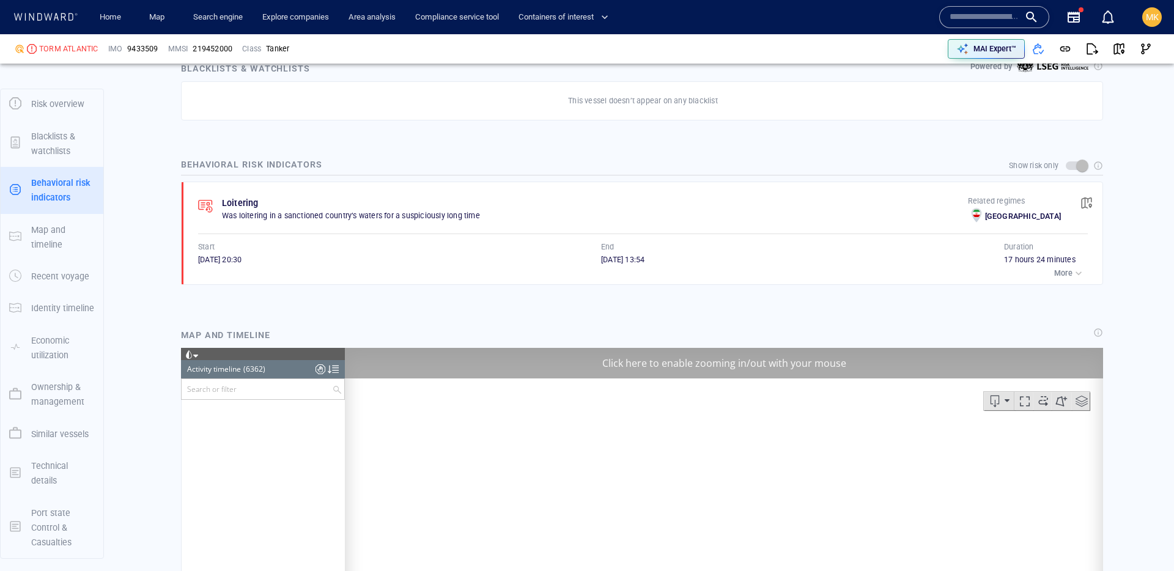
scroll to position [8966, 0]
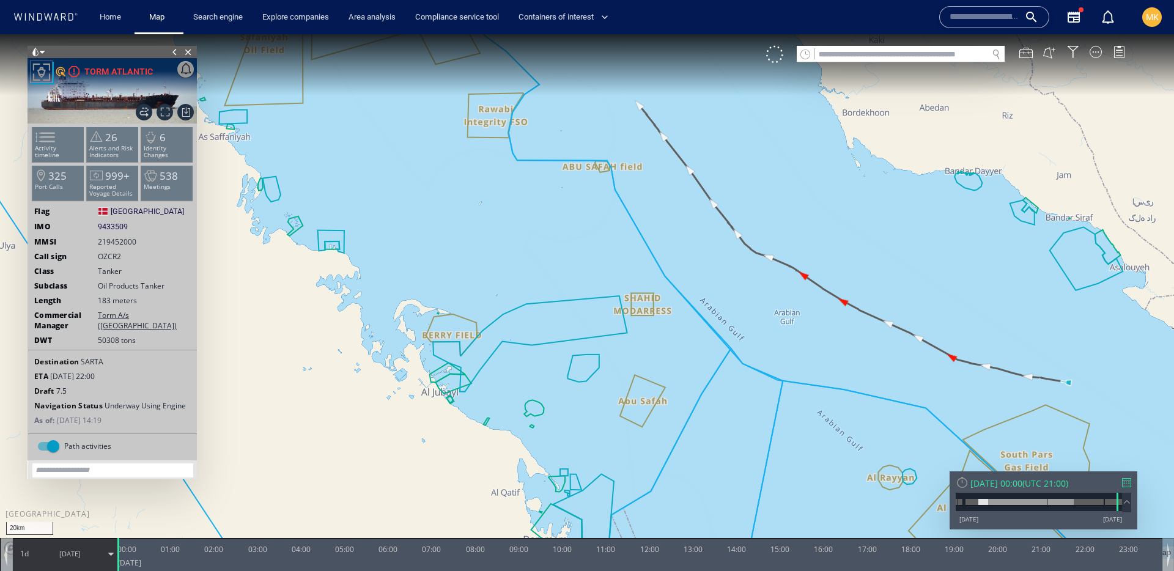
drag, startPoint x: 765, startPoint y: 323, endPoint x: 750, endPoint y: 325, distance: 14.8
click at [750, 325] on canvas "Map" at bounding box center [587, 296] width 1174 height 525
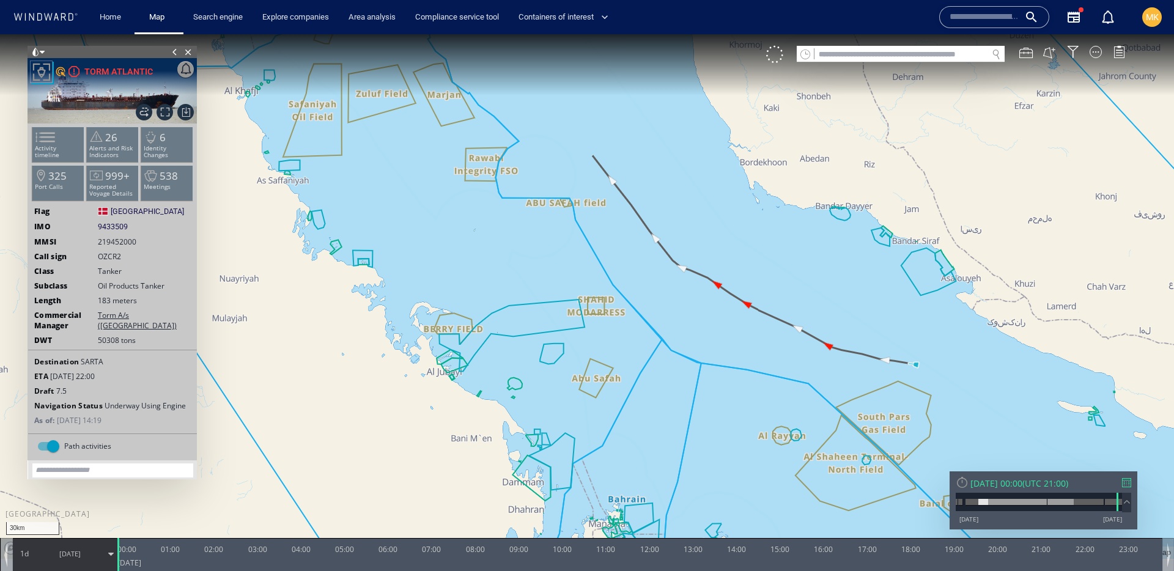
drag, startPoint x: 842, startPoint y: 285, endPoint x: 722, endPoint y: 303, distance: 121.3
click at [722, 303] on canvas "Map" at bounding box center [587, 296] width 1174 height 525
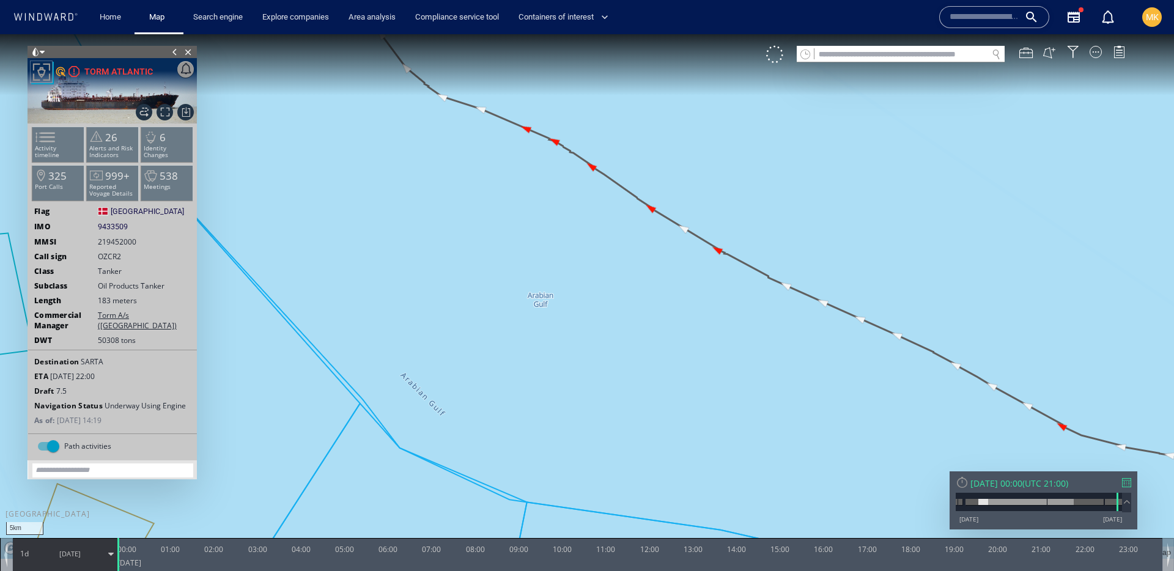
drag, startPoint x: 786, startPoint y: 226, endPoint x: 712, endPoint y: 311, distance: 112.7
click at [712, 311] on canvas "Map" at bounding box center [587, 296] width 1174 height 525
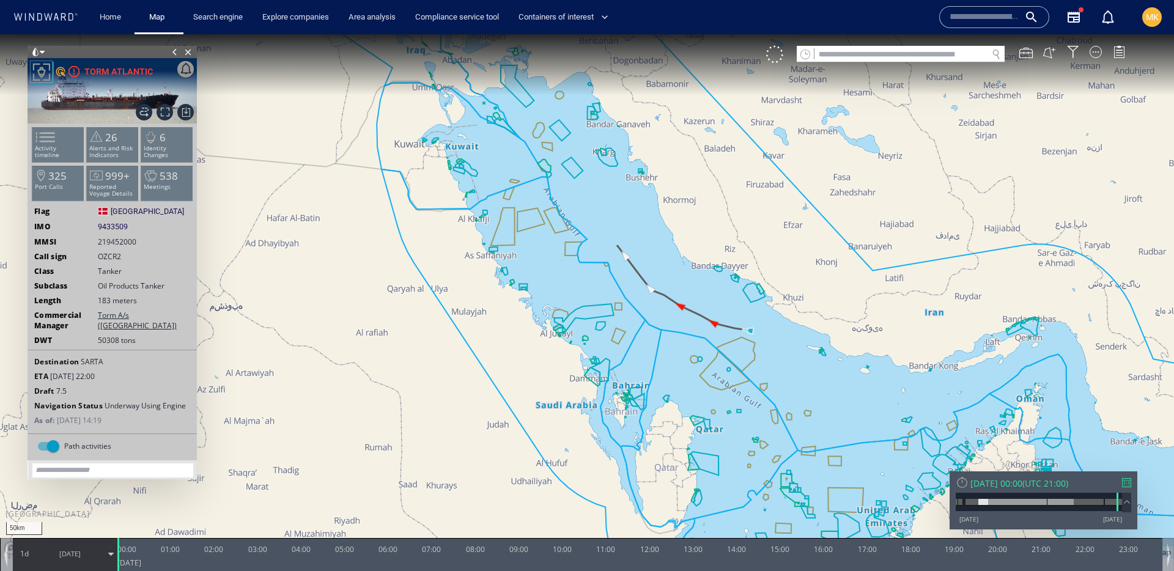
drag, startPoint x: 825, startPoint y: 324, endPoint x: 673, endPoint y: 324, distance: 151.7
click at [673, 324] on canvas "Map" at bounding box center [587, 296] width 1174 height 525
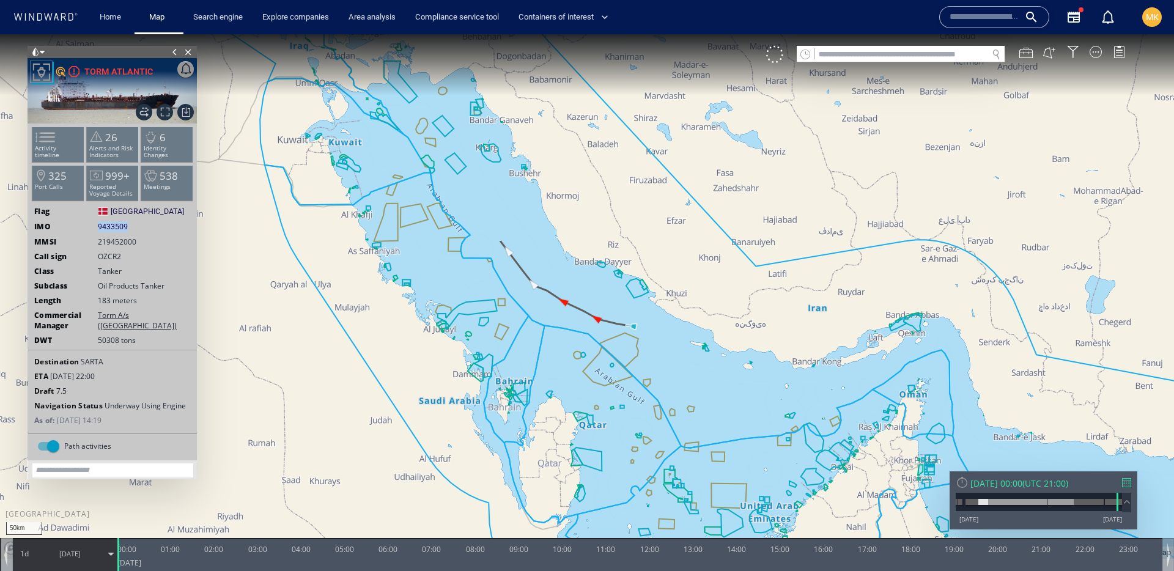
drag, startPoint x: 161, startPoint y: 235, endPoint x: 174, endPoint y: 235, distance: 12.8
click at [174, 235] on ww-ship-dashboard-identity "Flag Denmark Denmark IMO 9433509 9433509 MMSI 219452000 Call sign OZCR2 Class T…" at bounding box center [112, 320] width 169 height 228
copy div "9433509"
click at [862, 57] on input "text" at bounding box center [901, 54] width 173 height 17
paste input "*******"
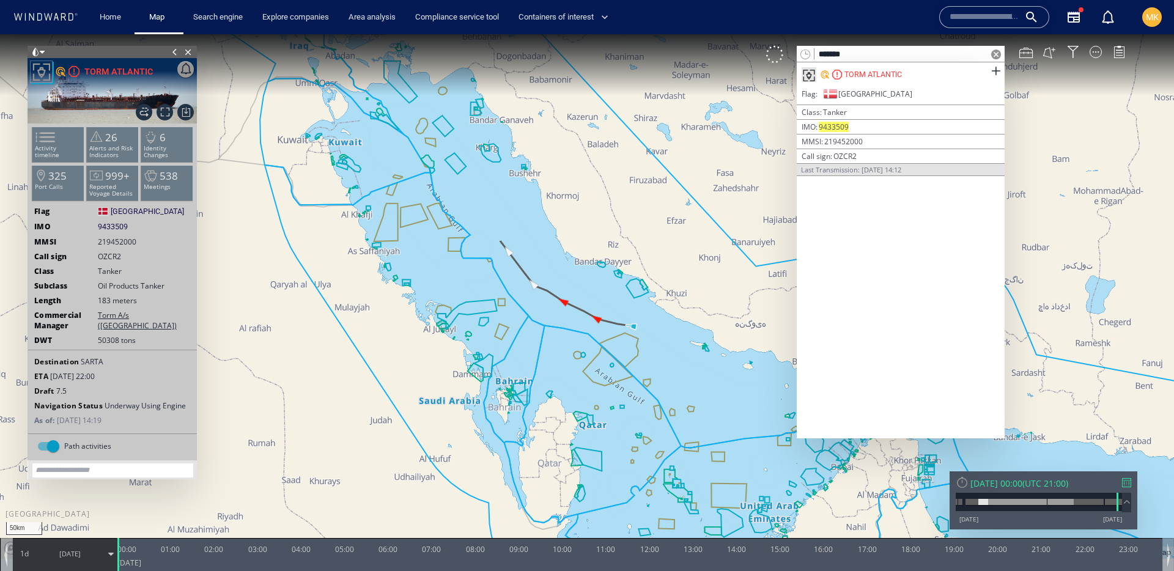
type input "*******"
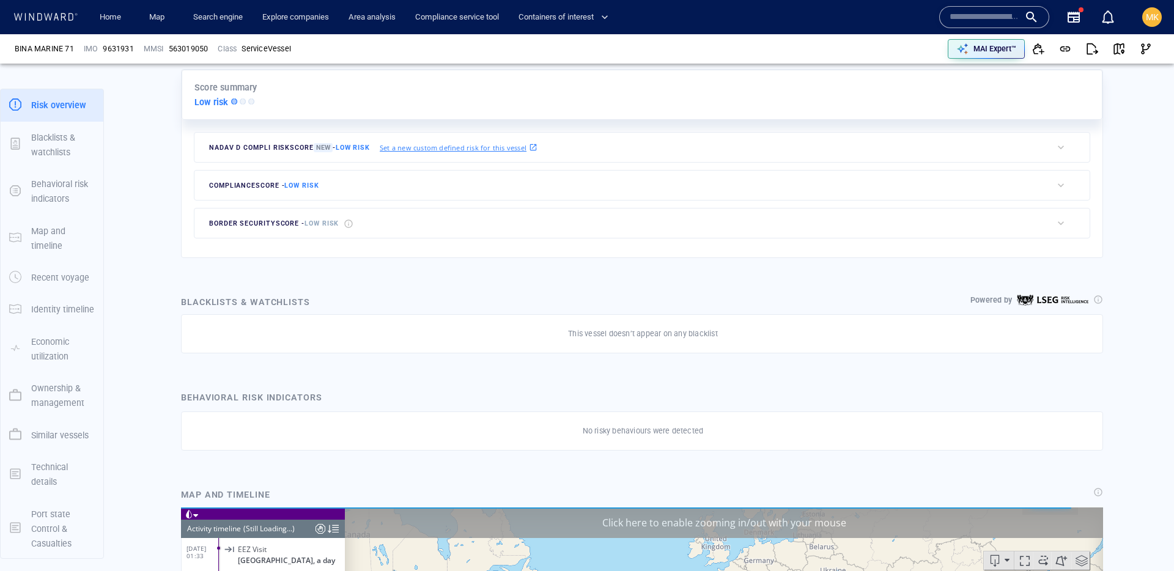
scroll to position [4440, 0]
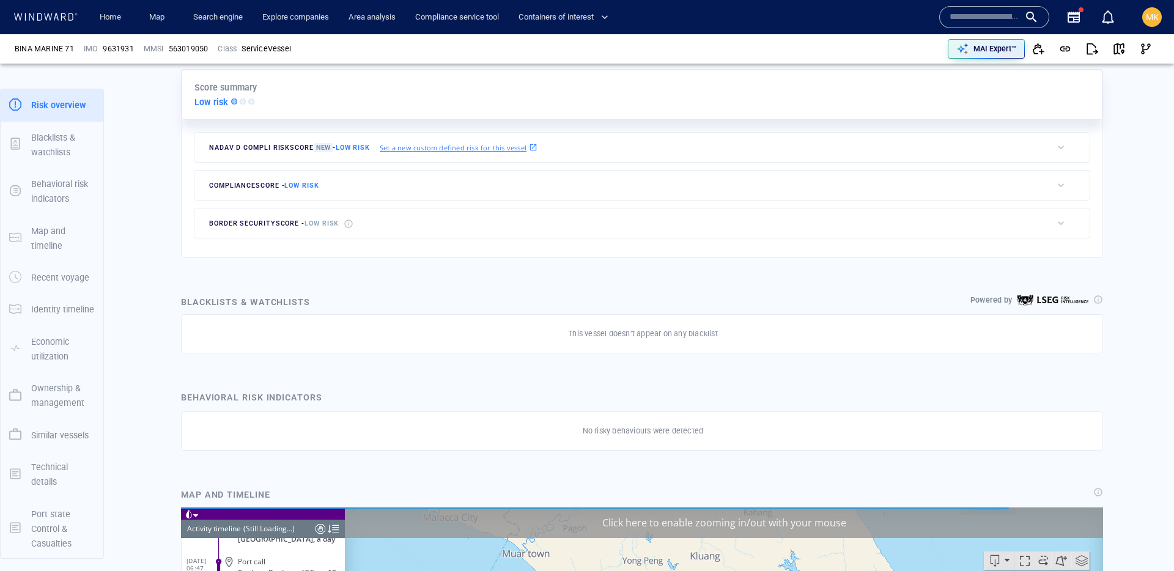
click at [996, 2] on div "Name N/A IMO MMSI Call sign N/A Class N/A No positional data 0" at bounding box center [1030, 17] width 201 height 49
click at [999, 20] on input "text" at bounding box center [985, 17] width 70 height 18
paste input "*******"
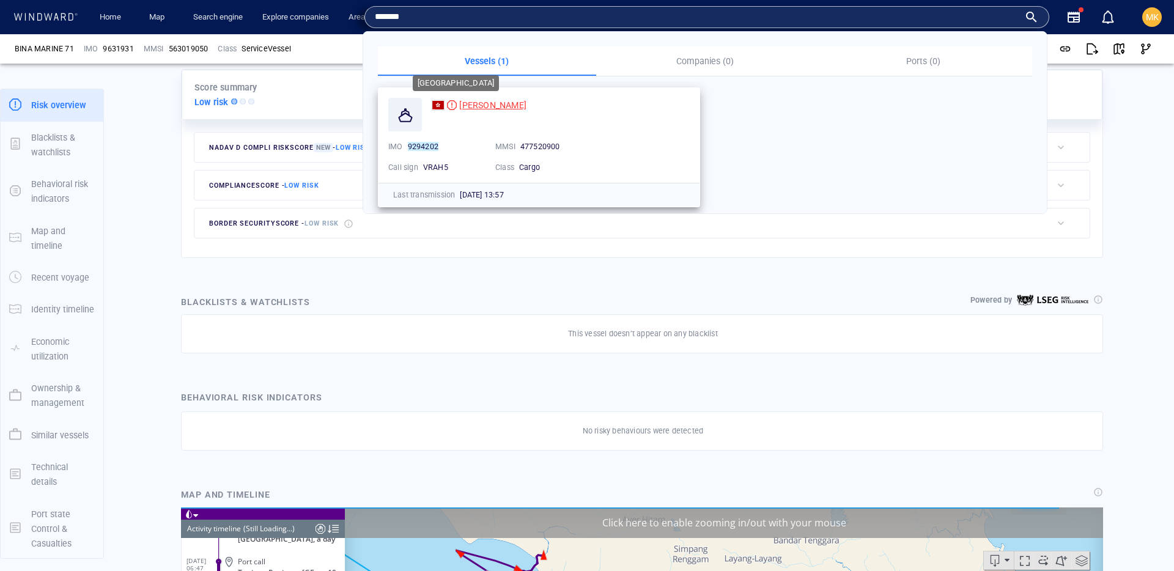
type input "*******"
click at [467, 111] on div "[PERSON_NAME]" at bounding box center [492, 105] width 67 height 15
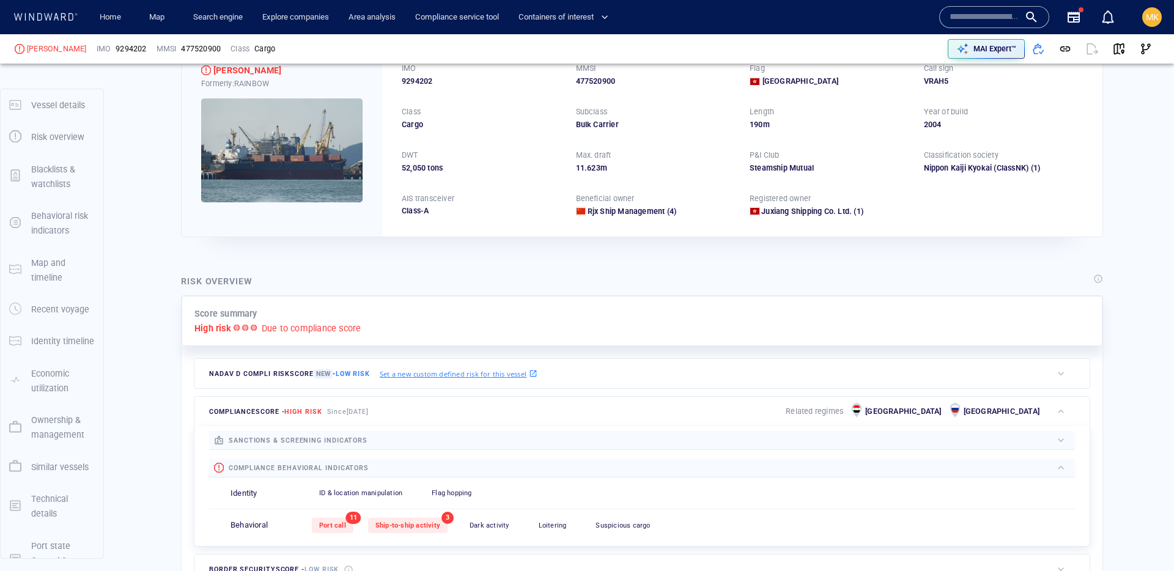
scroll to position [32, 0]
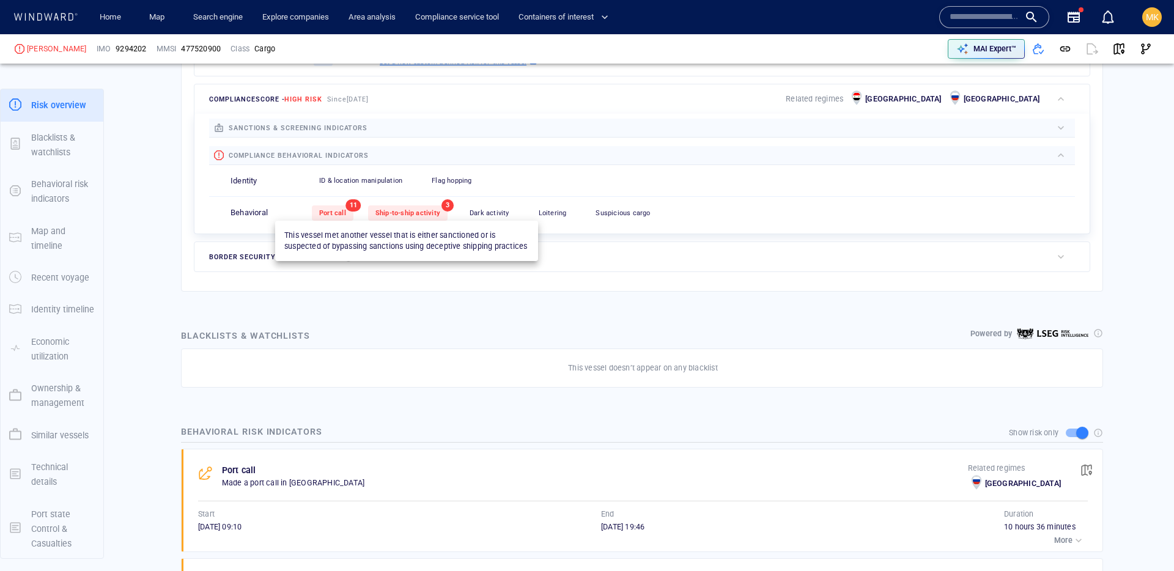
click at [396, 213] on span "Ship-to-ship activity" at bounding box center [408, 213] width 65 height 8
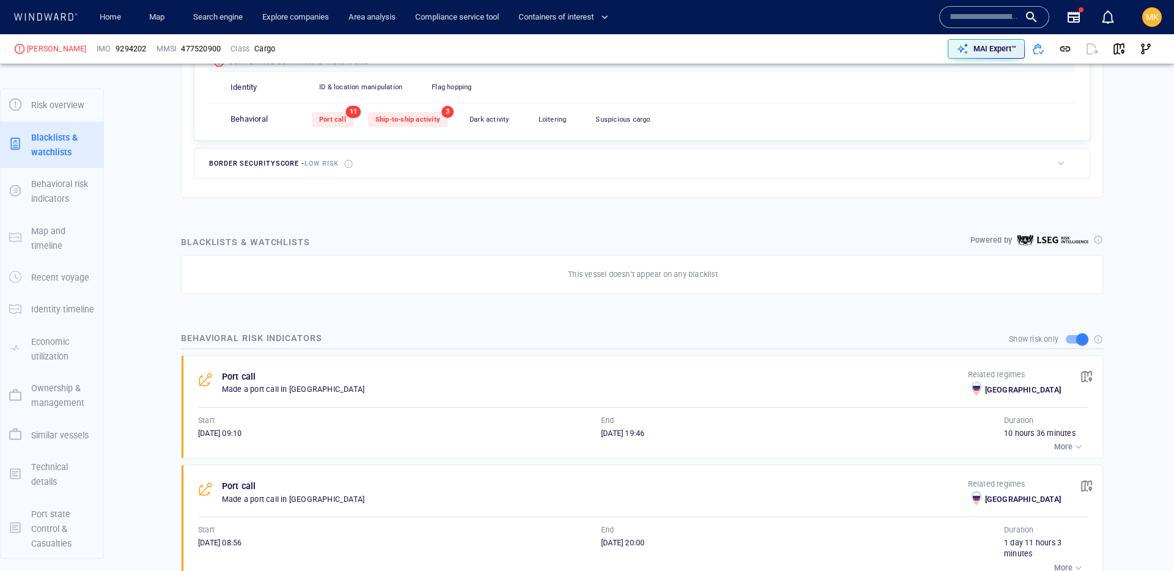
scroll to position [33, 0]
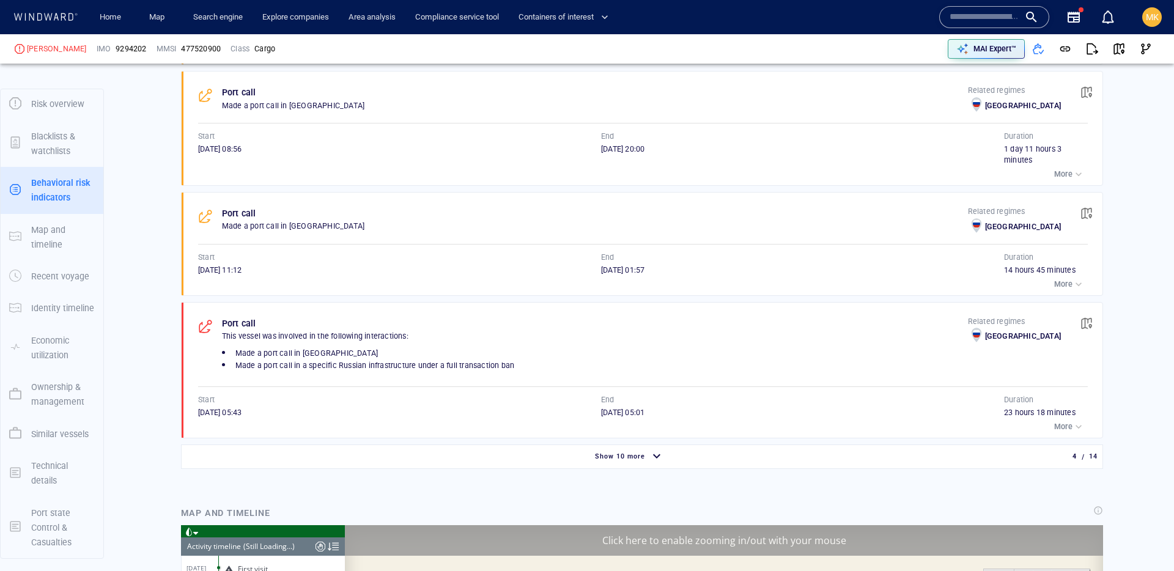
scroll to position [6302, 0]
click at [565, 457] on div "Show 10 more" at bounding box center [629, 457] width 891 height 21
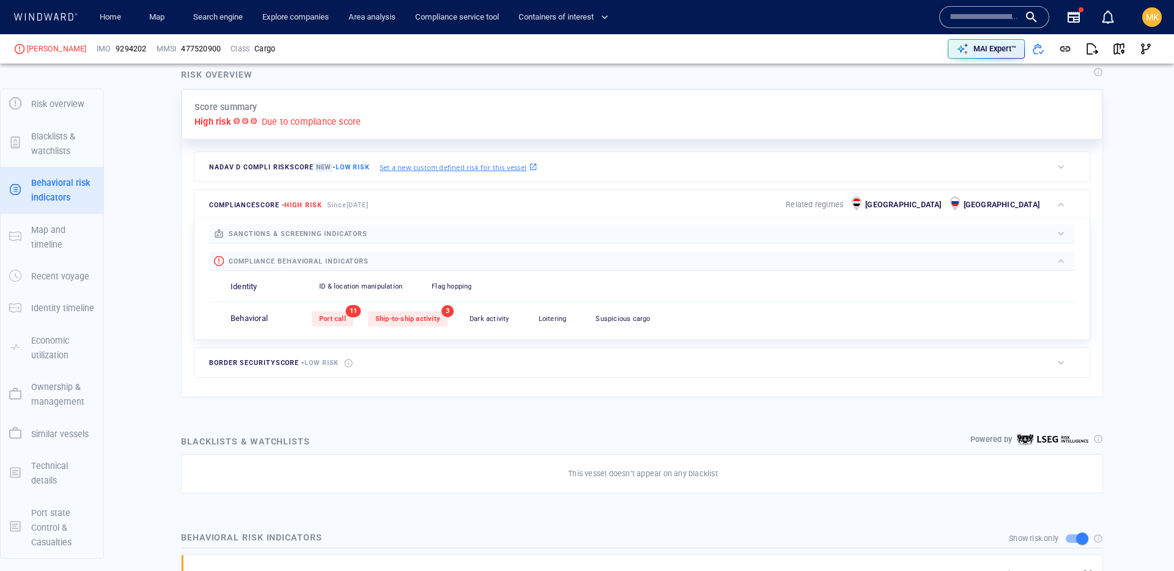
scroll to position [32, 0]
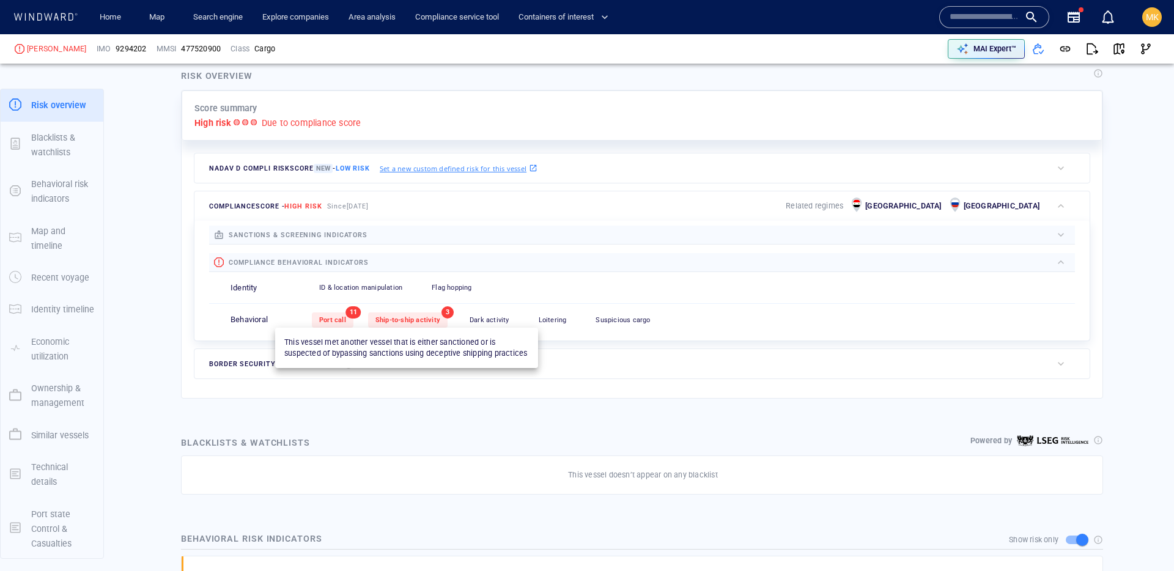
click at [395, 319] on span "Ship-to-ship activity" at bounding box center [408, 320] width 65 height 8
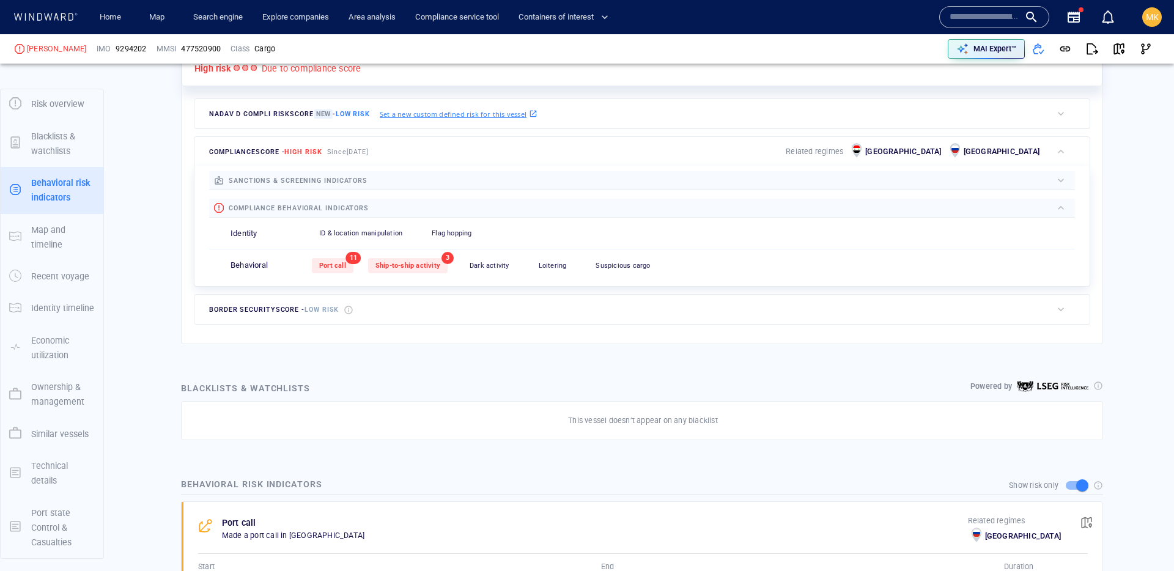
scroll to position [289, 0]
